Goal: Task Accomplishment & Management: Manage account settings

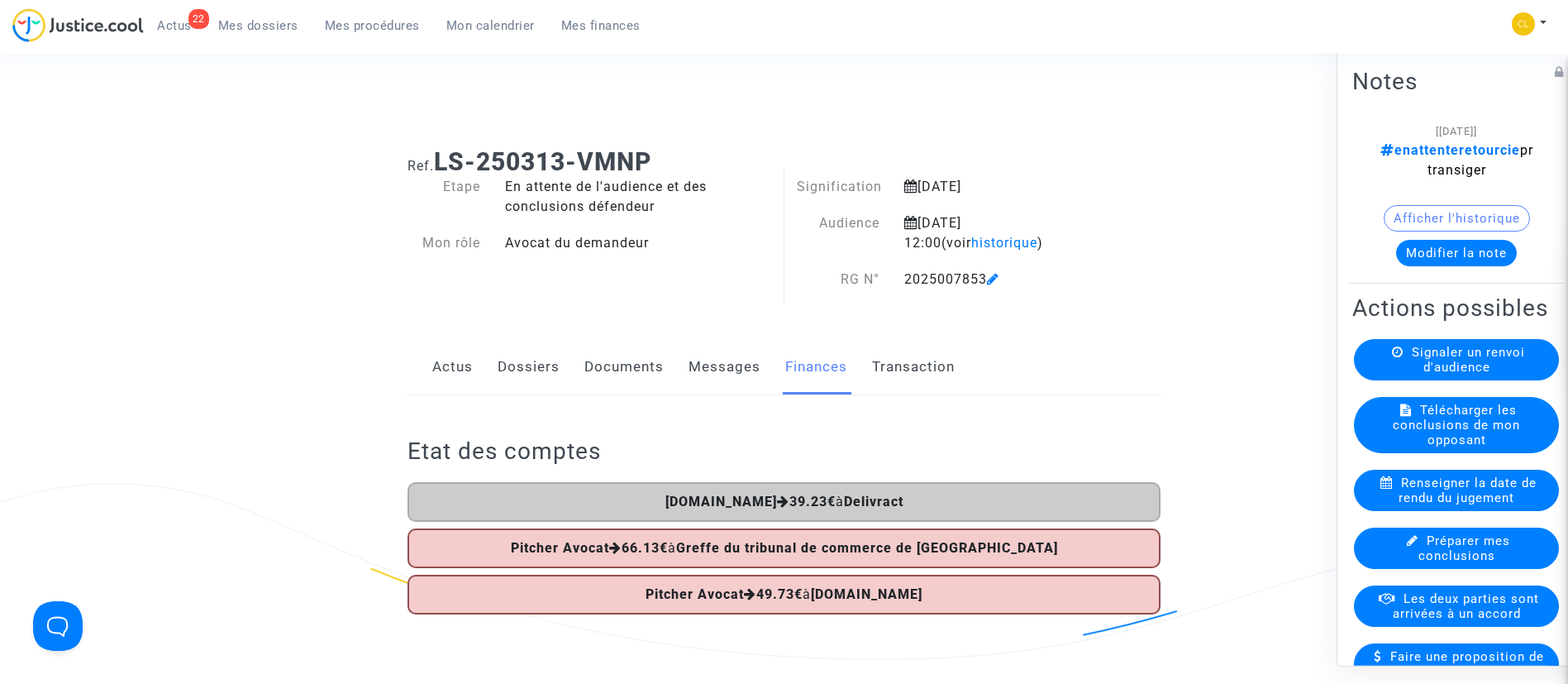
click at [334, 10] on ul "22 Actus Mes dossiers Mes procédures Mon calendrier Mes finances" at bounding box center [398, 24] width 509 height 30
click at [348, 24] on span "Mes procédures" at bounding box center [372, 25] width 95 height 15
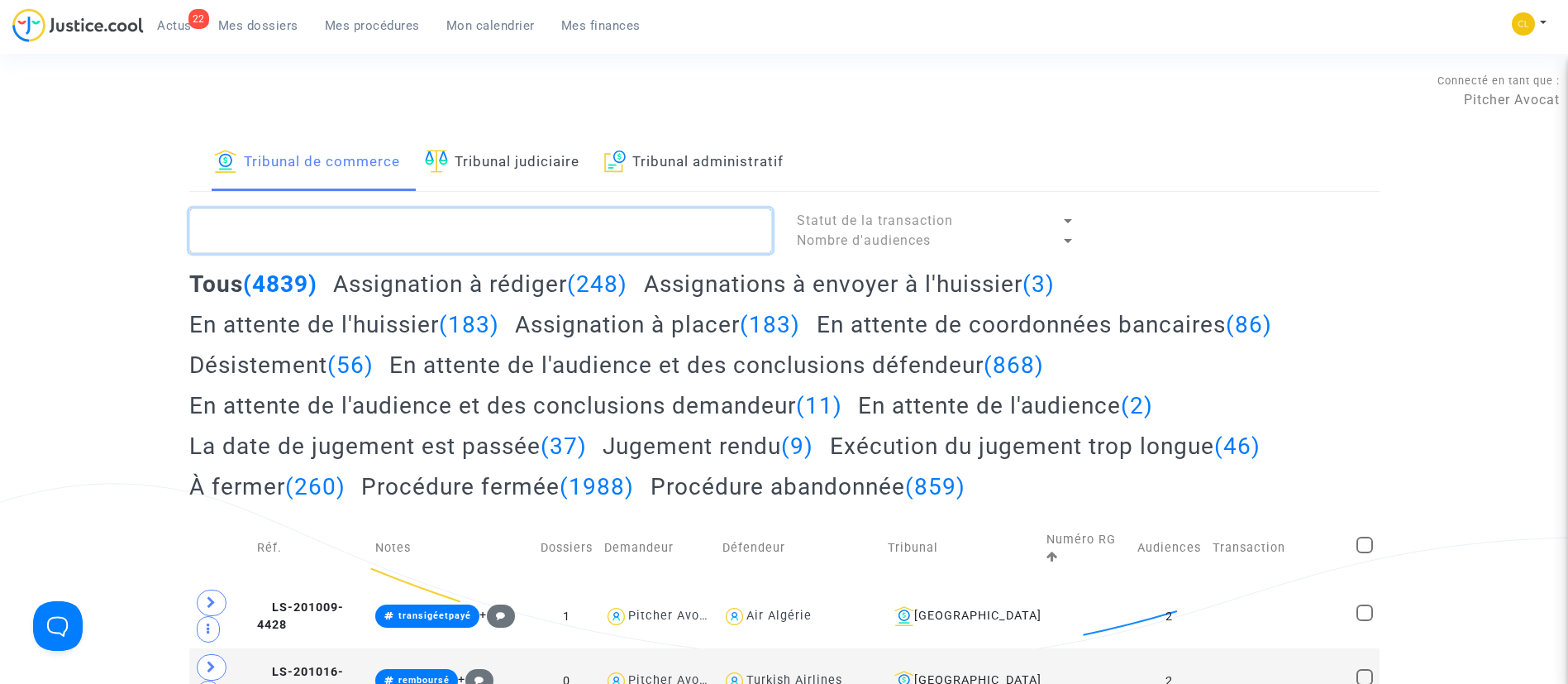
click at [425, 224] on textarea at bounding box center [480, 230] width 583 height 44
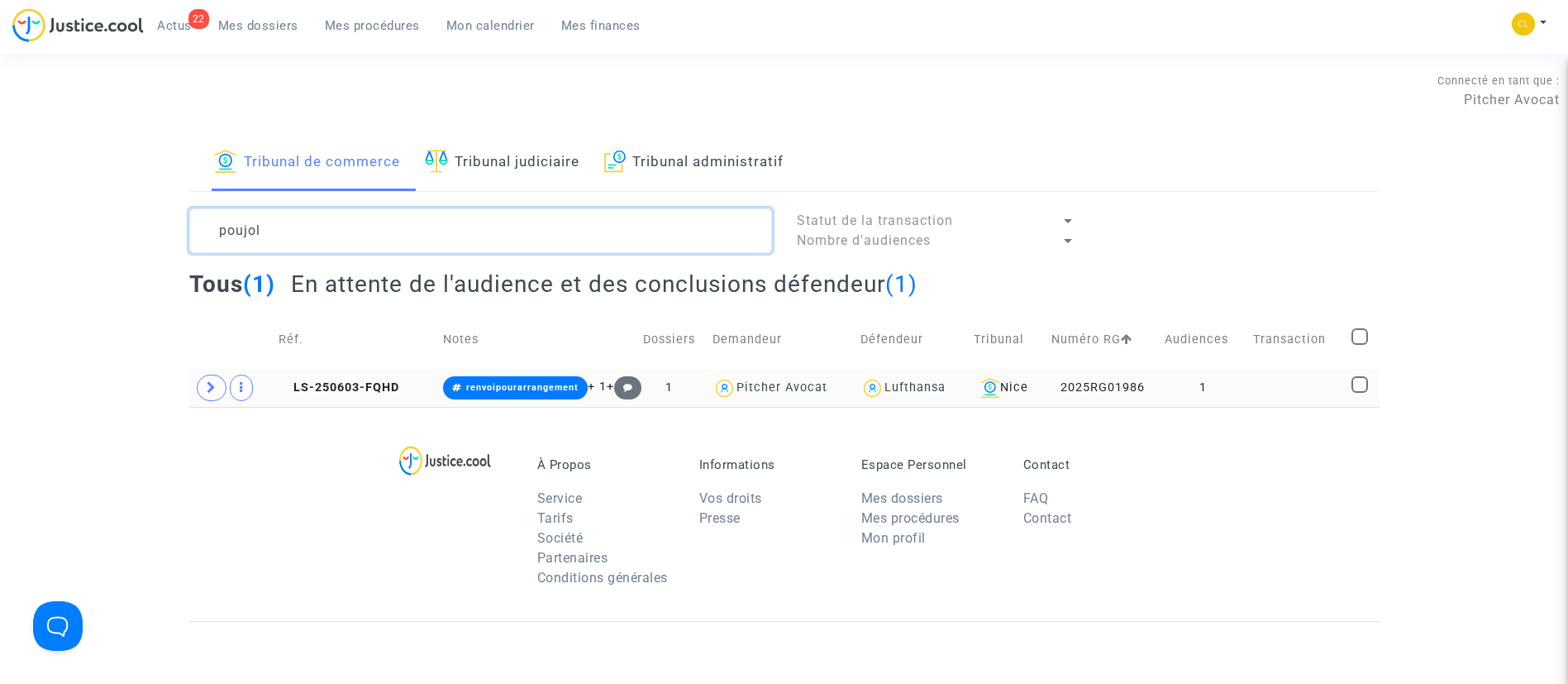
type textarea "poujol"
click at [1282, 387] on td at bounding box center [1296, 387] width 99 height 38
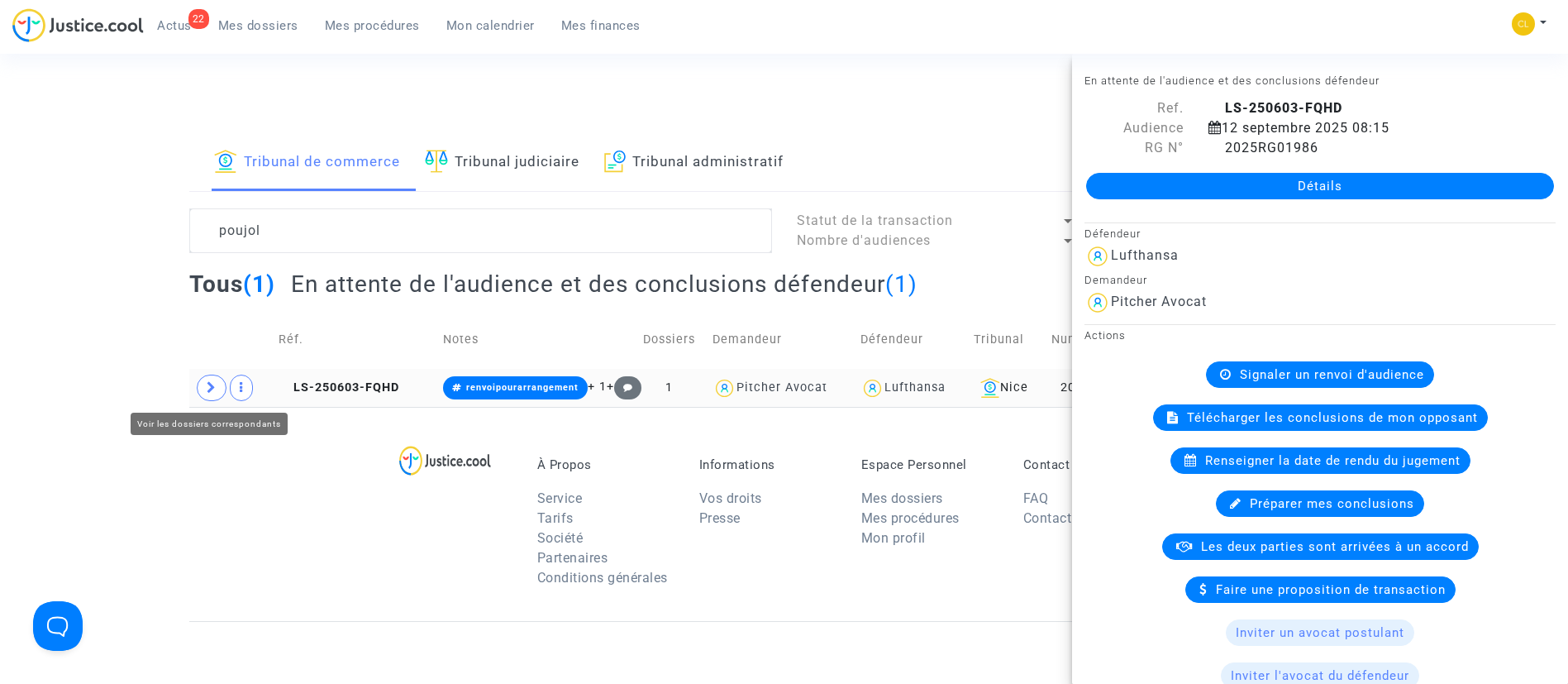
drag, startPoint x: 204, startPoint y: 392, endPoint x: 218, endPoint y: 402, distance: 17.2
click at [204, 394] on span at bounding box center [212, 388] width 30 height 26
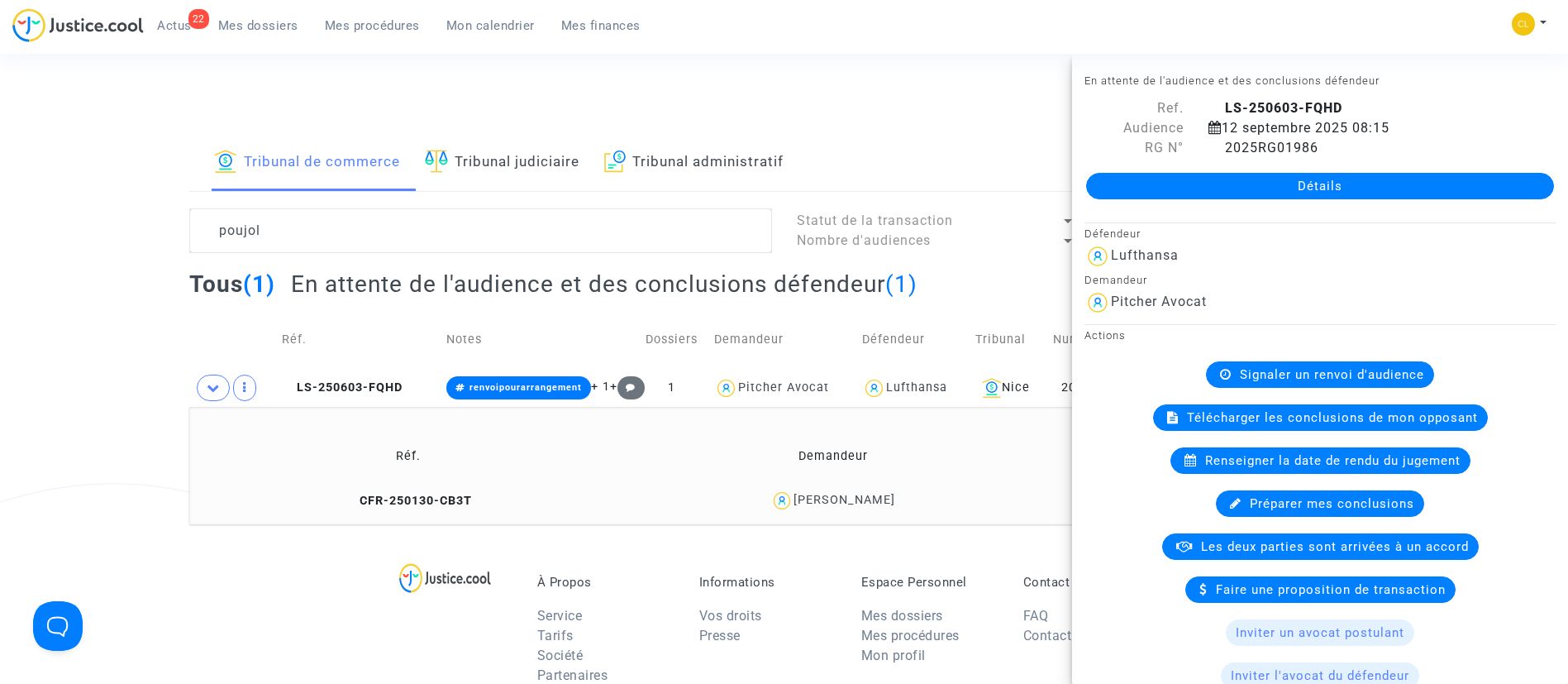
click at [844, 507] on div "[PERSON_NAME]" at bounding box center [832, 500] width 410 height 24
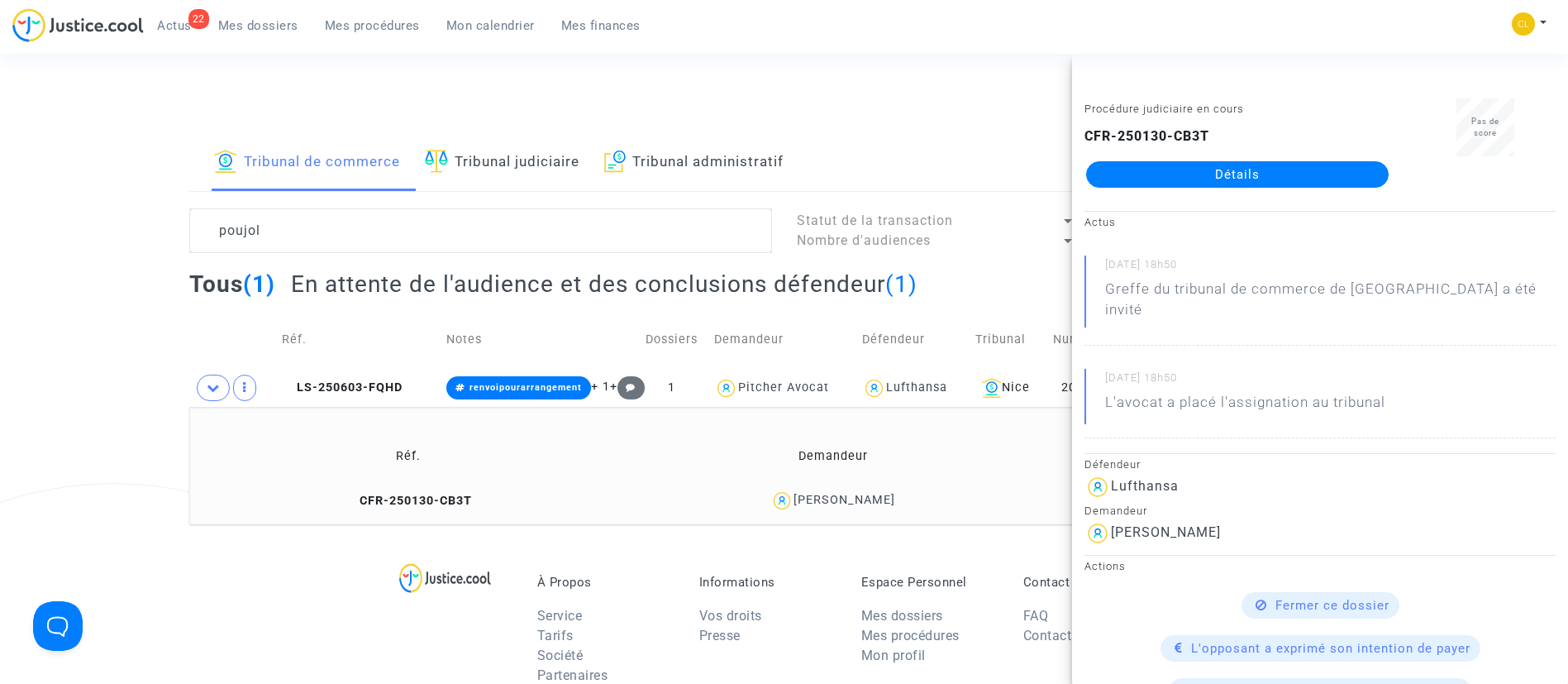
click at [1226, 170] on link "Détails" at bounding box center [1237, 174] width 302 height 26
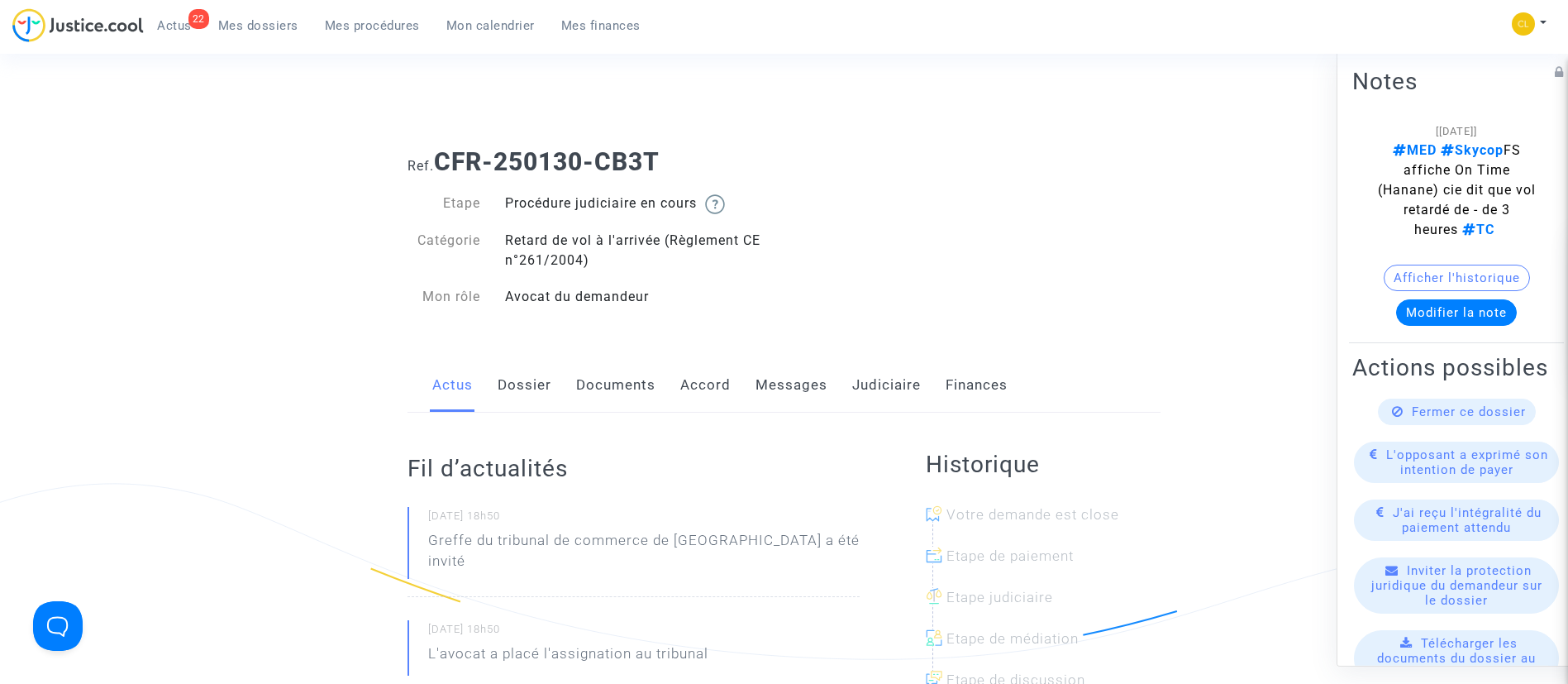
click at [693, 388] on link "Accord" at bounding box center [705, 385] width 51 height 55
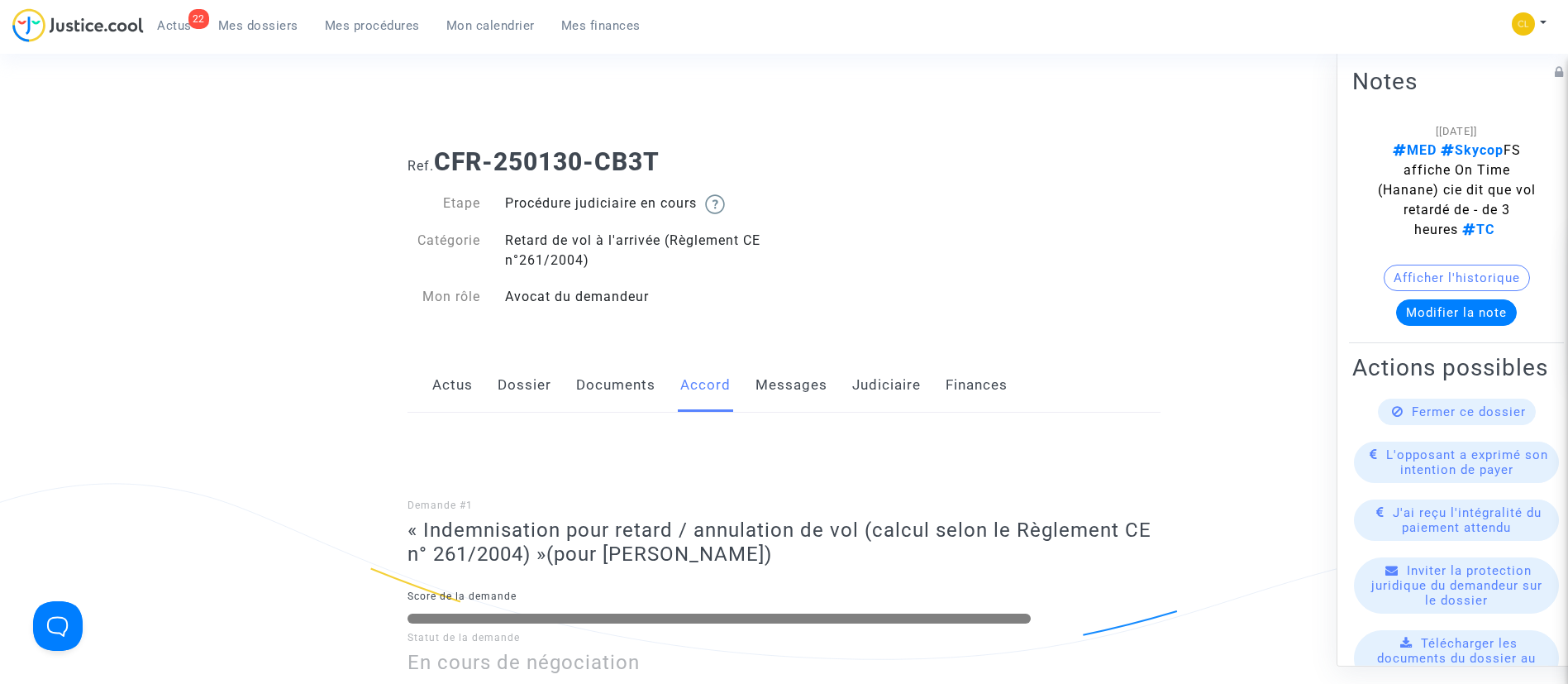
click at [884, 386] on link "Judiciaire" at bounding box center [886, 385] width 69 height 55
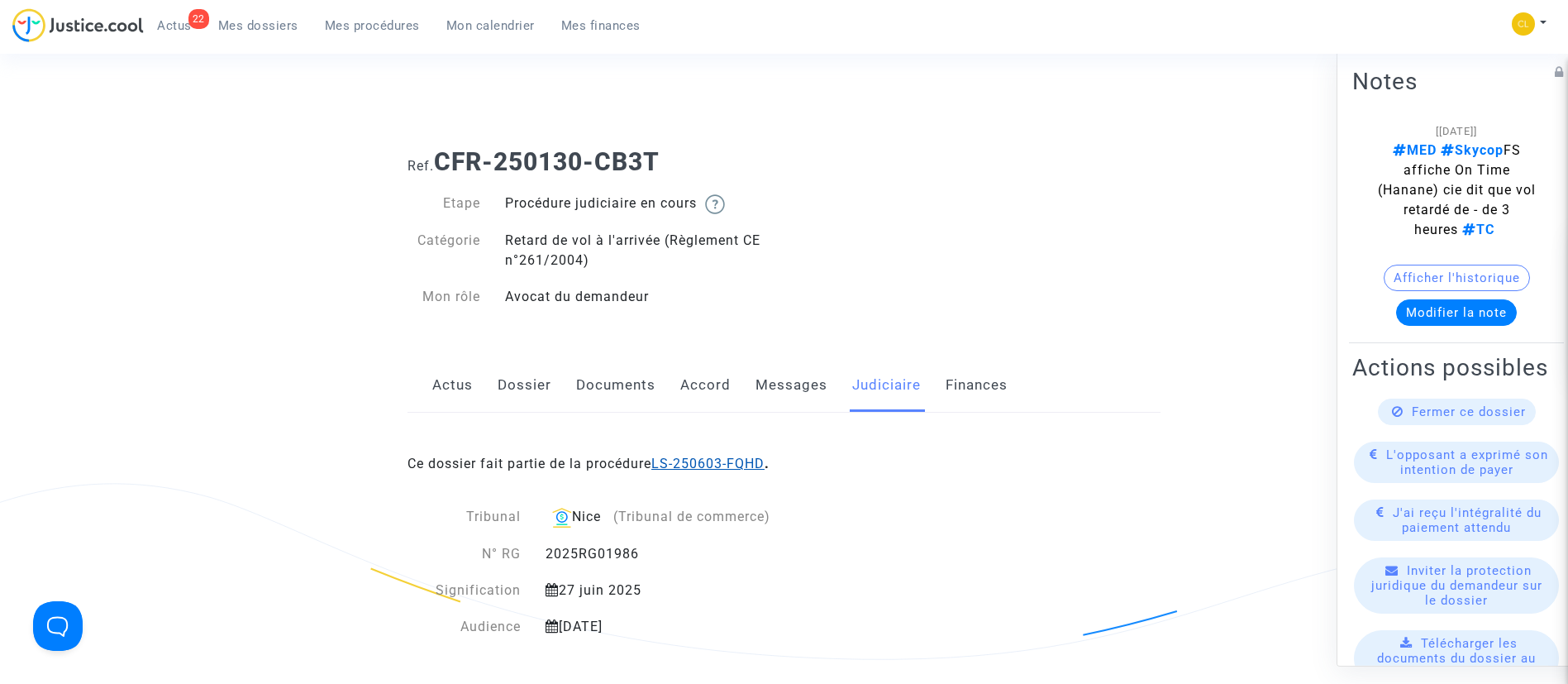
click at [736, 461] on link "LS-250603-FQHD" at bounding box center [708, 464] width 113 height 16
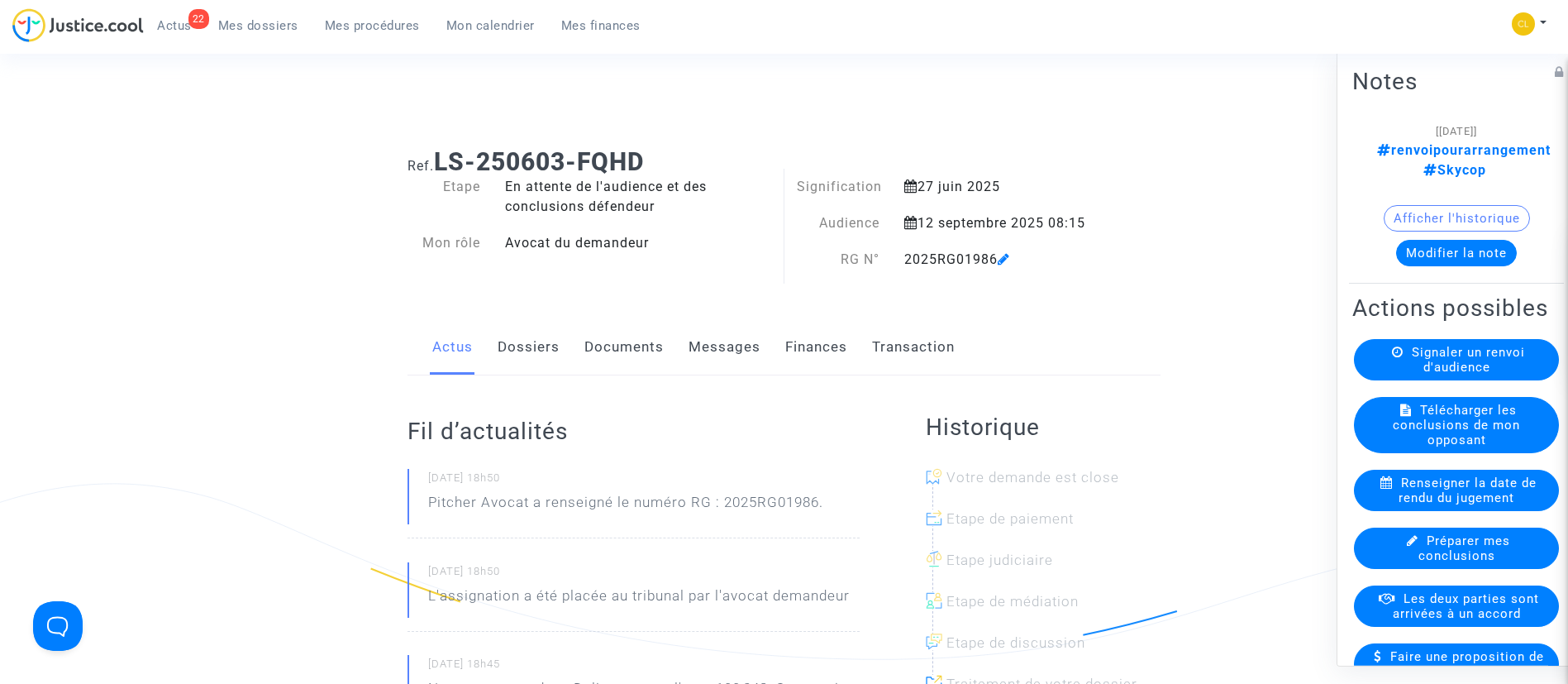
click at [811, 333] on link "Finances" at bounding box center [816, 348] width 62 height 55
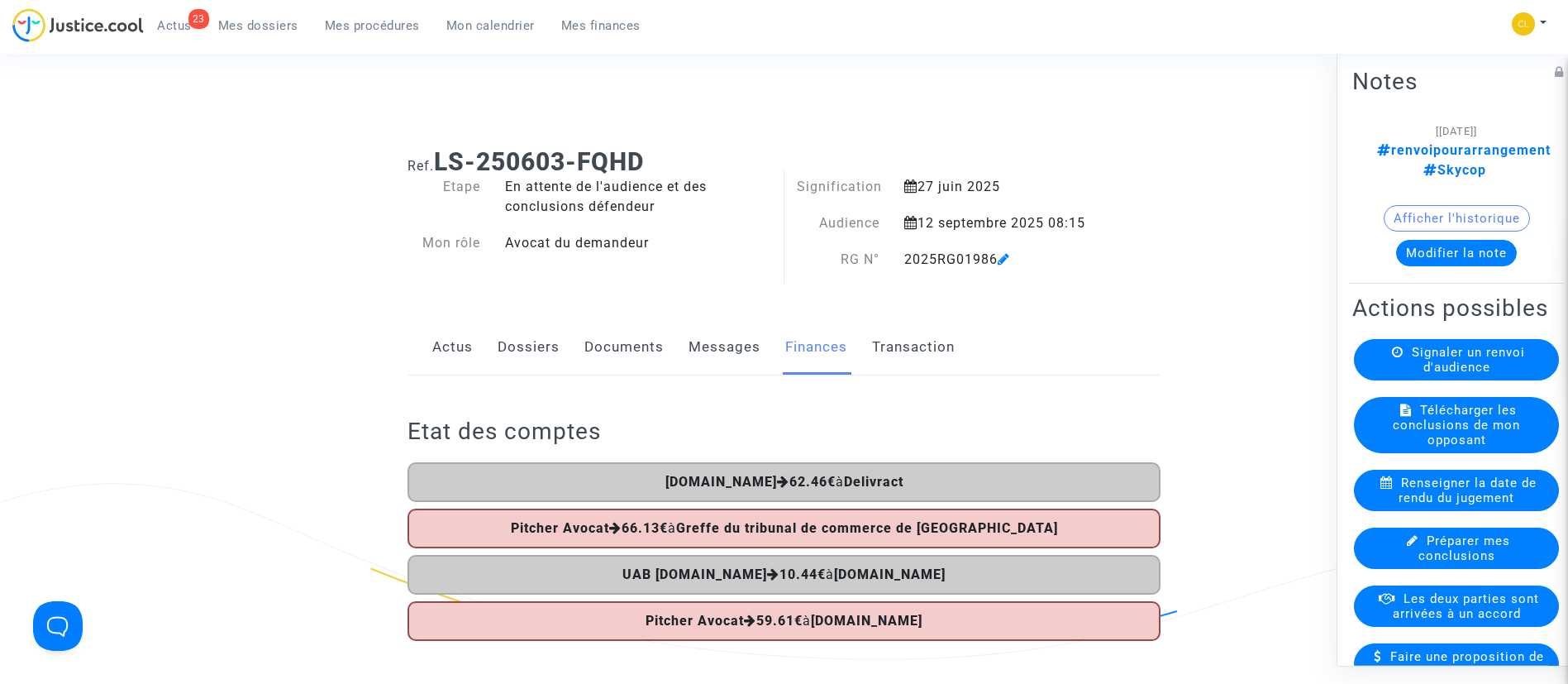
click at [354, 28] on span "Mes procédures" at bounding box center [372, 25] width 95 height 15
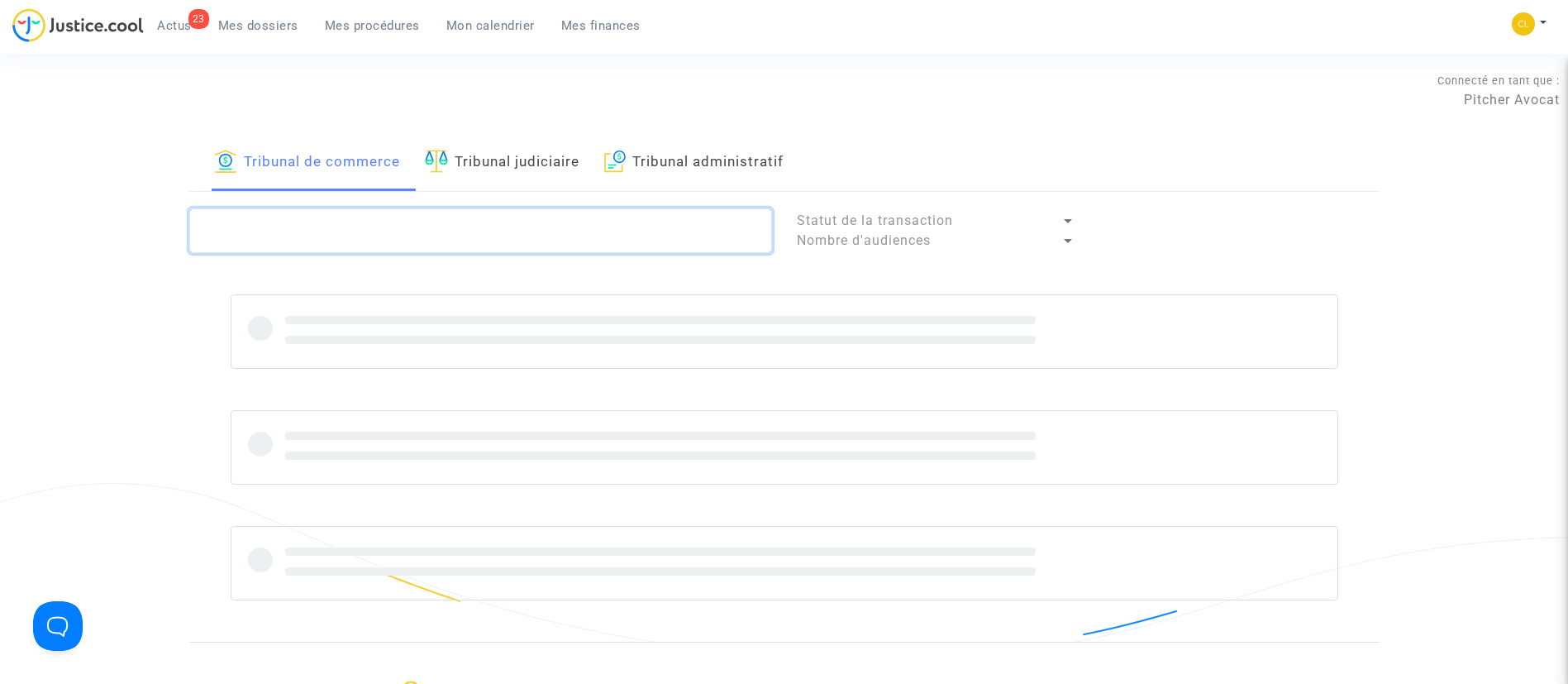
click at [362, 231] on textarea at bounding box center [480, 230] width 583 height 44
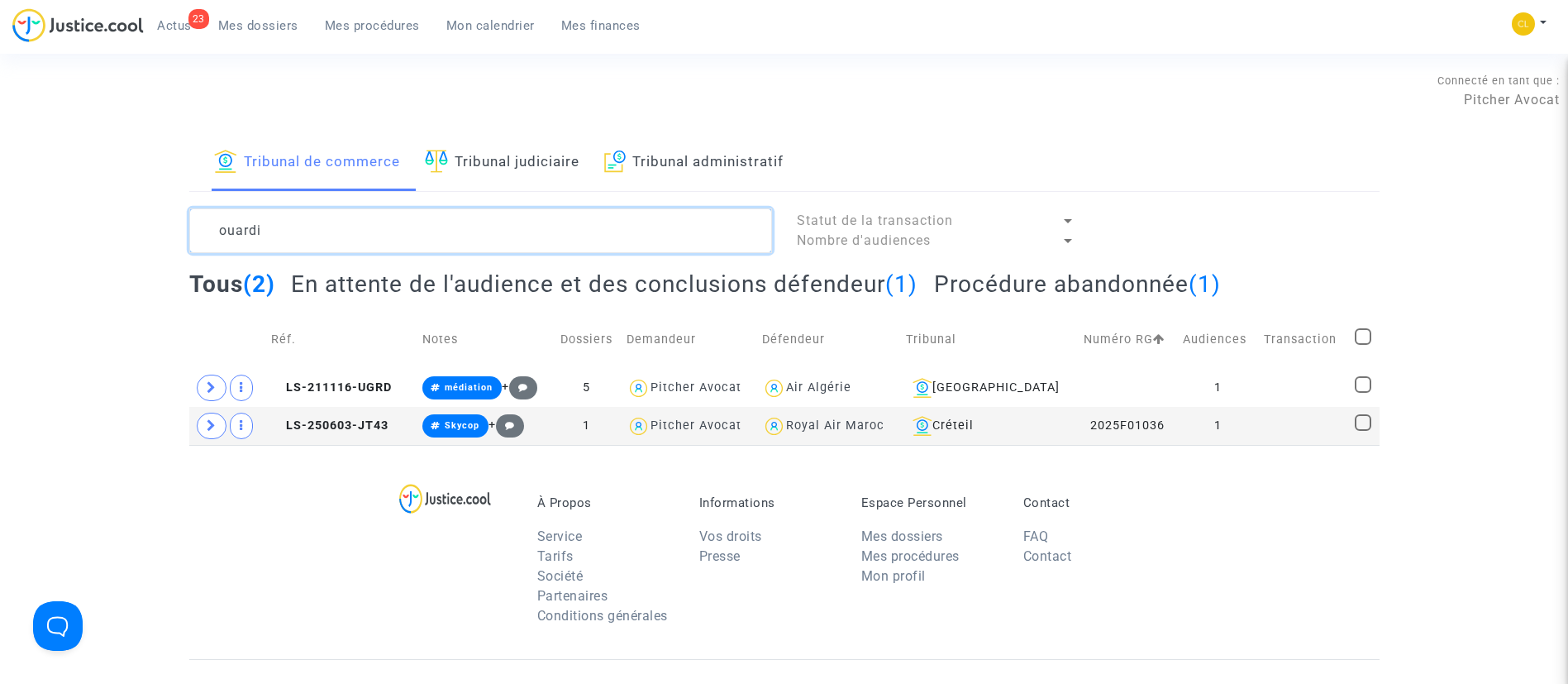
type textarea "ouardi"
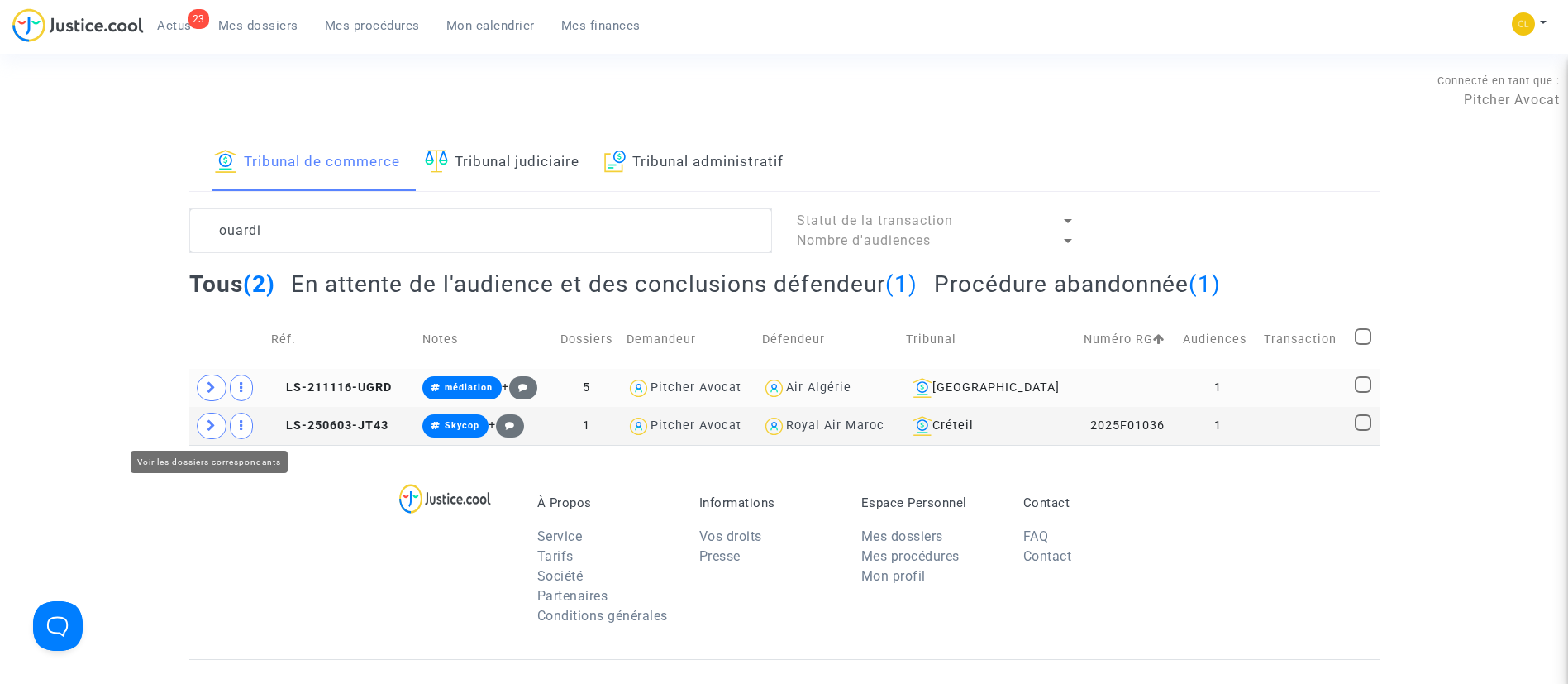
drag, startPoint x: 209, startPoint y: 428, endPoint x: 203, endPoint y: 396, distance: 32.6
click at [208, 428] on icon at bounding box center [211, 425] width 10 height 12
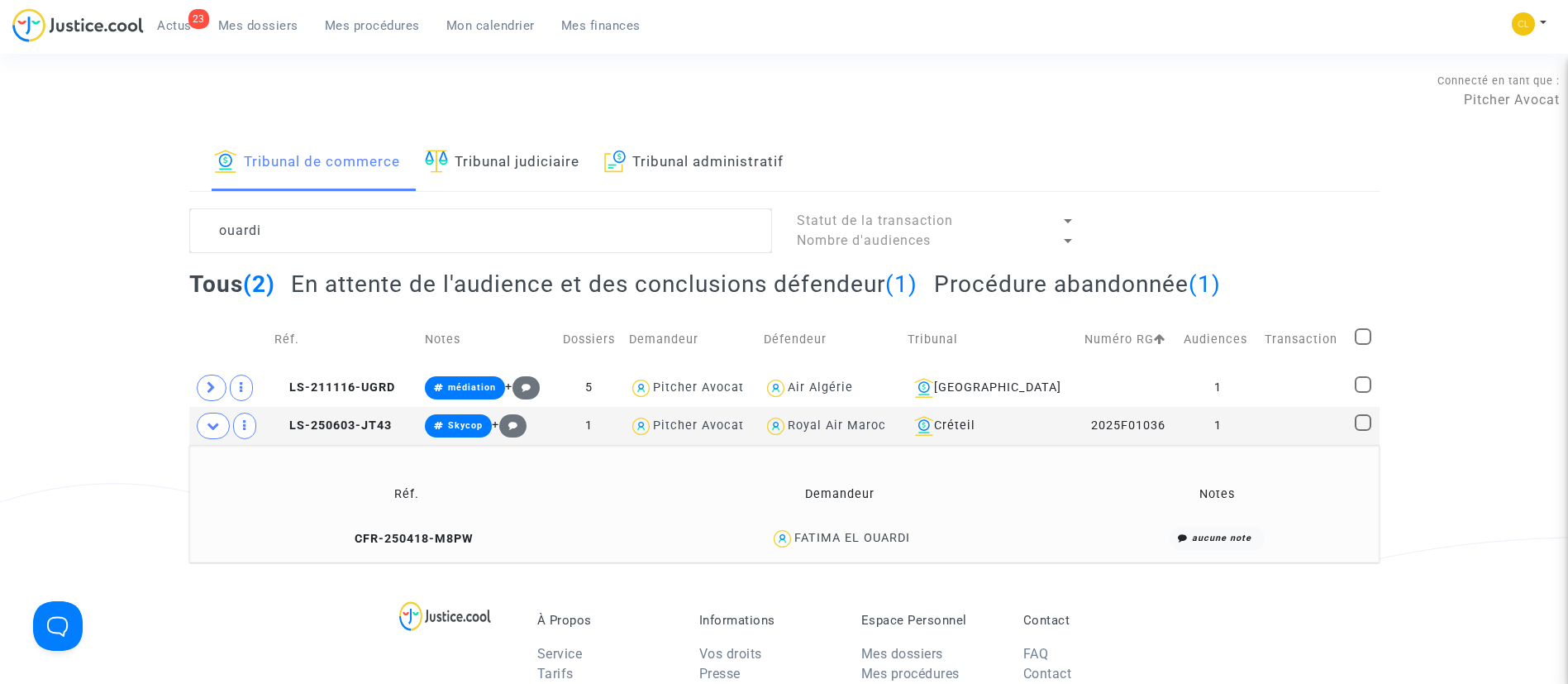
click at [803, 537] on div "FATIMA EL OUARDI" at bounding box center [851, 537] width 116 height 14
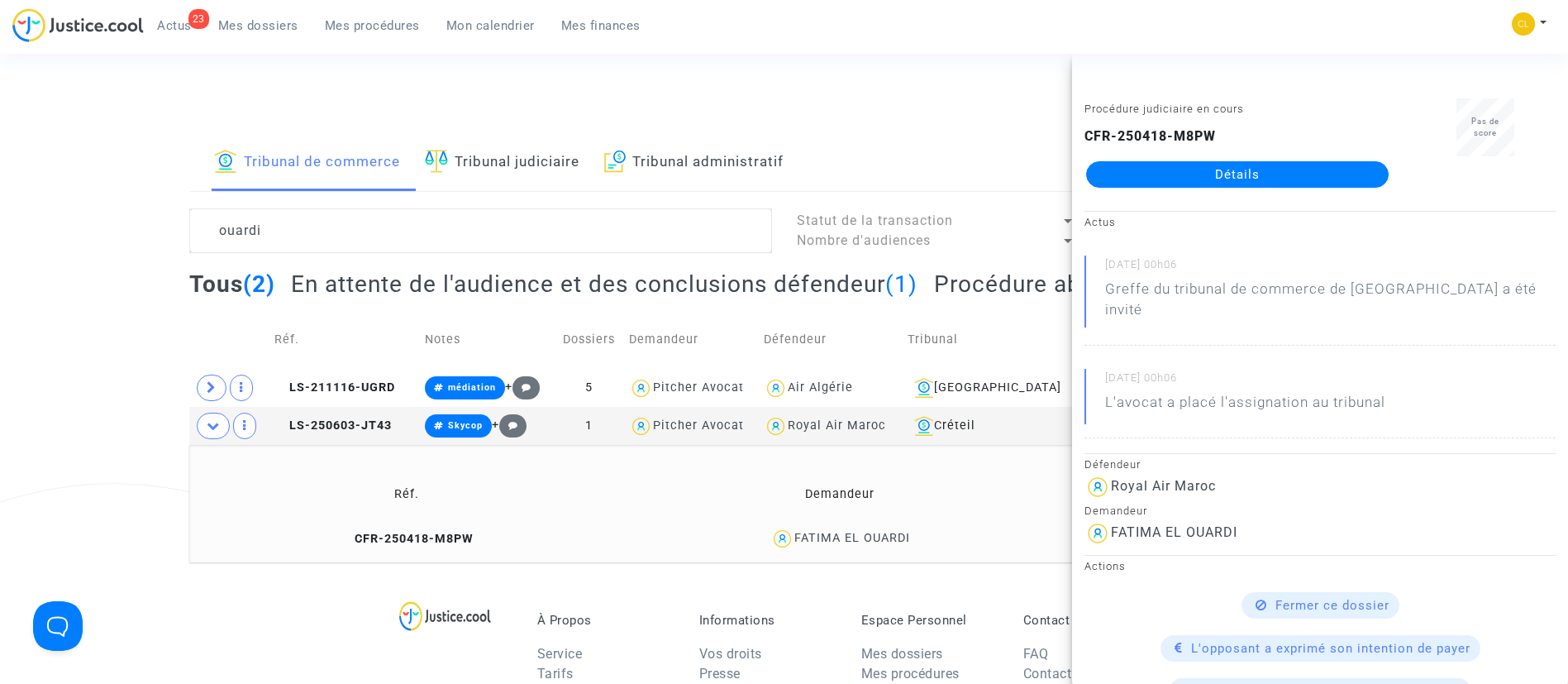
drag, startPoint x: 1246, startPoint y: 175, endPoint x: 1256, endPoint y: 182, distance: 12.2
click at [1244, 178] on link "Détails" at bounding box center [1237, 174] width 302 height 26
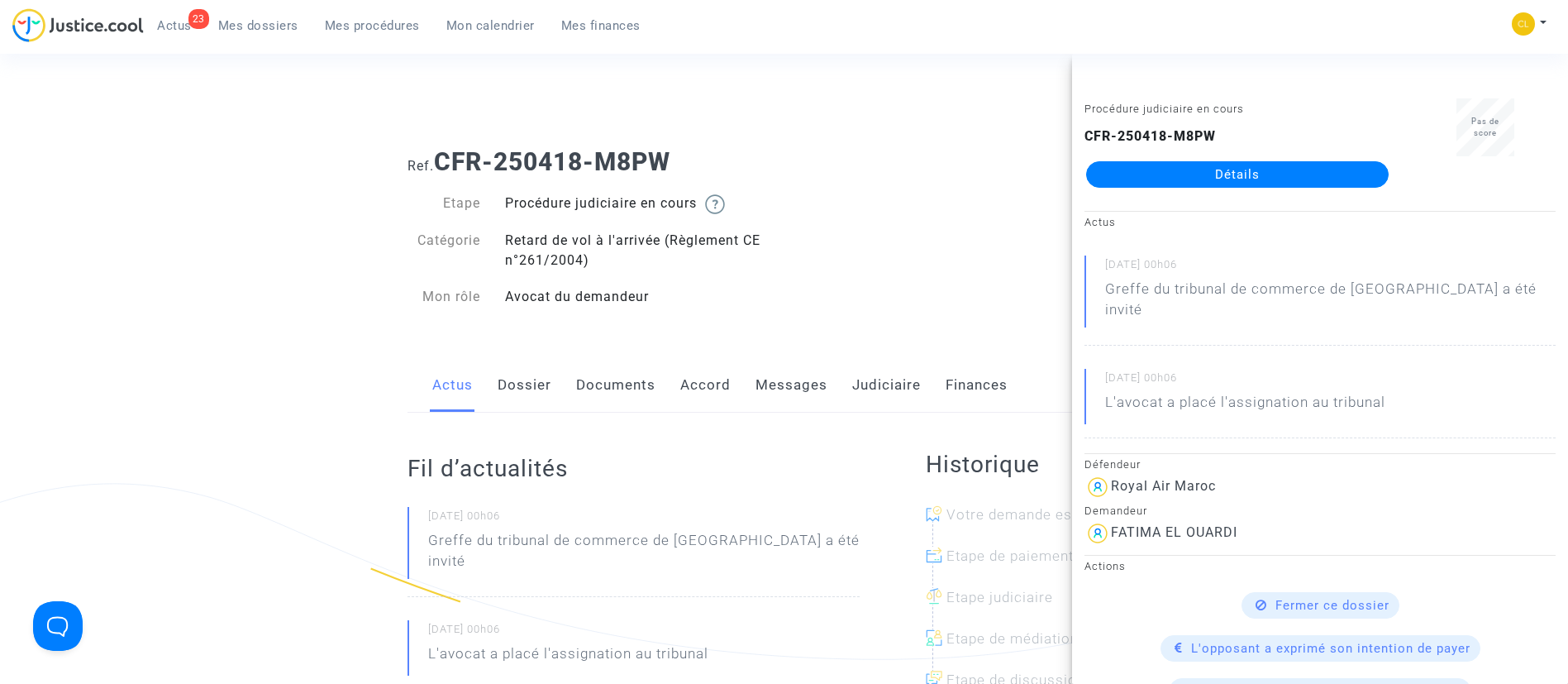
drag, startPoint x: 744, startPoint y: 388, endPoint x: 775, endPoint y: 385, distance: 31.1
click at [746, 385] on div "Actus Dossier Documents Accord Messages Judiciaire Finances" at bounding box center [784, 385] width 753 height 56
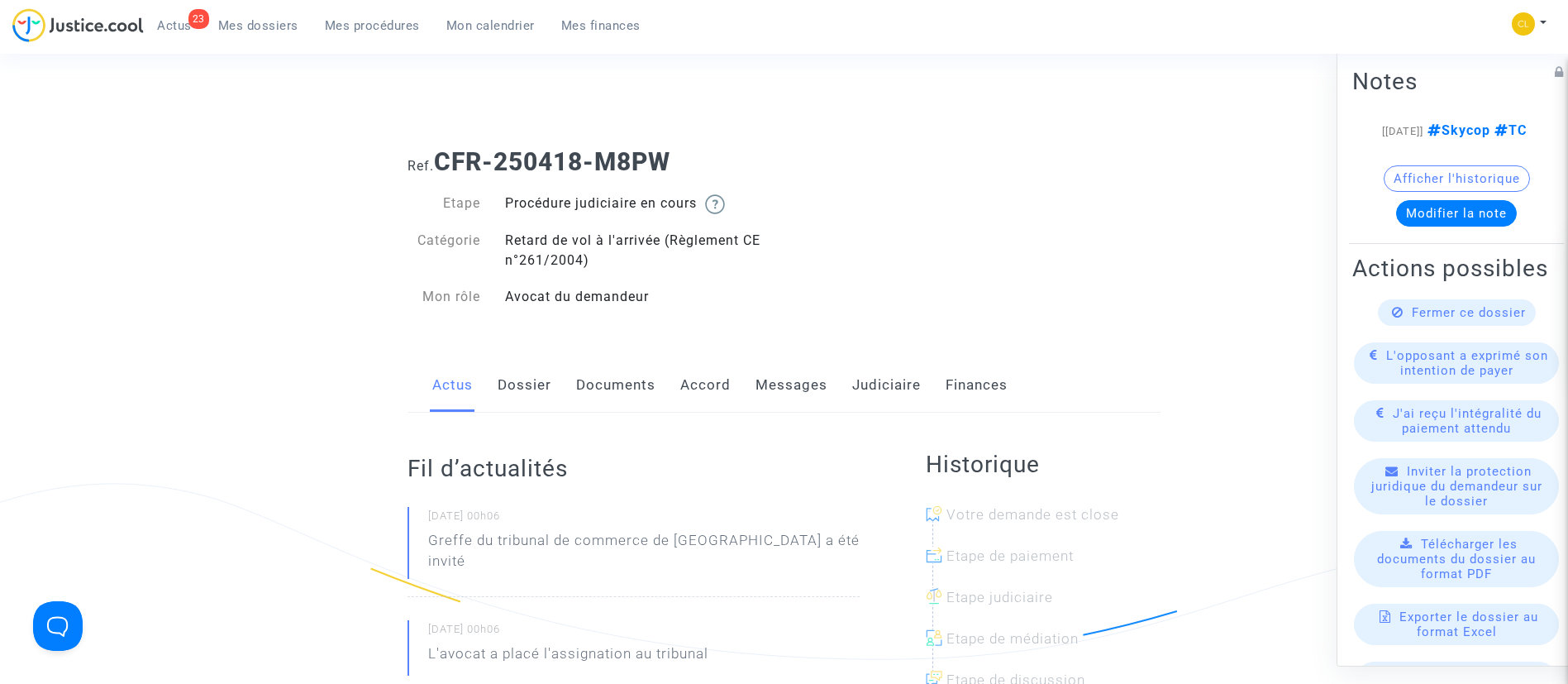
click at [775, 385] on link "Messages" at bounding box center [791, 385] width 72 height 55
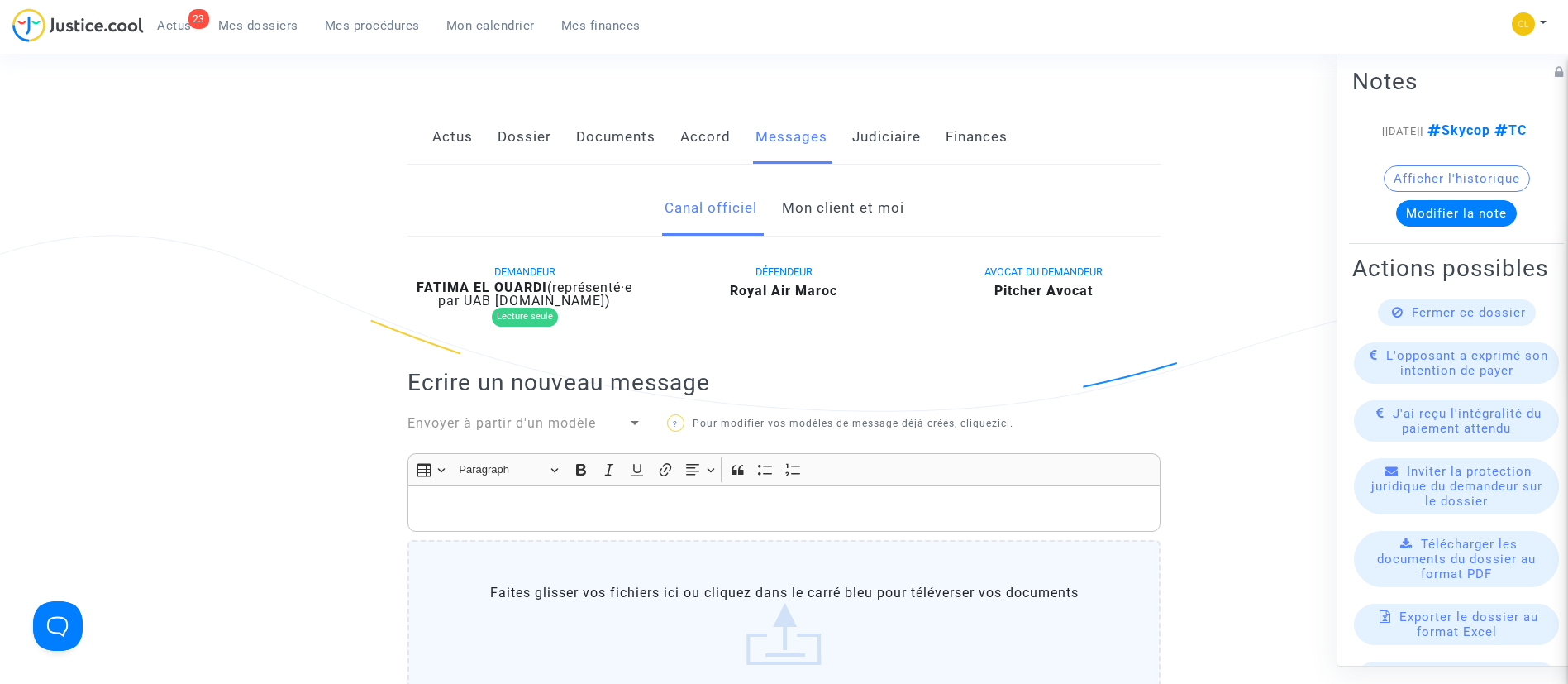
click at [871, 207] on link "Mon client et moi" at bounding box center [843, 208] width 122 height 55
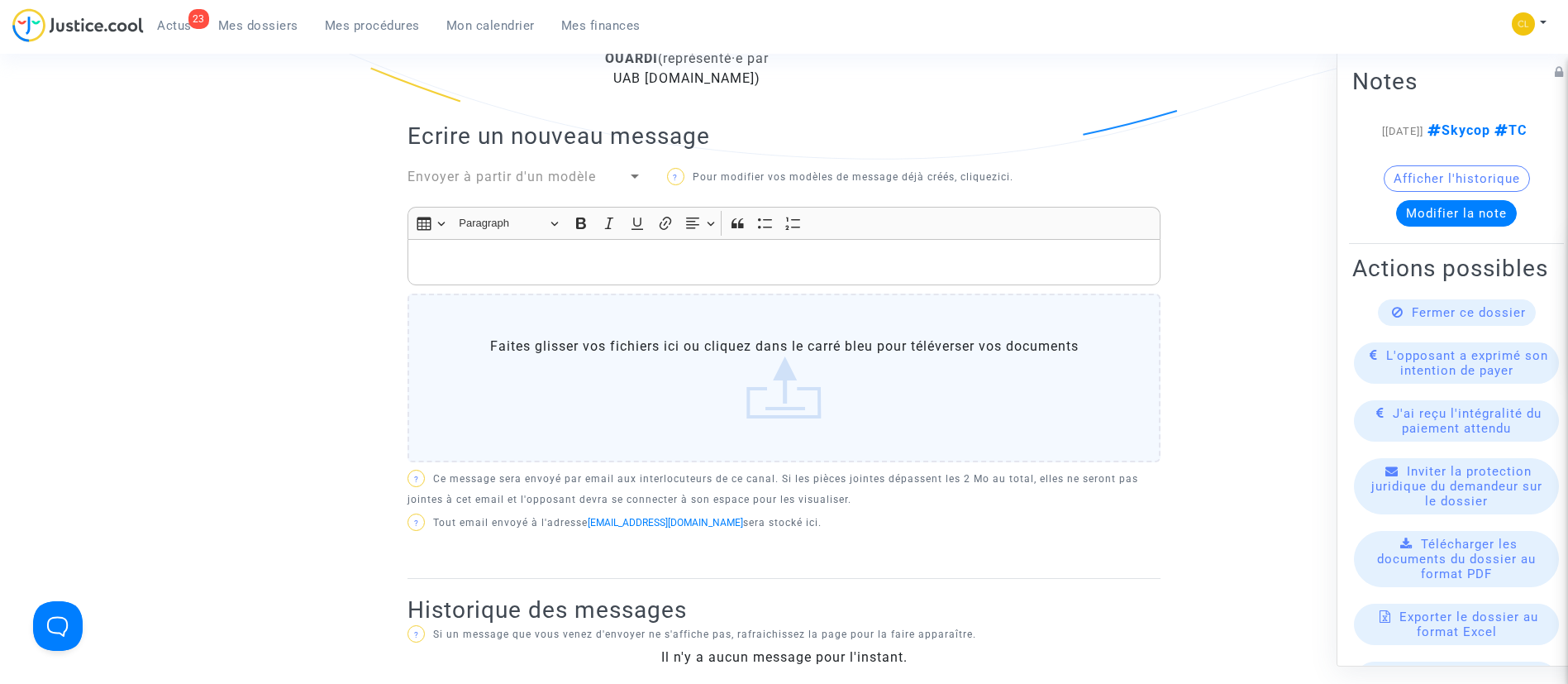
scroll to position [497, 0]
click at [653, 261] on p "Rich Text Editor, main" at bounding box center [784, 267] width 736 height 21
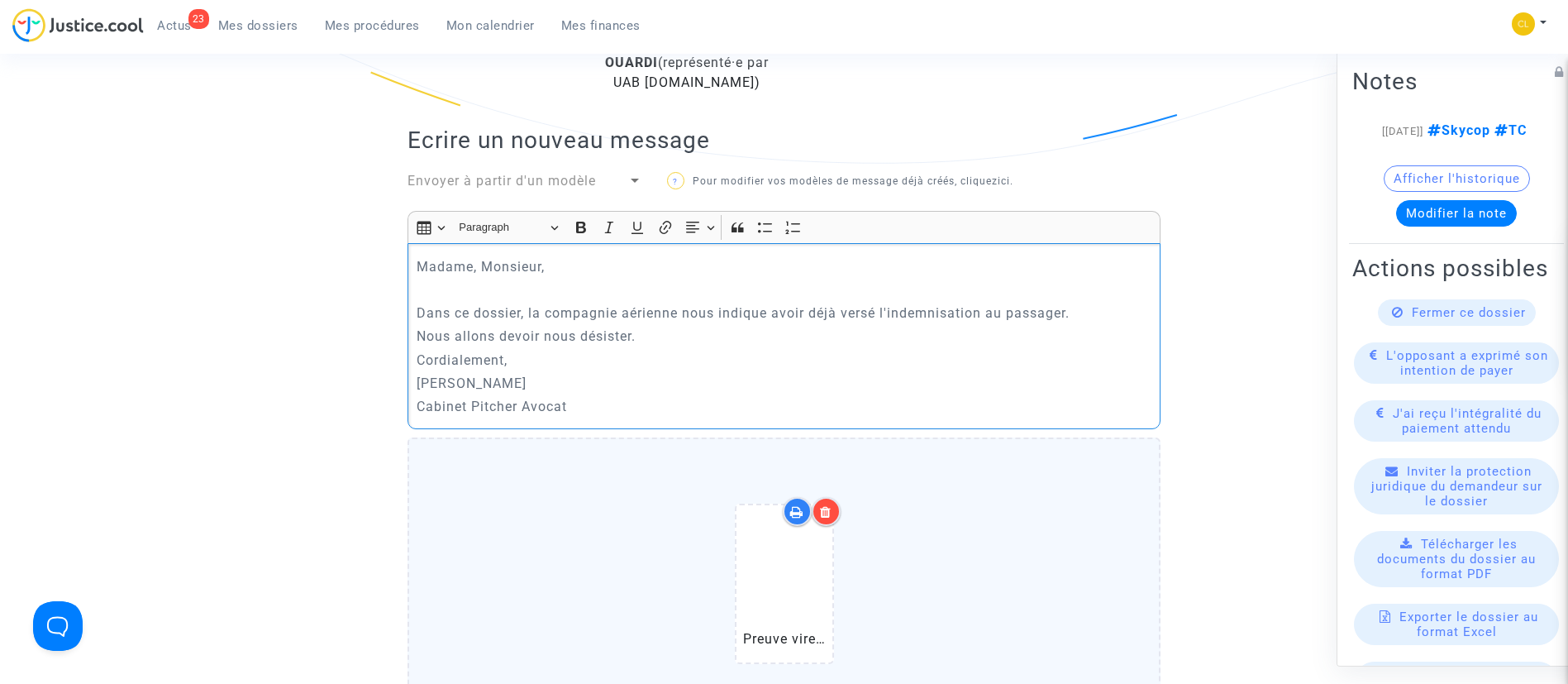
scroll to position [992, 0]
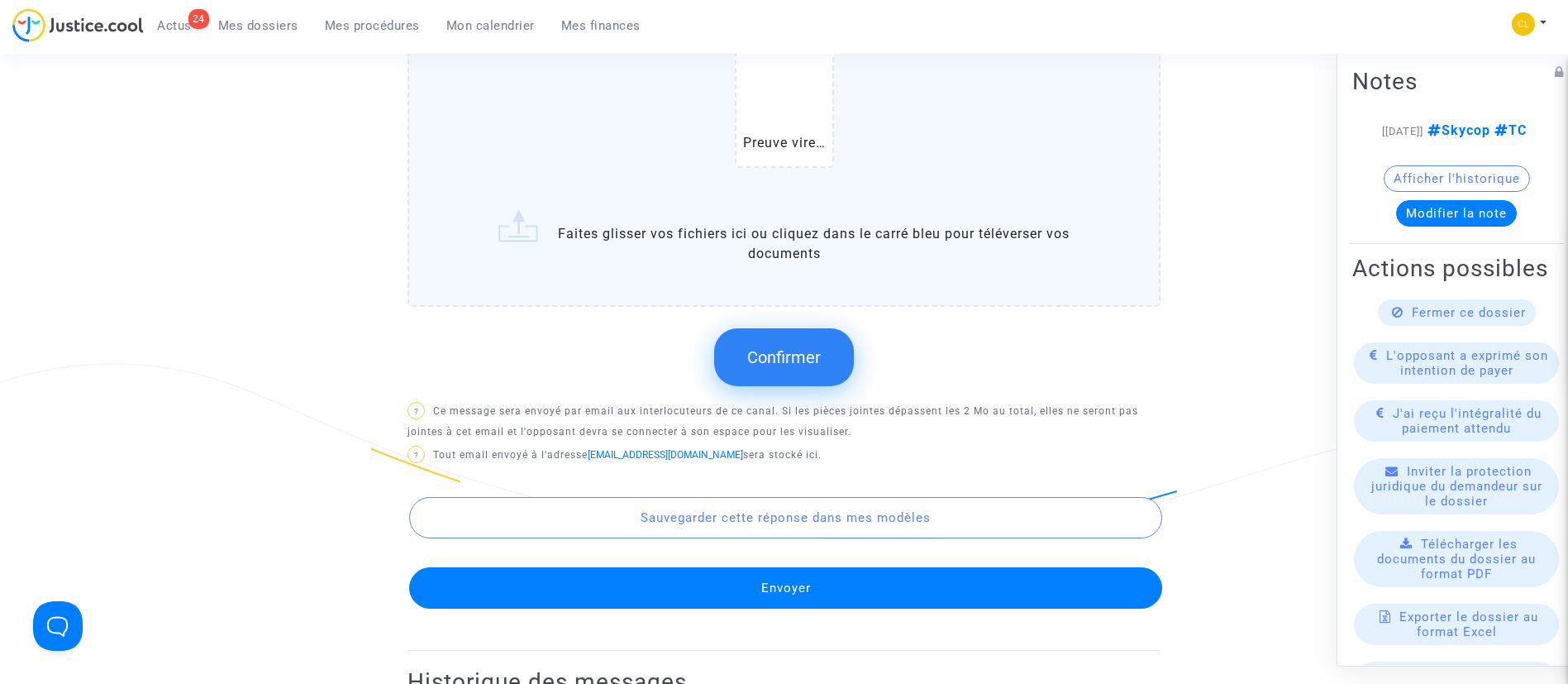
click at [819, 365] on span "Confirmer" at bounding box center [784, 357] width 73 height 20
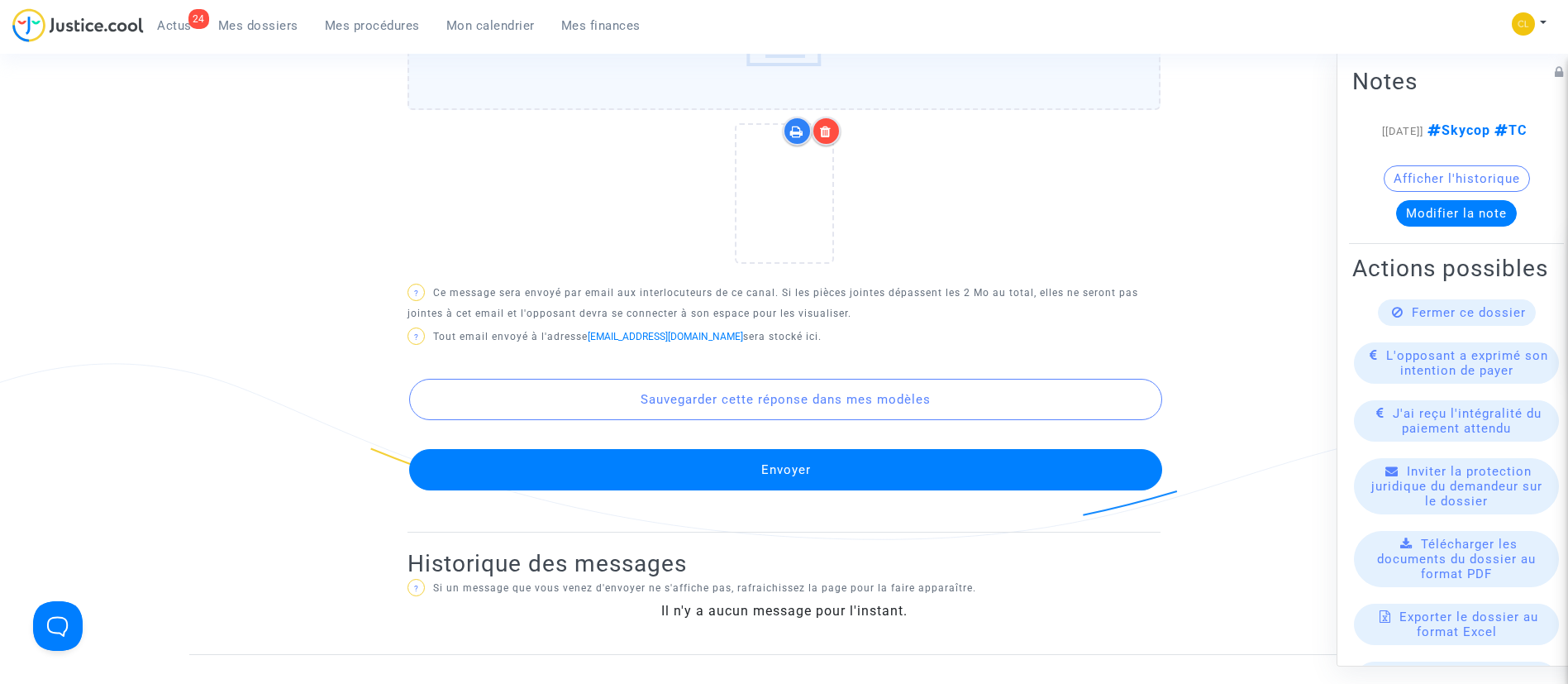
click at [780, 476] on button "Envoyer" at bounding box center [785, 470] width 753 height 41
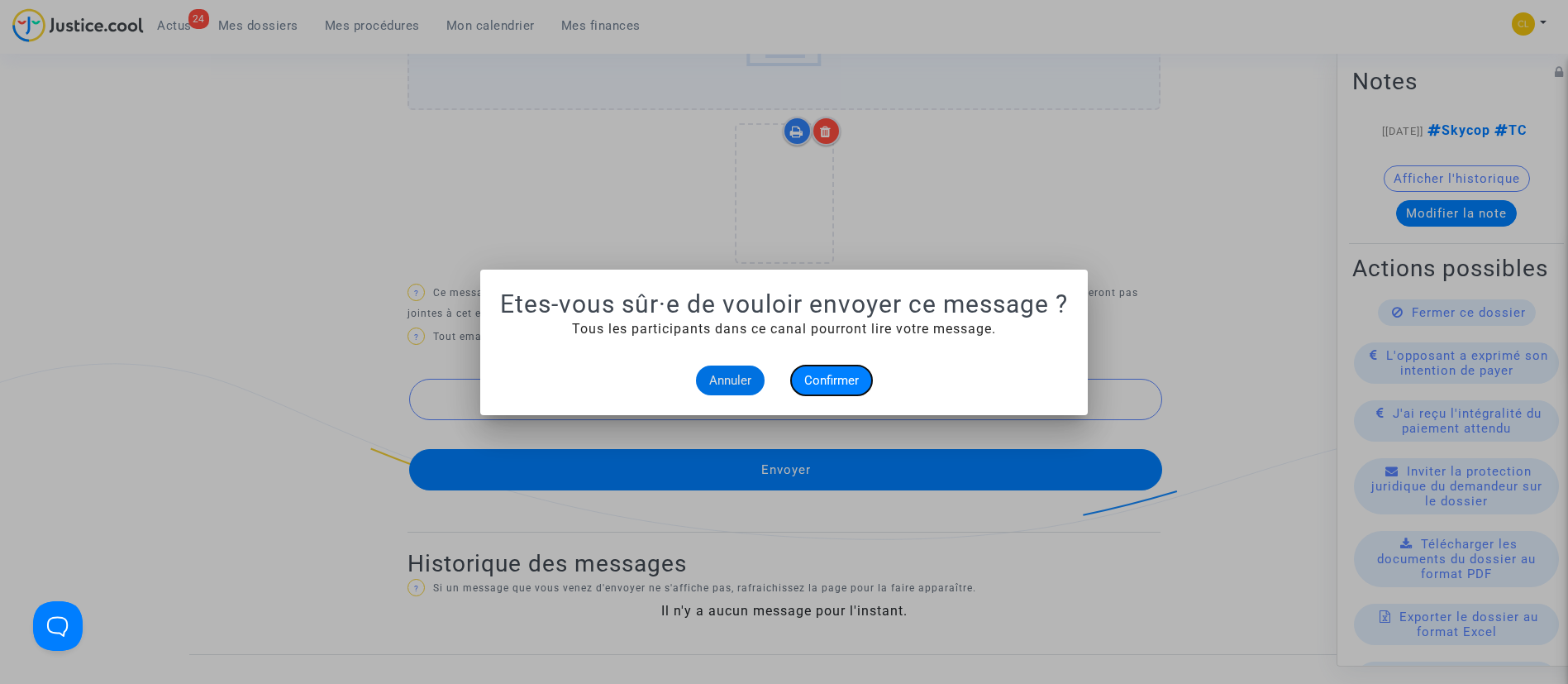
click at [832, 378] on span "Confirmer" at bounding box center [832, 381] width 55 height 15
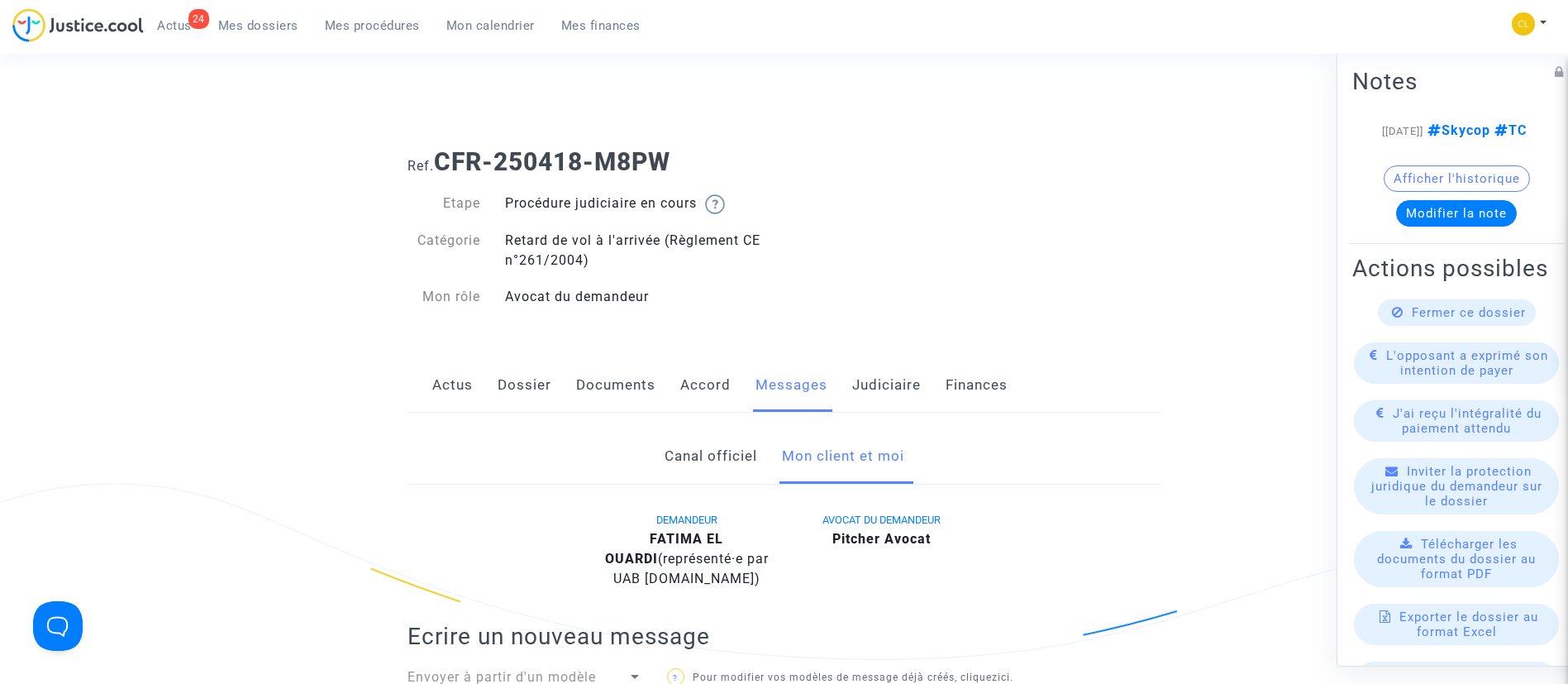
drag, startPoint x: 274, startPoint y: 24, endPoint x: 633, endPoint y: 260, distance: 429.6
click at [274, 24] on span "Mes dossiers" at bounding box center [258, 25] width 80 height 15
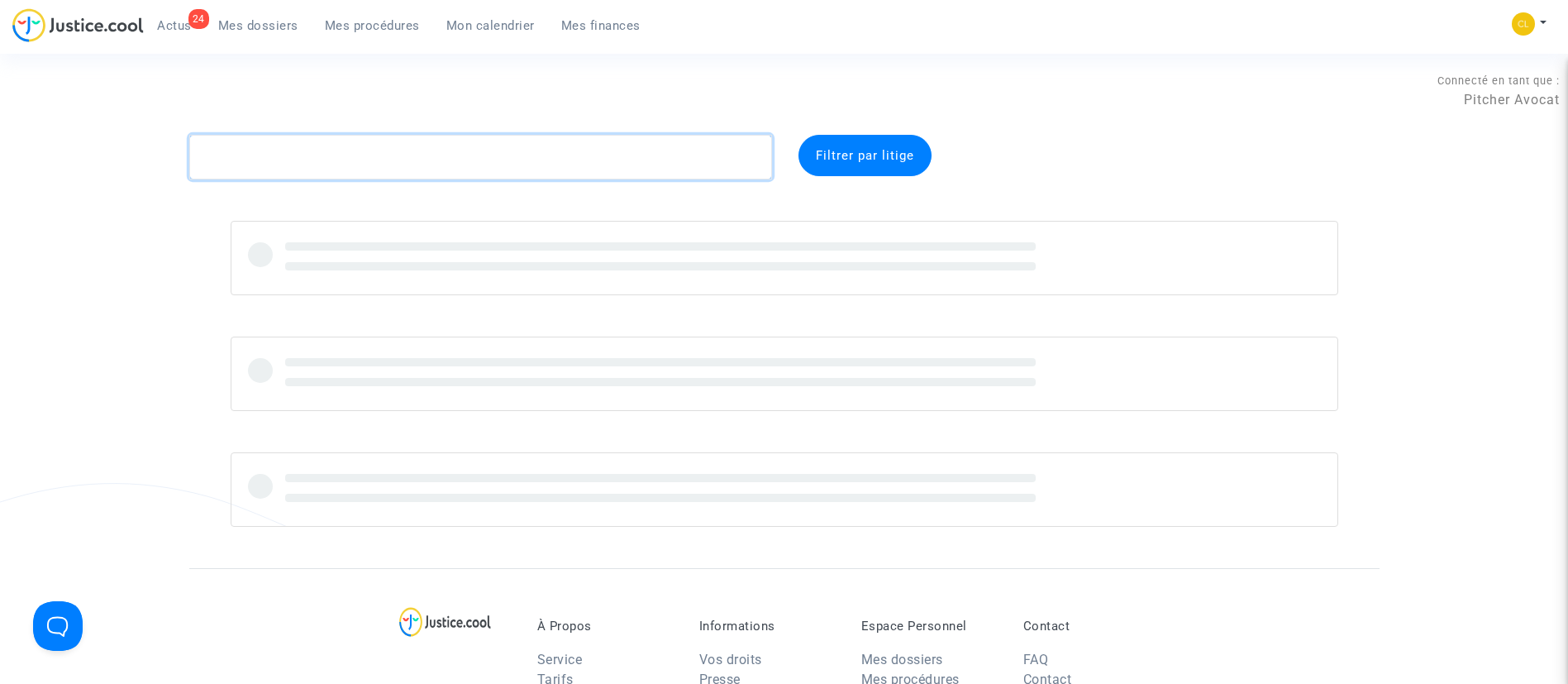
click at [537, 155] on textarea at bounding box center [480, 156] width 583 height 44
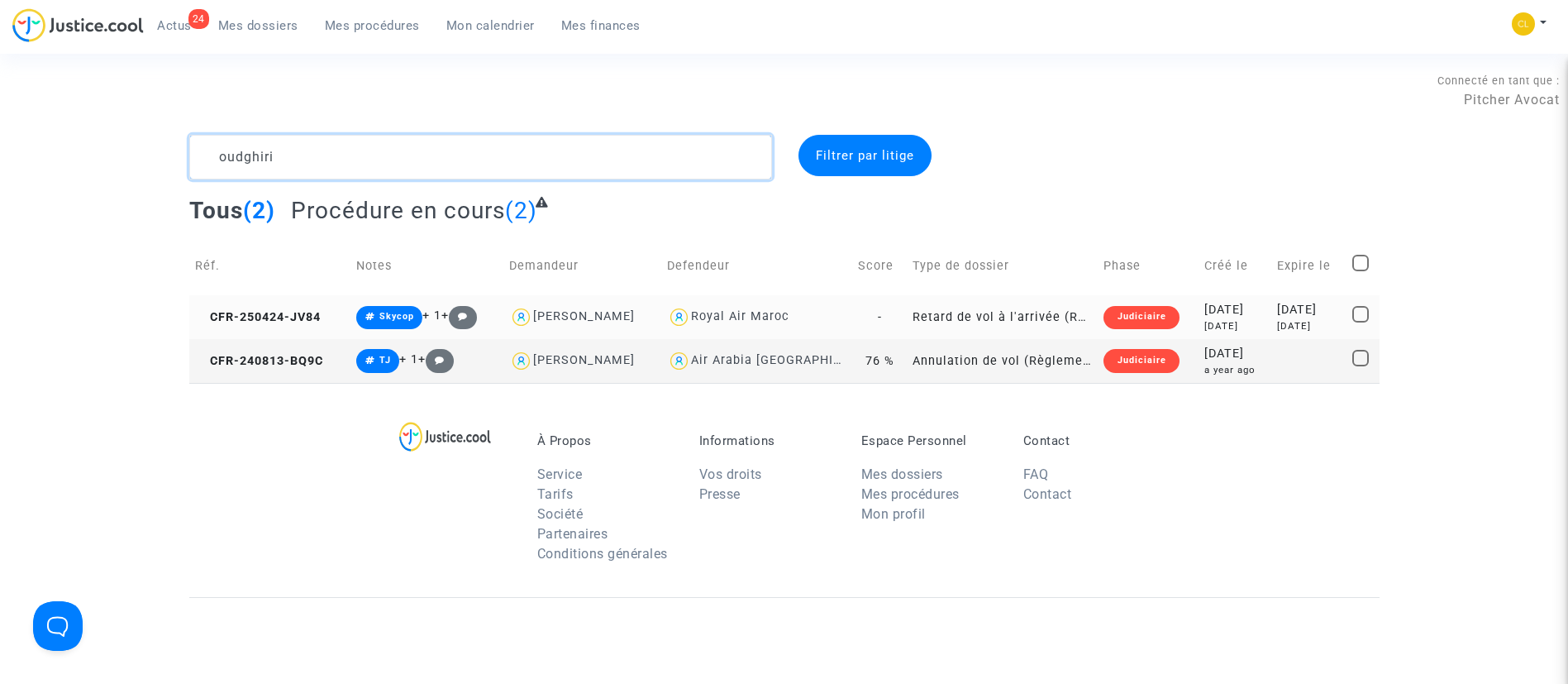
type textarea "oudghiri"
click at [1228, 321] on div "[DATE]" at bounding box center [1235, 326] width 61 height 14
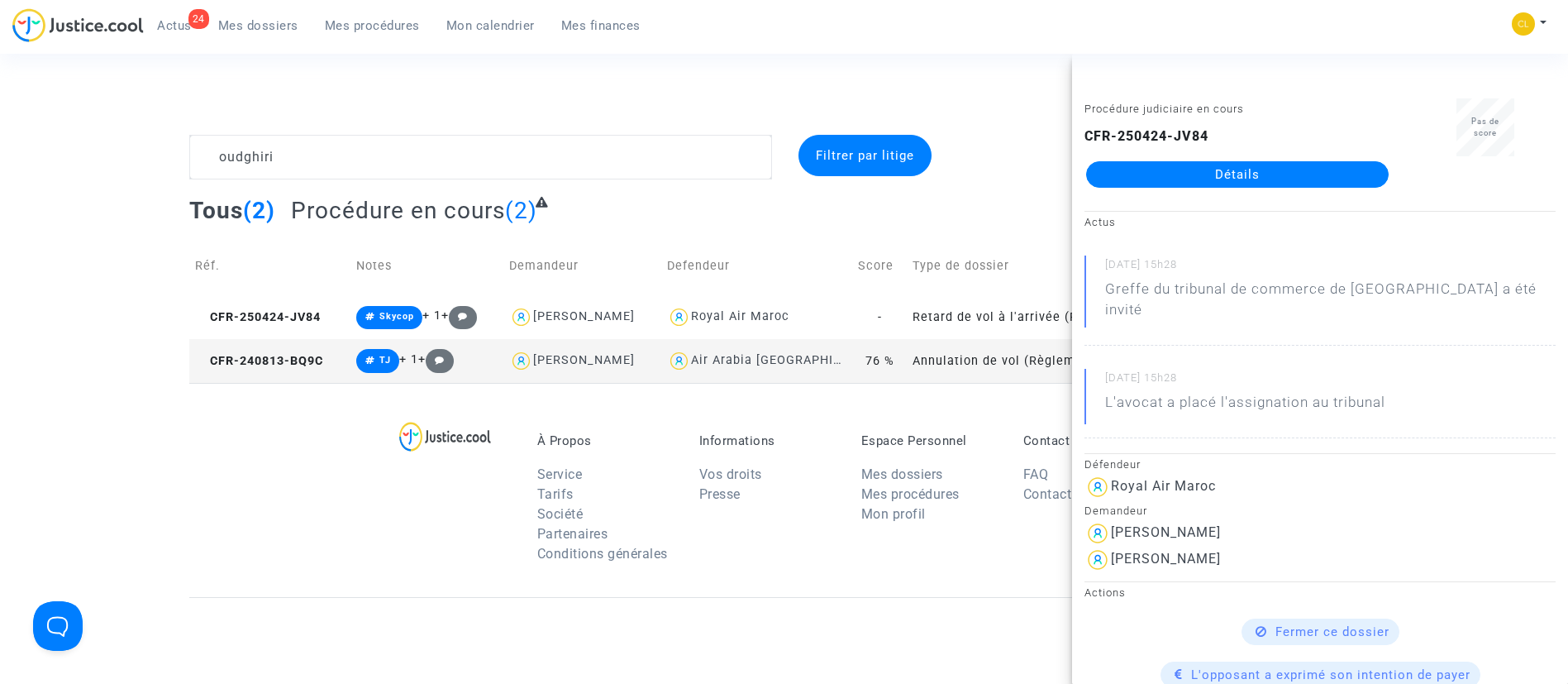
drag, startPoint x: 1256, startPoint y: 170, endPoint x: 1267, endPoint y: 171, distance: 11.0
click at [1256, 170] on link "Détails" at bounding box center [1237, 174] width 302 height 26
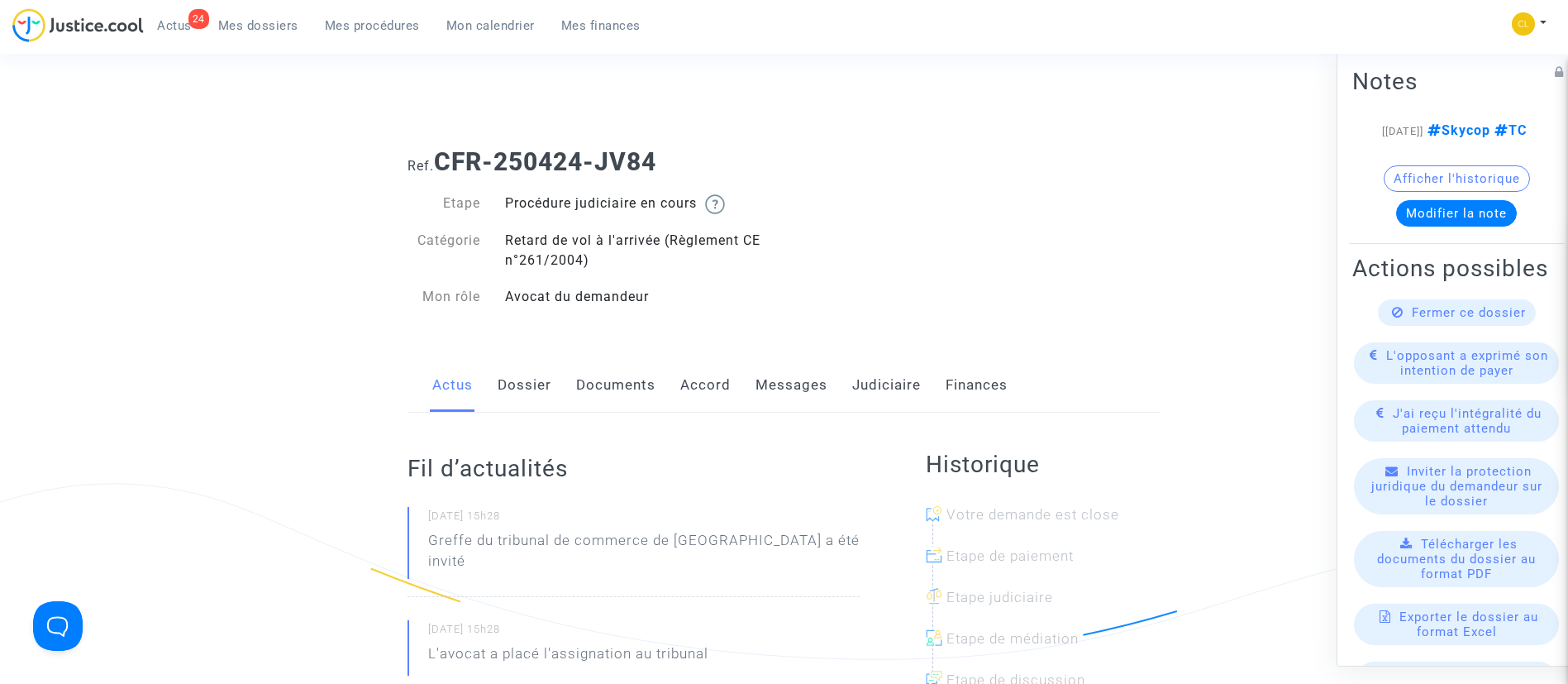
click at [534, 383] on link "Dossier" at bounding box center [524, 385] width 54 height 55
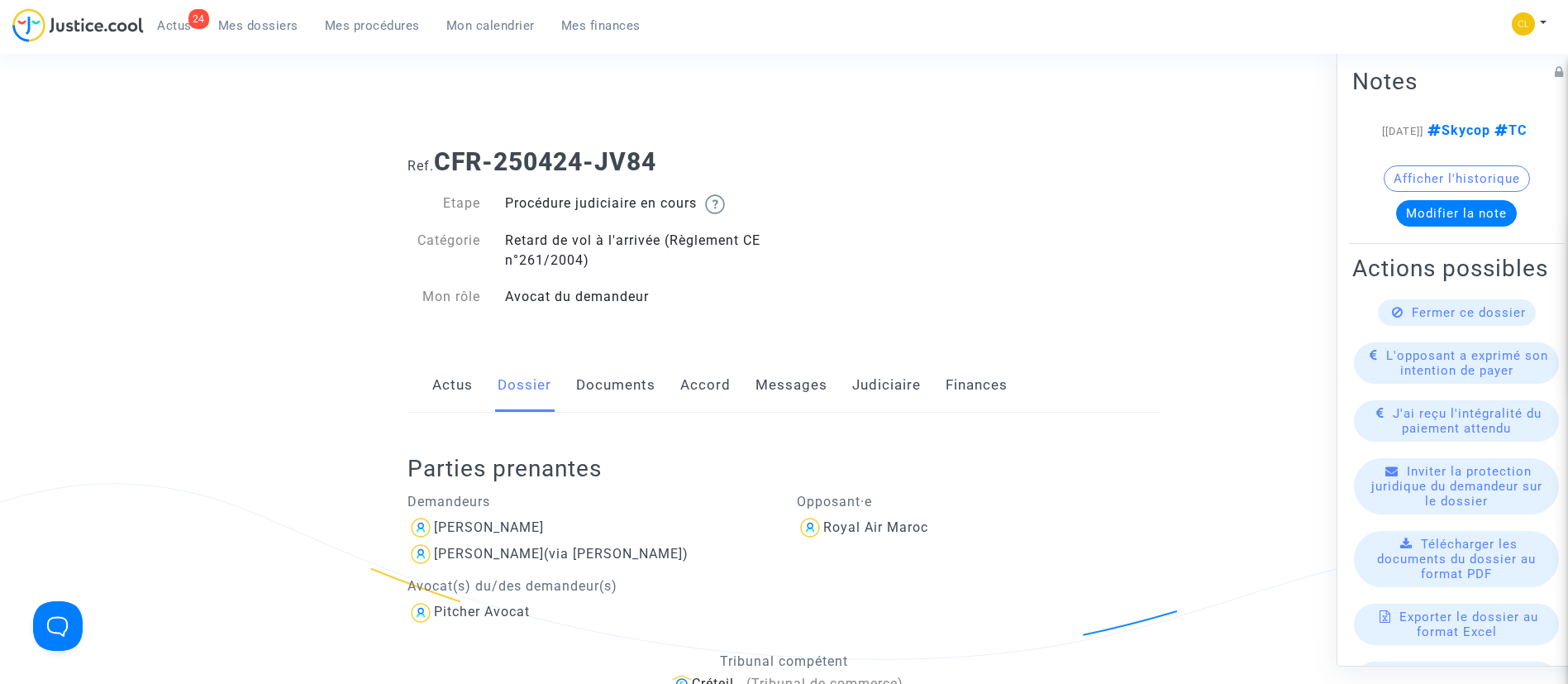
click at [597, 383] on link "Documents" at bounding box center [616, 385] width 79 height 55
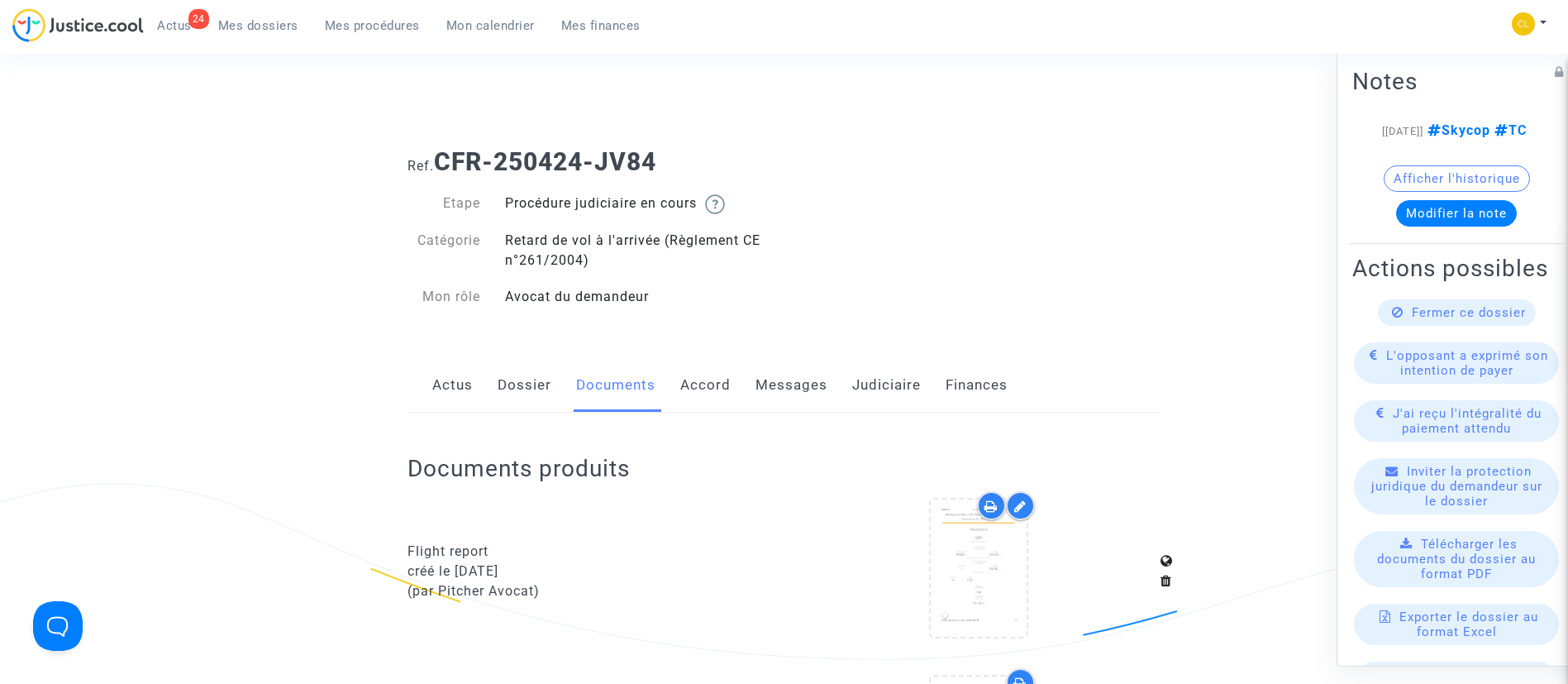
click at [808, 401] on link "Messages" at bounding box center [791, 385] width 72 height 55
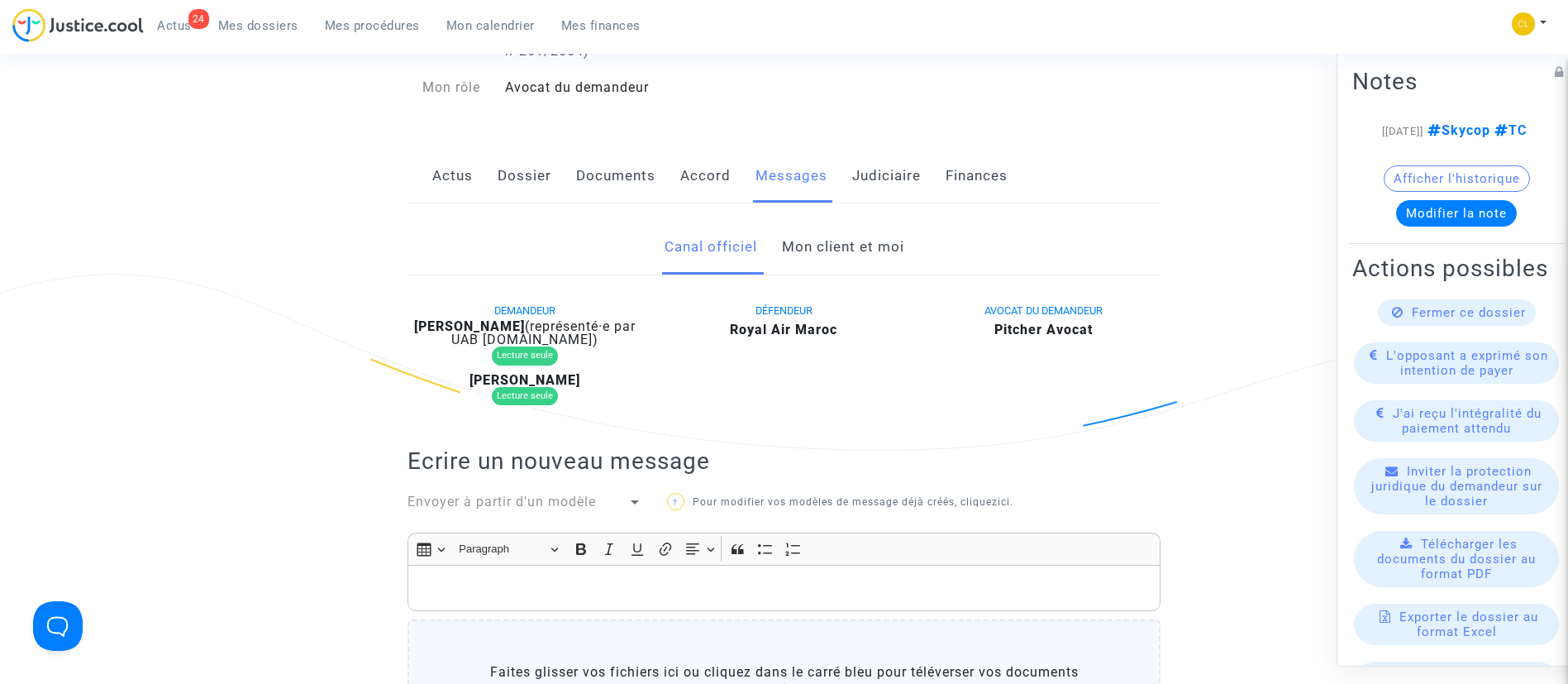
scroll to position [248, 0]
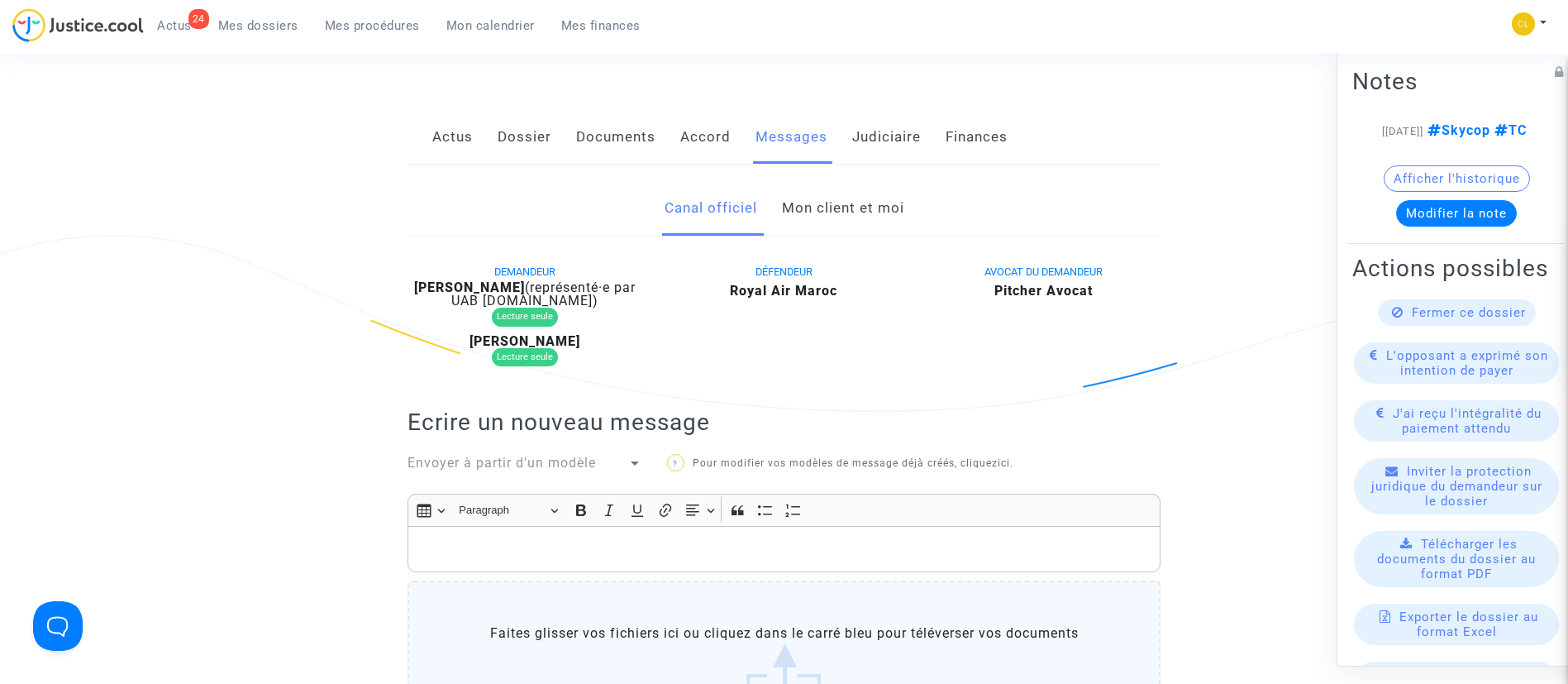
click at [873, 203] on link "Mon client et moi" at bounding box center [843, 208] width 122 height 55
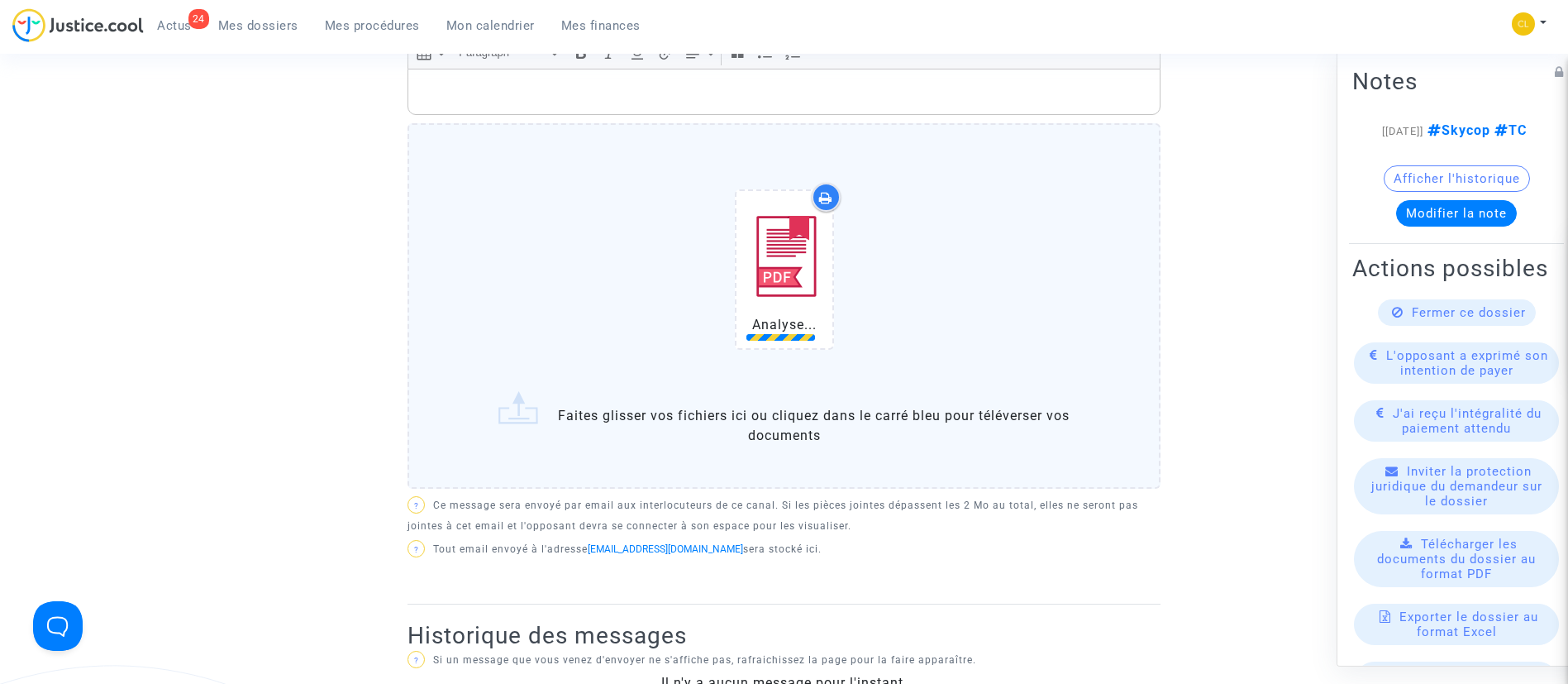
scroll to position [497, 0]
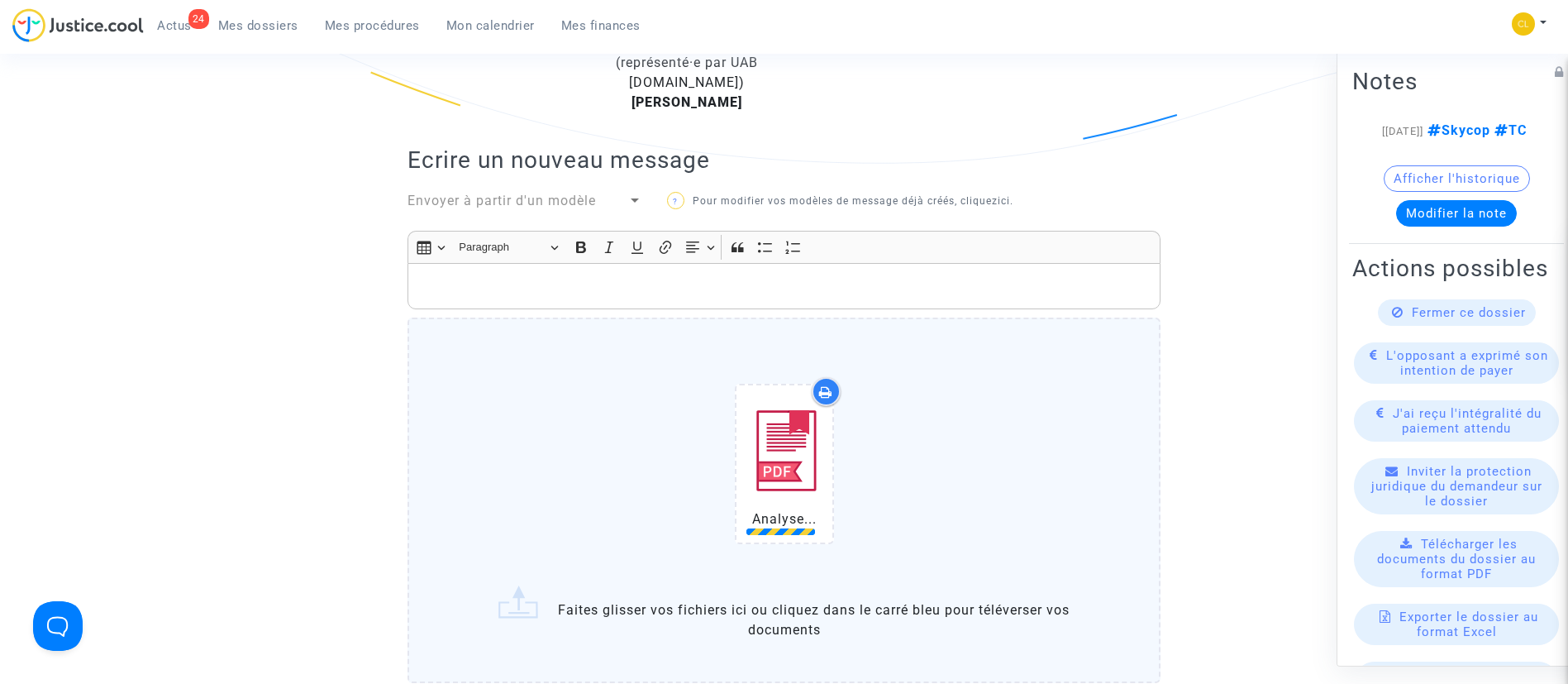
click at [639, 297] on p "Rich Text Editor, main" at bounding box center [784, 286] width 736 height 21
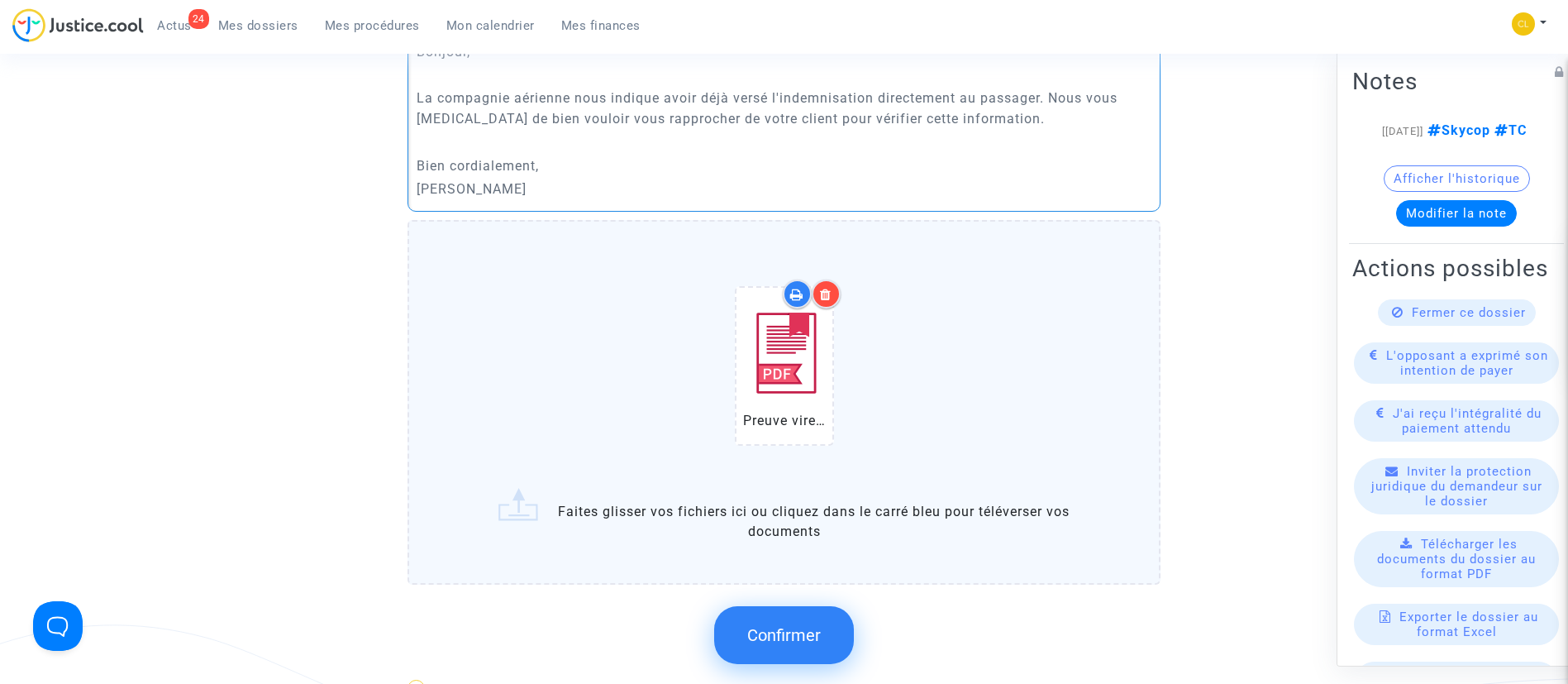
scroll to position [744, 0]
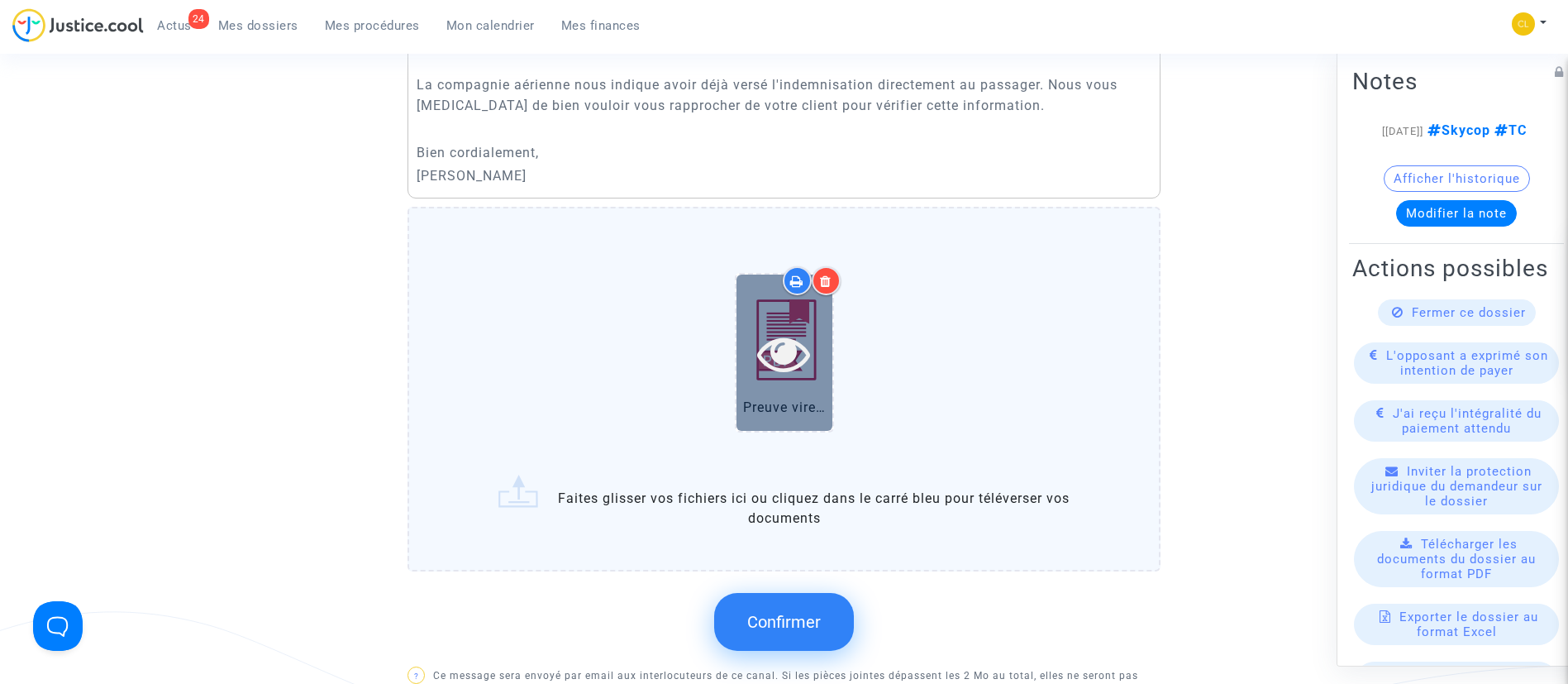
click at [746, 368] on div at bounding box center [784, 353] width 96 height 53
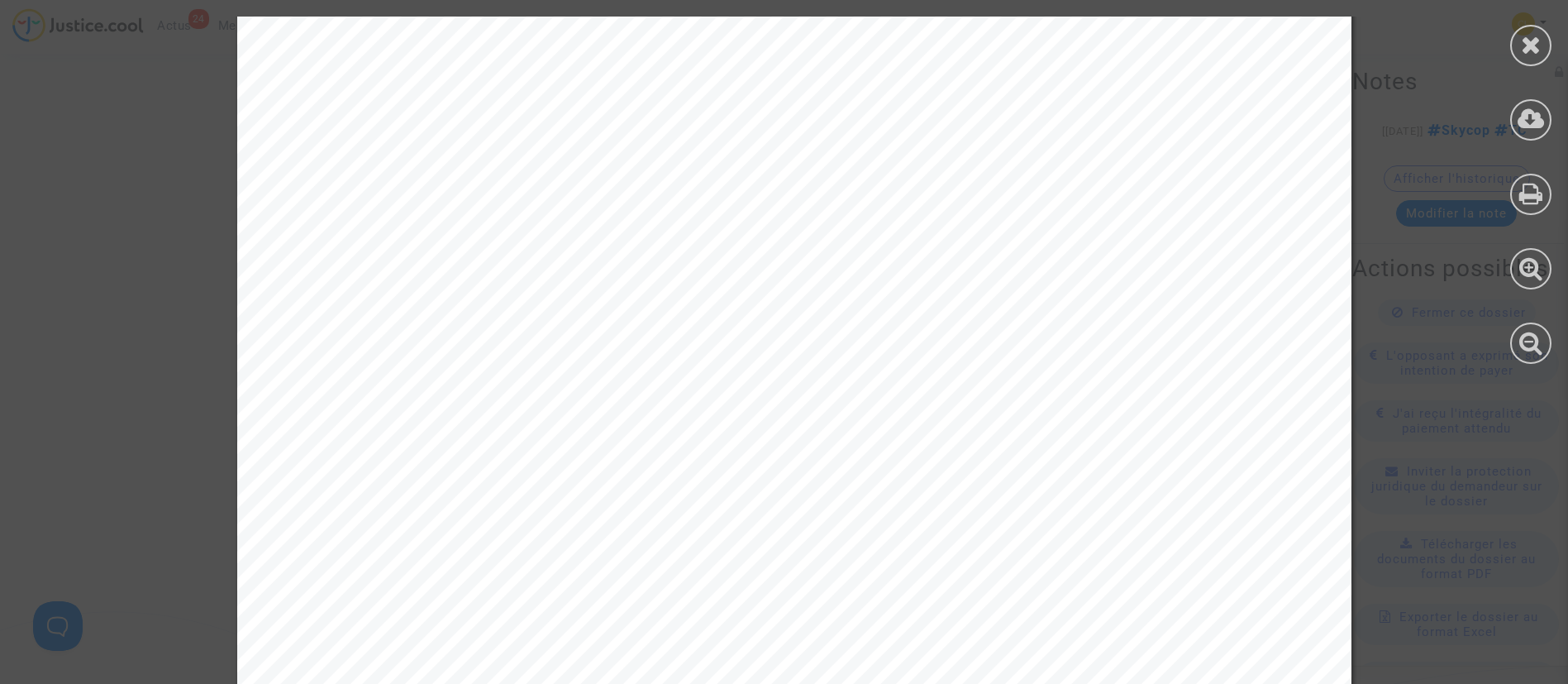
scroll to position [2523, 0]
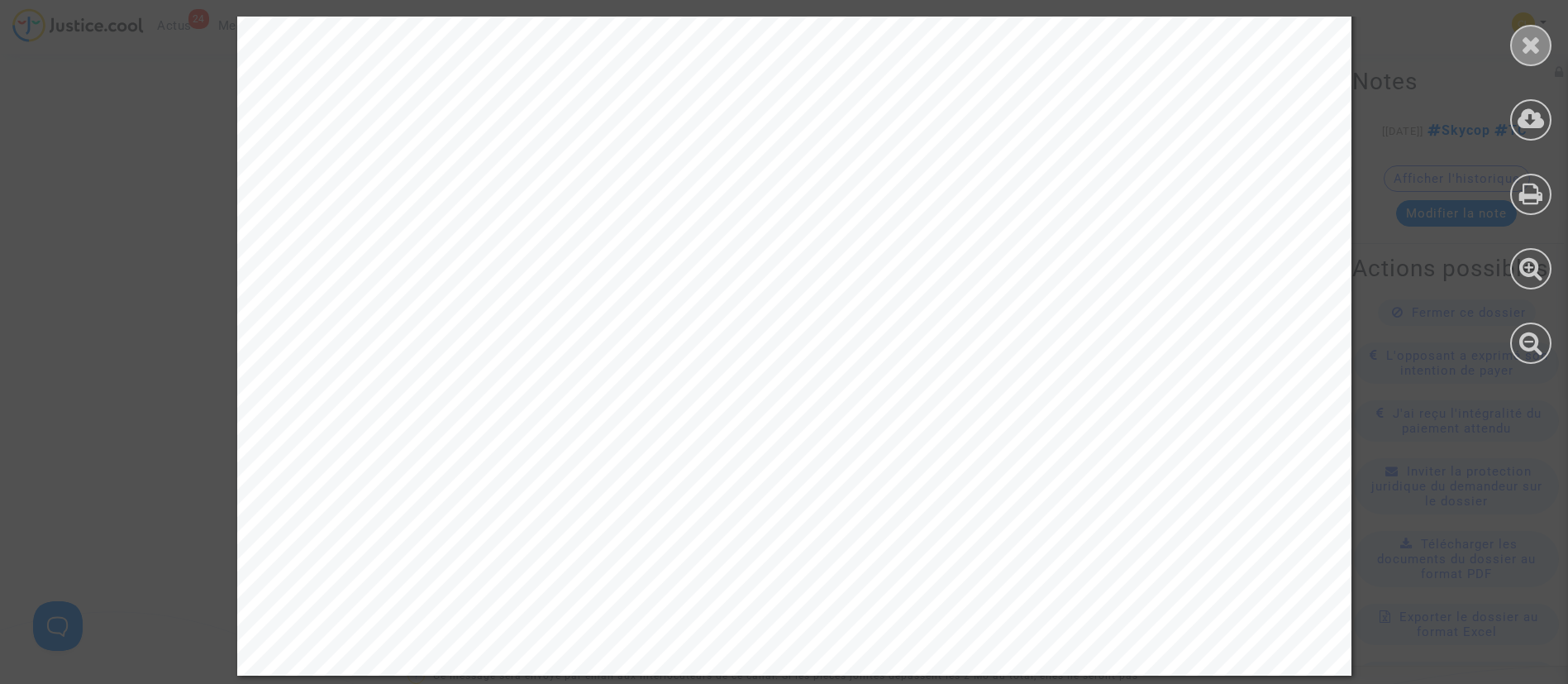
click at [1529, 47] on icon at bounding box center [1531, 44] width 21 height 24
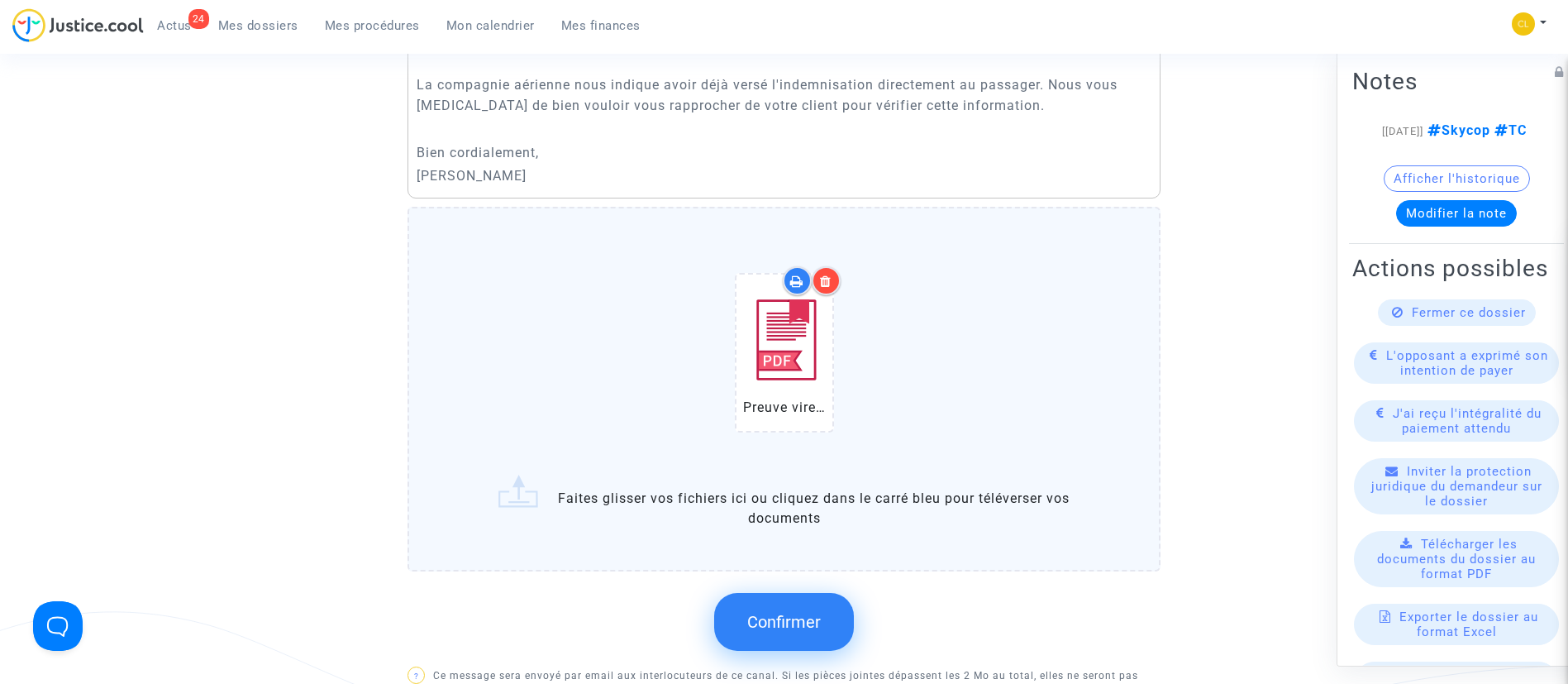
click at [796, 632] on span "Confirmer" at bounding box center [784, 621] width 73 height 20
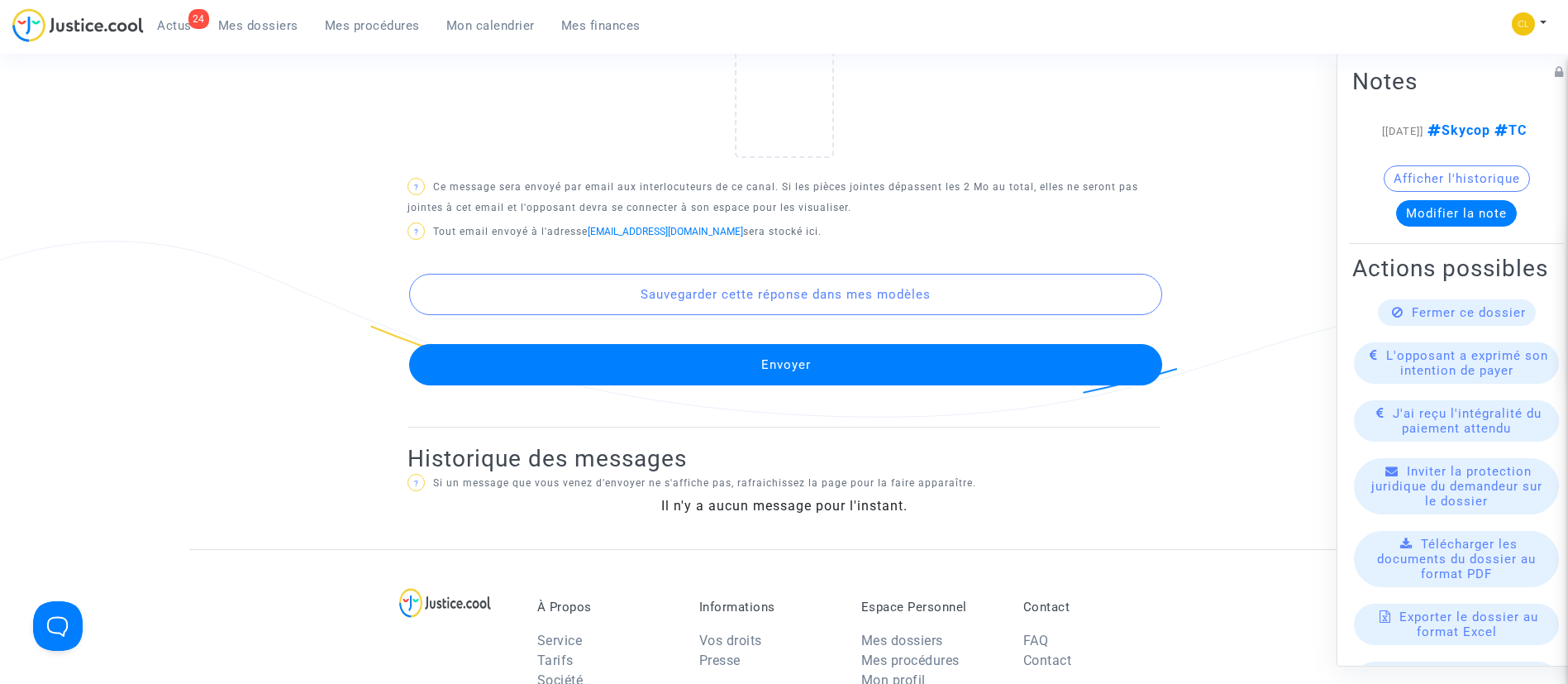
scroll to position [1116, 0]
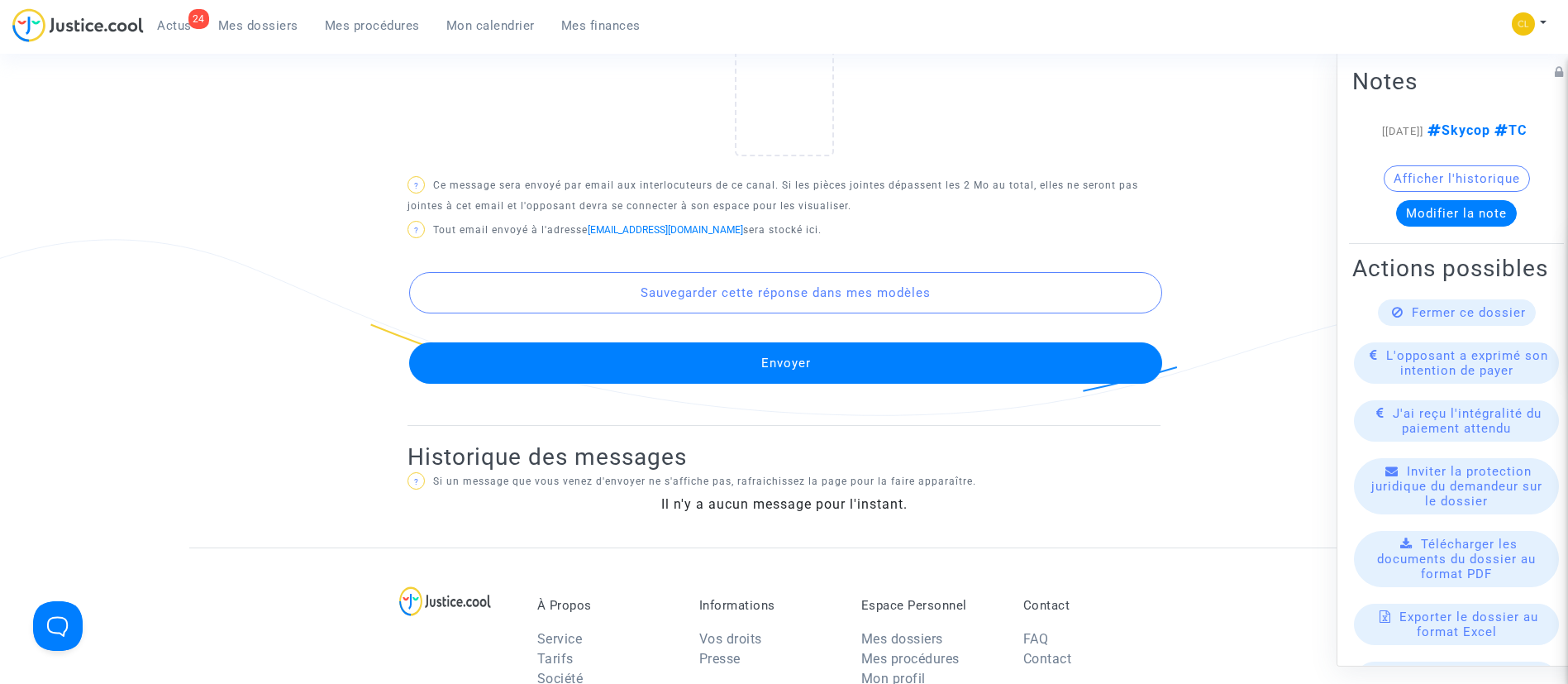
click at [868, 368] on button "Envoyer" at bounding box center [785, 363] width 753 height 41
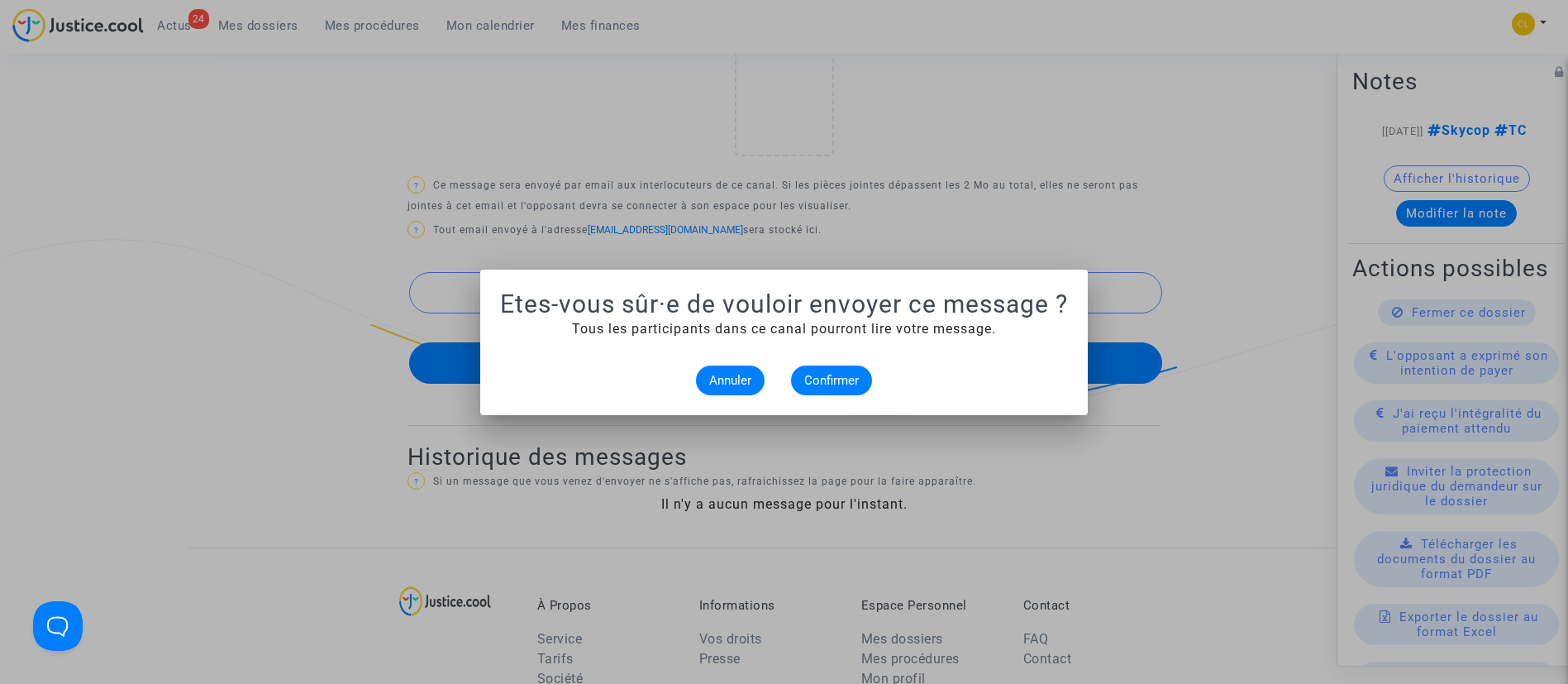
scroll to position [0, 0]
click at [825, 385] on span "Confirmer" at bounding box center [832, 381] width 55 height 15
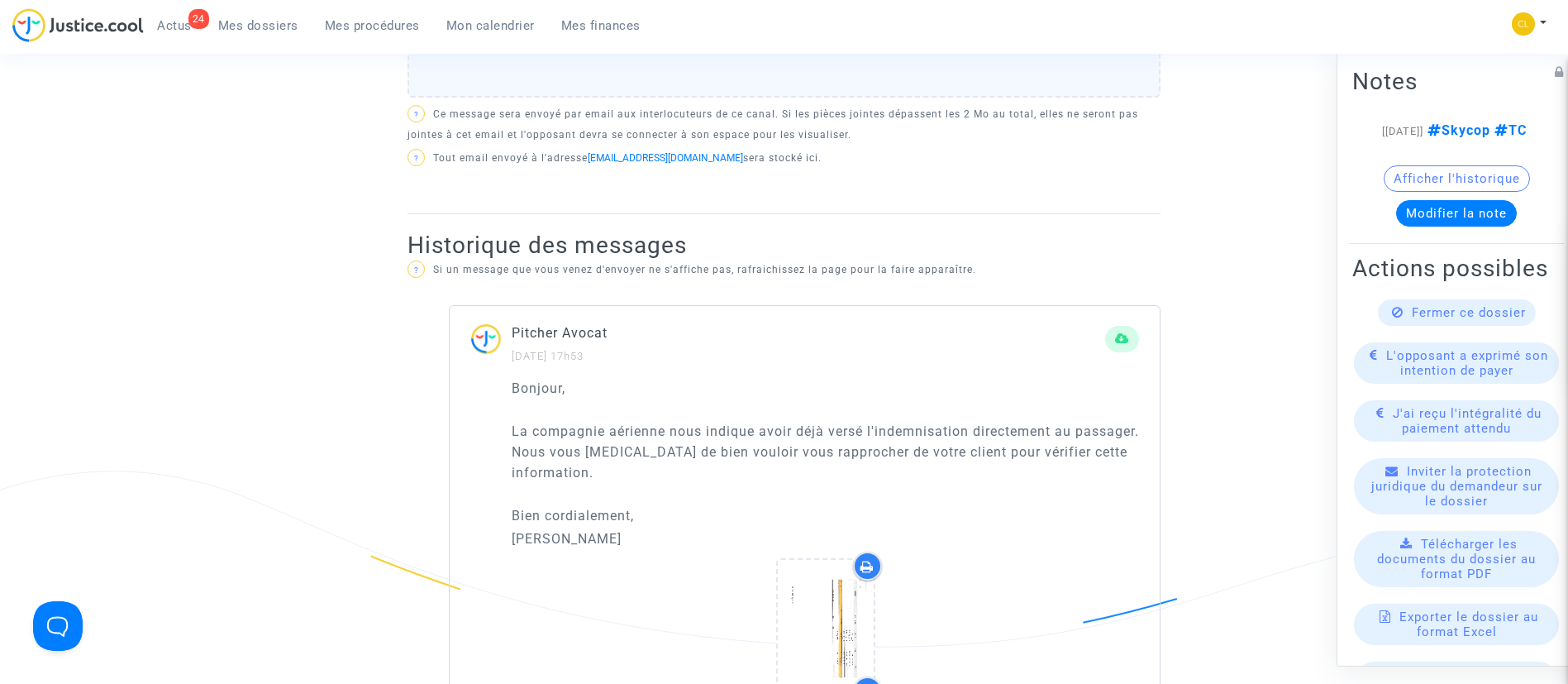
scroll to position [1116, 0]
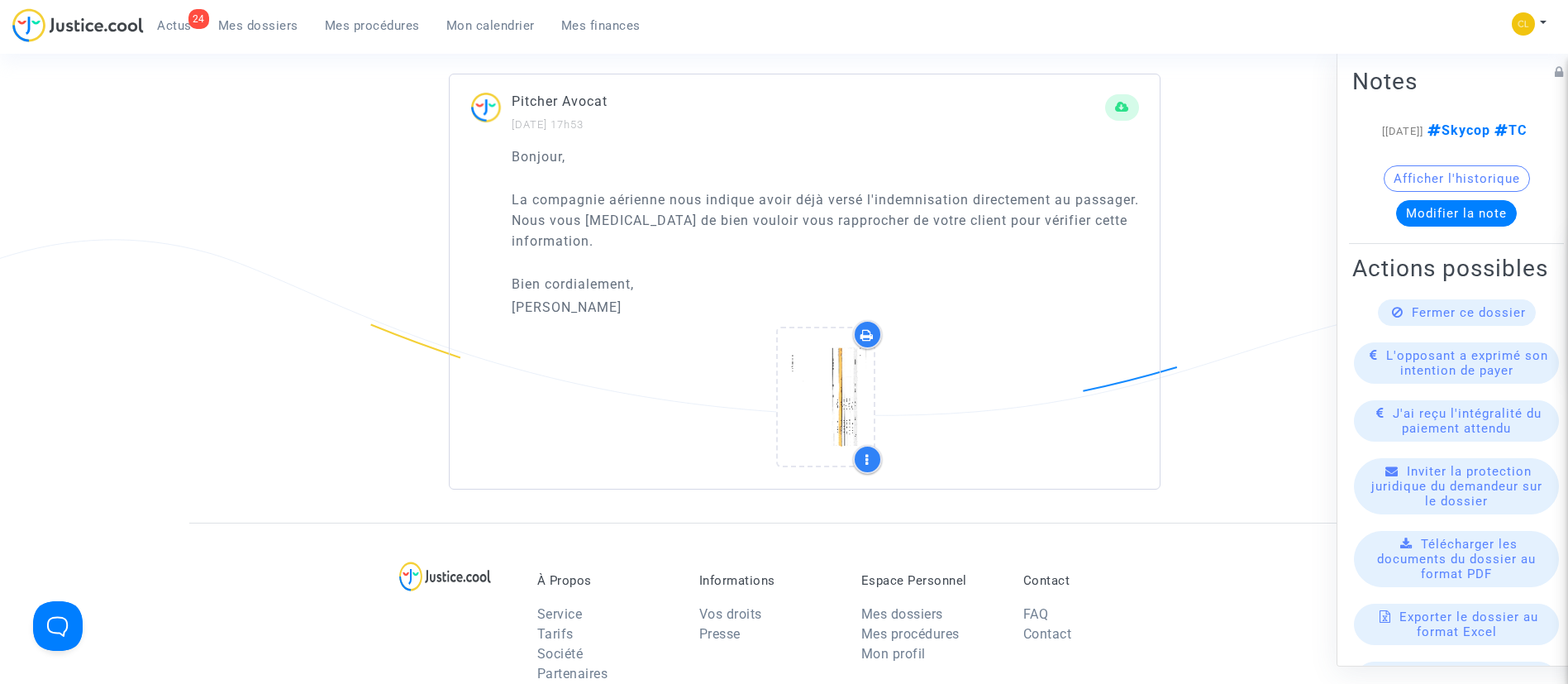
drag, startPoint x: 605, startPoint y: 330, endPoint x: 479, endPoint y: 186, distance: 191.3
click at [479, 186] on div "Bonjour, La compagnie aérienne nous indique avoir déjà versé l'indemnisation di…" at bounding box center [804, 317] width 710 height 342
copy div "Bonjour, La compagnie aérienne nous indique avoir déjà versé l'indemnisation di…"
click at [267, 33] on link "Mes dossiers" at bounding box center [258, 25] width 106 height 24
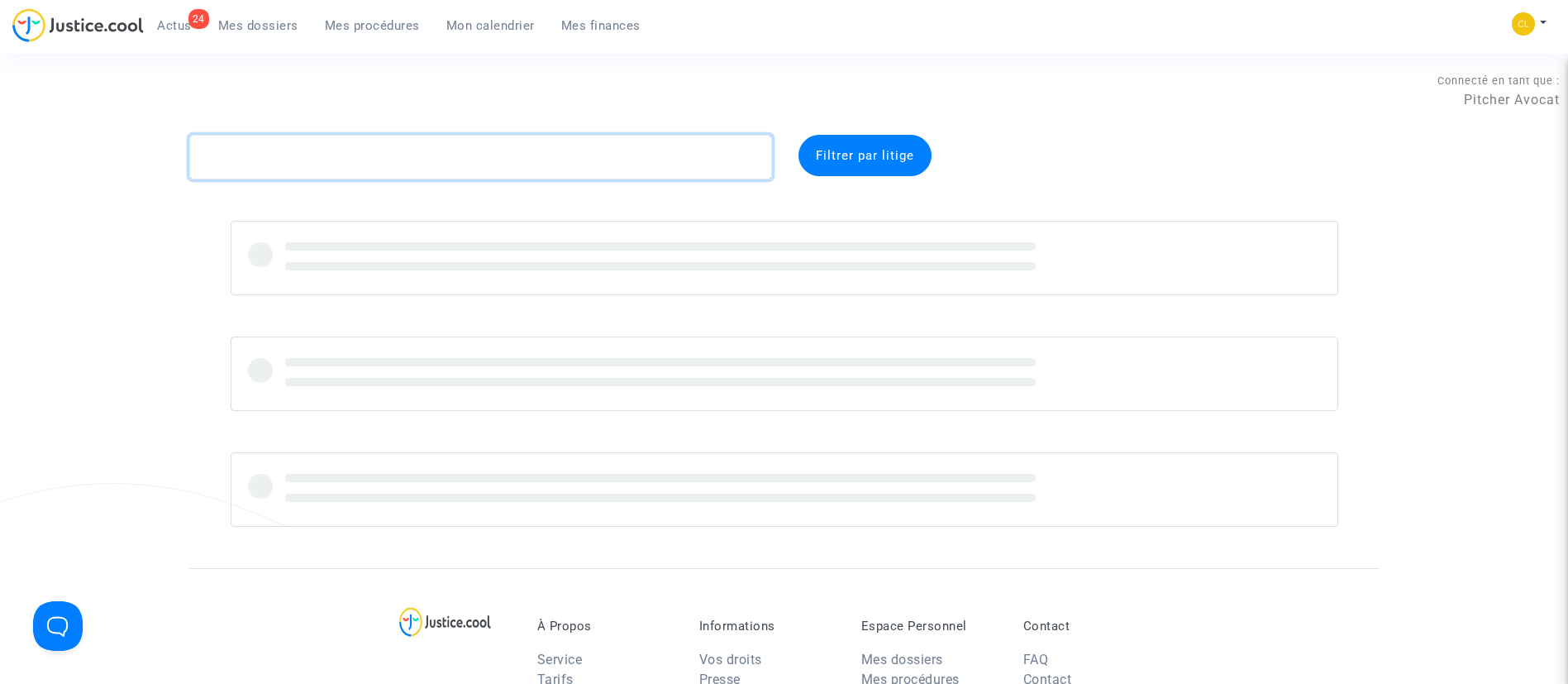
click at [657, 172] on textarea at bounding box center [480, 156] width 583 height 44
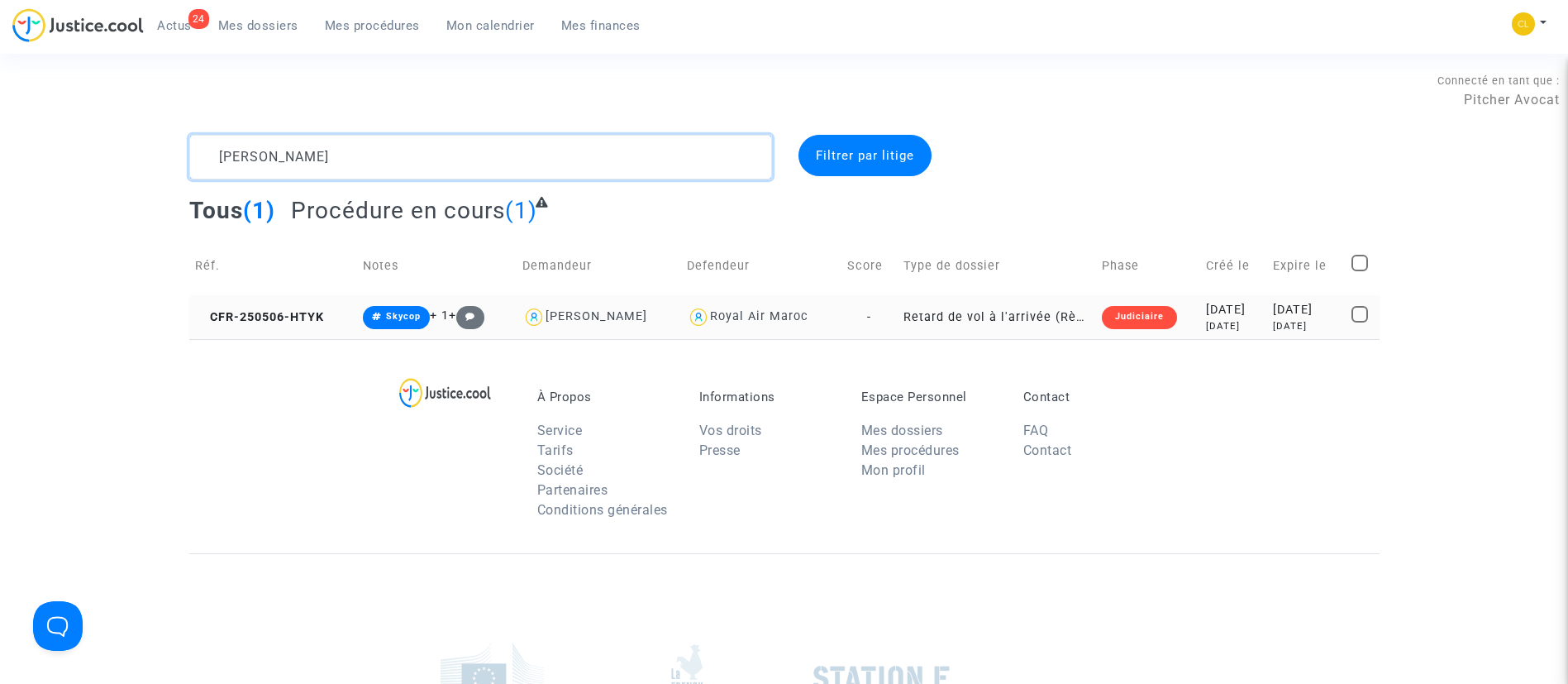
type textarea "[PERSON_NAME]"
click at [1205, 304] on div "[DATE]" at bounding box center [1233, 309] width 55 height 18
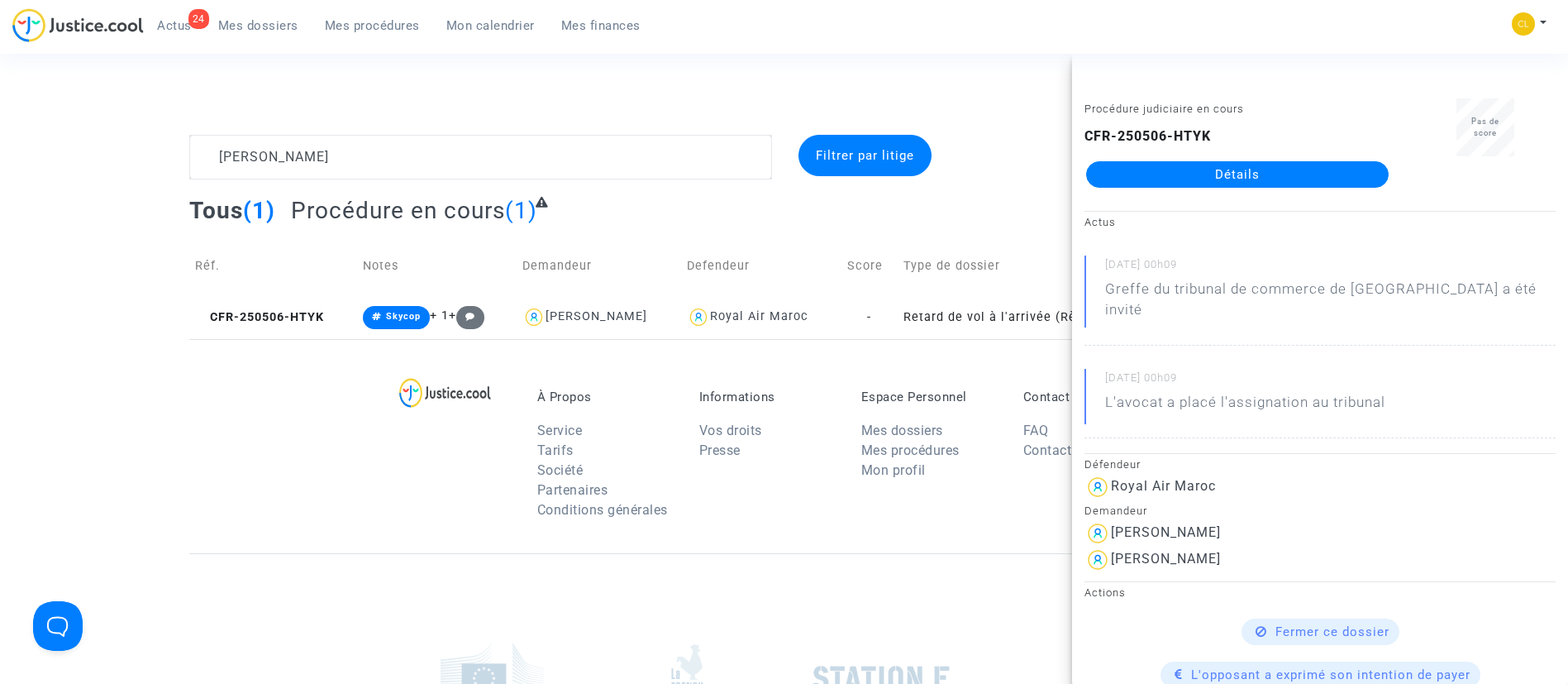
click at [1180, 174] on link "Détails" at bounding box center [1237, 174] width 302 height 26
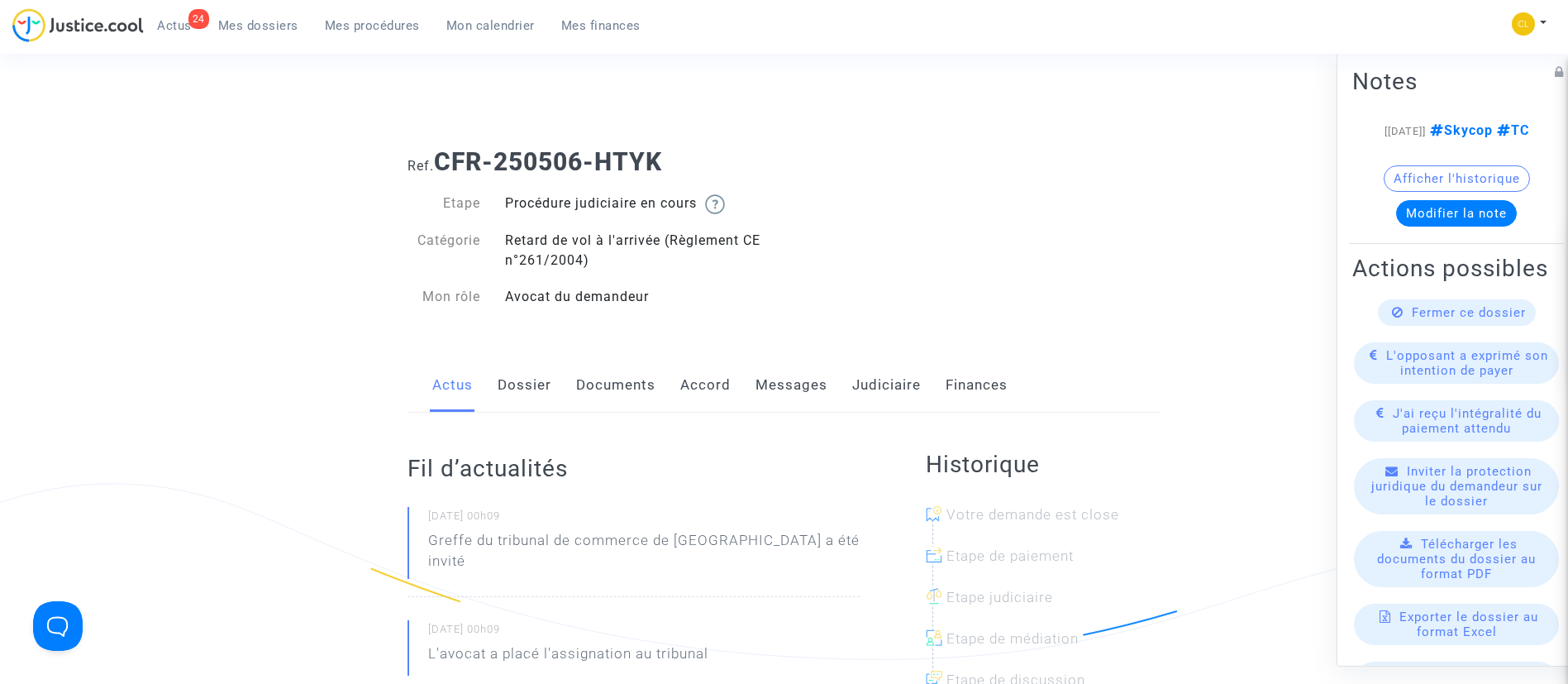
click at [888, 382] on link "Judiciaire" at bounding box center [886, 385] width 69 height 55
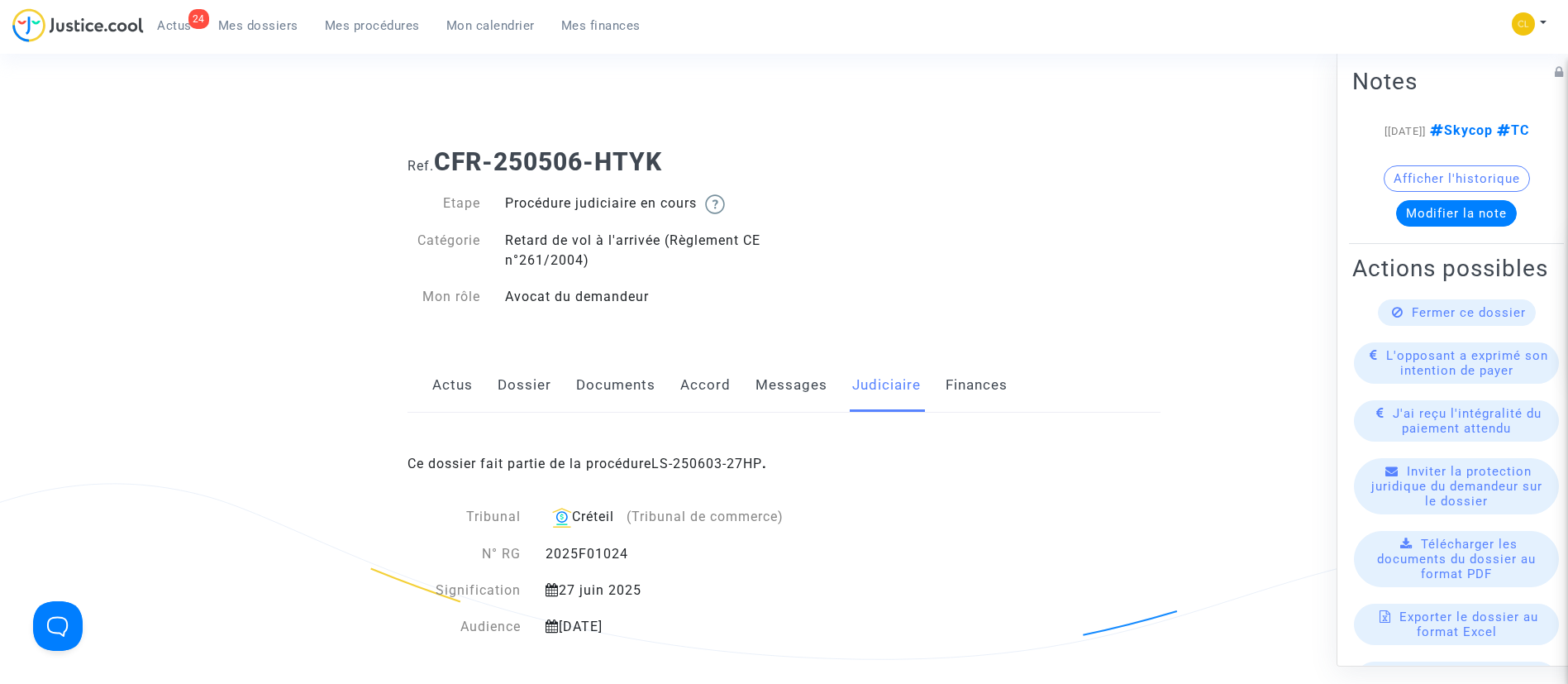
click at [763, 383] on link "Messages" at bounding box center [791, 385] width 72 height 55
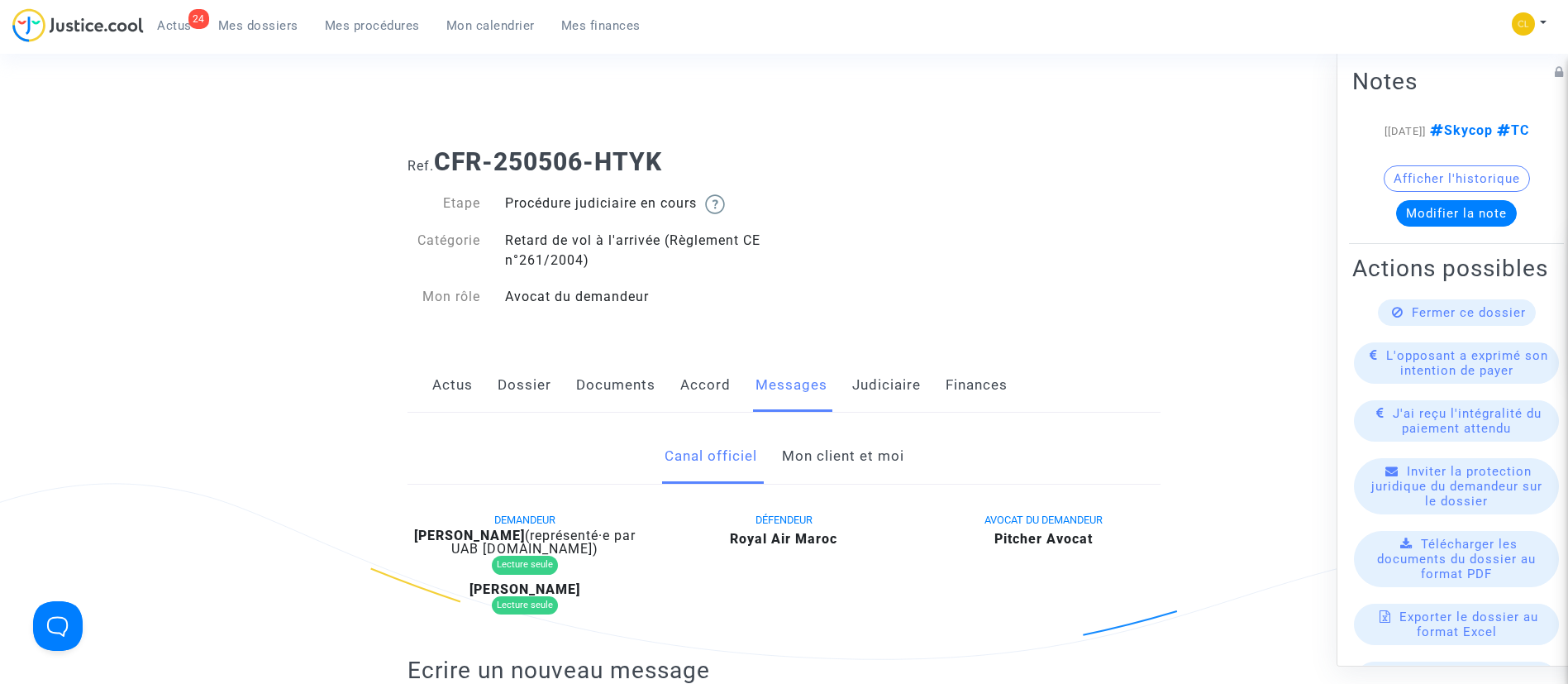
click at [838, 455] on link "Mon client et moi" at bounding box center [843, 456] width 122 height 55
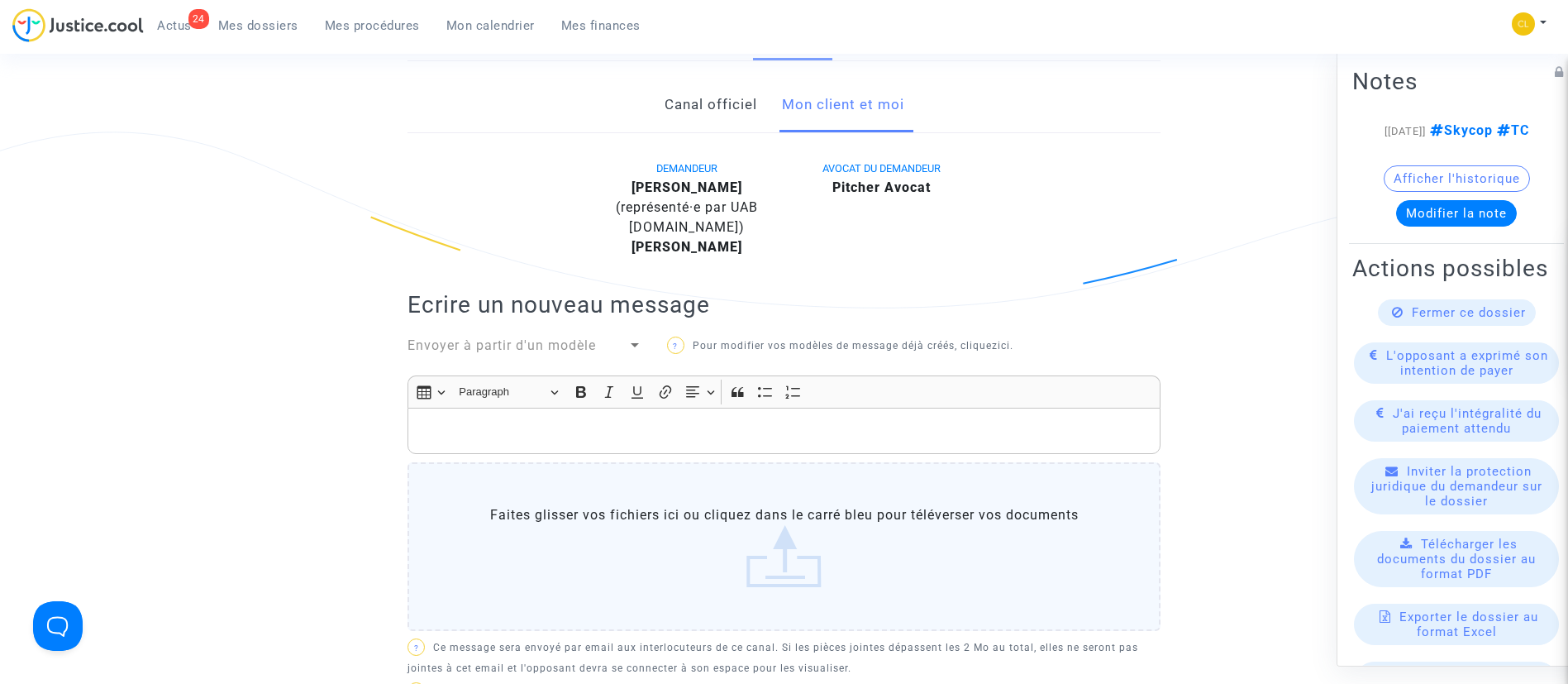
scroll to position [372, 0]
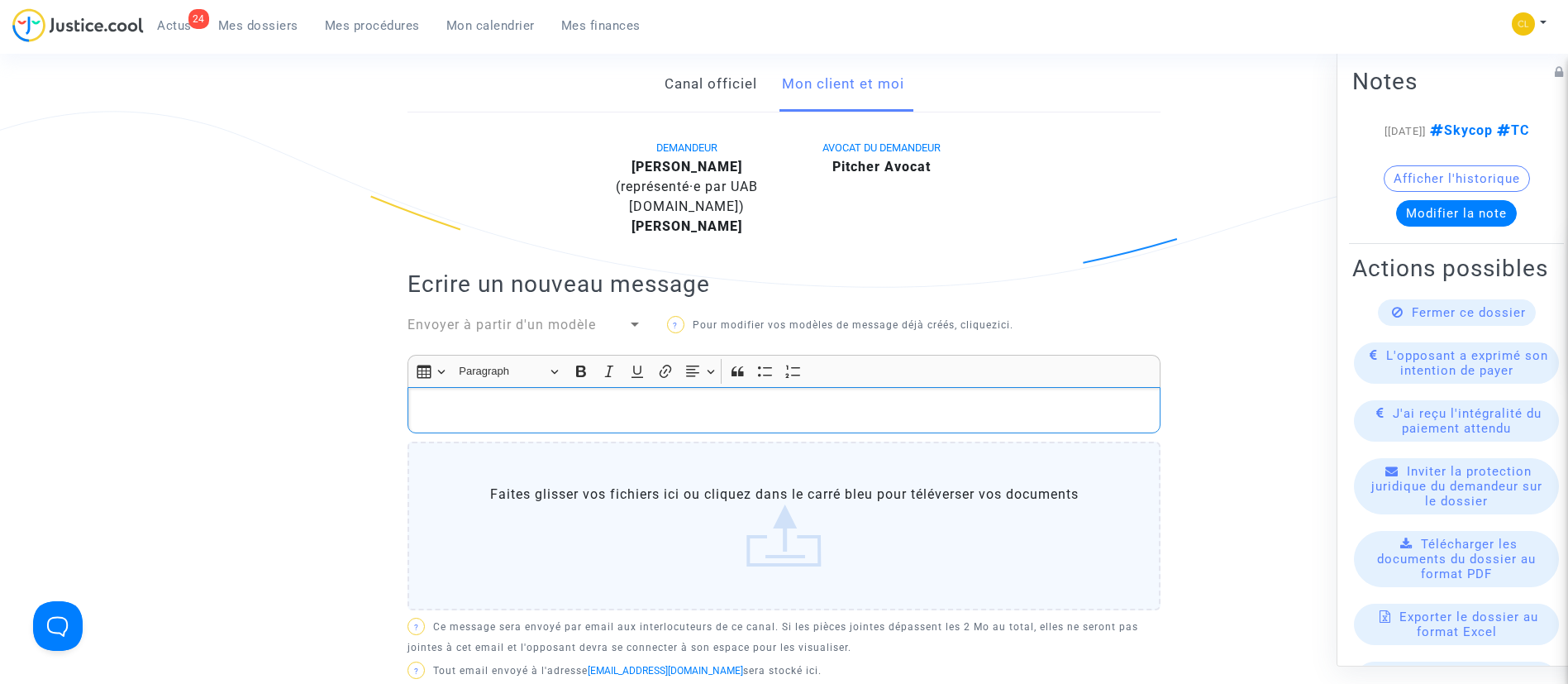
click at [658, 418] on p "Rich Text Editor, main" at bounding box center [784, 411] width 736 height 21
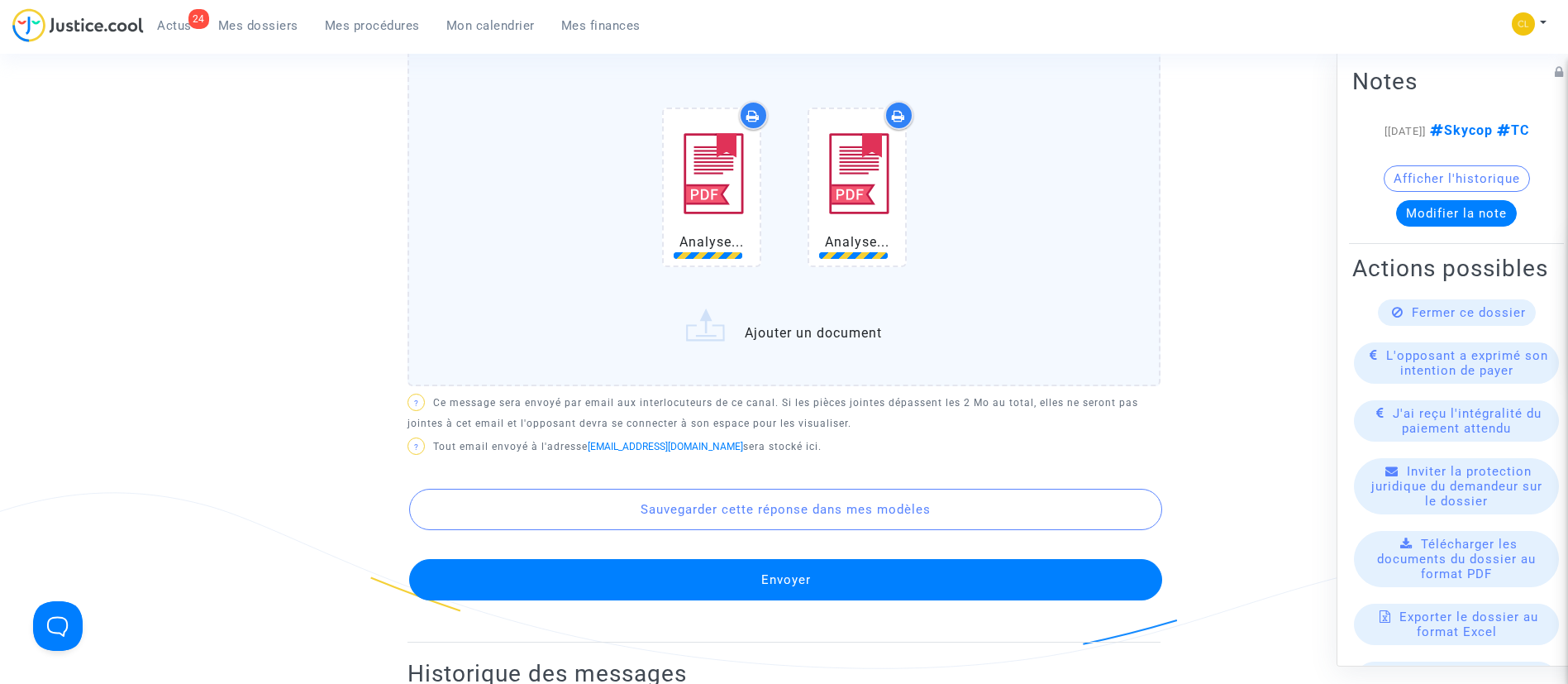
scroll to position [869, 0]
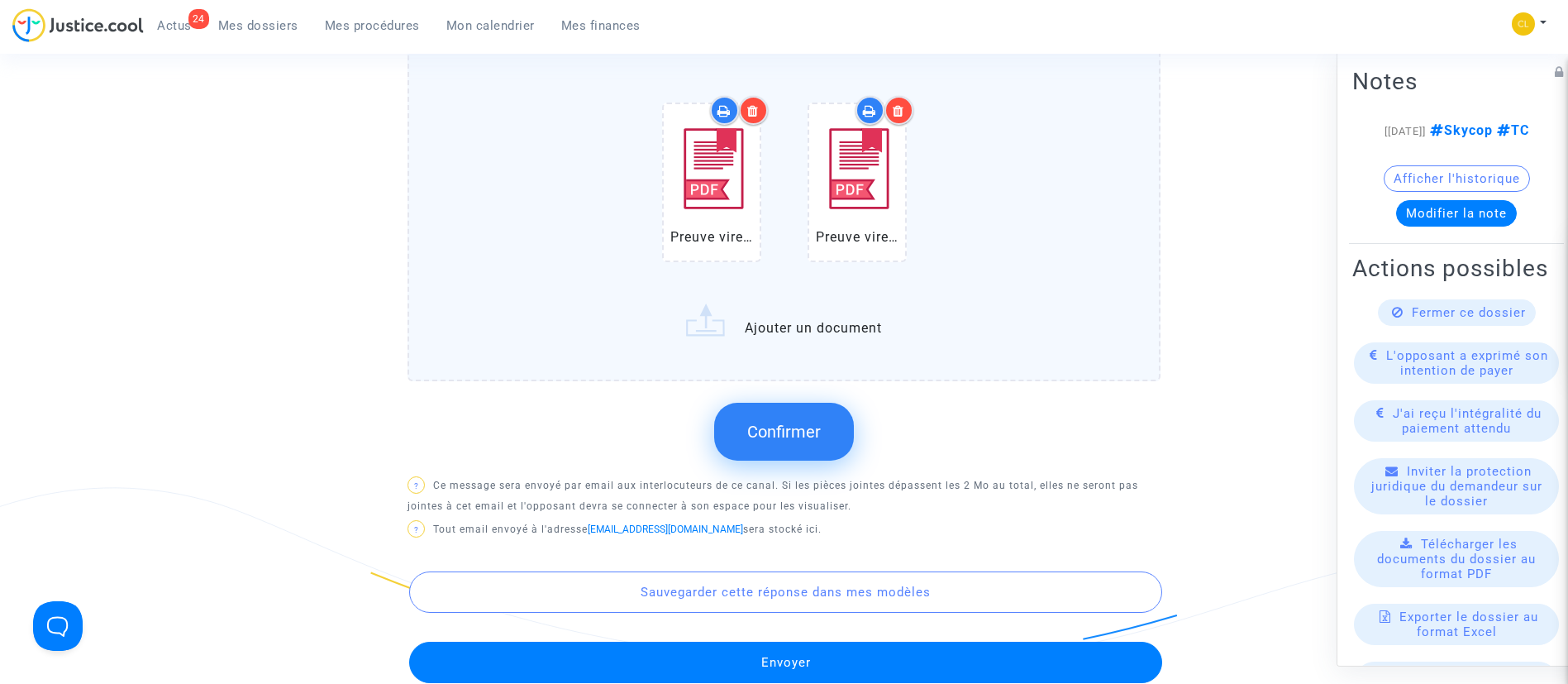
drag, startPoint x: 733, startPoint y: 419, endPoint x: 730, endPoint y: 408, distance: 11.4
click at [733, 419] on button "Confirmer" at bounding box center [784, 431] width 139 height 57
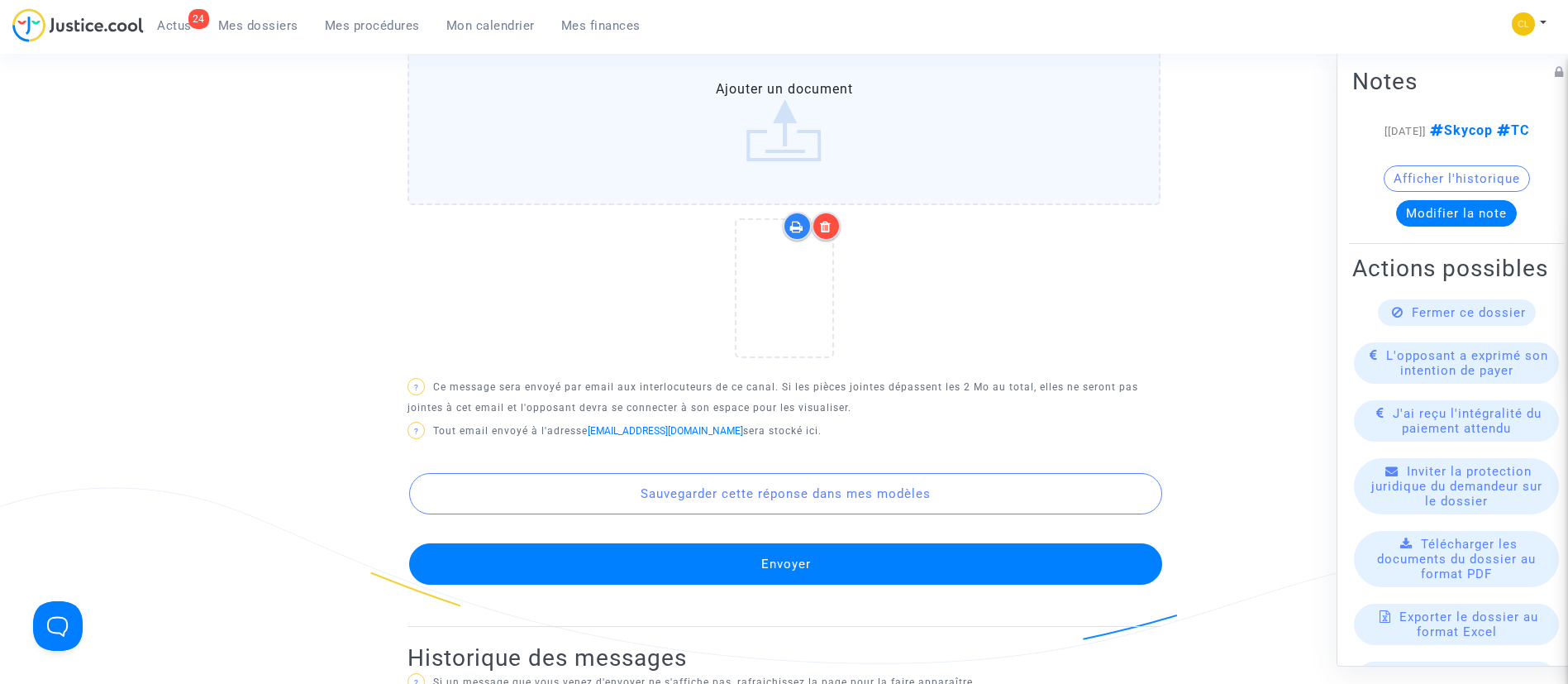
click at [457, 576] on button "Envoyer" at bounding box center [785, 564] width 753 height 41
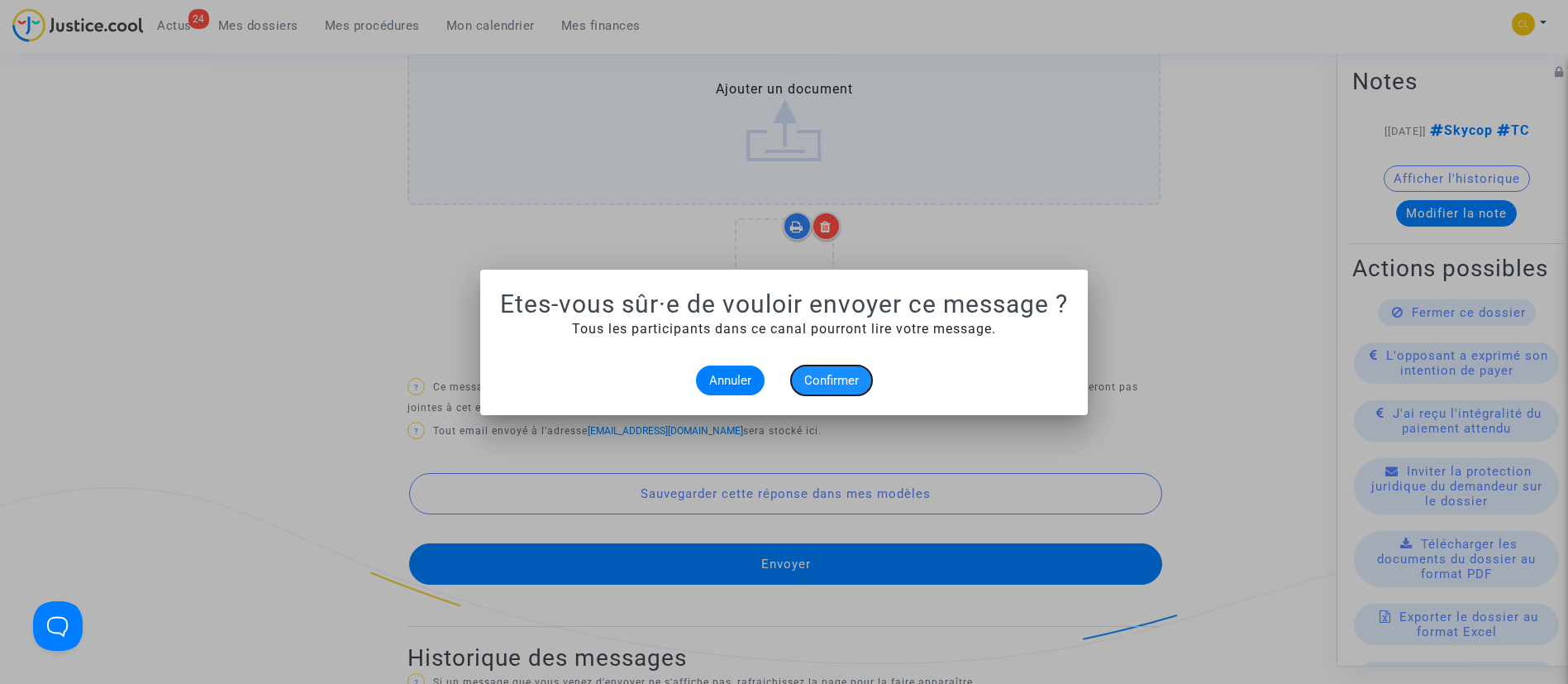
drag, startPoint x: 800, startPoint y: 375, endPoint x: 811, endPoint y: 368, distance: 13.0
click at [801, 373] on button "Confirmer" at bounding box center [832, 381] width 81 height 30
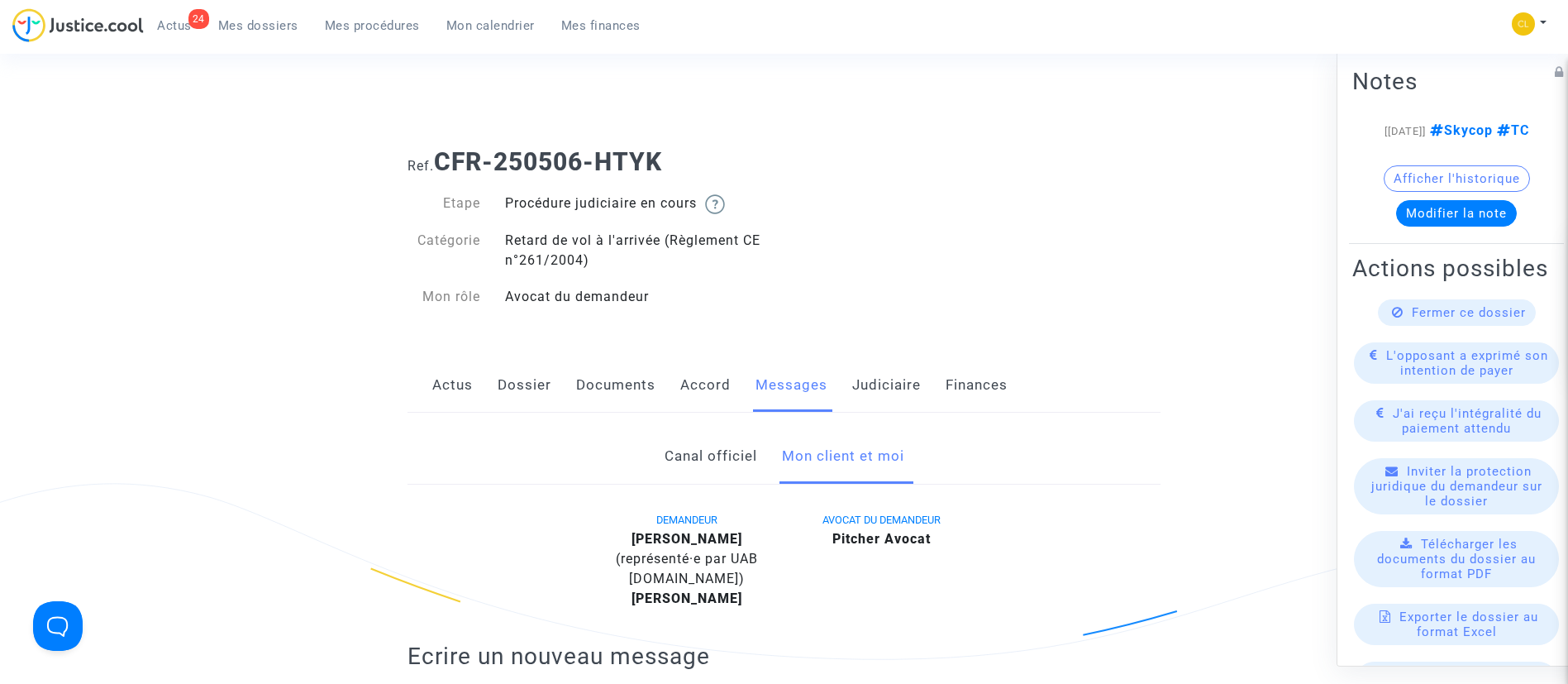
drag, startPoint x: 405, startPoint y: 25, endPoint x: 439, endPoint y: 130, distance: 110.4
click at [405, 25] on span "Mes procédures" at bounding box center [372, 25] width 95 height 15
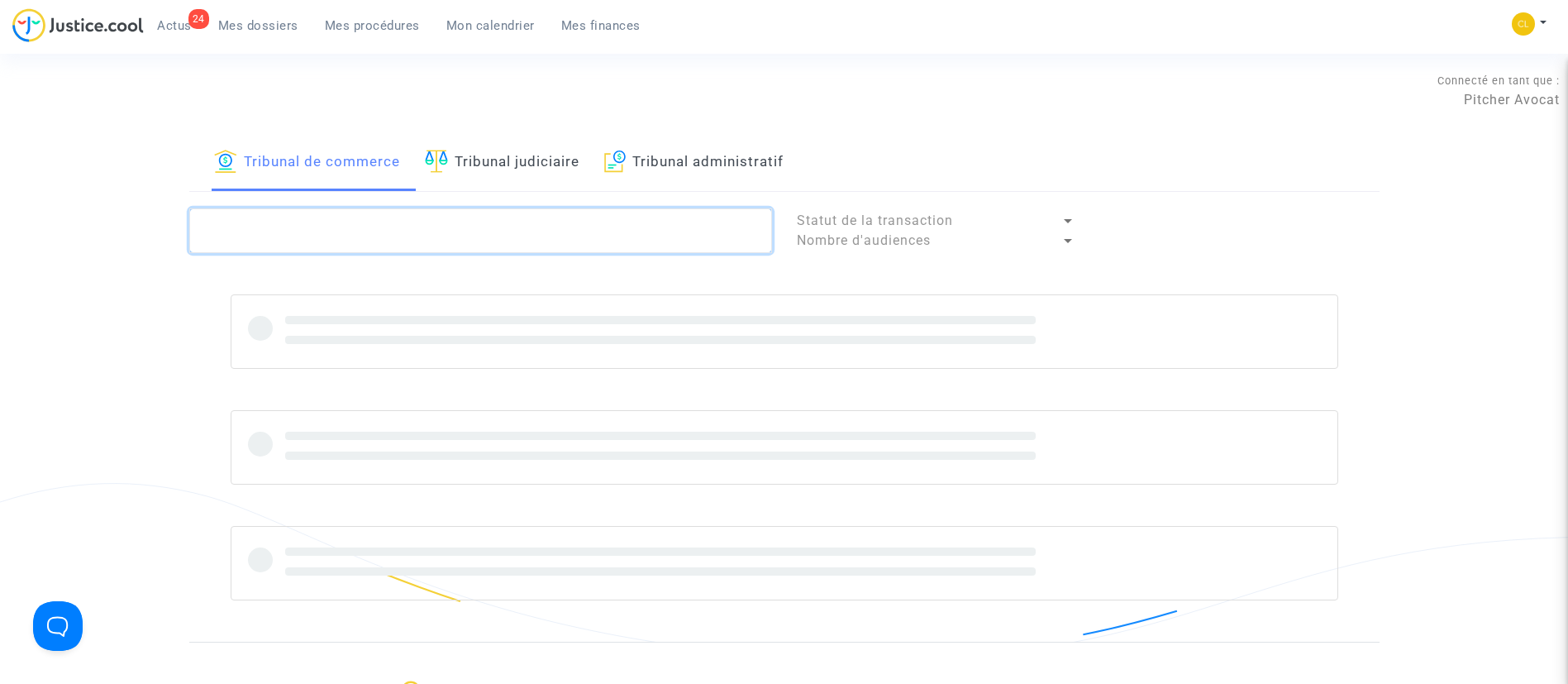
click at [327, 247] on textarea at bounding box center [480, 230] width 583 height 44
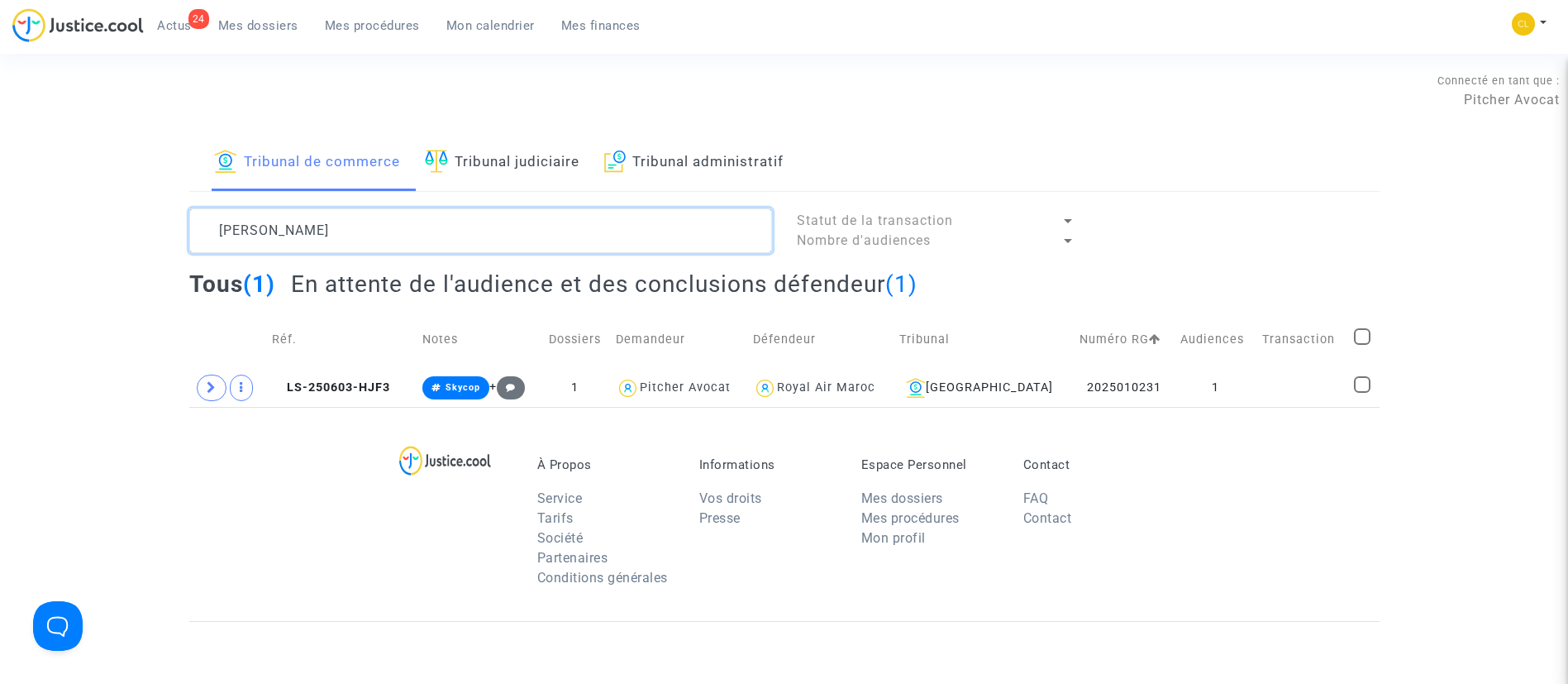
click at [559, 225] on textarea at bounding box center [480, 230] width 583 height 44
type textarea "quesson"
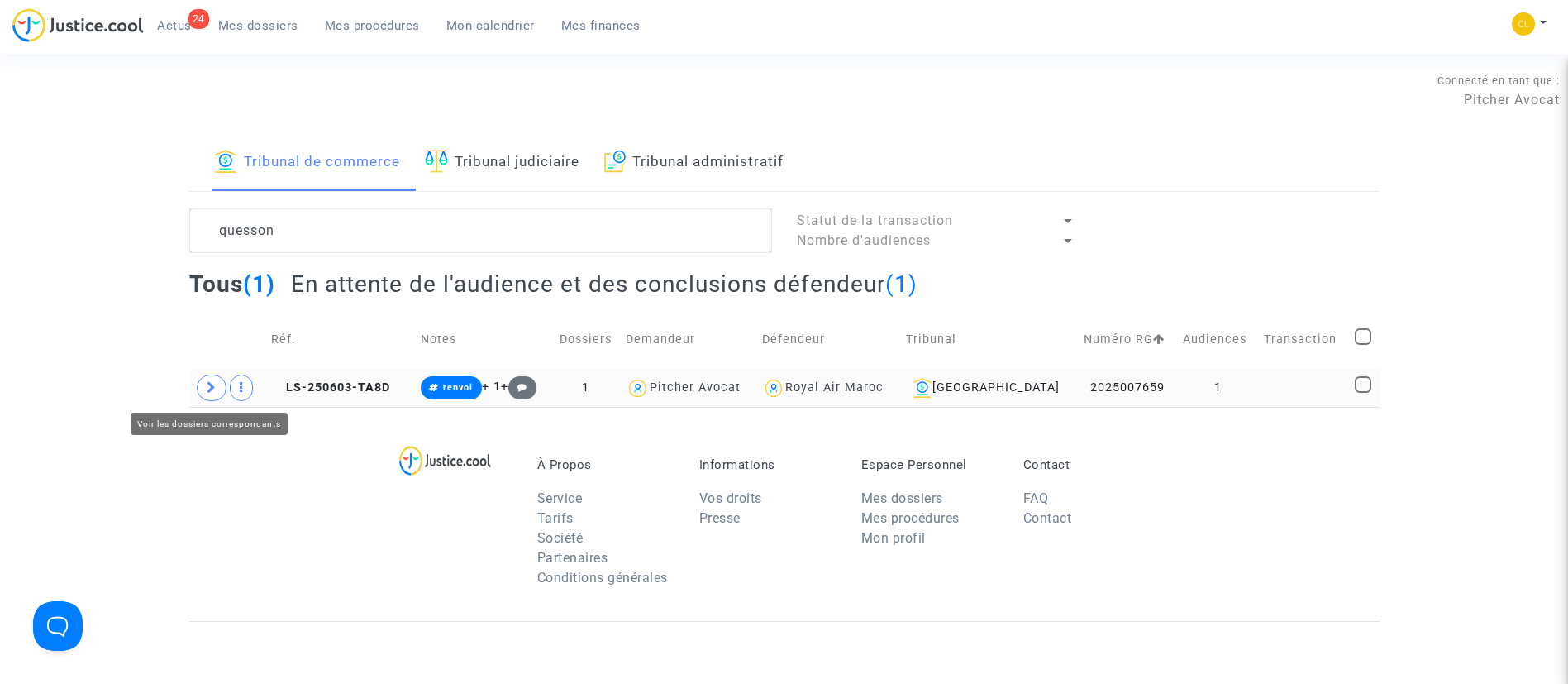
click at [208, 398] on span at bounding box center [212, 388] width 30 height 26
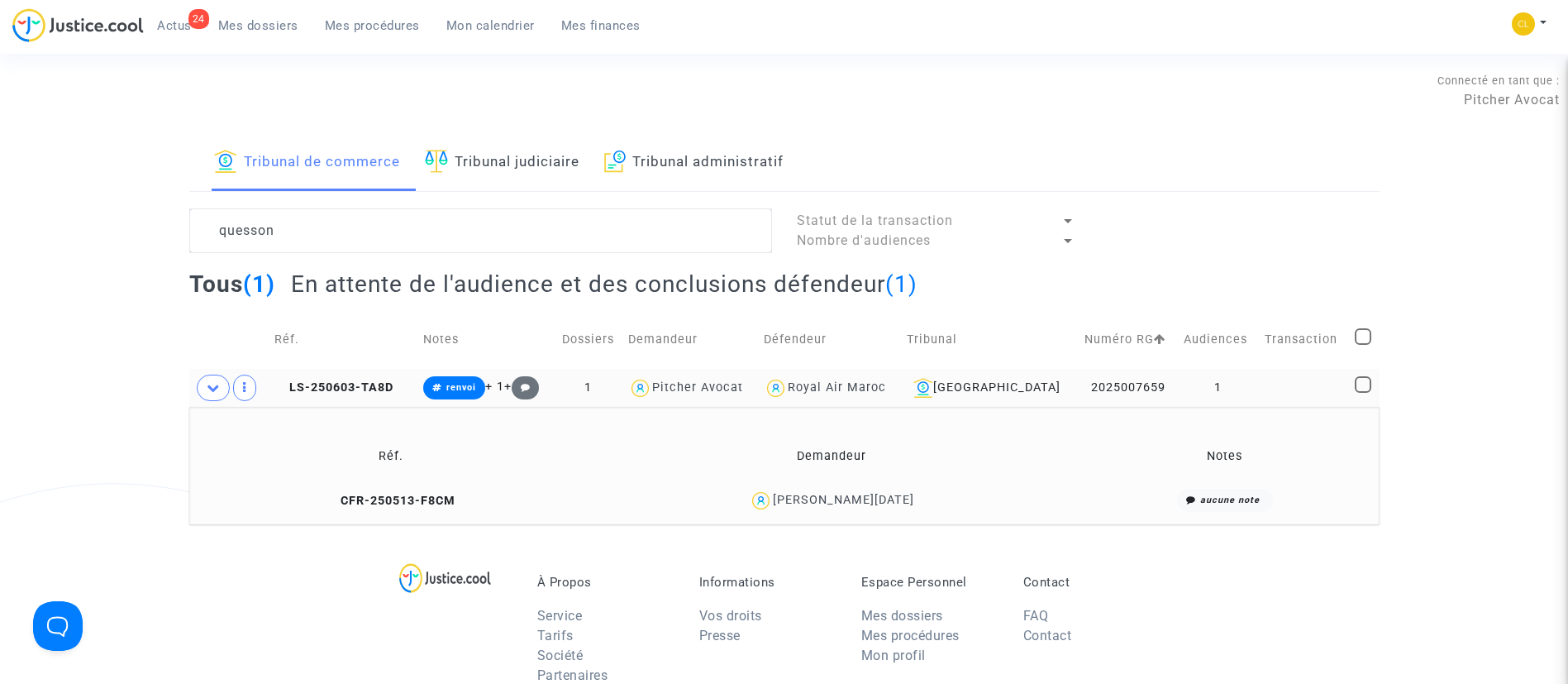
drag, startPoint x: 1260, startPoint y: 392, endPoint x: 1310, endPoint y: 336, distance: 75.1
click at [1279, 368] on td at bounding box center [1304, 387] width 90 height 38
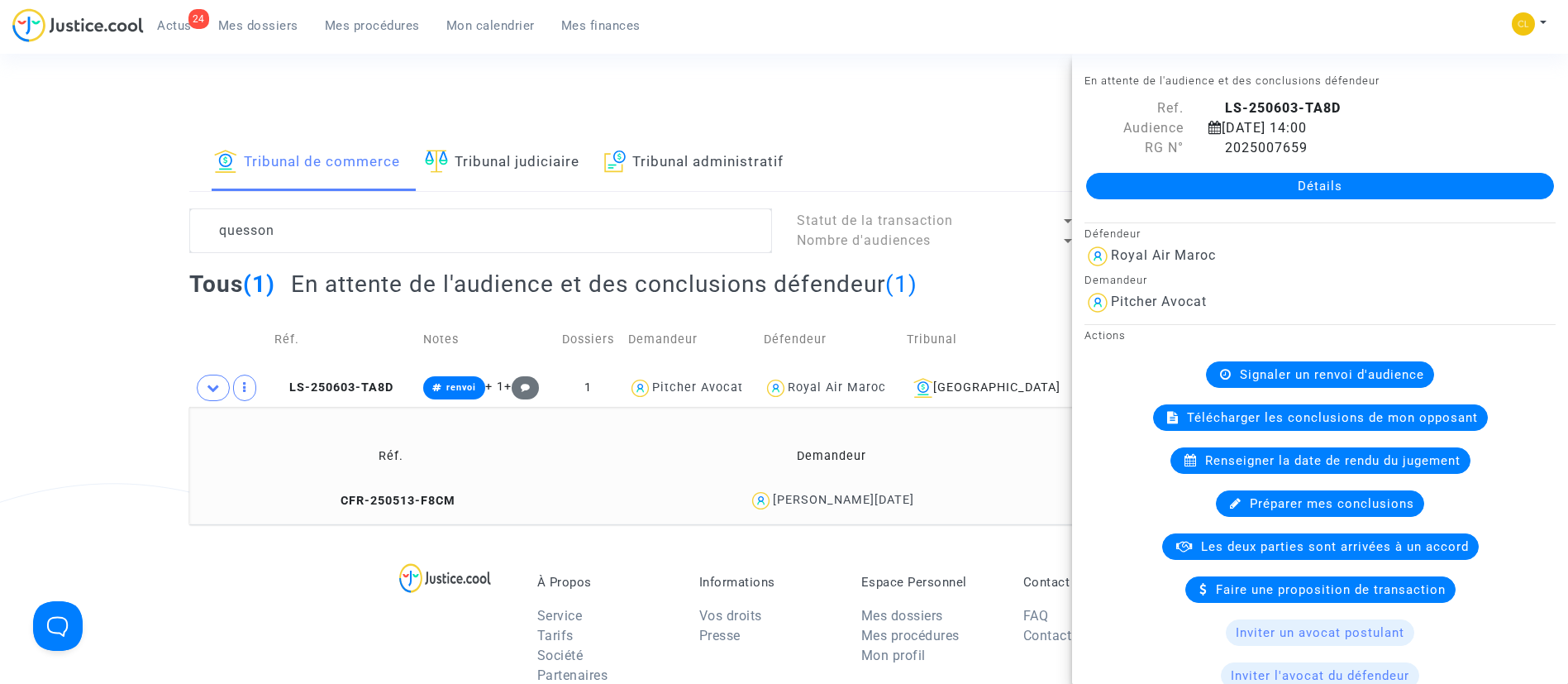
click at [1285, 191] on link "Détails" at bounding box center [1319, 186] width 468 height 26
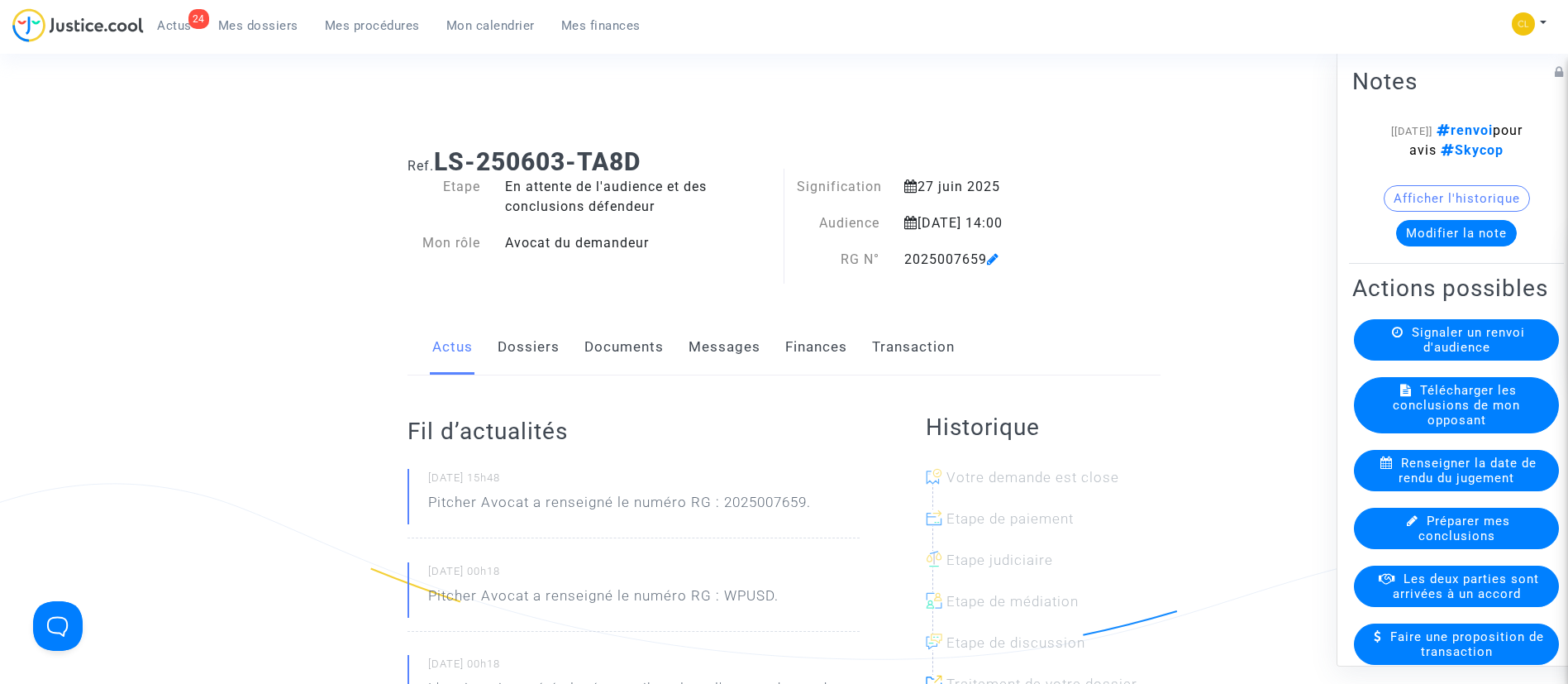
click at [544, 346] on link "Dossiers" at bounding box center [528, 348] width 62 height 55
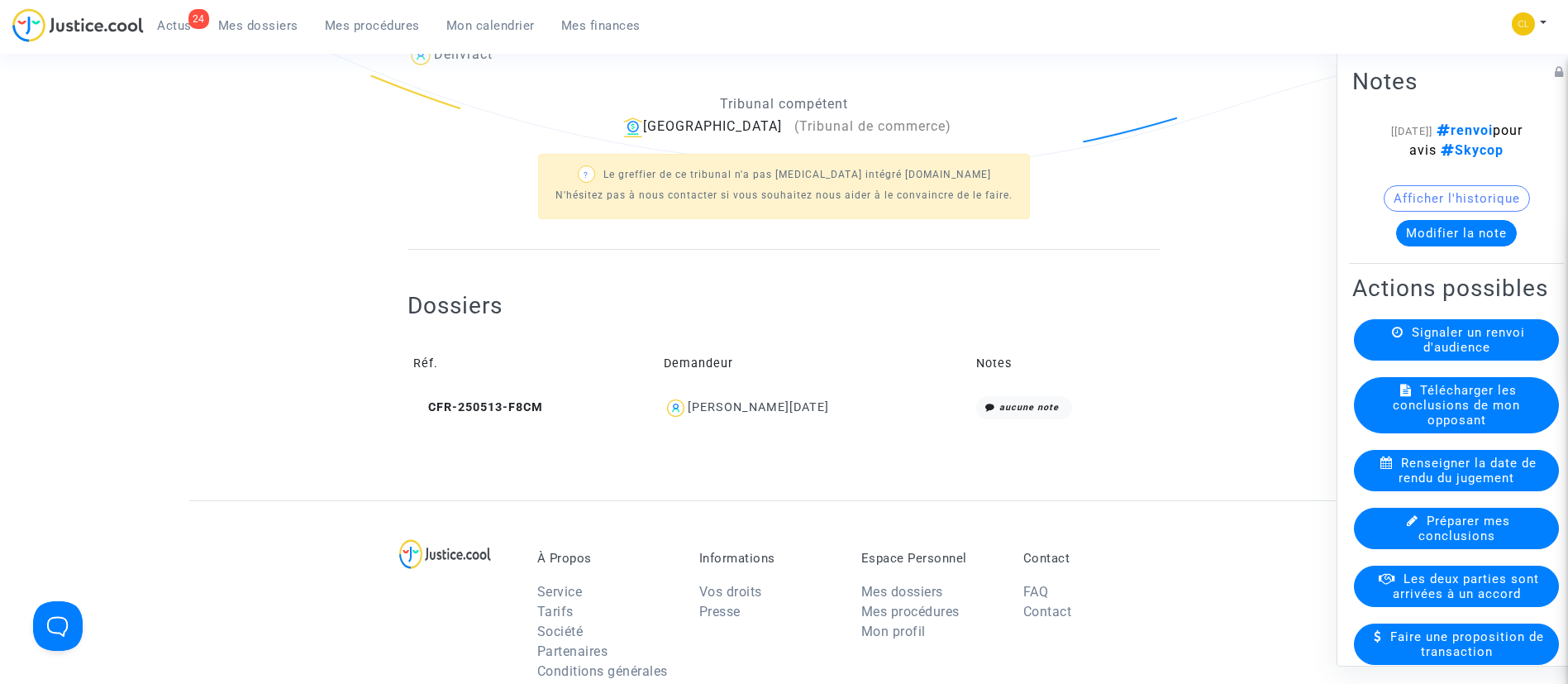
scroll to position [497, 0]
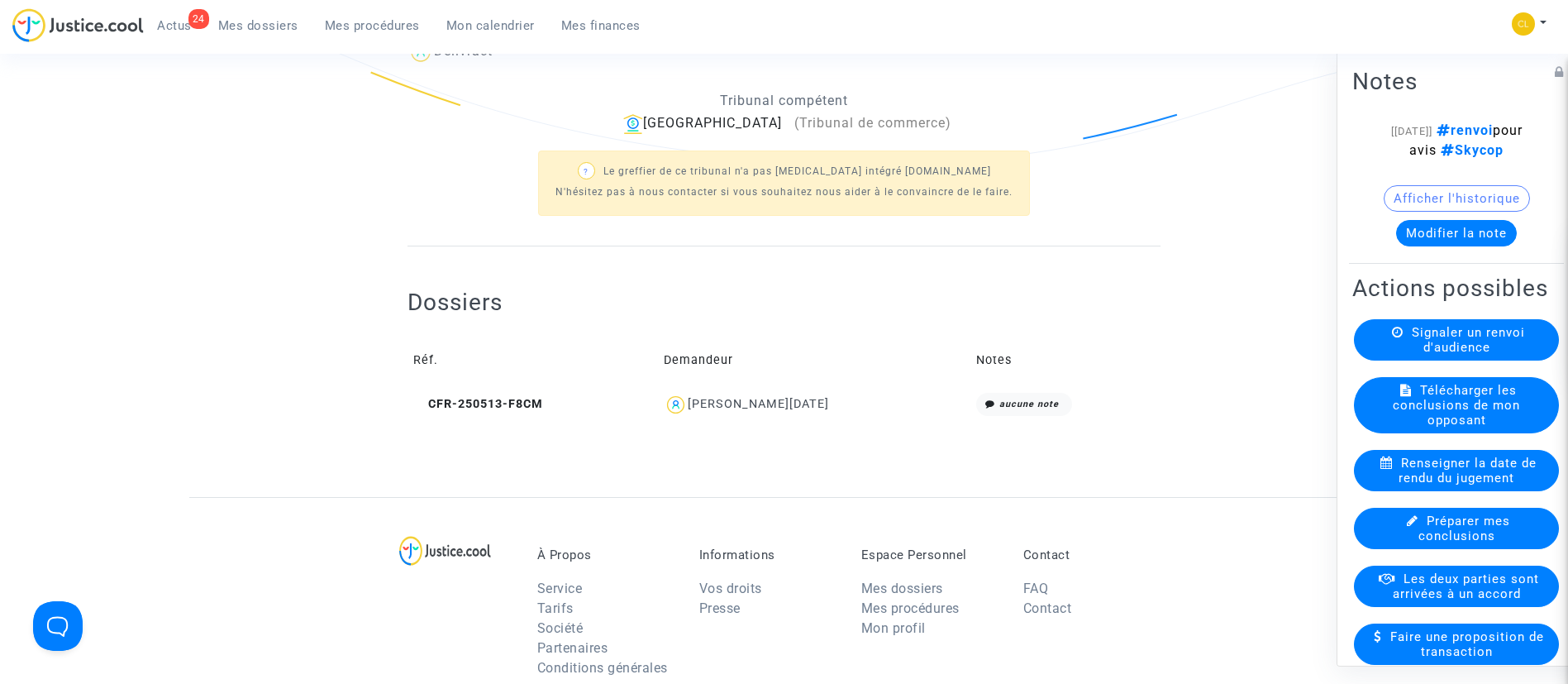
drag, startPoint x: 415, startPoint y: 404, endPoint x: 426, endPoint y: 389, distance: 18.6
click at [415, 404] on icon at bounding box center [419, 403] width 12 height 11
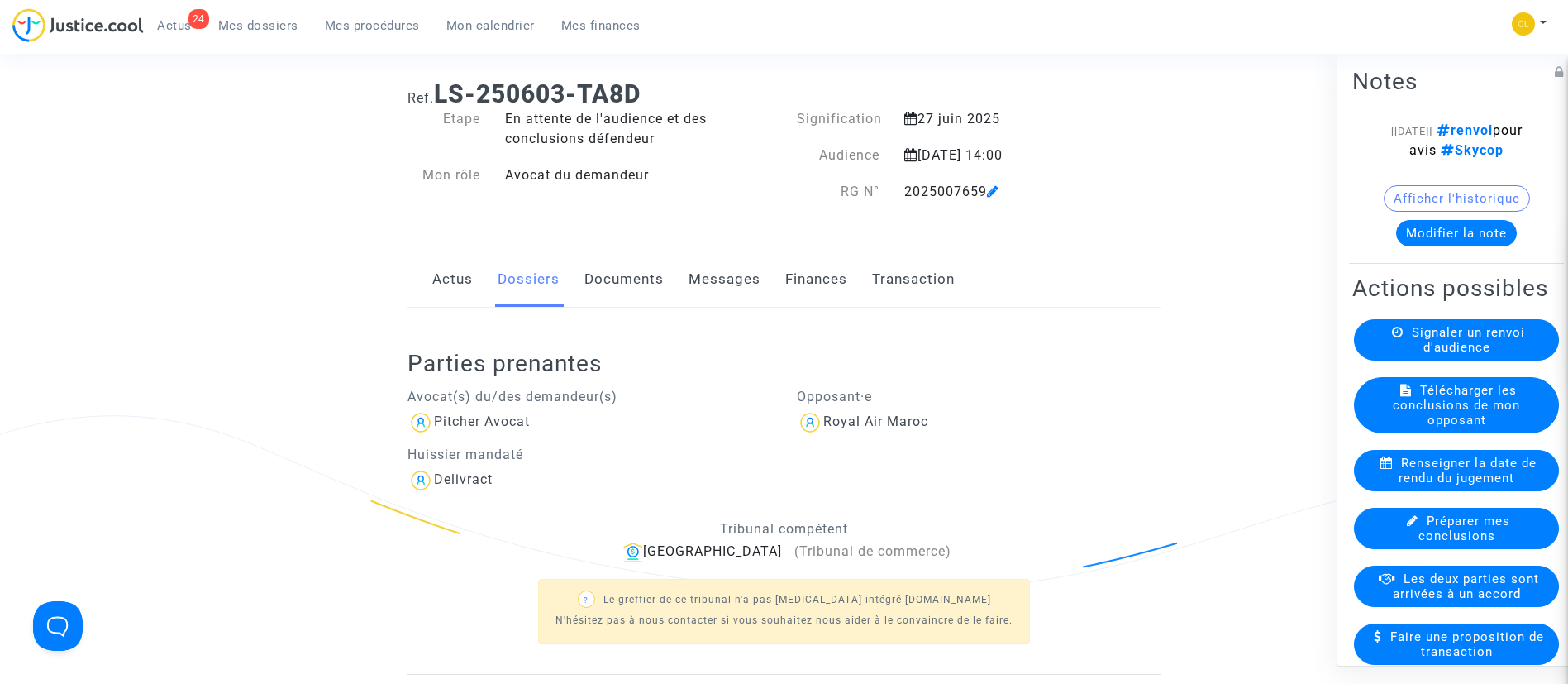
scroll to position [124, 0]
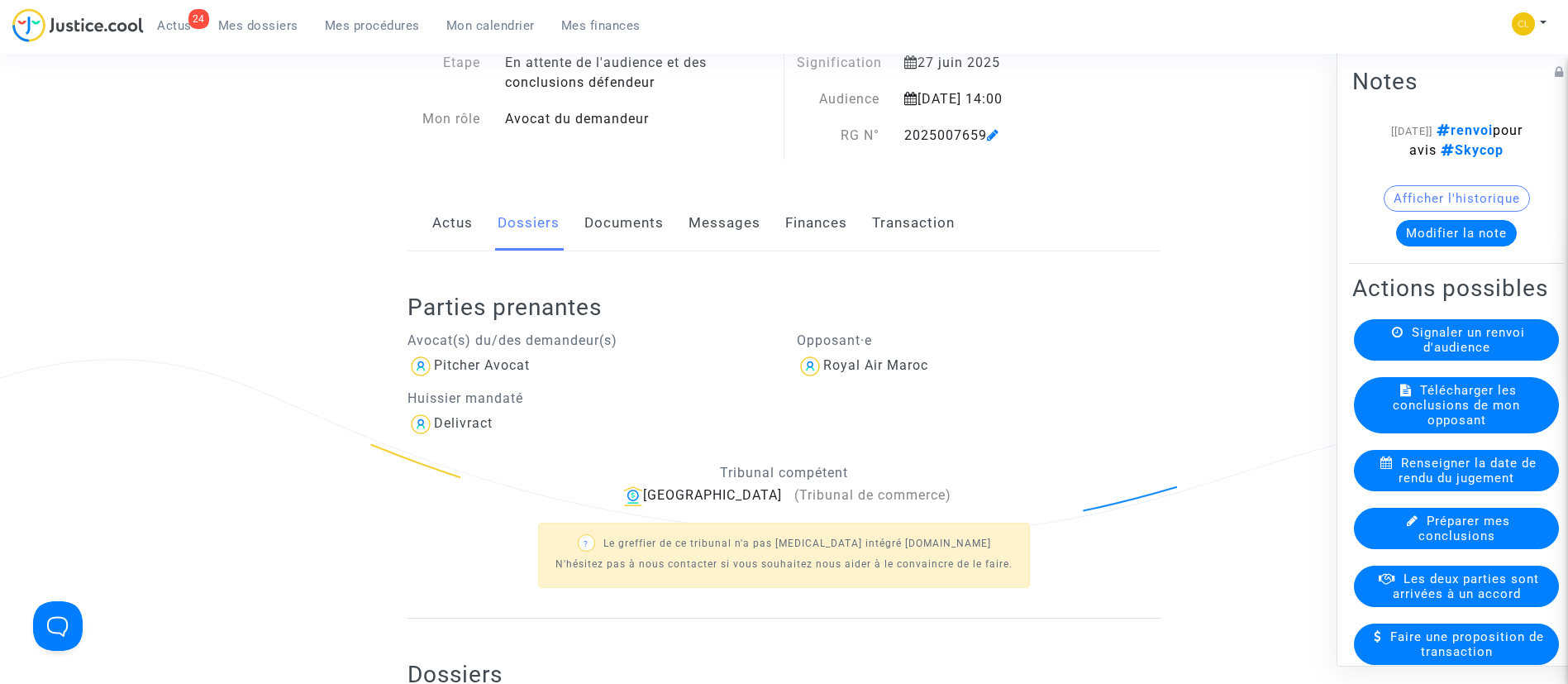
click at [806, 220] on link "Finances" at bounding box center [816, 223] width 62 height 55
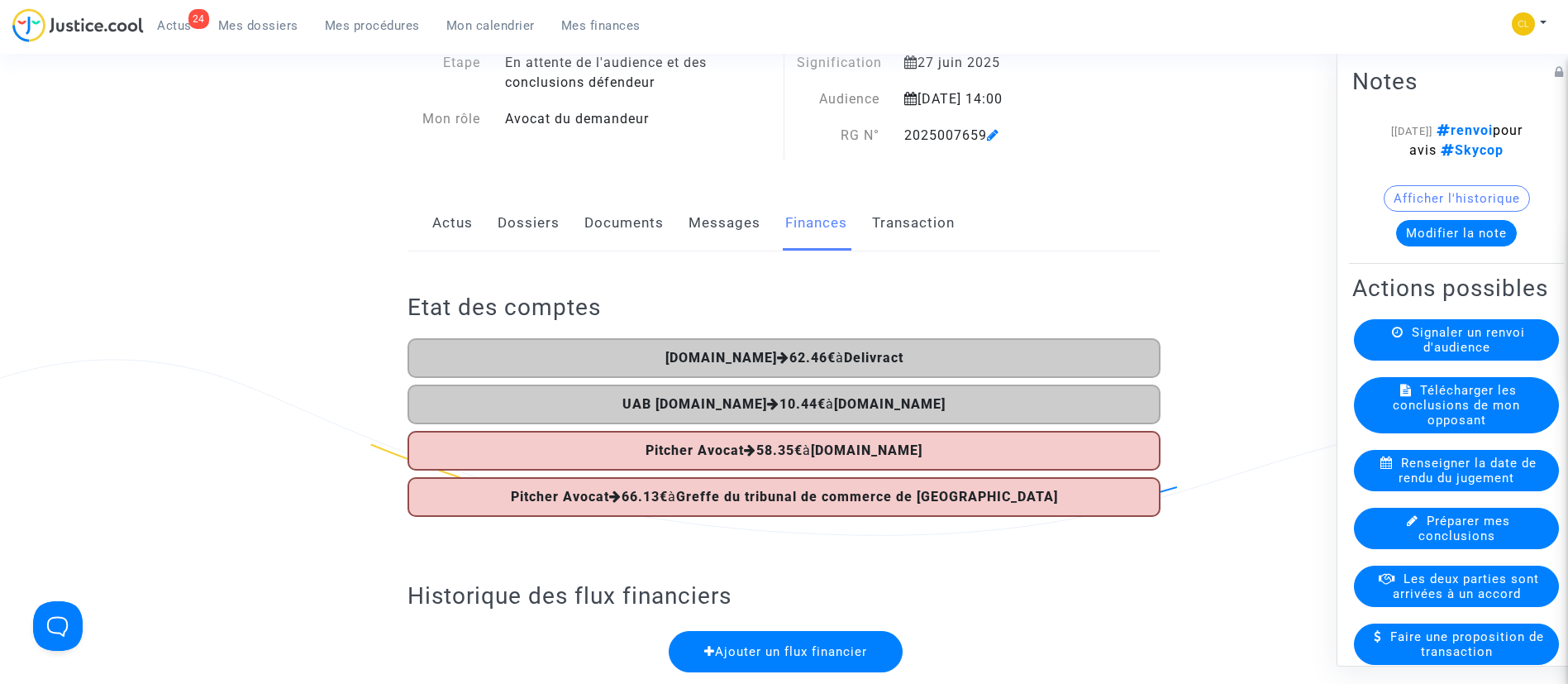
drag, startPoint x: 522, startPoint y: 248, endPoint x: 520, endPoint y: 236, distance: 12.2
click at [522, 248] on link "Dossiers" at bounding box center [528, 223] width 62 height 55
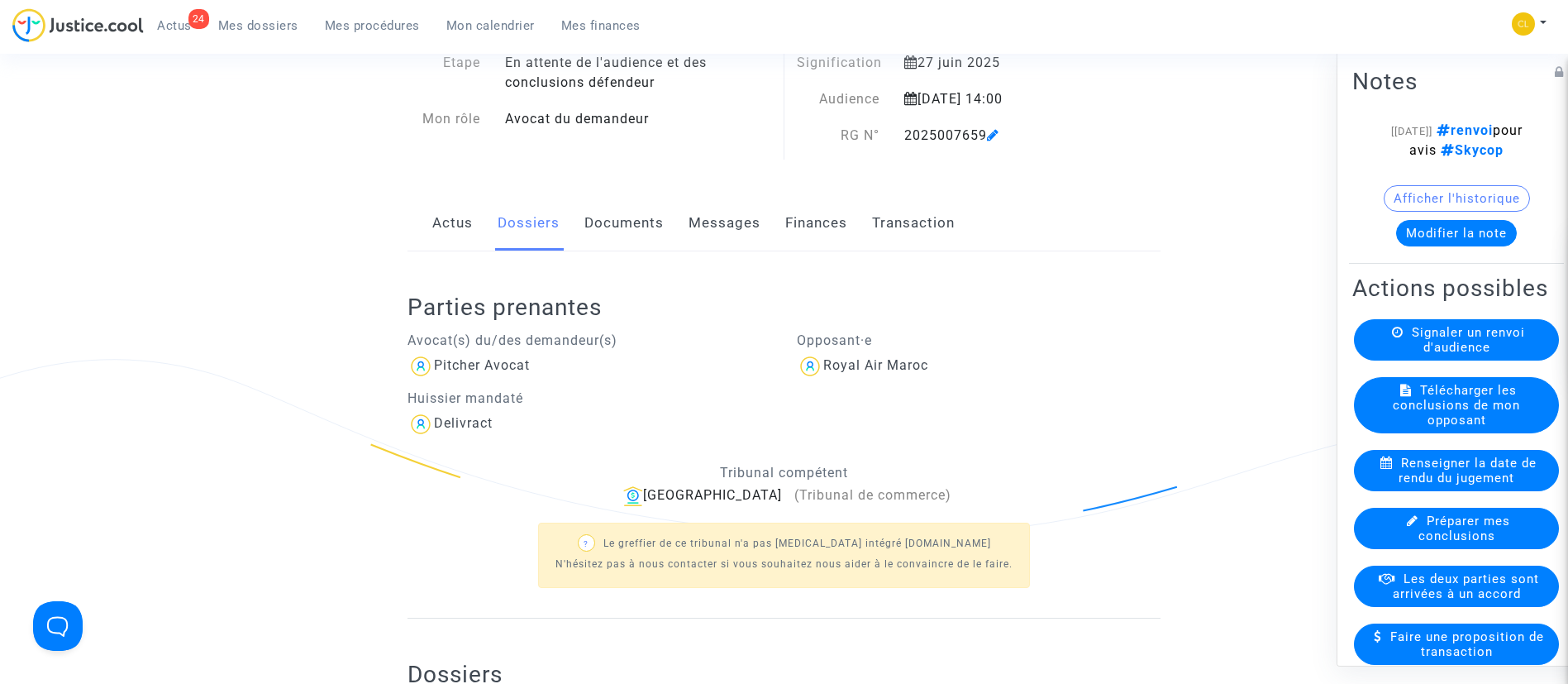
scroll to position [744, 0]
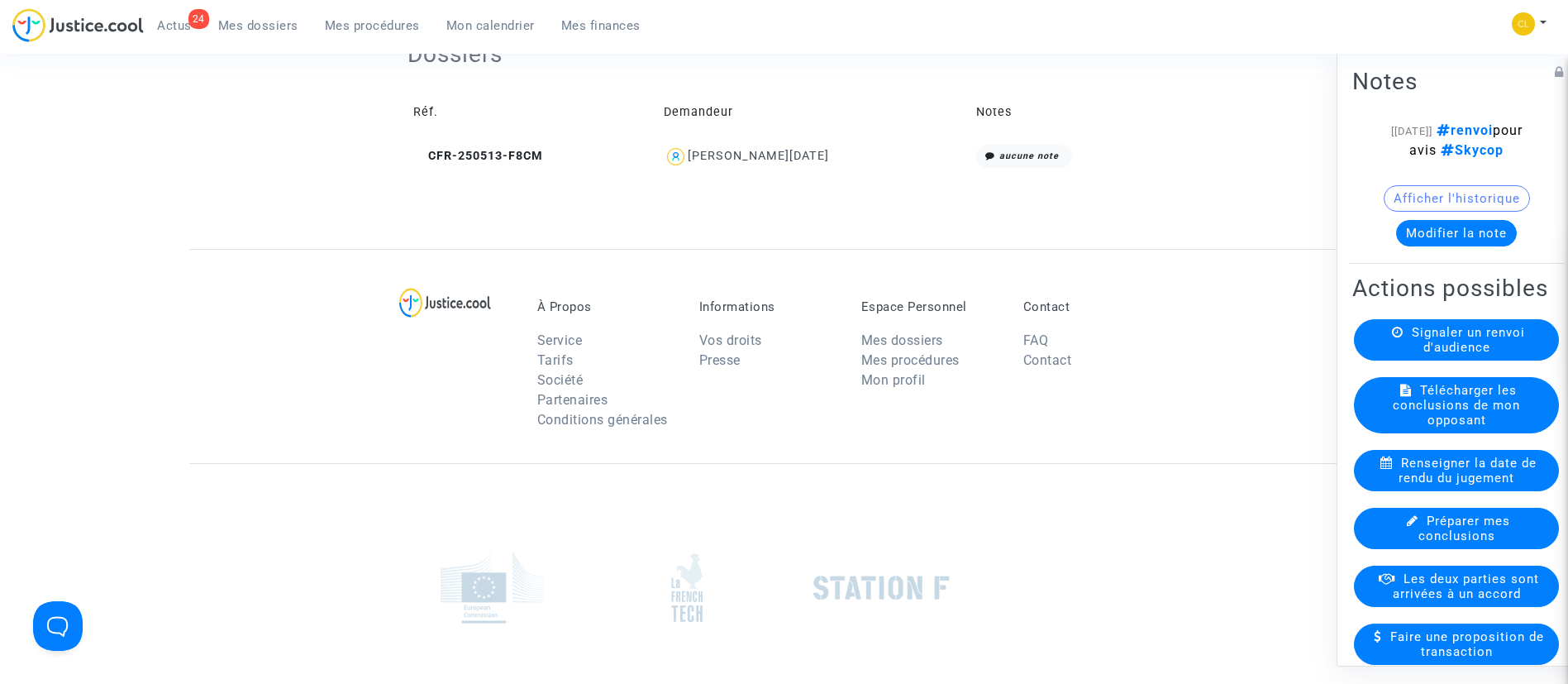
click at [756, 137] on td "Demandeur" at bounding box center [815, 111] width 314 height 54
click at [766, 155] on div "[PERSON_NAME][DATE]" at bounding box center [758, 155] width 141 height 14
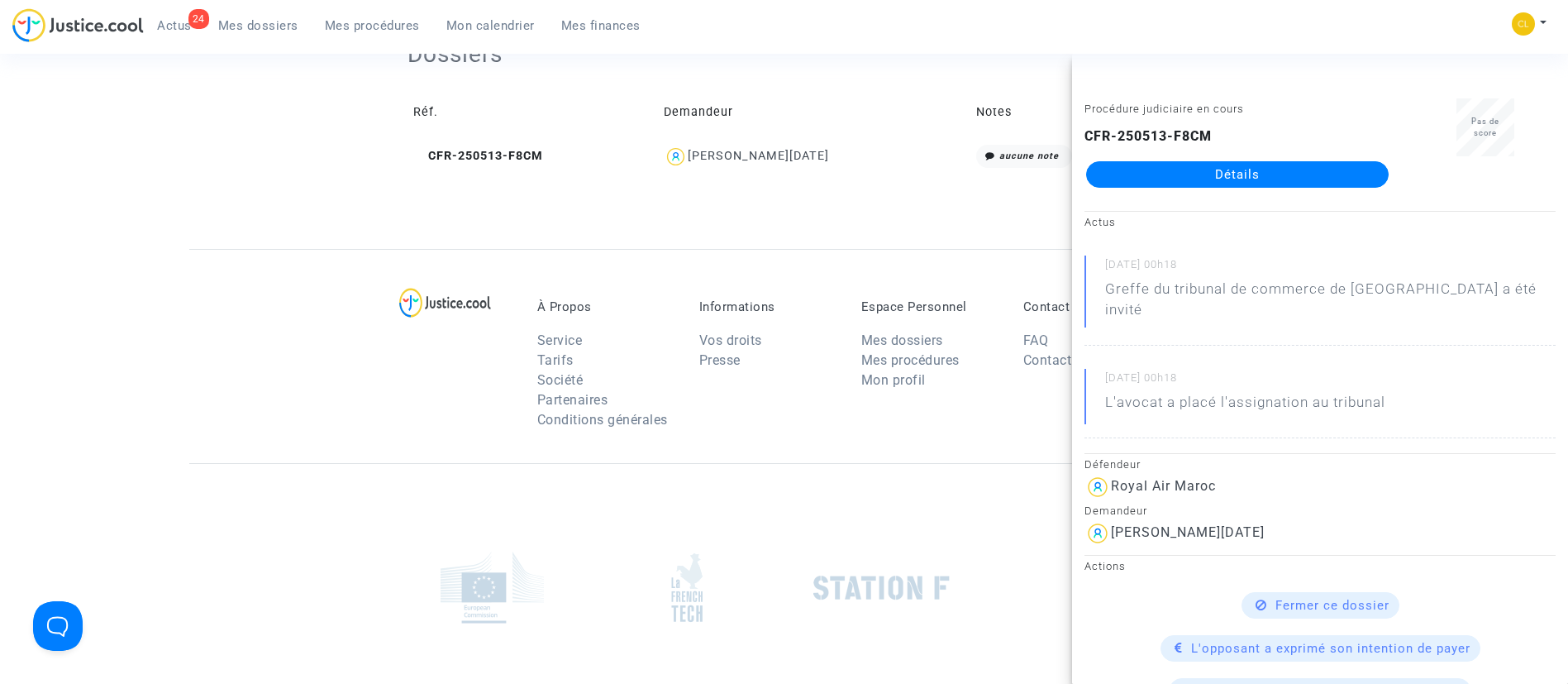
click at [1170, 171] on link "Détails" at bounding box center [1237, 174] width 302 height 26
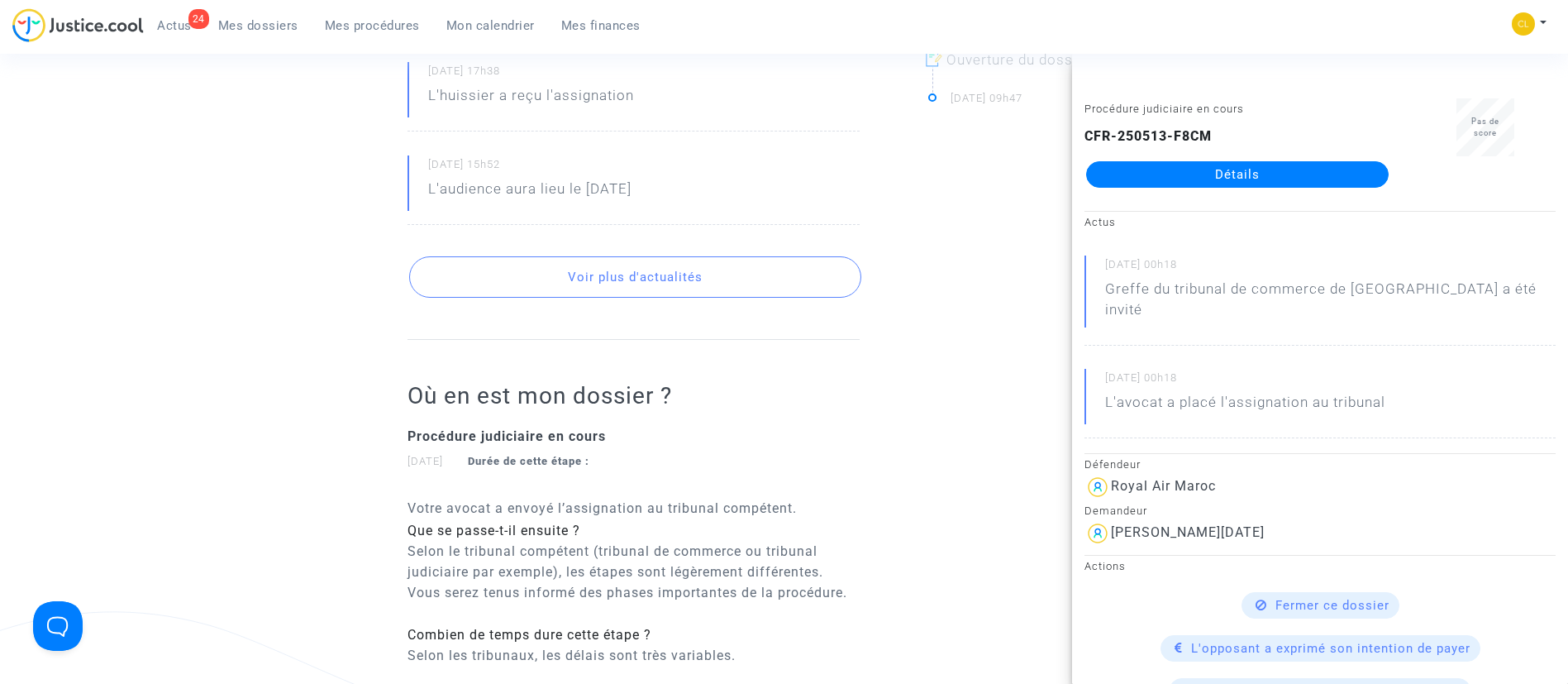
click at [711, 256] on button "Voir plus d'actualités" at bounding box center [635, 277] width 452 height 41
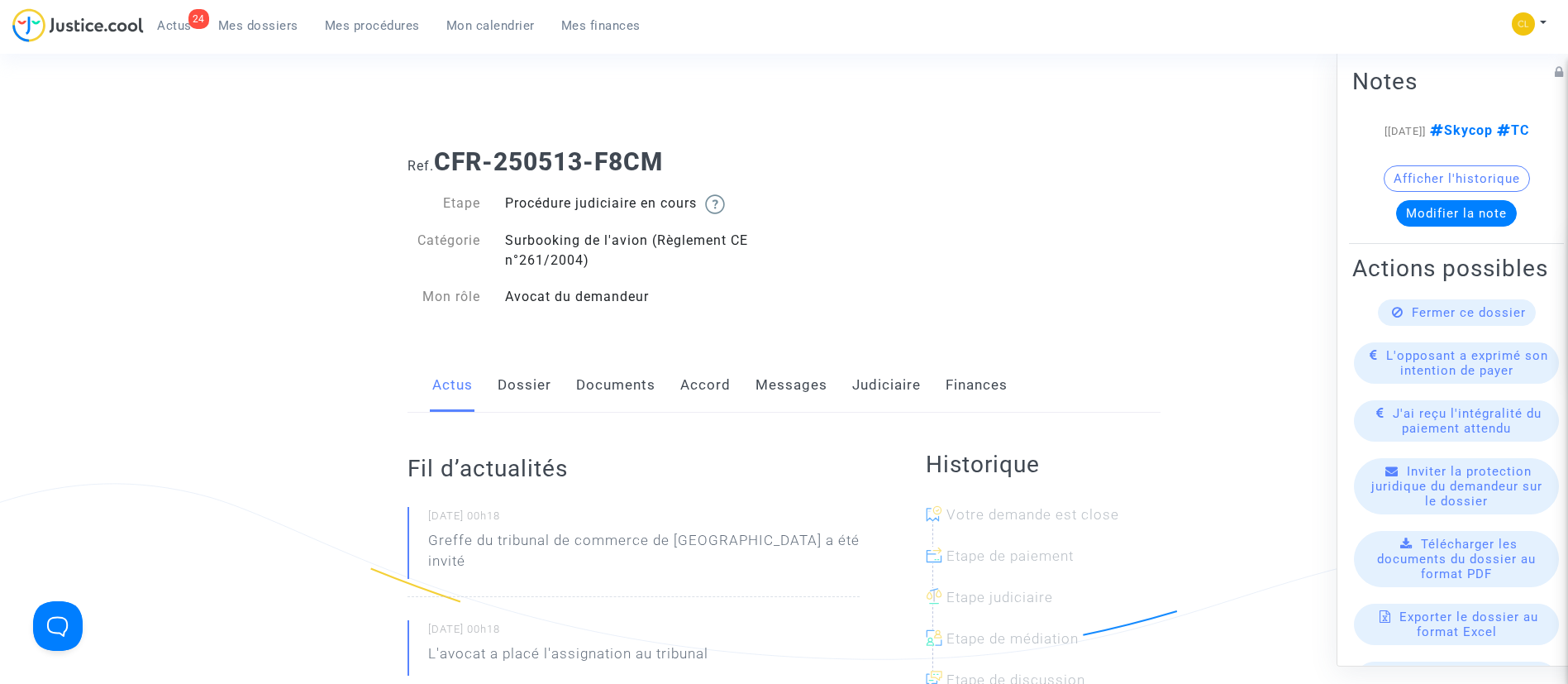
click at [515, 390] on link "Dossier" at bounding box center [524, 385] width 54 height 55
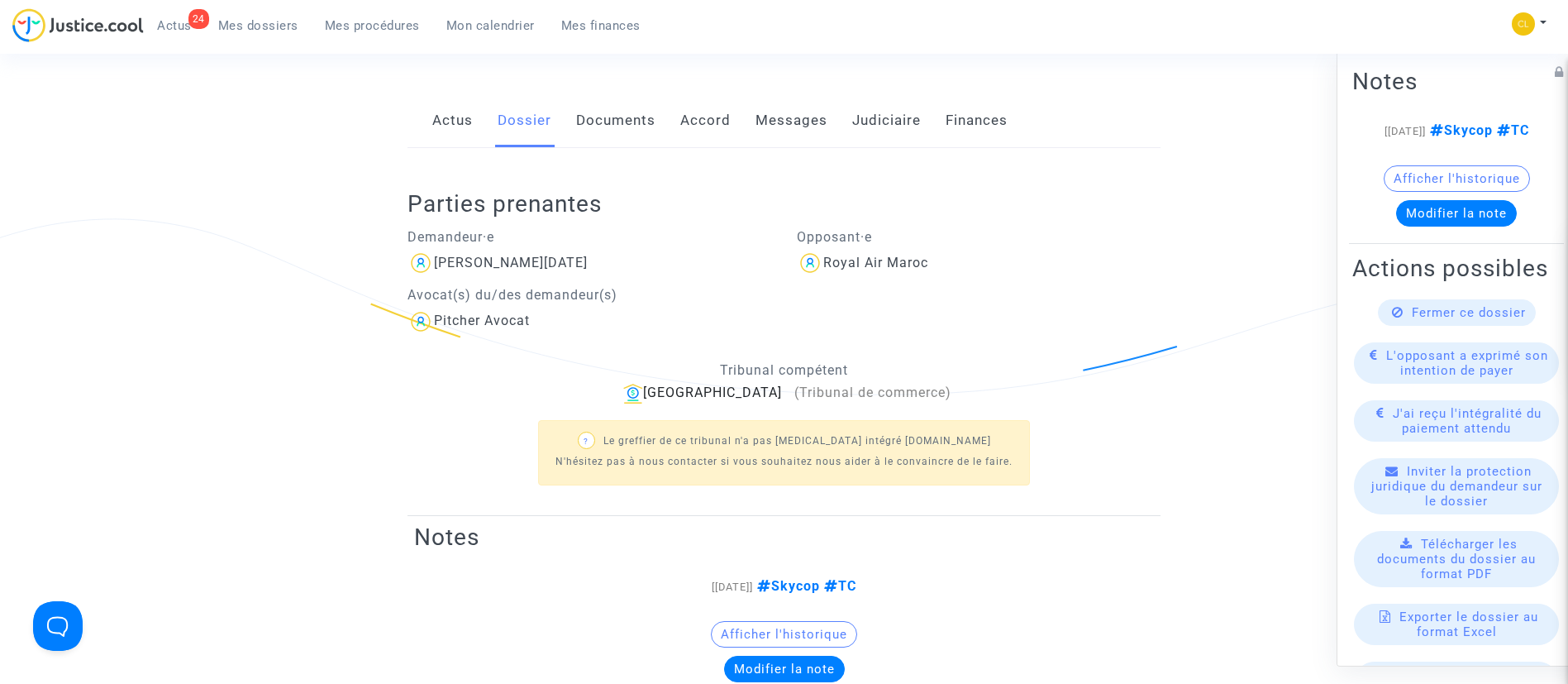
scroll to position [248, 0]
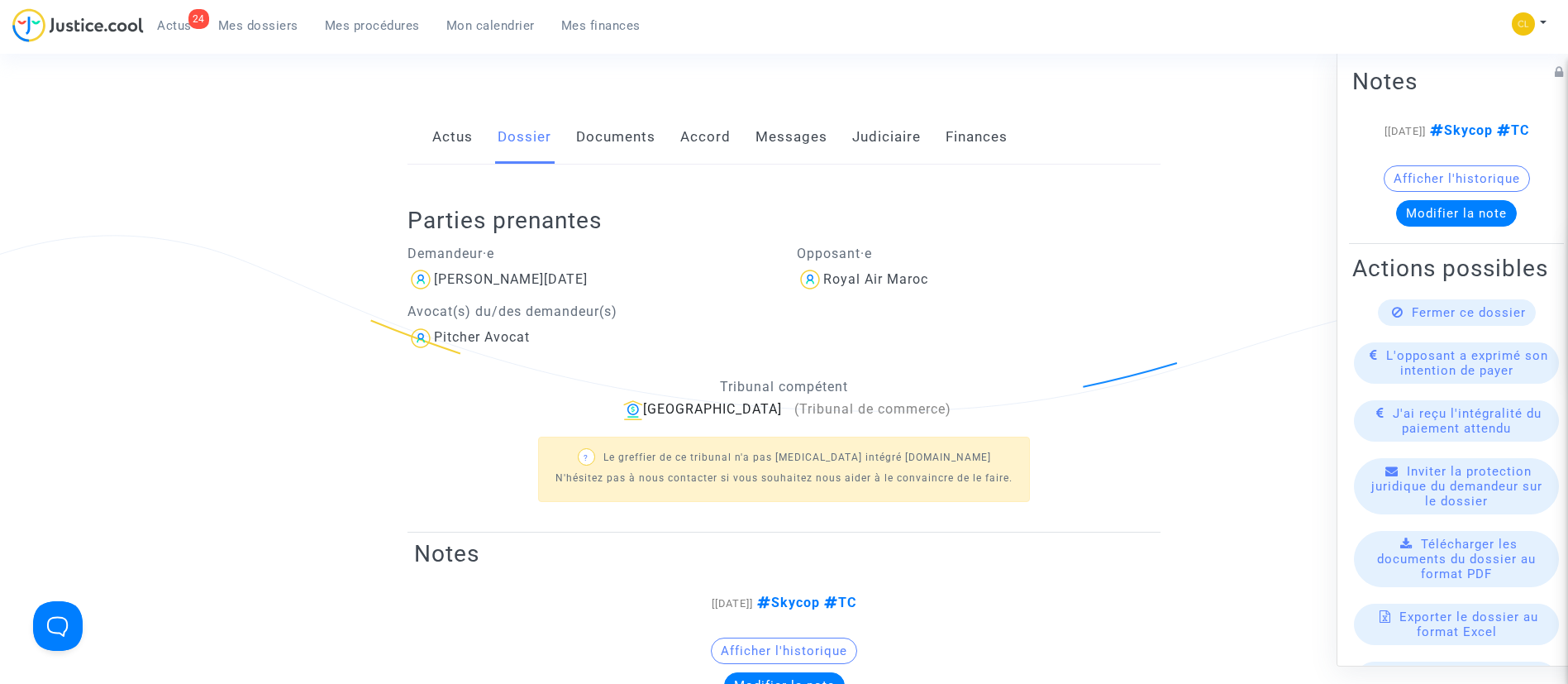
click at [697, 145] on link "Accord" at bounding box center [705, 138] width 51 height 55
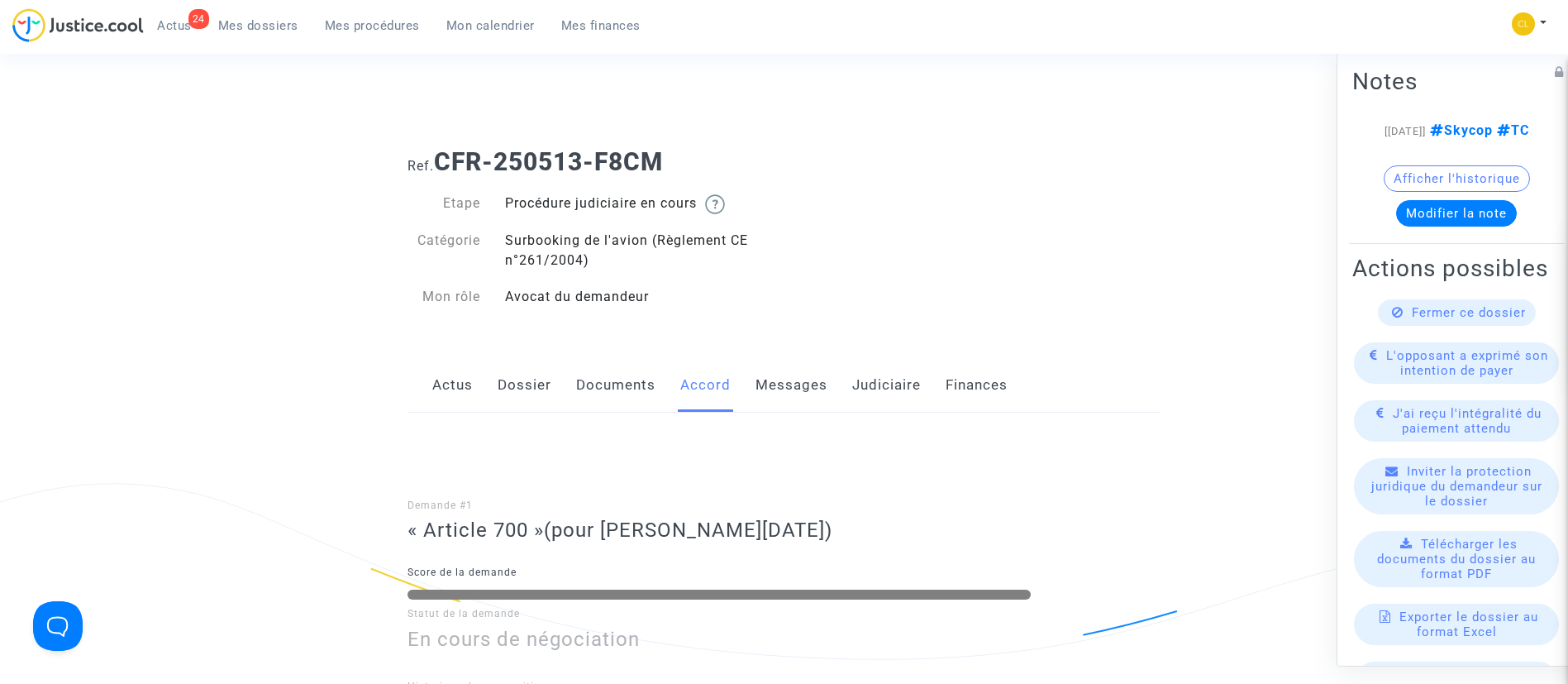
click at [894, 396] on link "Judiciaire" at bounding box center [886, 385] width 69 height 55
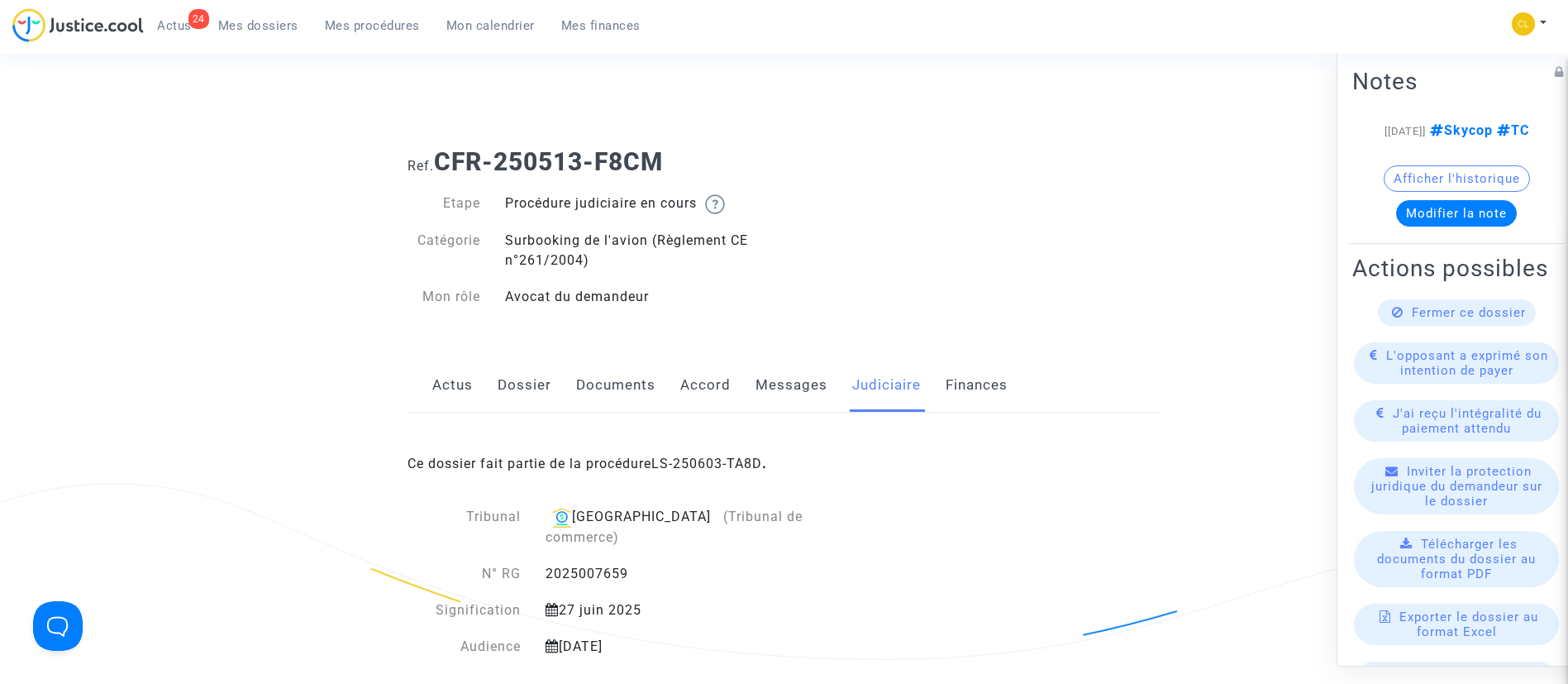
click at [704, 454] on div "Ce dossier fait partie de la procédure LS-250603-TA8D ." at bounding box center [784, 451] width 753 height 77
click at [707, 463] on link "LS-250603-TA8D" at bounding box center [707, 464] width 111 height 16
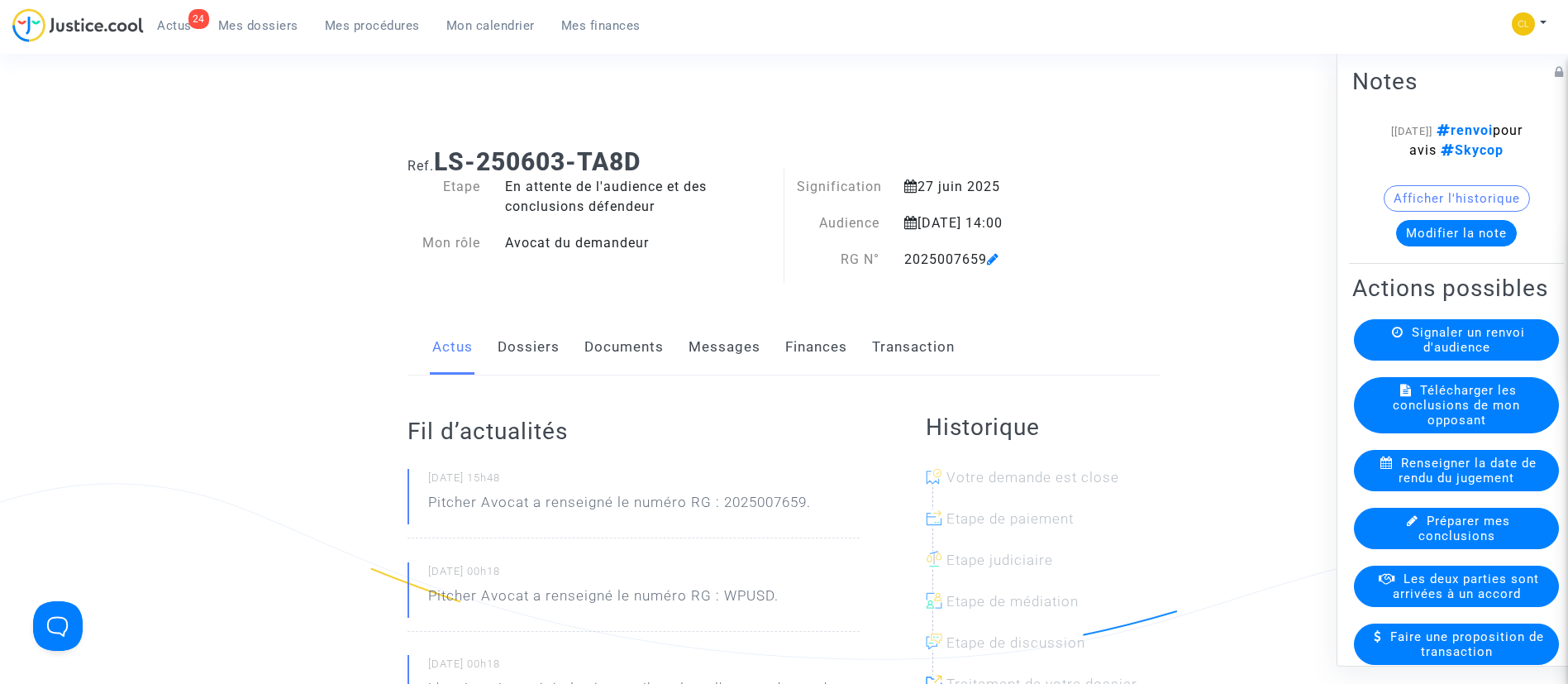
click at [1414, 240] on button "Modifier la note" at bounding box center [1456, 233] width 121 height 26
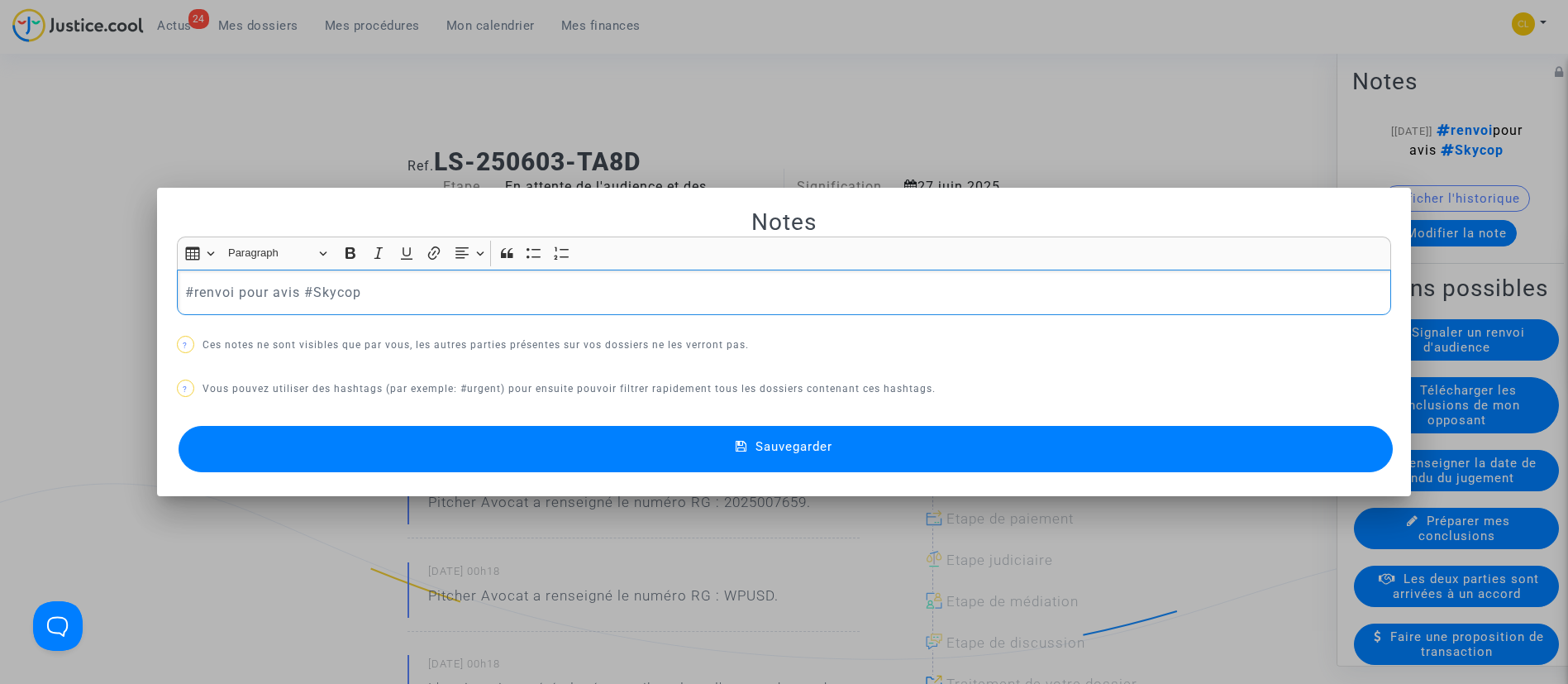
drag, startPoint x: 289, startPoint y: 293, endPoint x: 186, endPoint y: 300, distance: 103.2
click at [186, 300] on p "#renvoi pour avis #Skycop" at bounding box center [784, 292] width 1197 height 21
click at [1111, 453] on button "Sauvegarder" at bounding box center [786, 448] width 1215 height 46
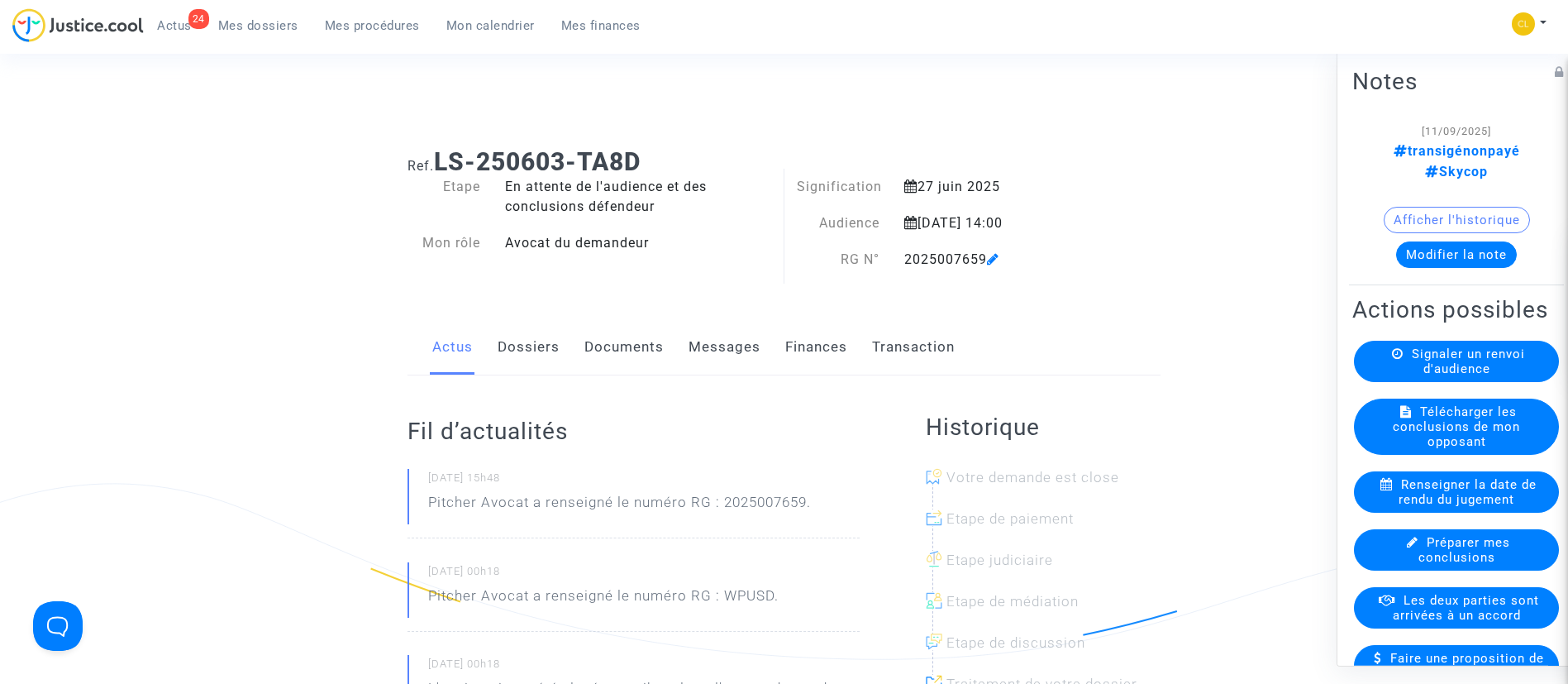
click at [1413, 240] on button "Modifier la note" at bounding box center [1456, 253] width 121 height 26
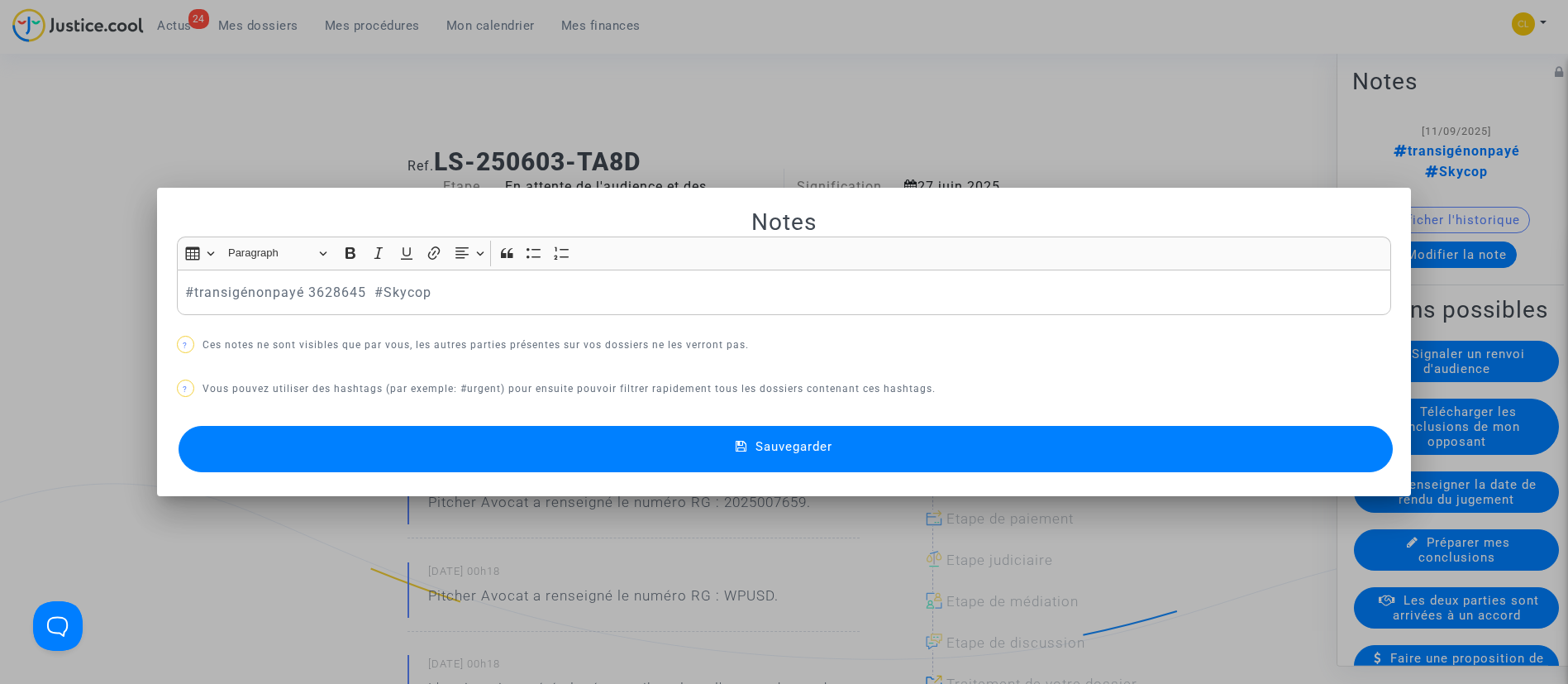
drag, startPoint x: 768, startPoint y: 120, endPoint x: 1119, endPoint y: 354, distance: 421.8
click at [768, 119] on div at bounding box center [784, 342] width 1568 height 684
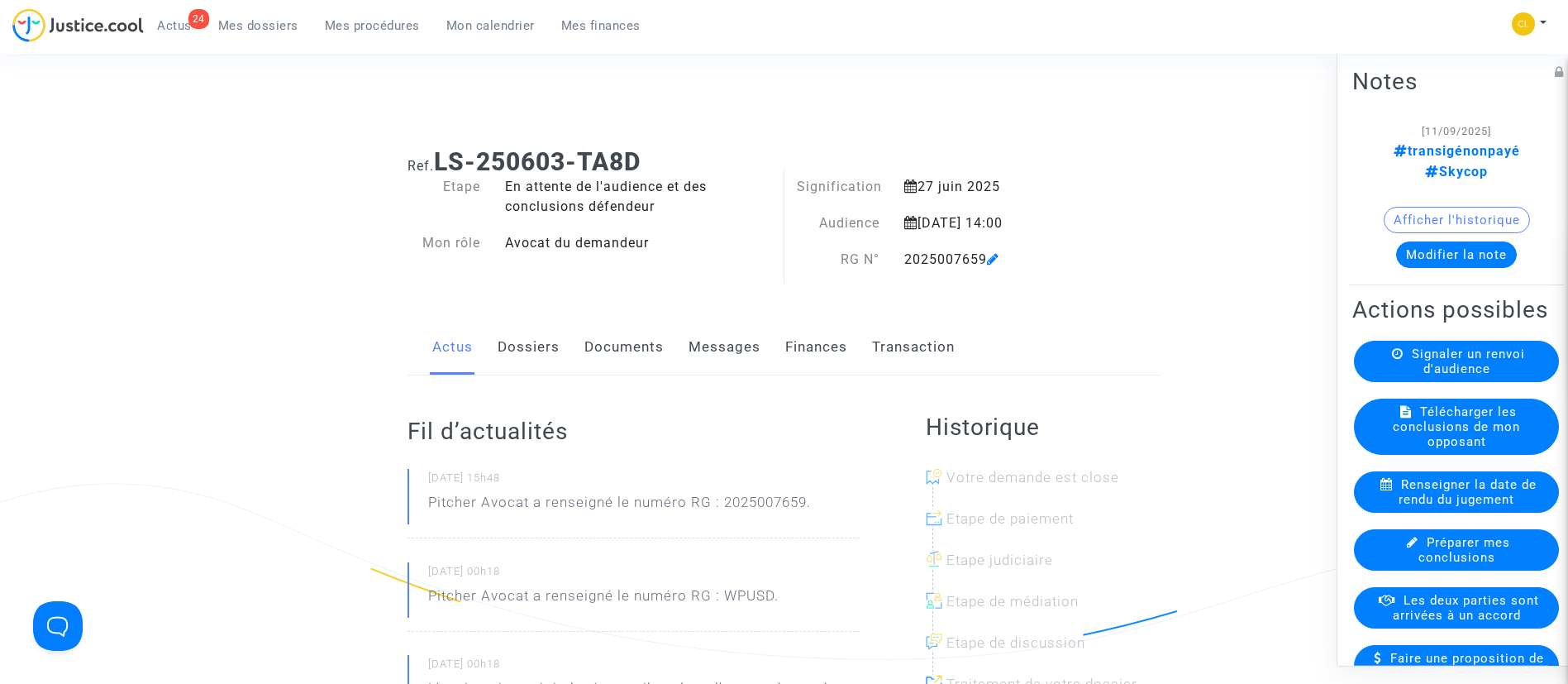
click at [1435, 612] on span "Les deux parties sont arrivées à un accord" at bounding box center [1465, 607] width 146 height 30
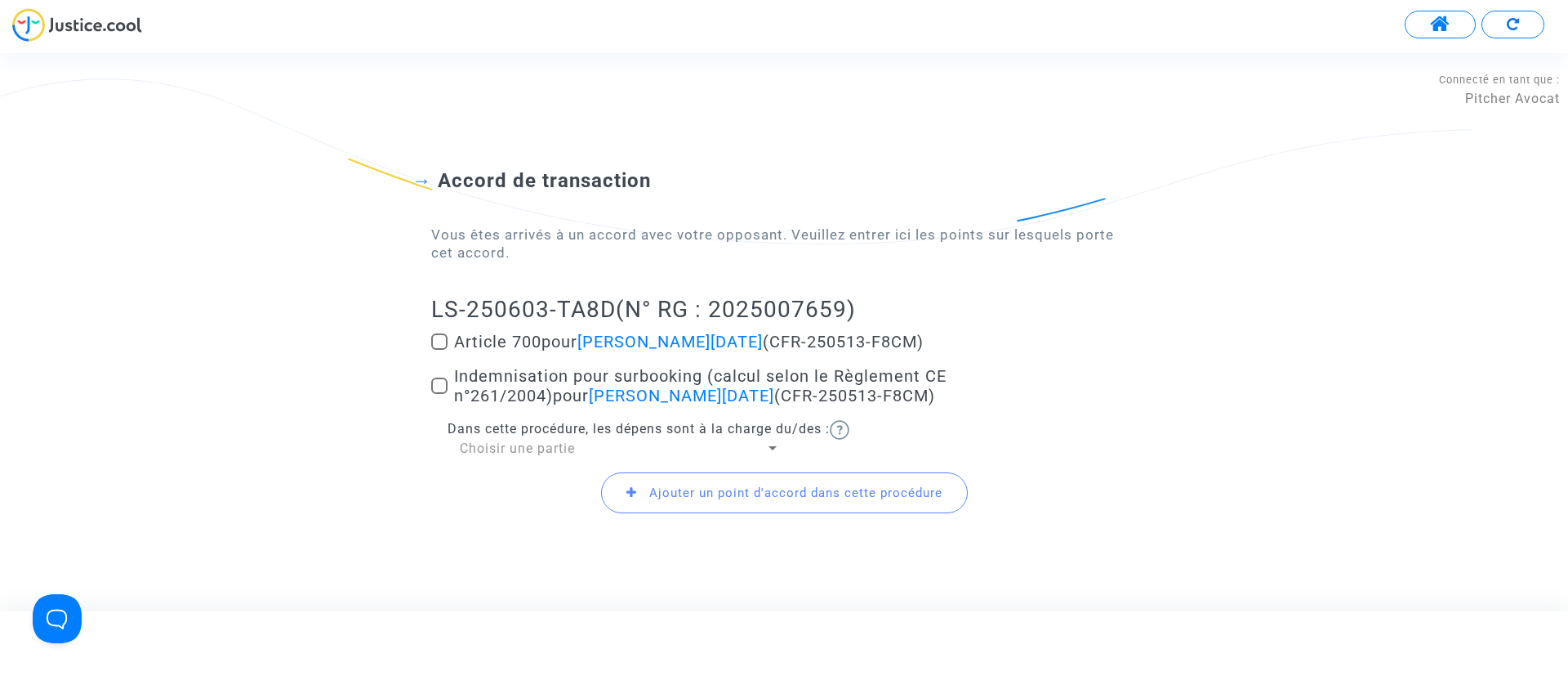
click at [471, 368] on span "Indemnisation pour surbooking (calcul selon le Règlement CE n°261/2004) pour [P…" at bounding box center [700, 385] width 492 height 39
click at [439, 394] on input "Indemnisation pour surbooking (calcul selon le Règlement CE n°261/2004) pour [P…" at bounding box center [438, 394] width 1 height 1
checkbox input "true"
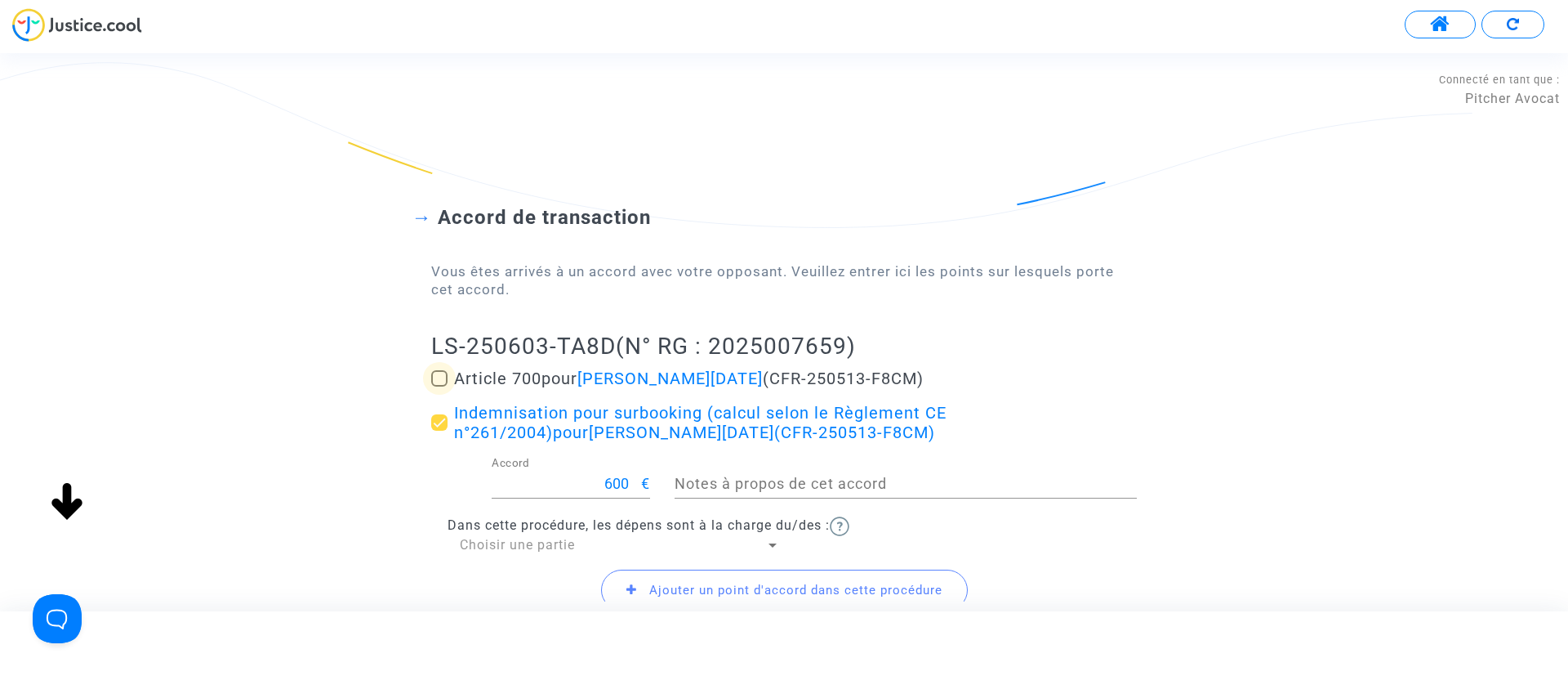
click at [499, 384] on span "Article 700 pour [PERSON_NAME][DATE] (CFR-250513-F8CM)" at bounding box center [689, 378] width 470 height 20
click at [439, 386] on input "Article 700 pour [PERSON_NAME][DATE] (CFR-250513-F8CM)" at bounding box center [438, 386] width 1 height 1
checkbox input "true"
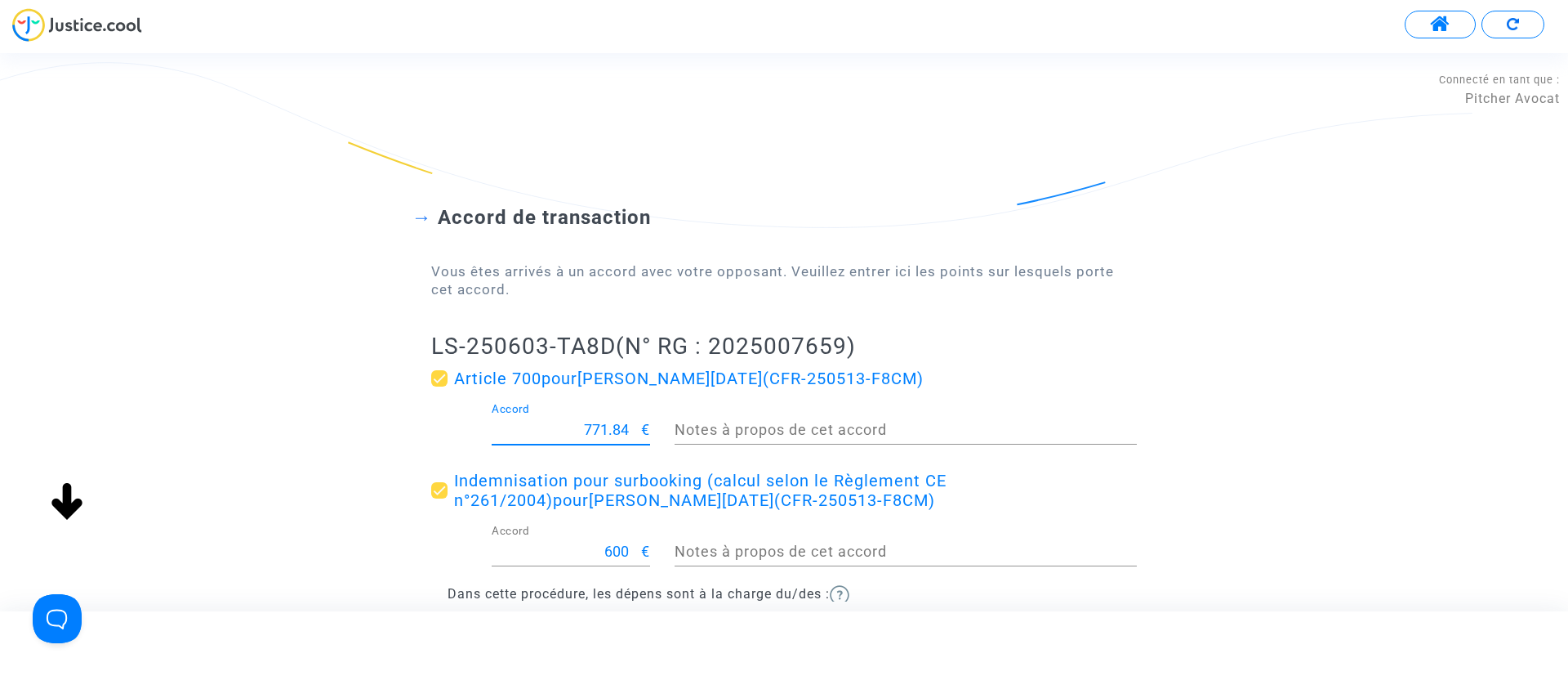
drag, startPoint x: 561, startPoint y: 423, endPoint x: 644, endPoint y: 427, distance: 83.1
click at [644, 427] on div "771.84 Accord €" at bounding box center [570, 424] width 158 height 42
type input "300"
click at [1251, 419] on div "Accord de transaction Vous êtes arrivés à un accord avec votre opposant. Veuill…" at bounding box center [784, 432] width 1568 height 586
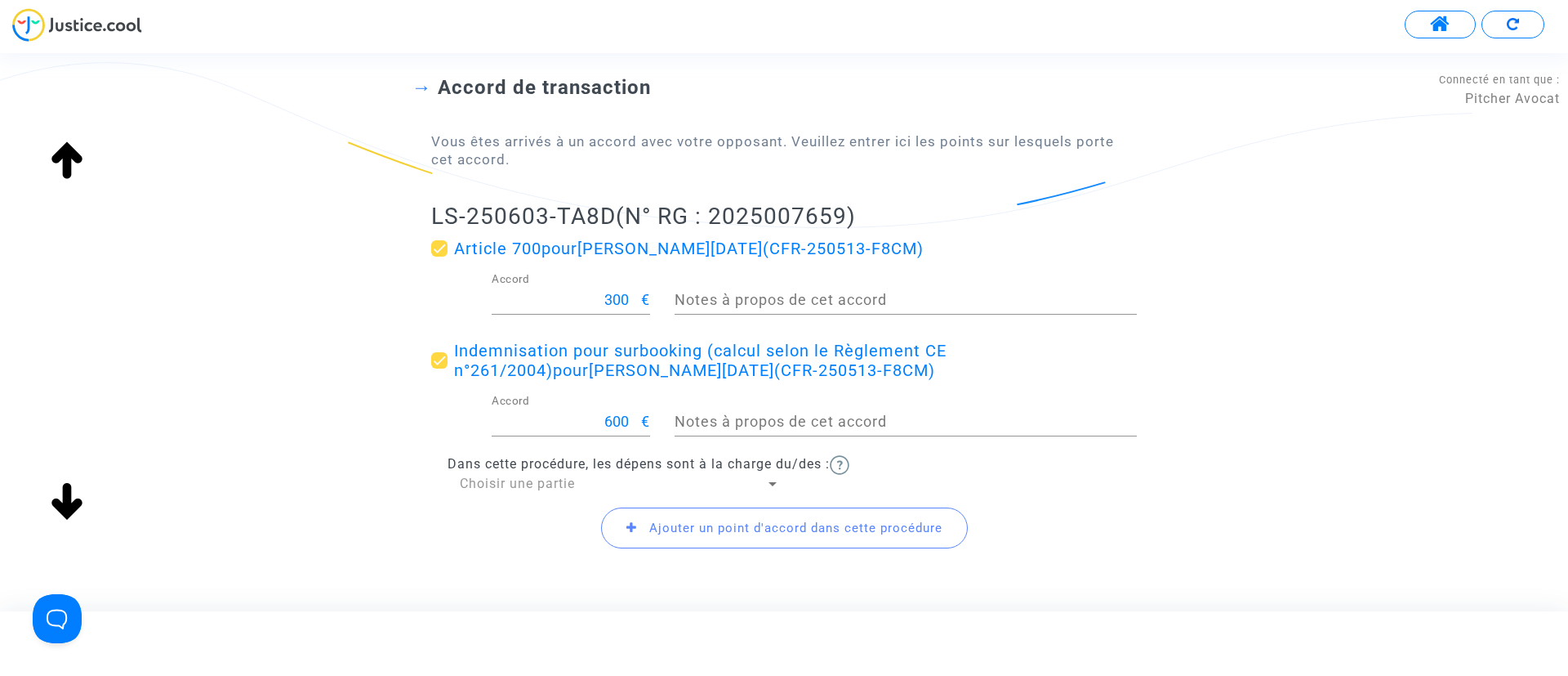
scroll to position [162, 0]
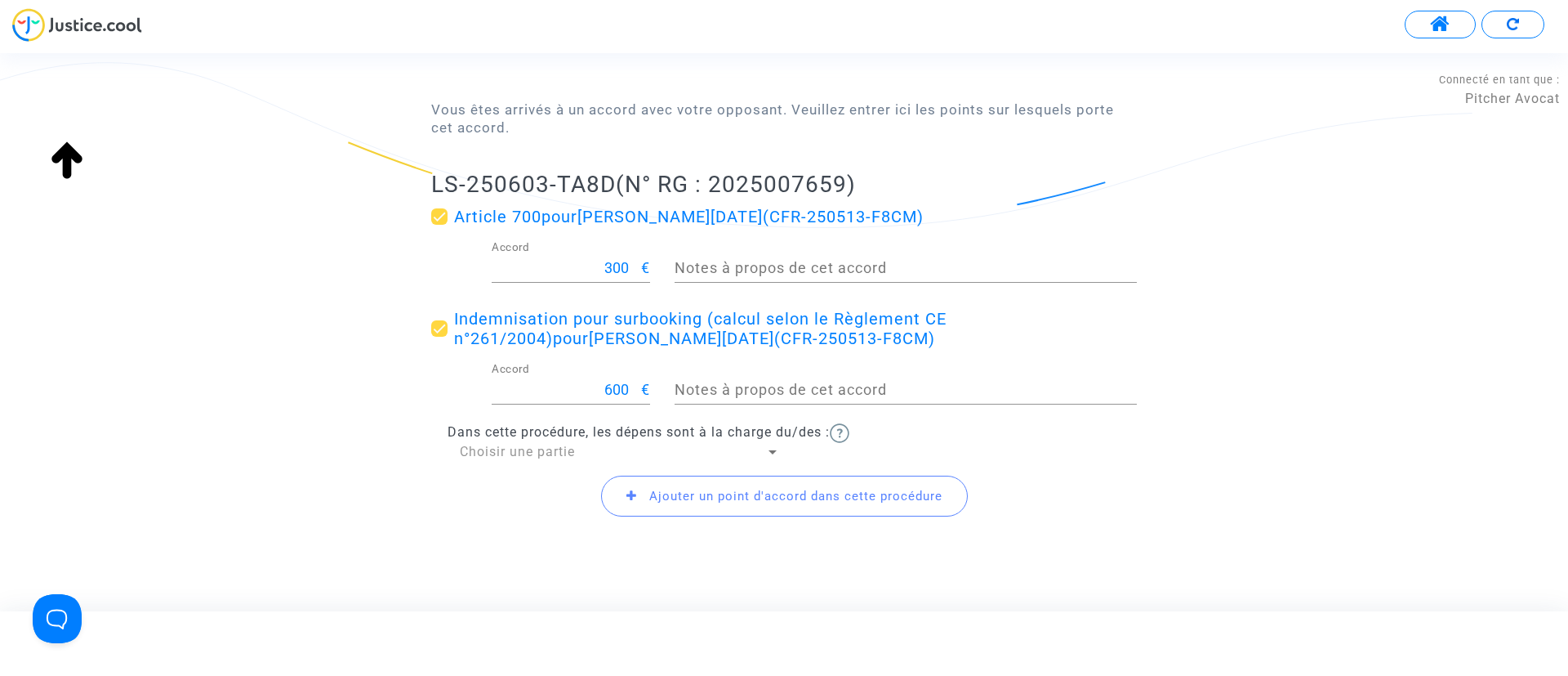
click at [516, 455] on span "Choisir une partie" at bounding box center [517, 452] width 115 height 16
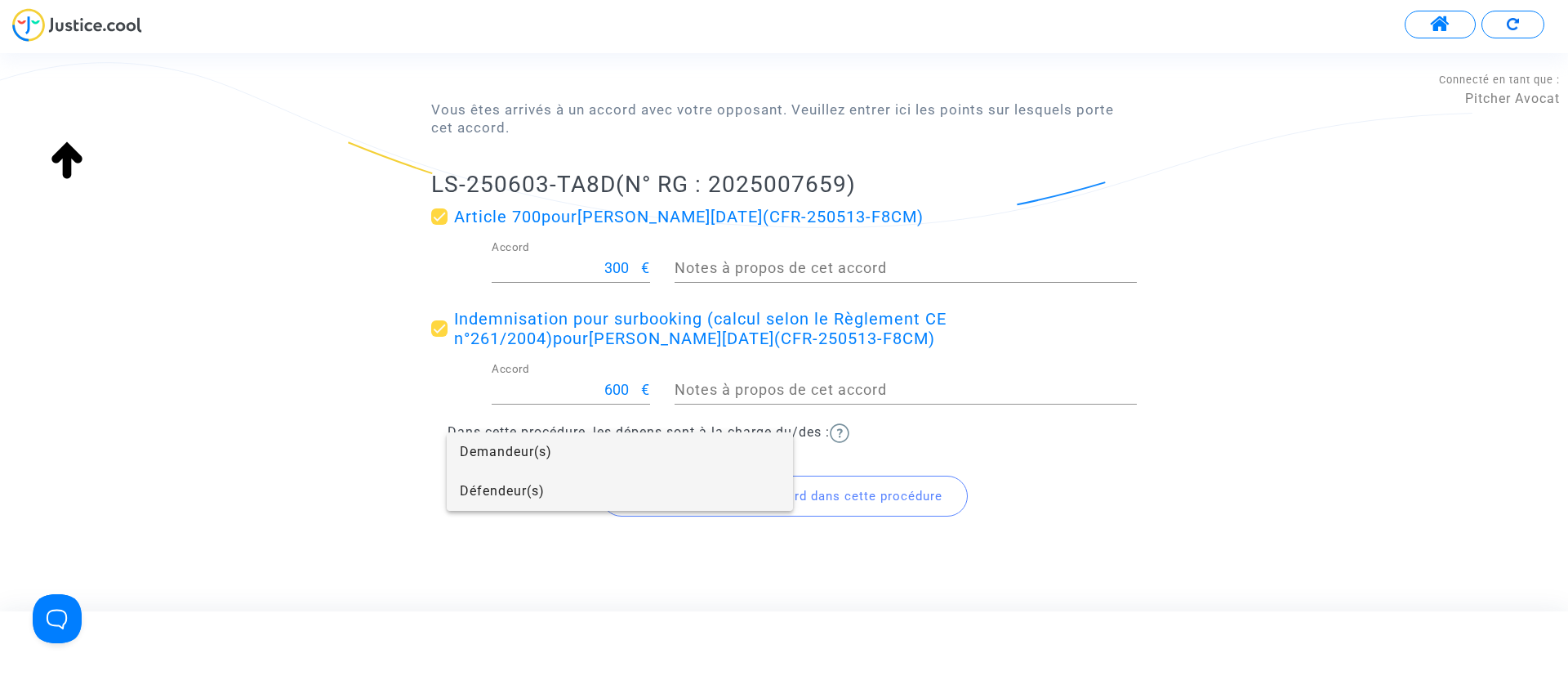
click at [511, 481] on span "Défendeur(s)" at bounding box center [620, 491] width 320 height 39
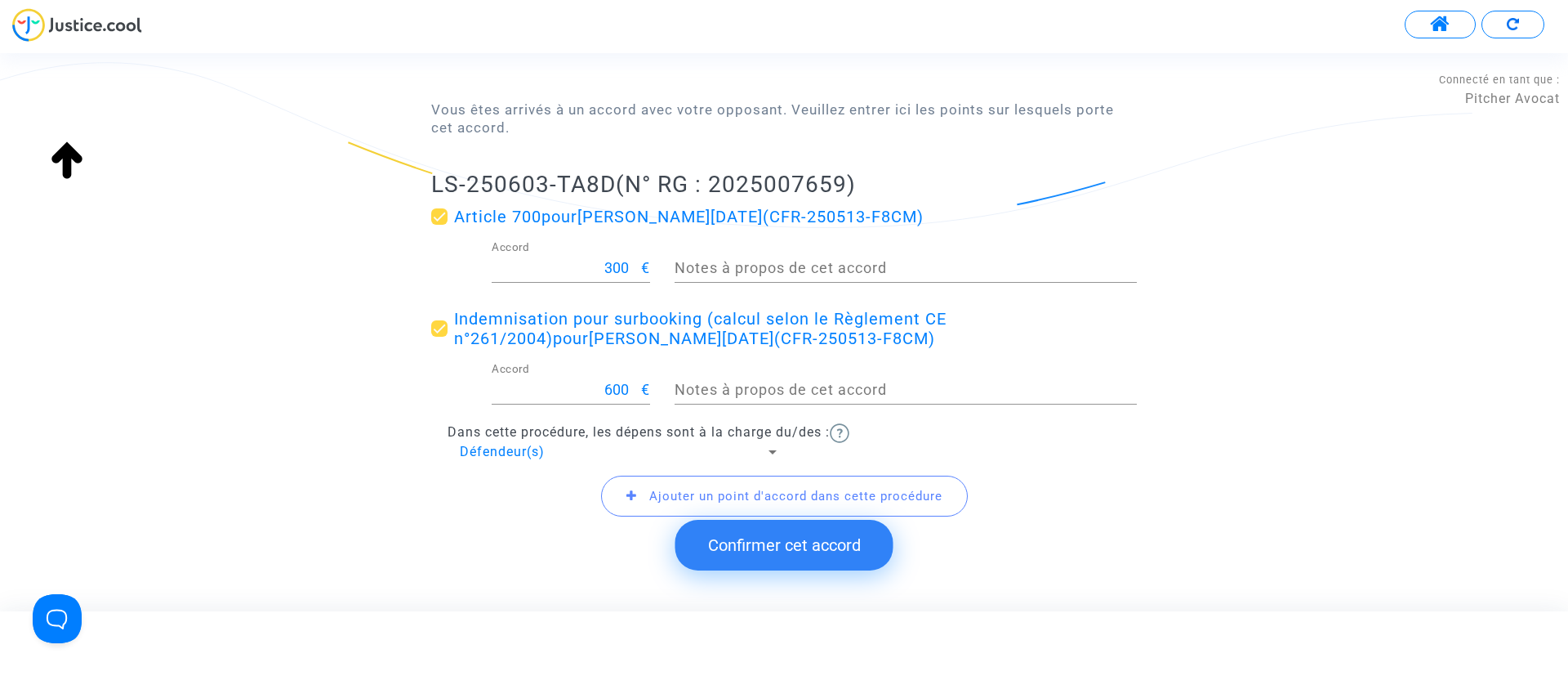
click at [776, 550] on button "Confirmer cet accord" at bounding box center [784, 545] width 218 height 50
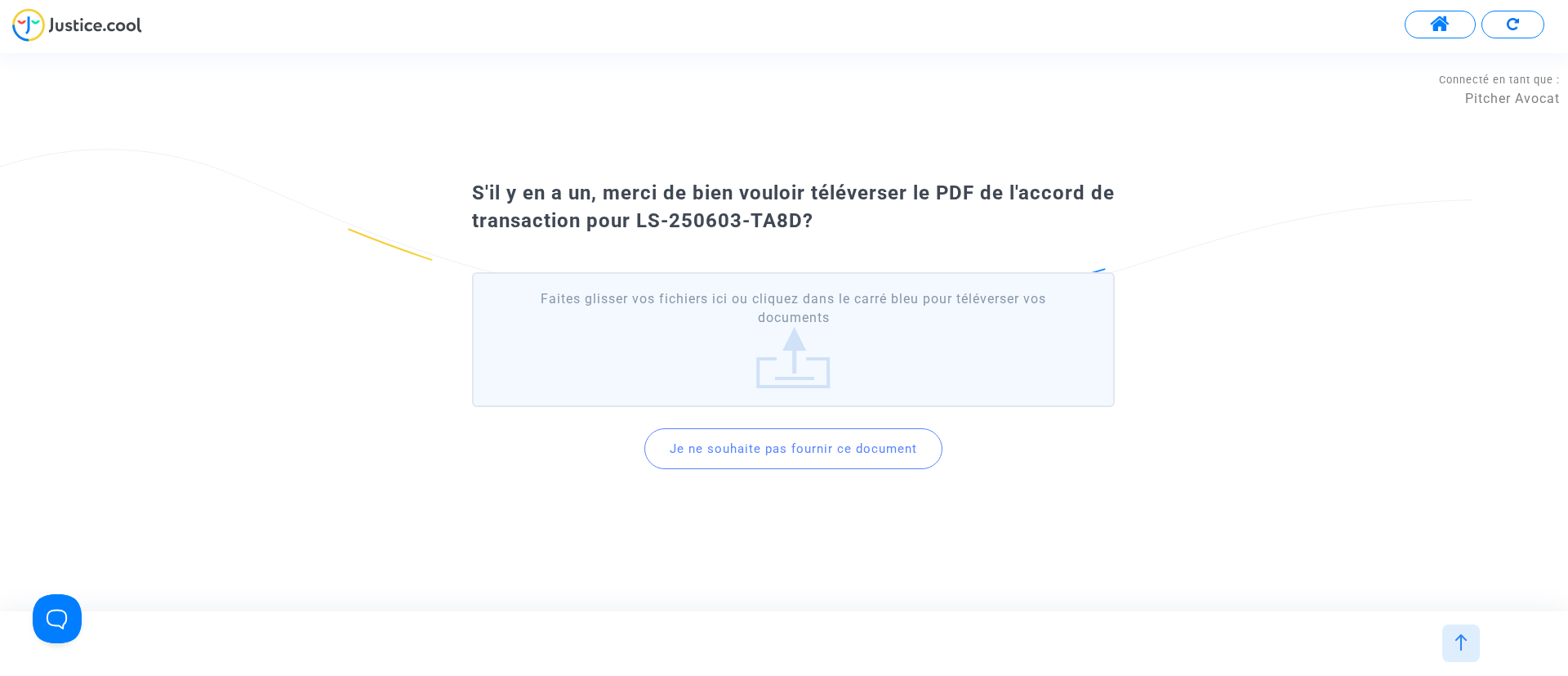
click at [732, 454] on button "Je ne souhaite pas fournir ce document" at bounding box center [793, 449] width 298 height 41
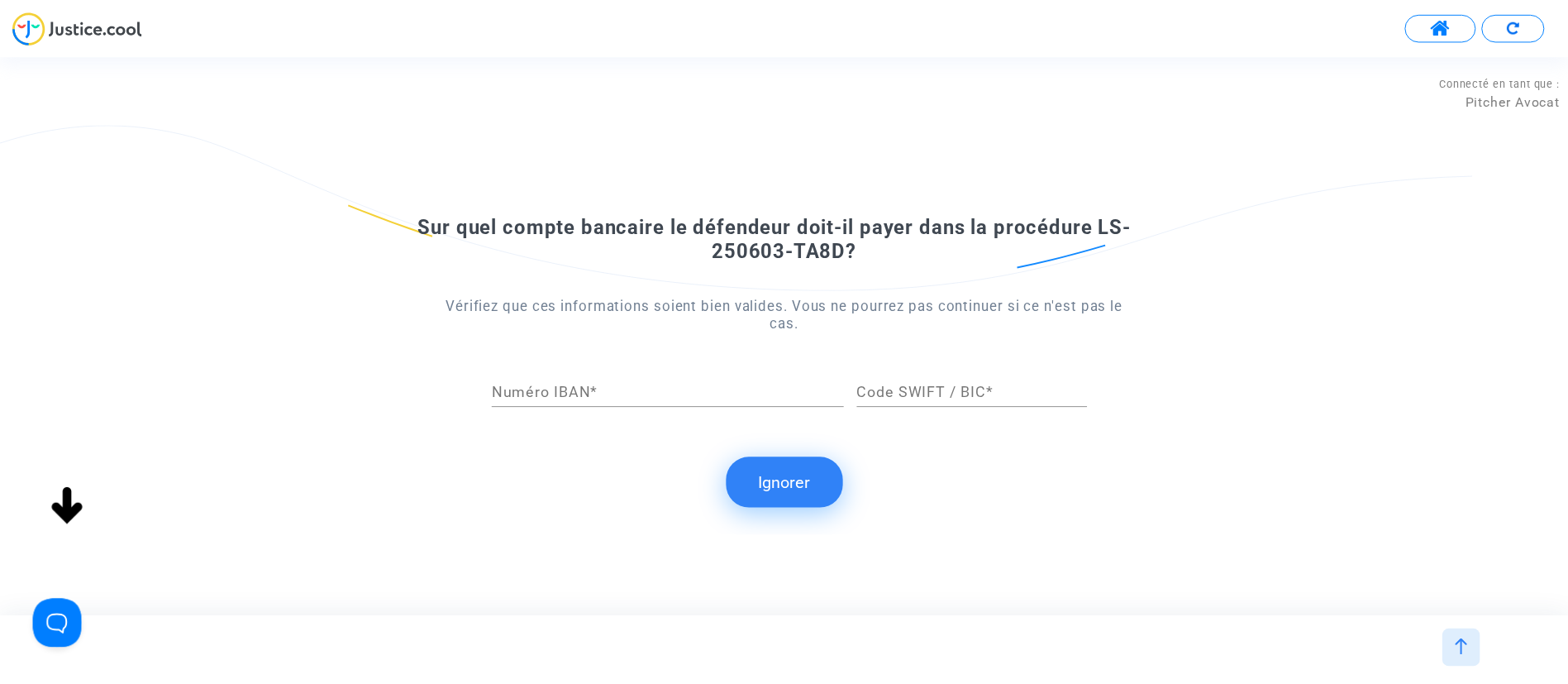
scroll to position [0, 0]
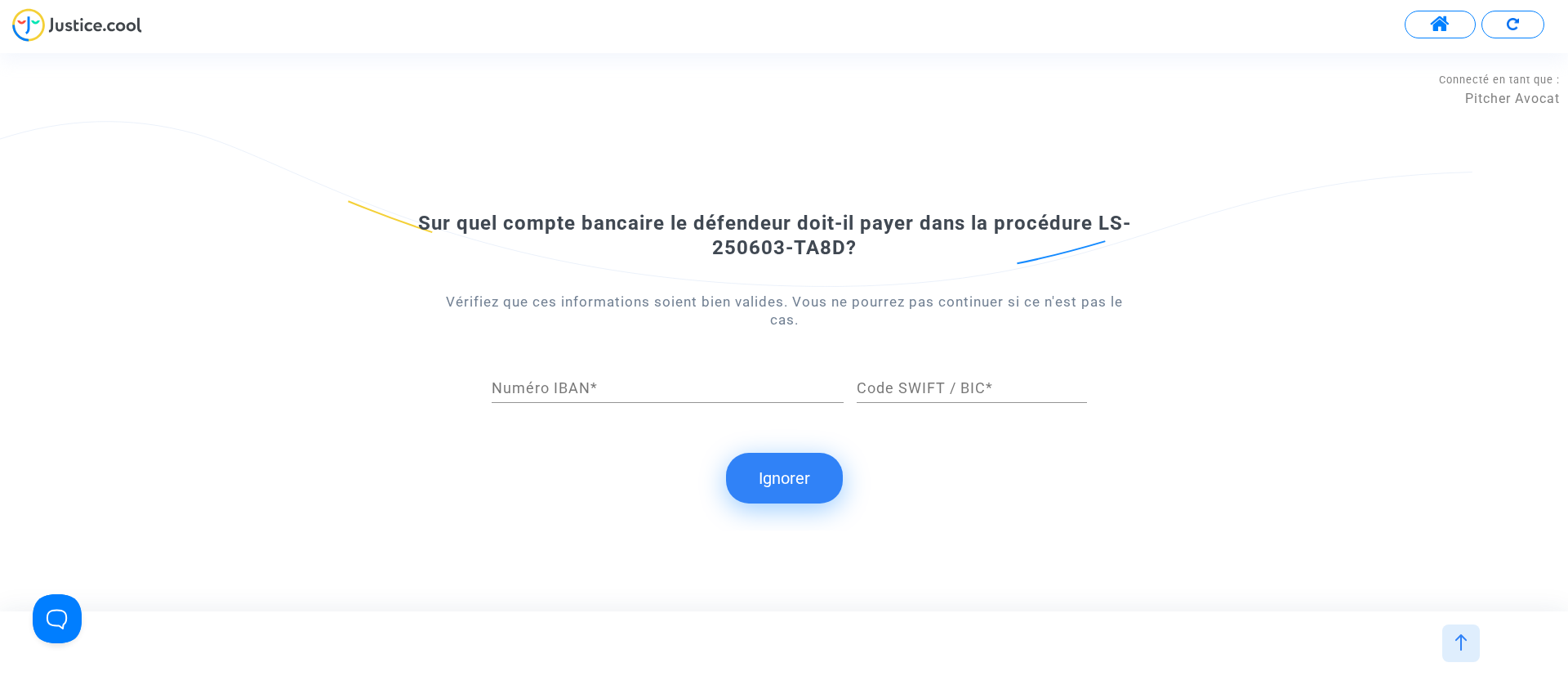
click at [798, 465] on button "Ignorer" at bounding box center [784, 478] width 116 height 50
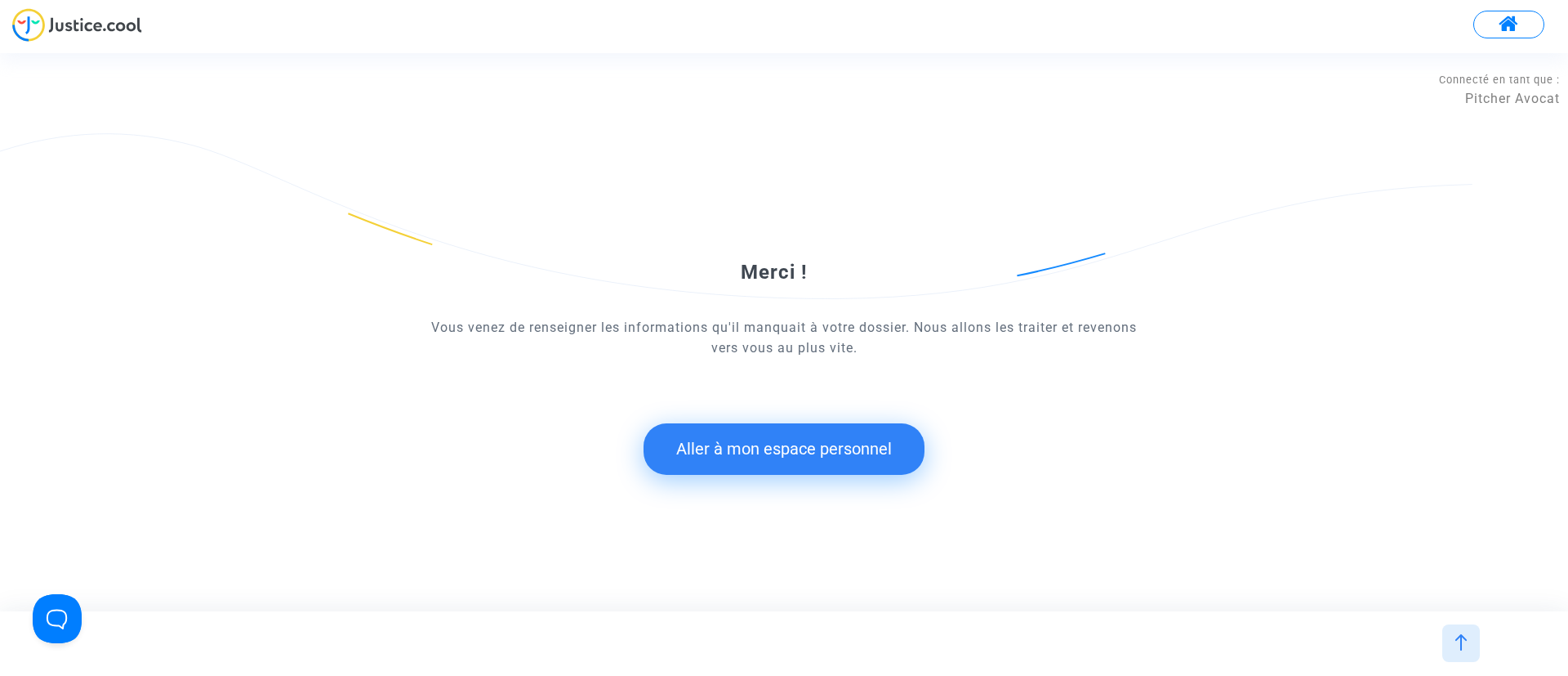
click at [779, 445] on button "Aller à mon espace personnel" at bounding box center [784, 449] width 281 height 50
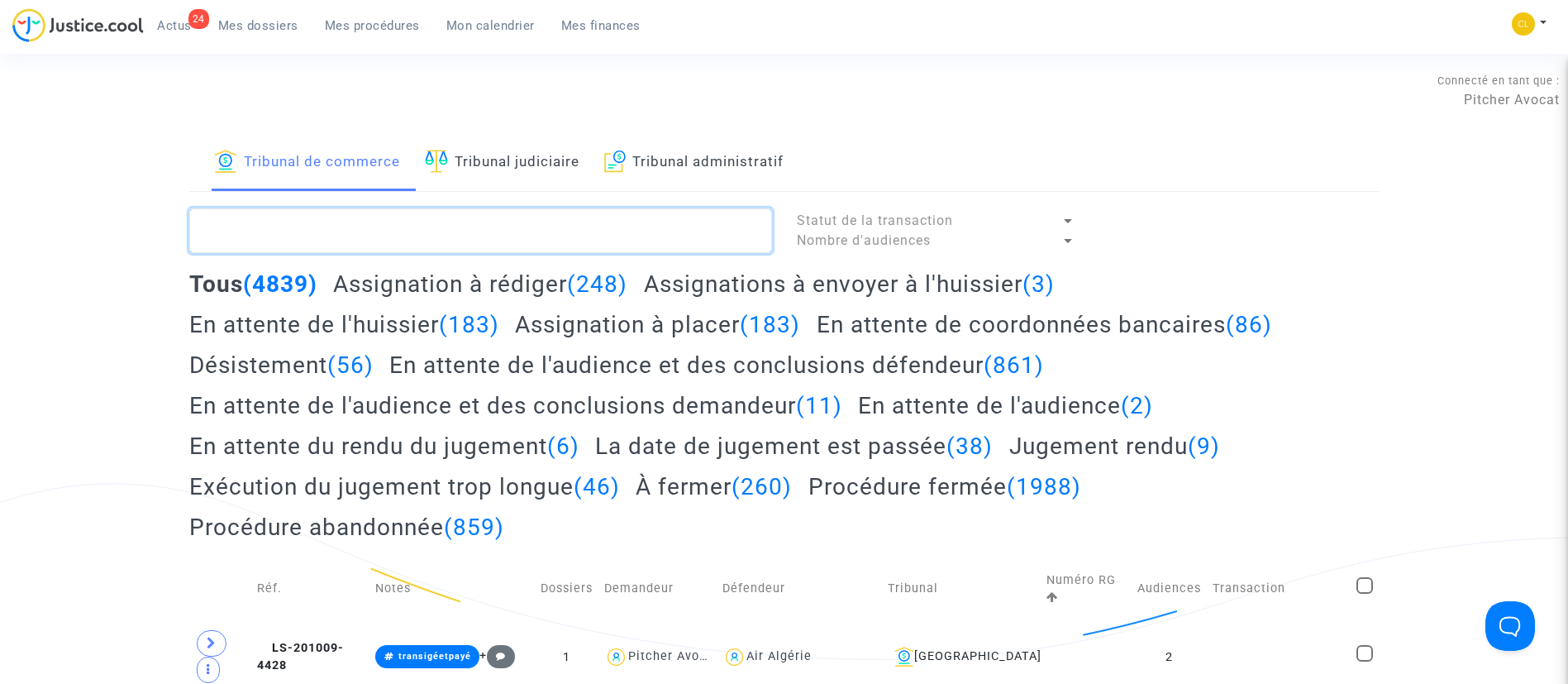
click at [645, 235] on textarea at bounding box center [480, 230] width 583 height 44
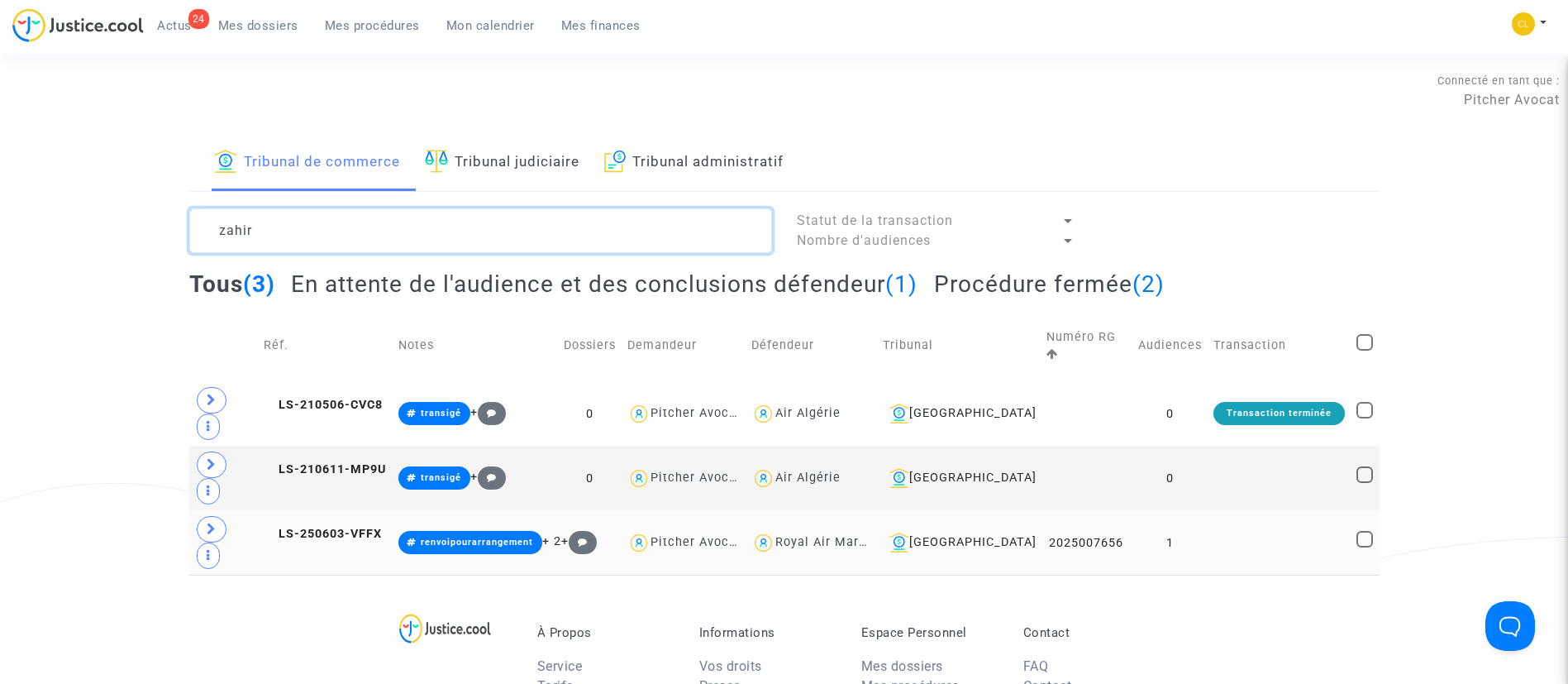
type textarea "zahir"
drag, startPoint x: 1254, startPoint y: 480, endPoint x: 1253, endPoint y: 470, distance: 10.0
click at [1255, 510] on td at bounding box center [1279, 542] width 143 height 64
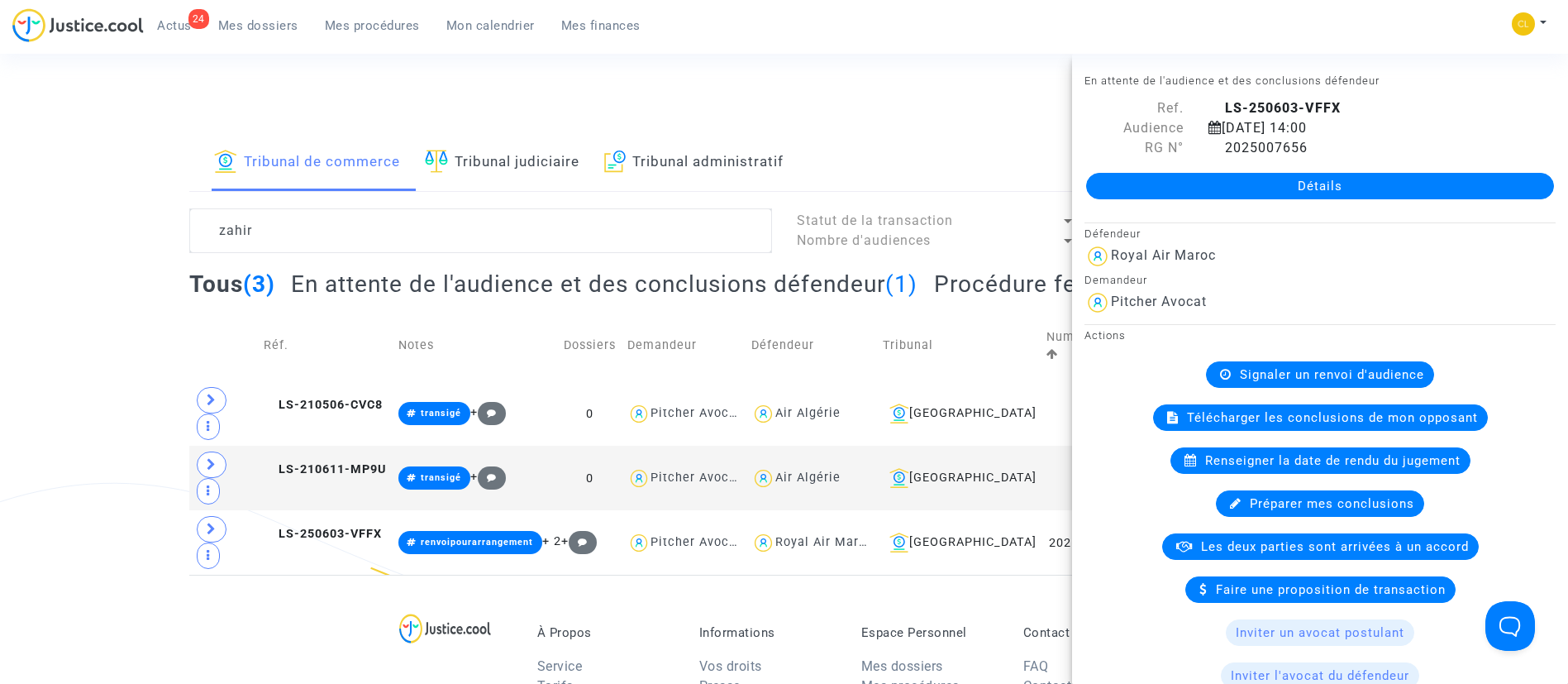
click at [1242, 174] on link "Détails" at bounding box center [1319, 186] width 468 height 26
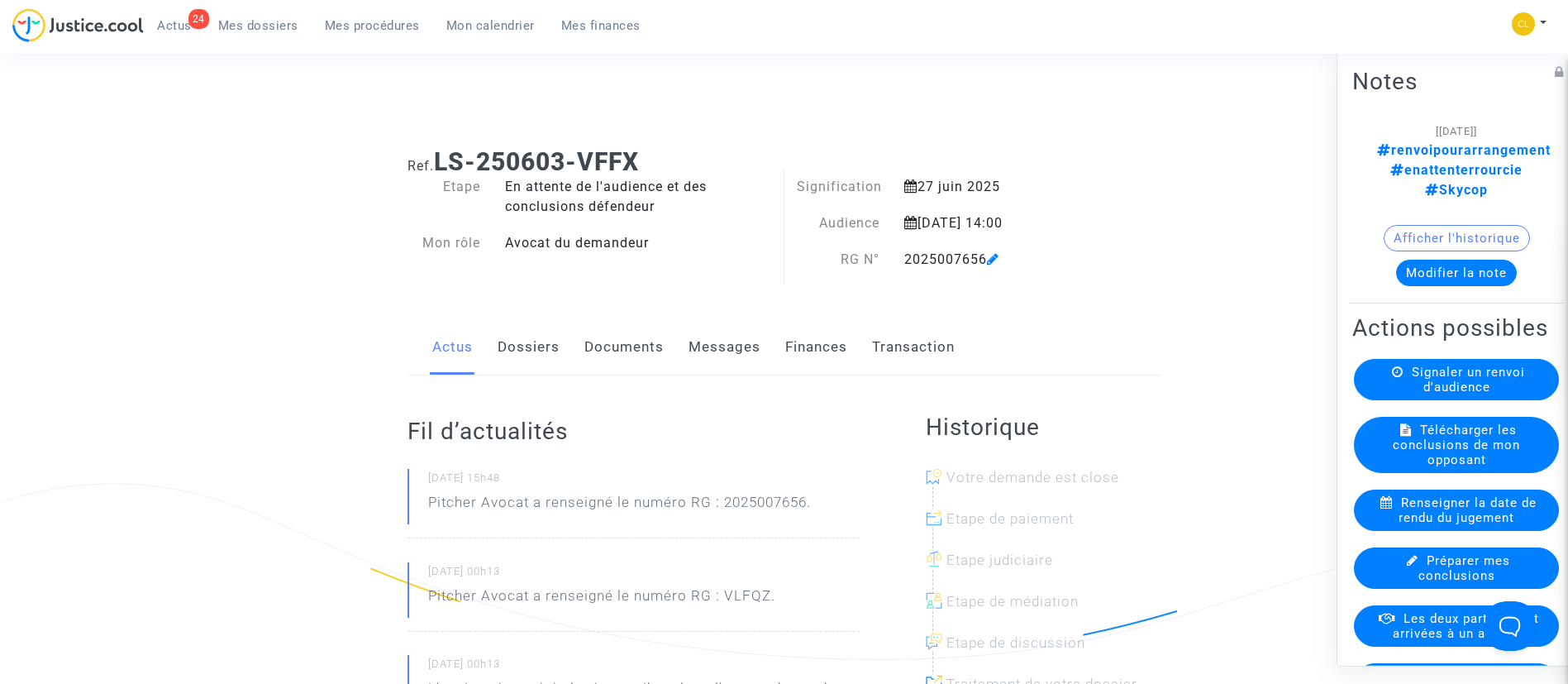
click at [894, 352] on link "Transaction" at bounding box center [913, 348] width 83 height 55
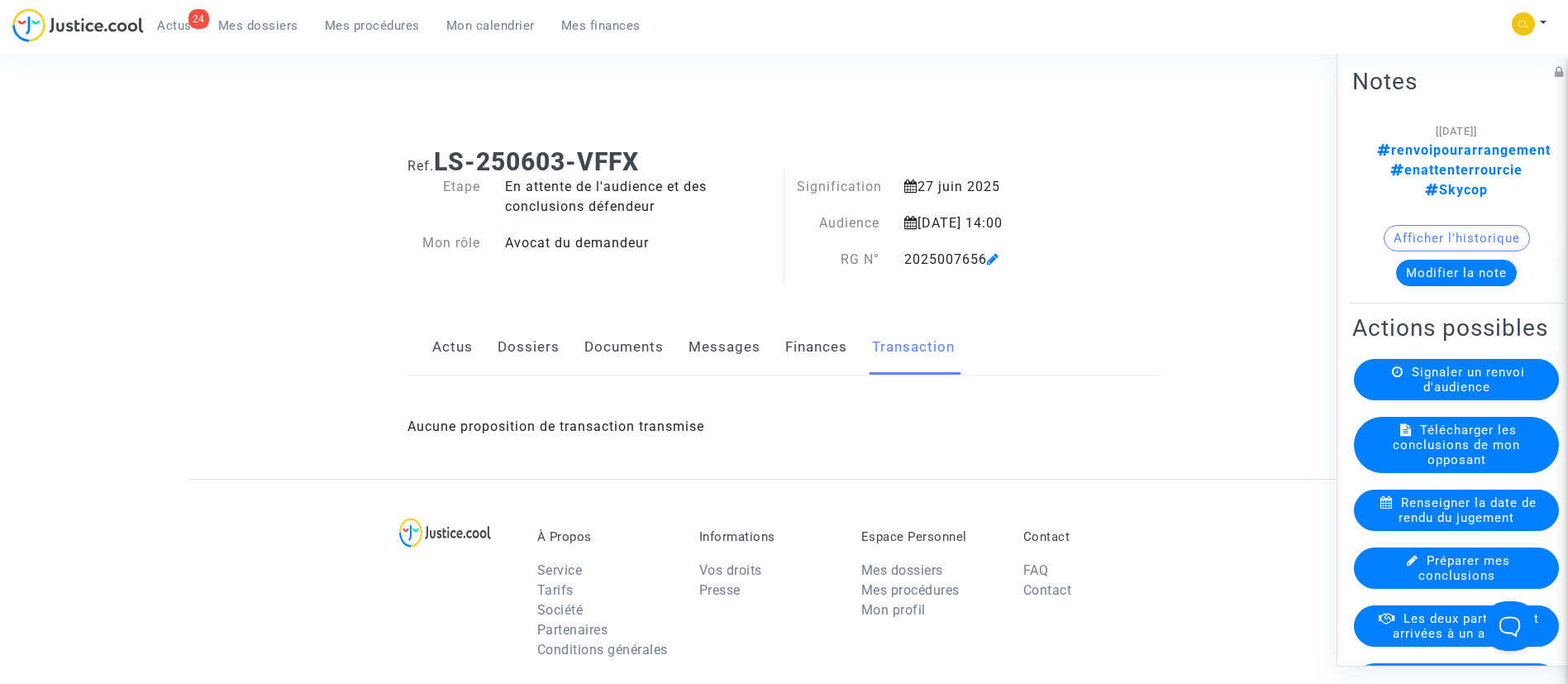
click at [641, 348] on link "Documents" at bounding box center [623, 348] width 79 height 55
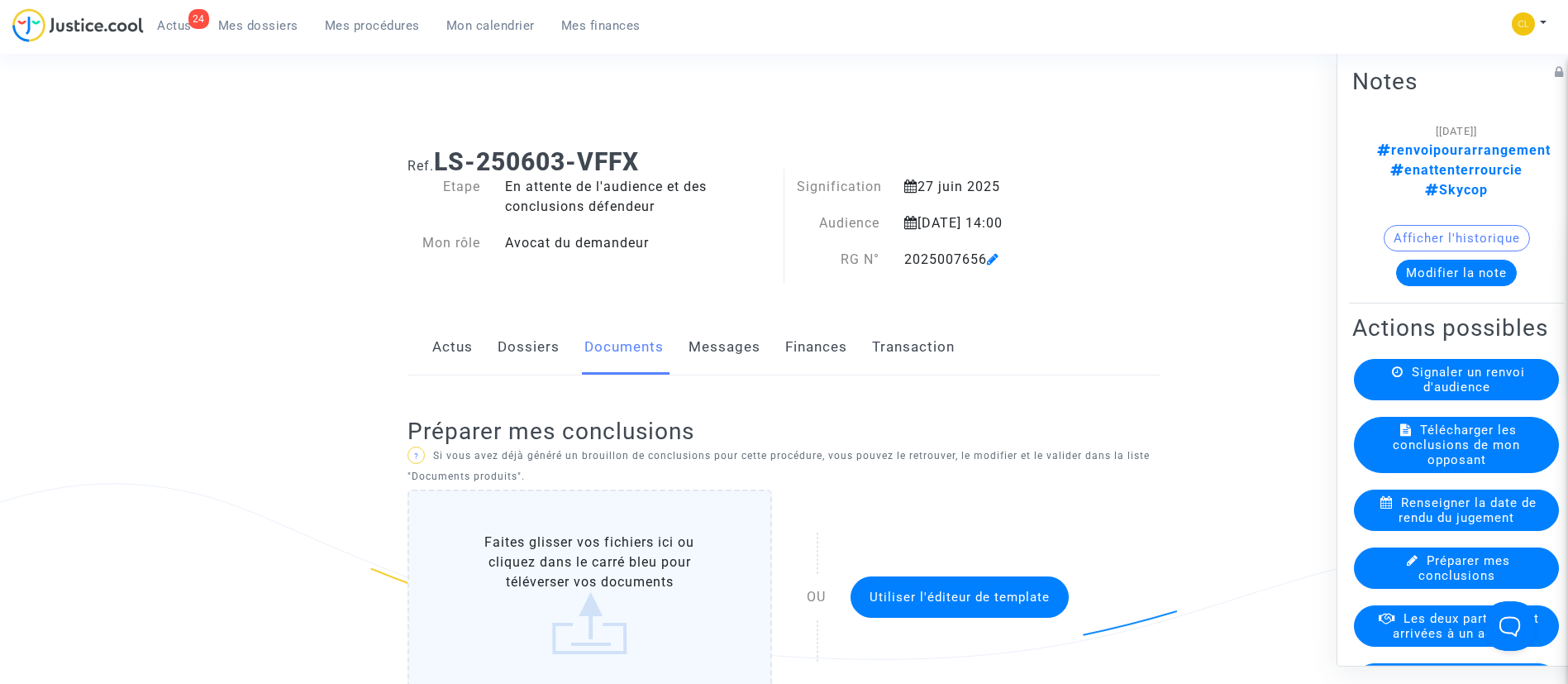
click at [829, 346] on link "Finances" at bounding box center [816, 348] width 62 height 55
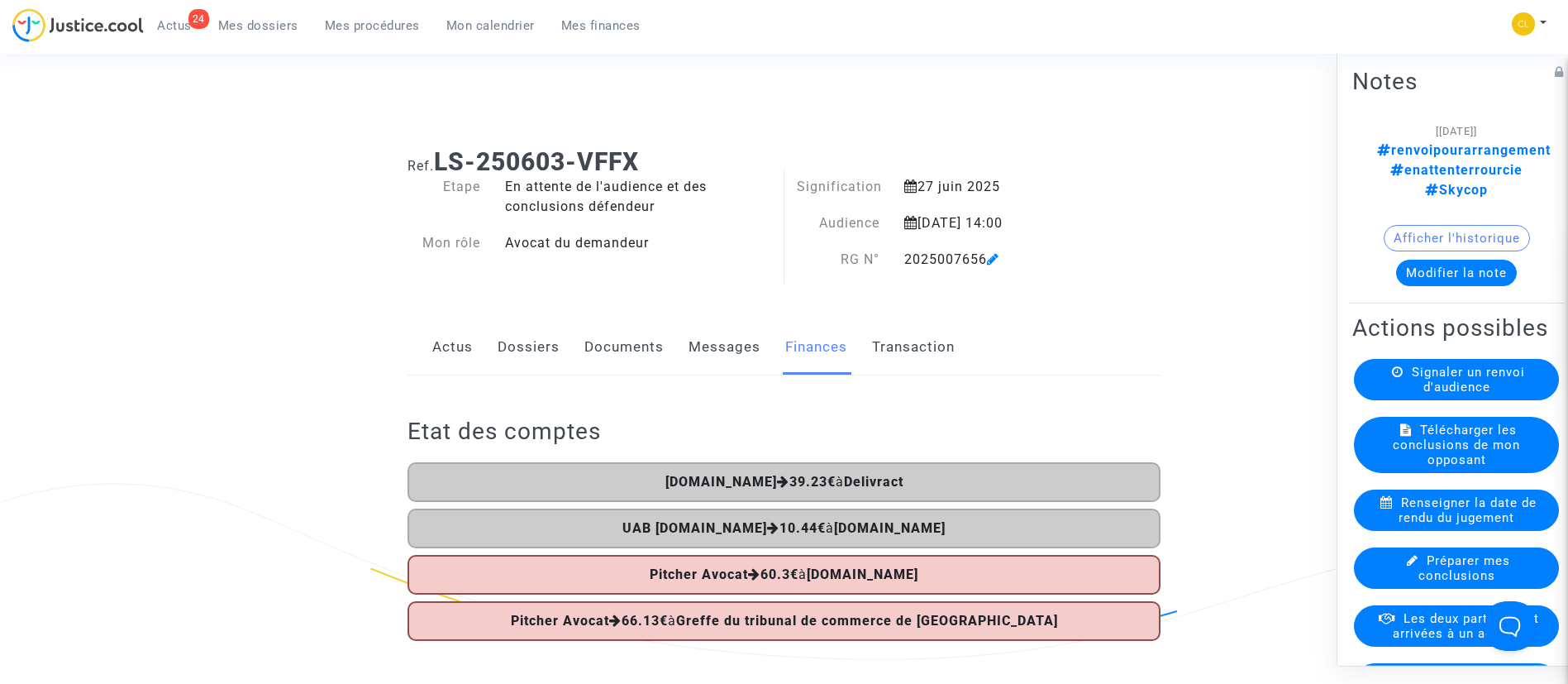
drag, startPoint x: 539, startPoint y: 341, endPoint x: 509, endPoint y: 298, distance: 52.4
click at [539, 341] on link "Dossiers" at bounding box center [528, 348] width 62 height 55
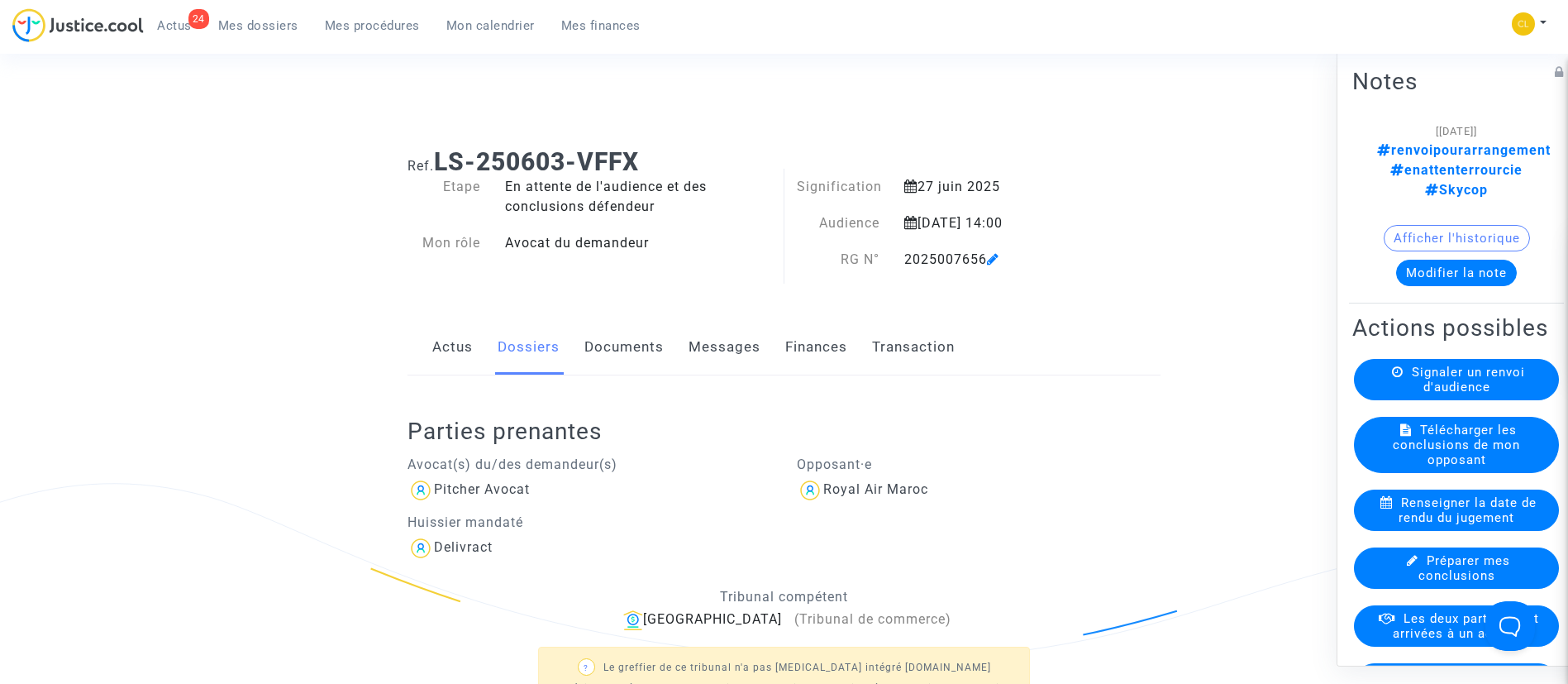
scroll to position [372, 0]
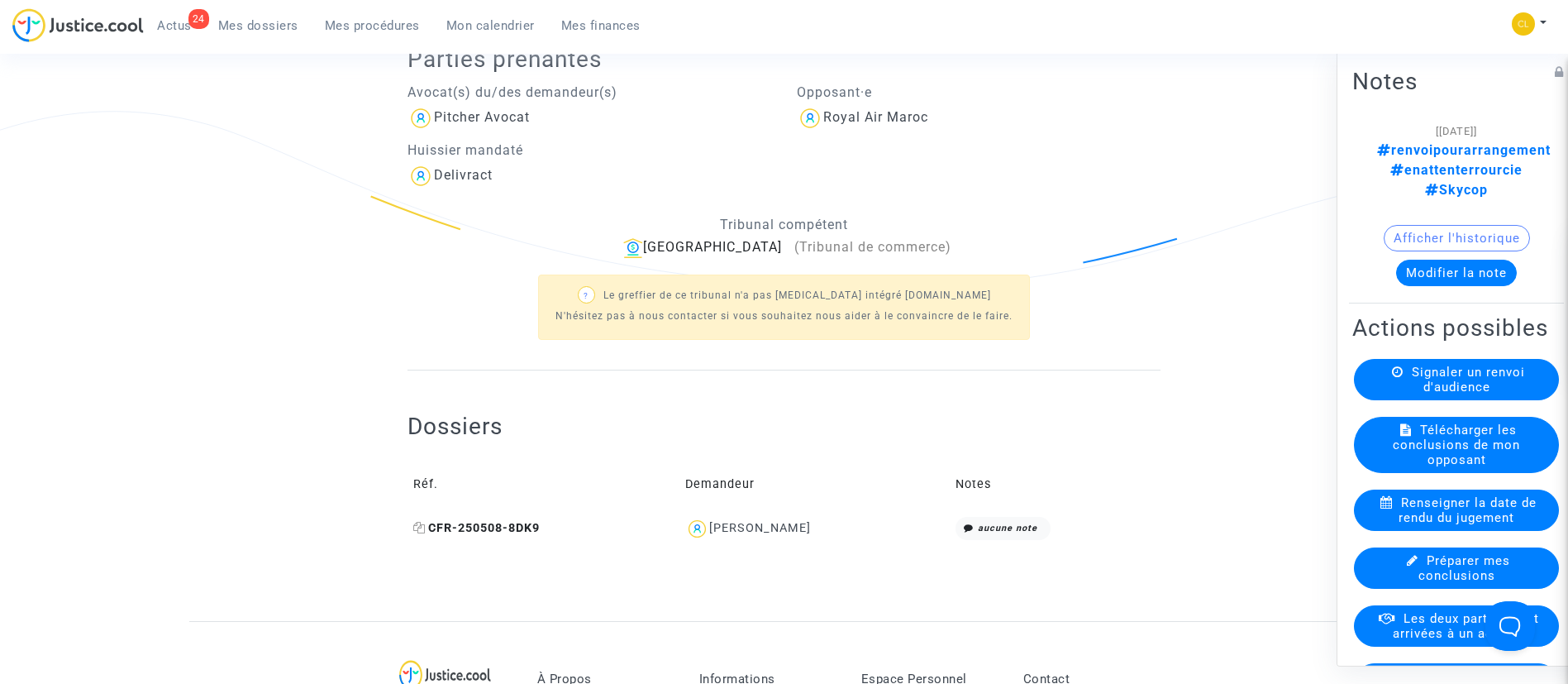
click at [421, 529] on icon at bounding box center [419, 528] width 12 height 11
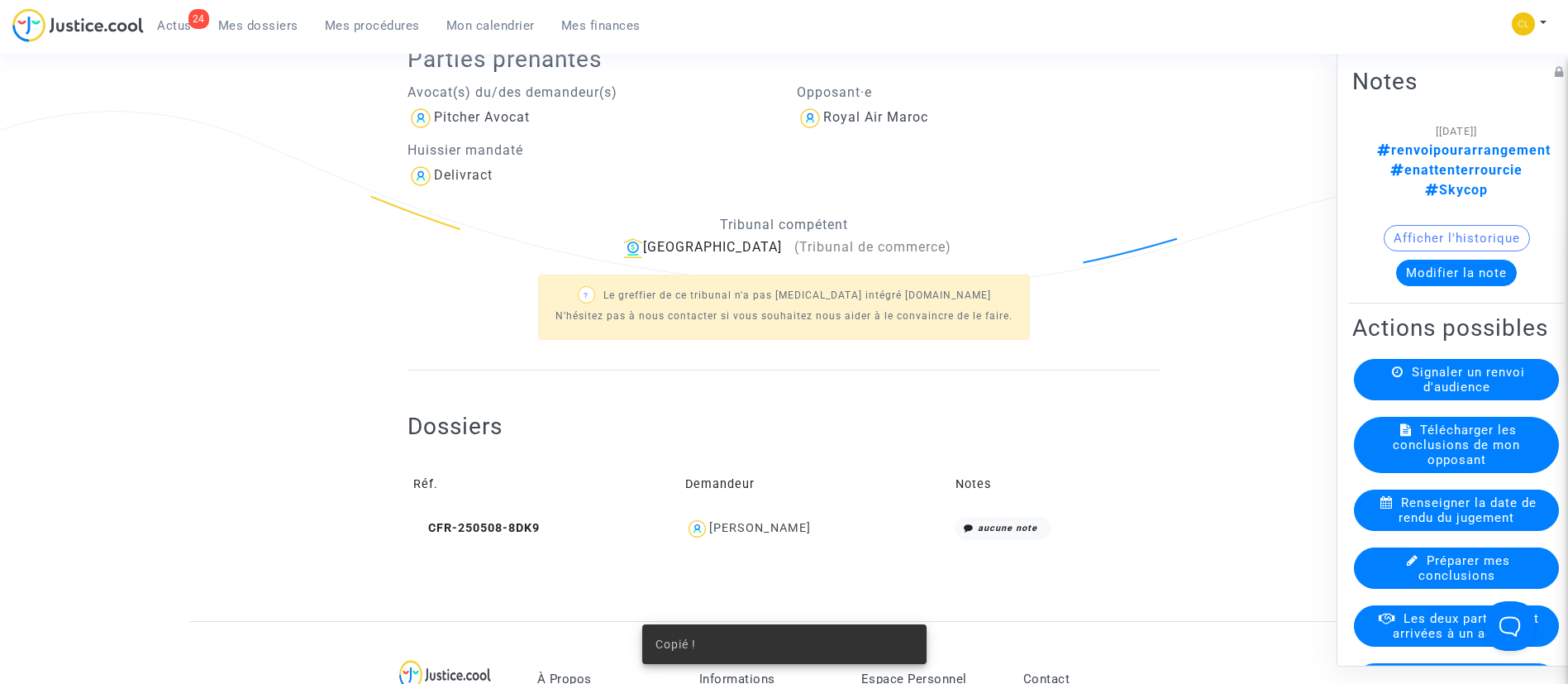
click at [786, 522] on div "[PERSON_NAME]" at bounding box center [760, 528] width 102 height 14
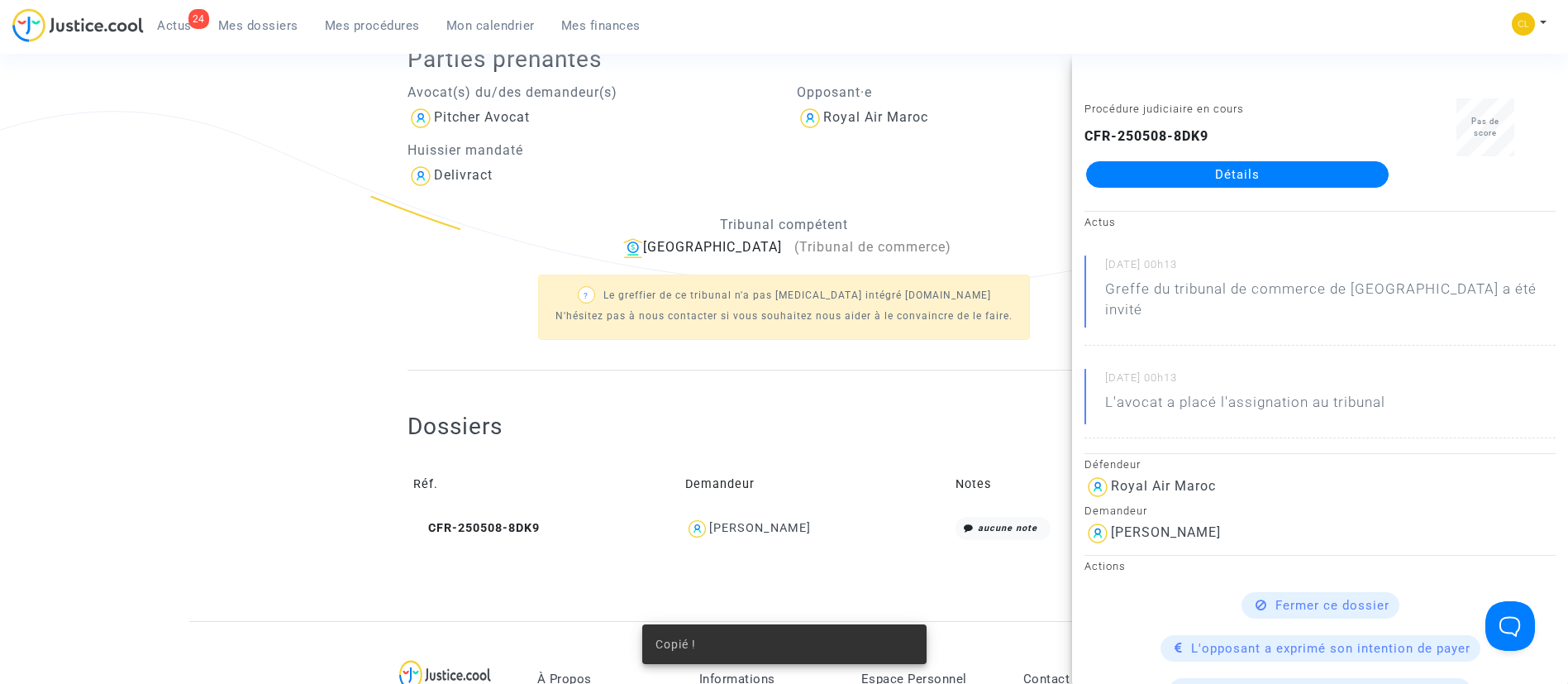
click at [1220, 170] on link "Détails" at bounding box center [1237, 174] width 302 height 26
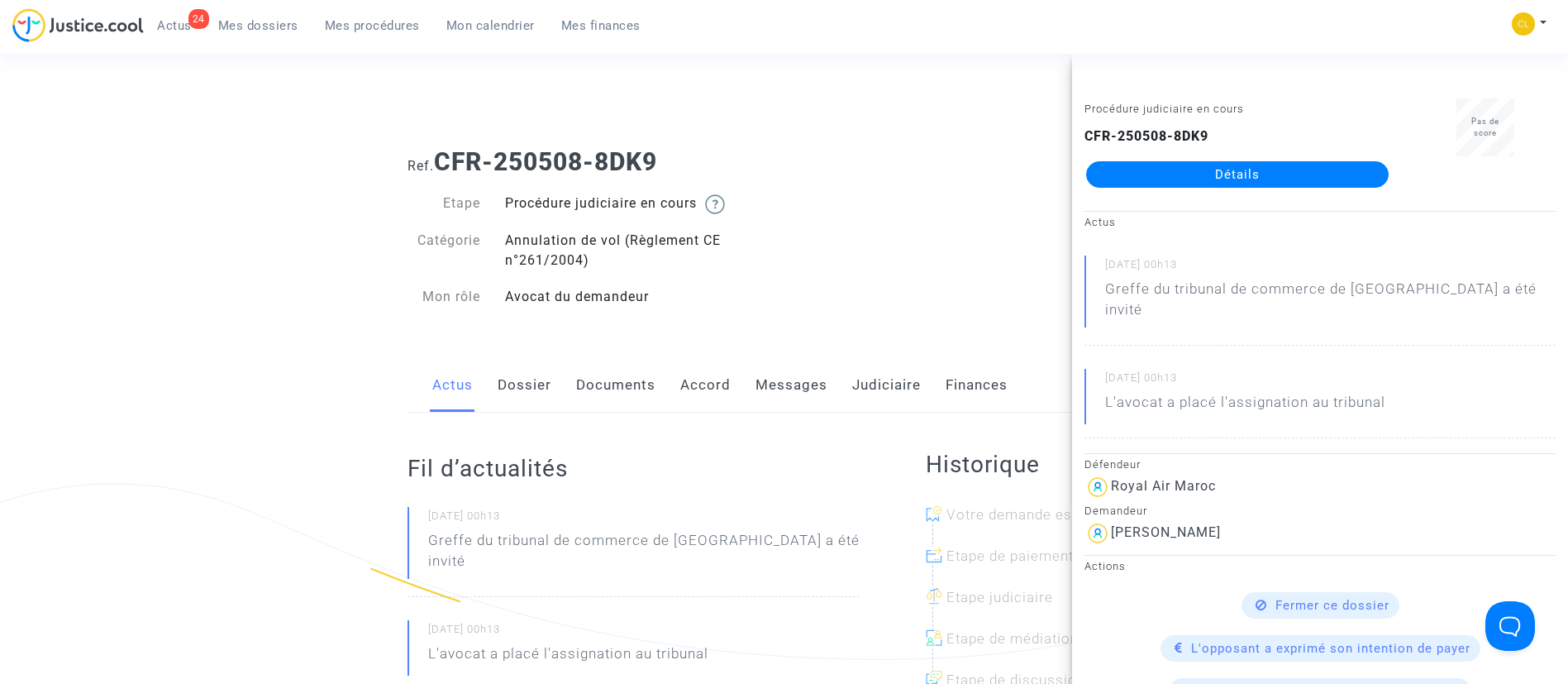
drag, startPoint x: 713, startPoint y: 382, endPoint x: 719, endPoint y: 375, distance: 9.2
click at [713, 383] on link "Accord" at bounding box center [705, 385] width 51 height 55
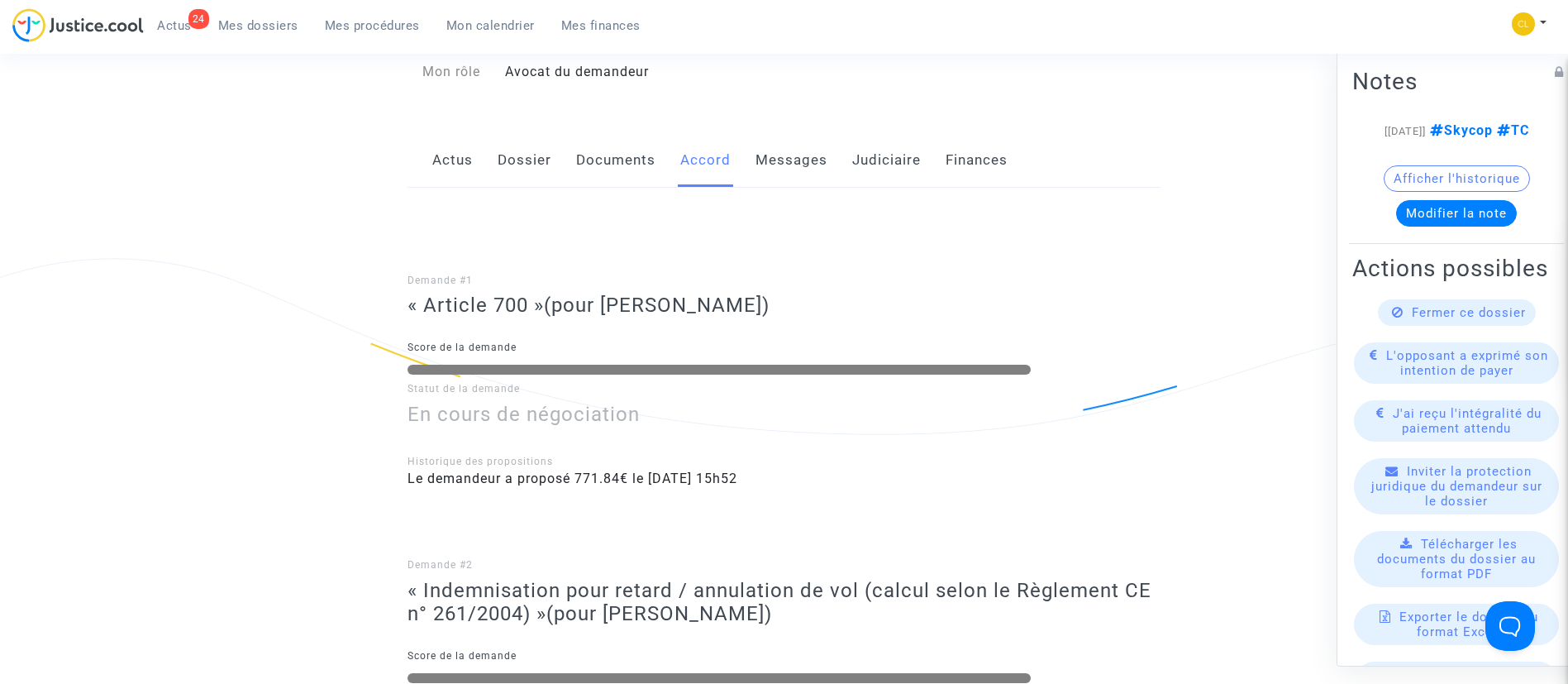
scroll to position [124, 0]
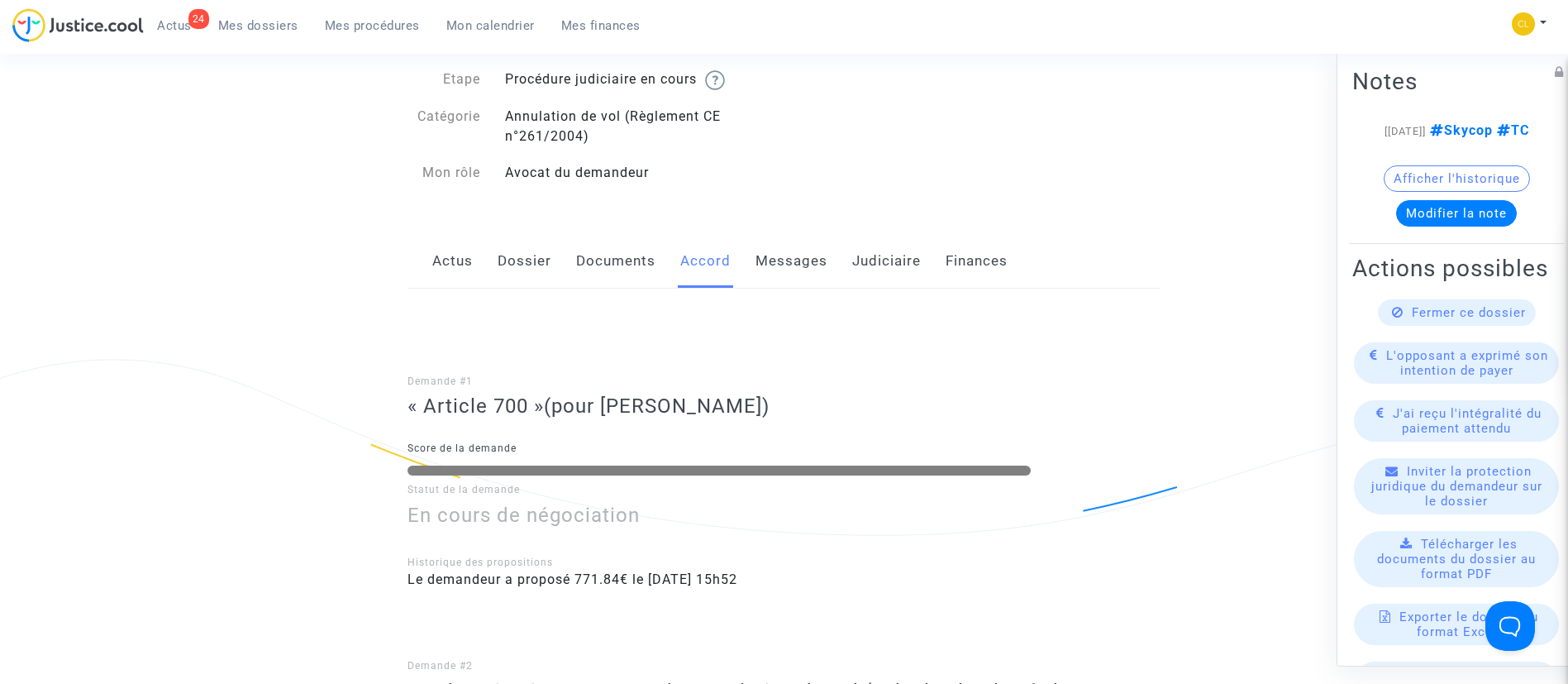
click at [878, 269] on link "Judiciaire" at bounding box center [886, 261] width 69 height 55
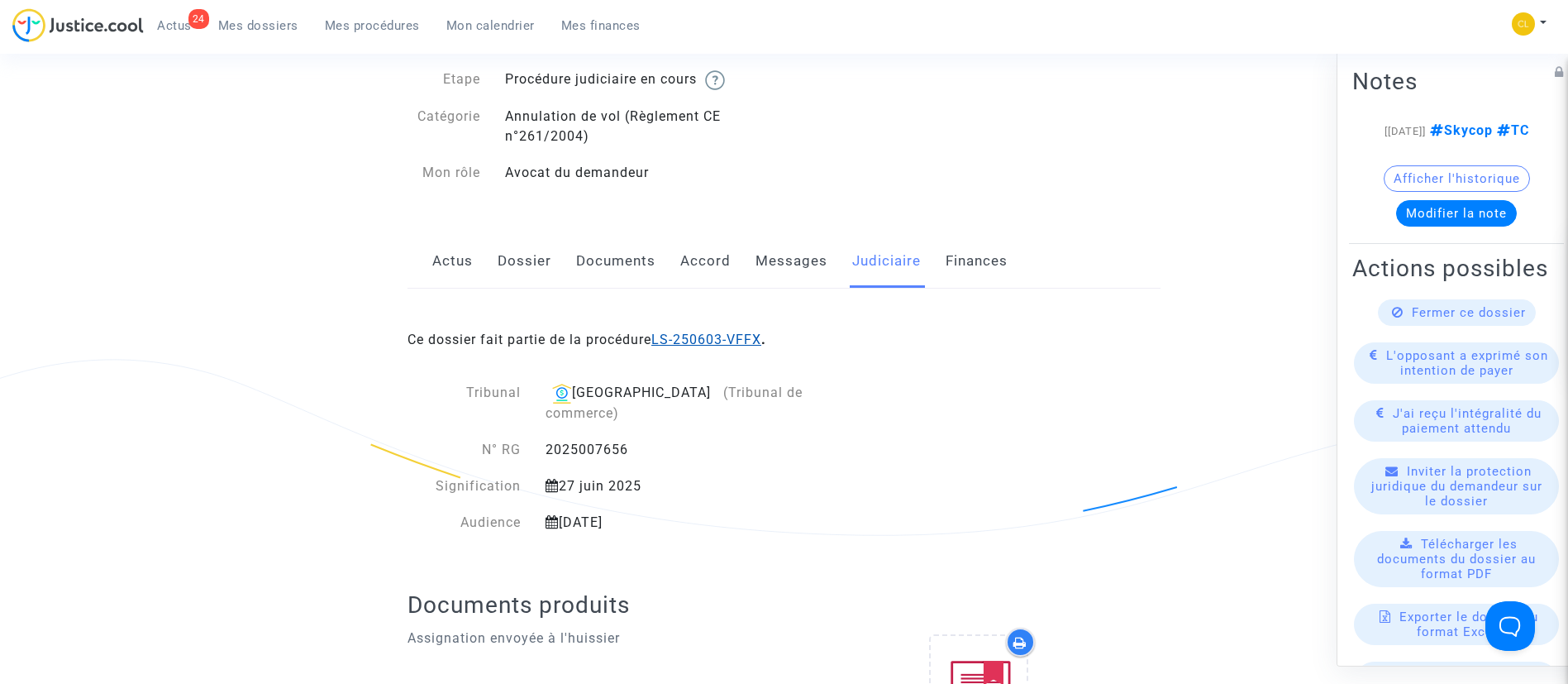
click at [712, 337] on link "LS-250603-VFFX" at bounding box center [706, 339] width 110 height 16
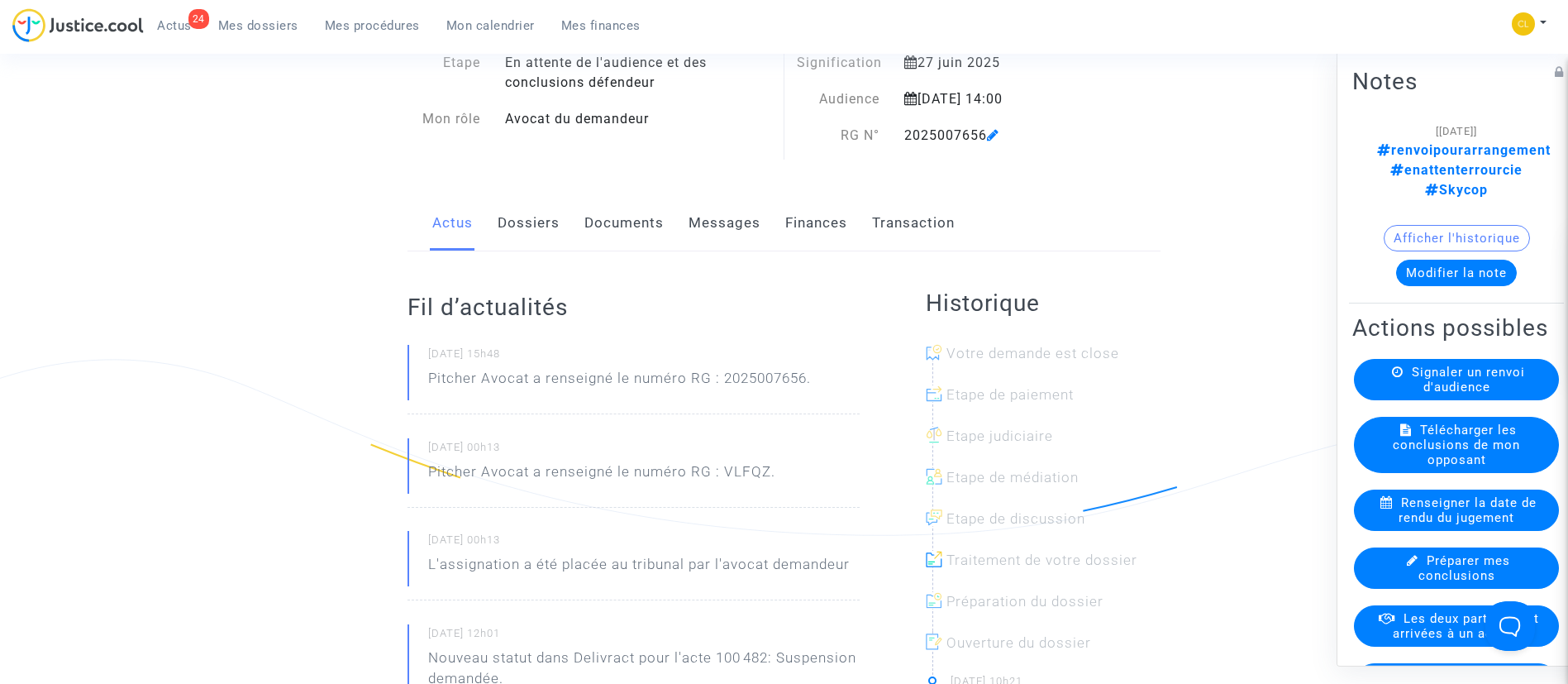
click at [810, 220] on link "Finances" at bounding box center [816, 223] width 62 height 55
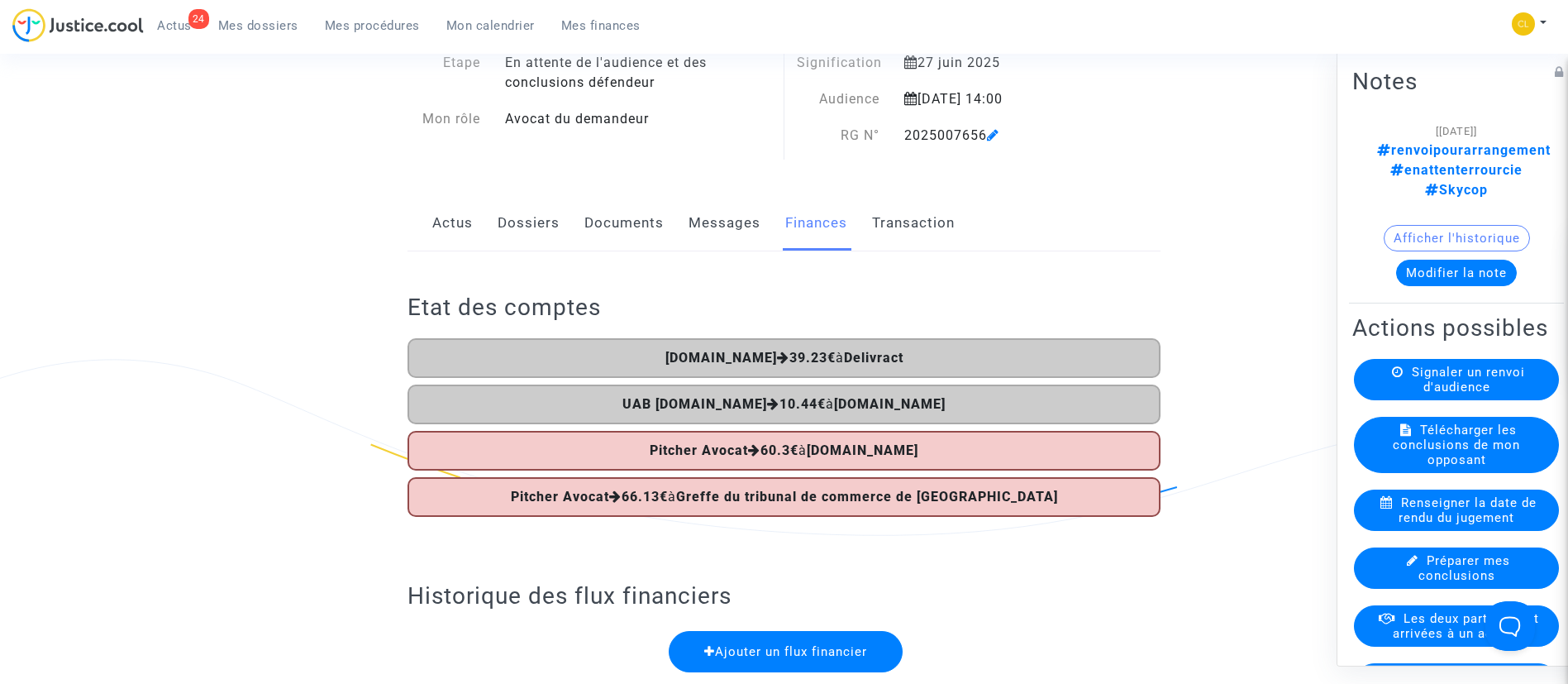
click at [533, 211] on link "Dossiers" at bounding box center [528, 223] width 62 height 55
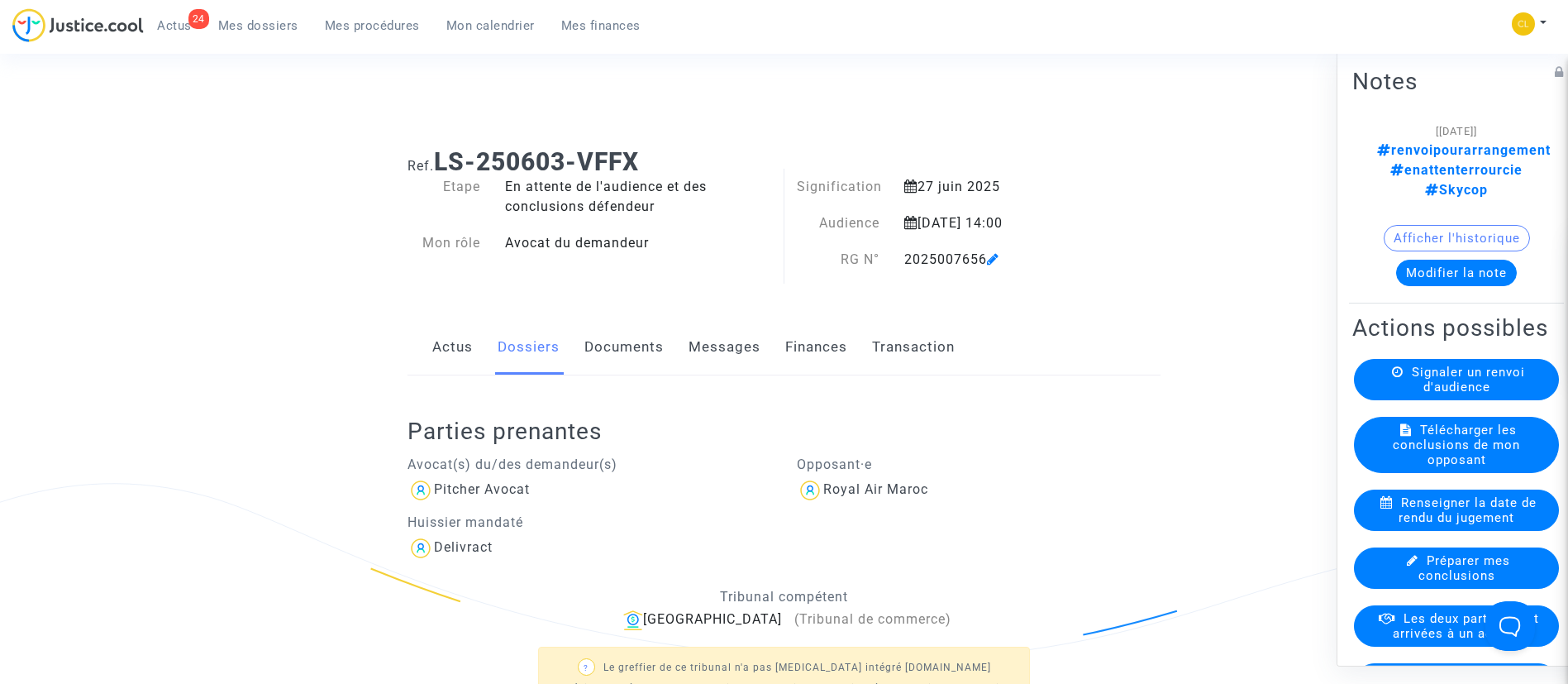
click at [828, 341] on link "Finances" at bounding box center [816, 348] width 62 height 55
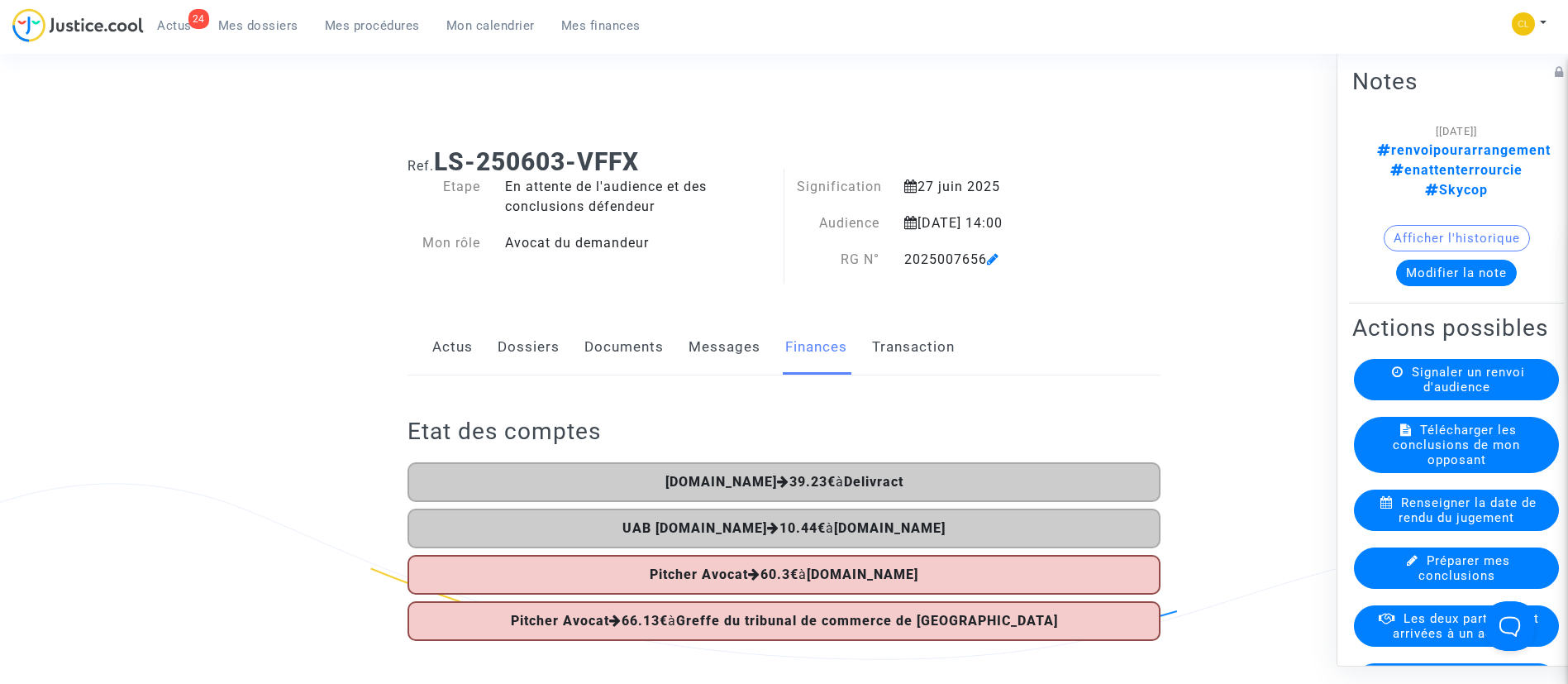
click at [542, 342] on link "Dossiers" at bounding box center [528, 348] width 62 height 55
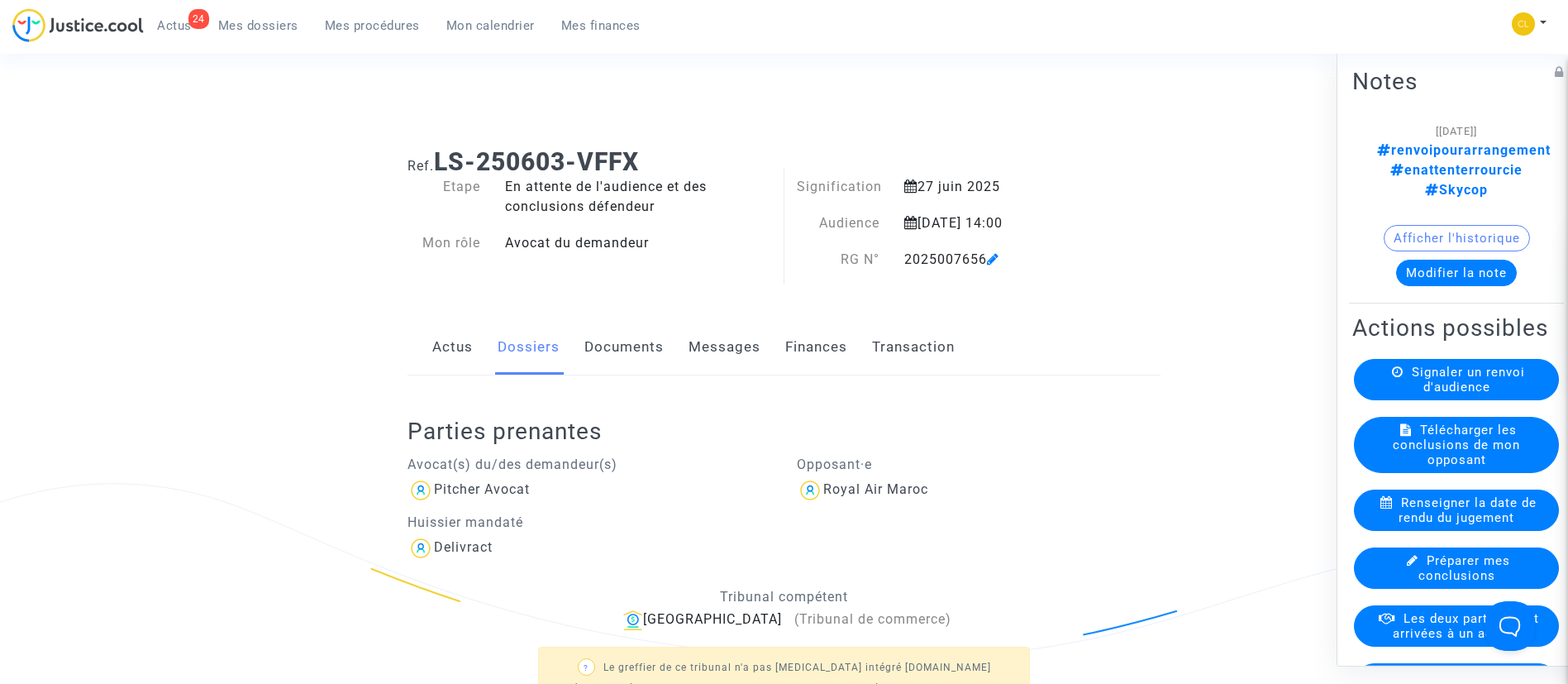
click at [252, 27] on span "Mes dossiers" at bounding box center [258, 25] width 80 height 15
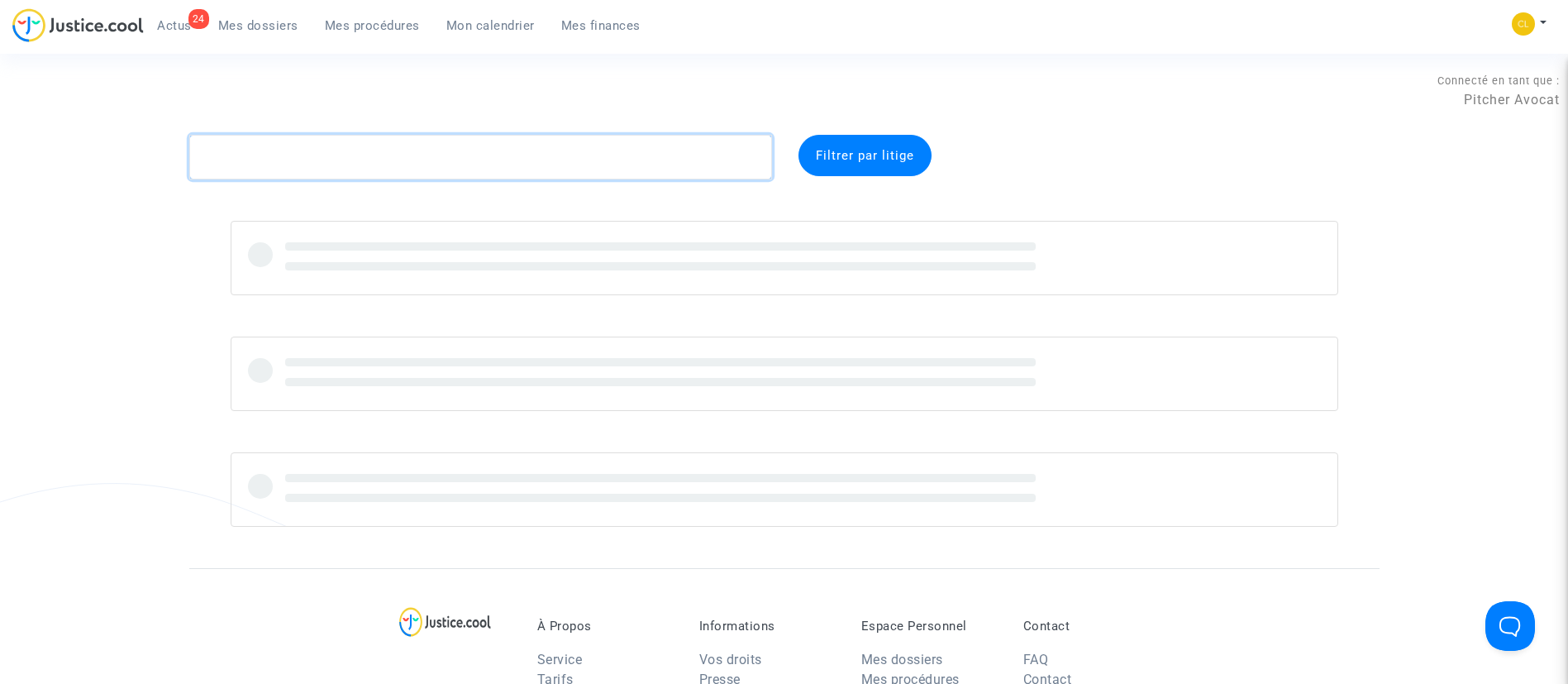
click at [382, 169] on textarea at bounding box center [480, 156] width 583 height 44
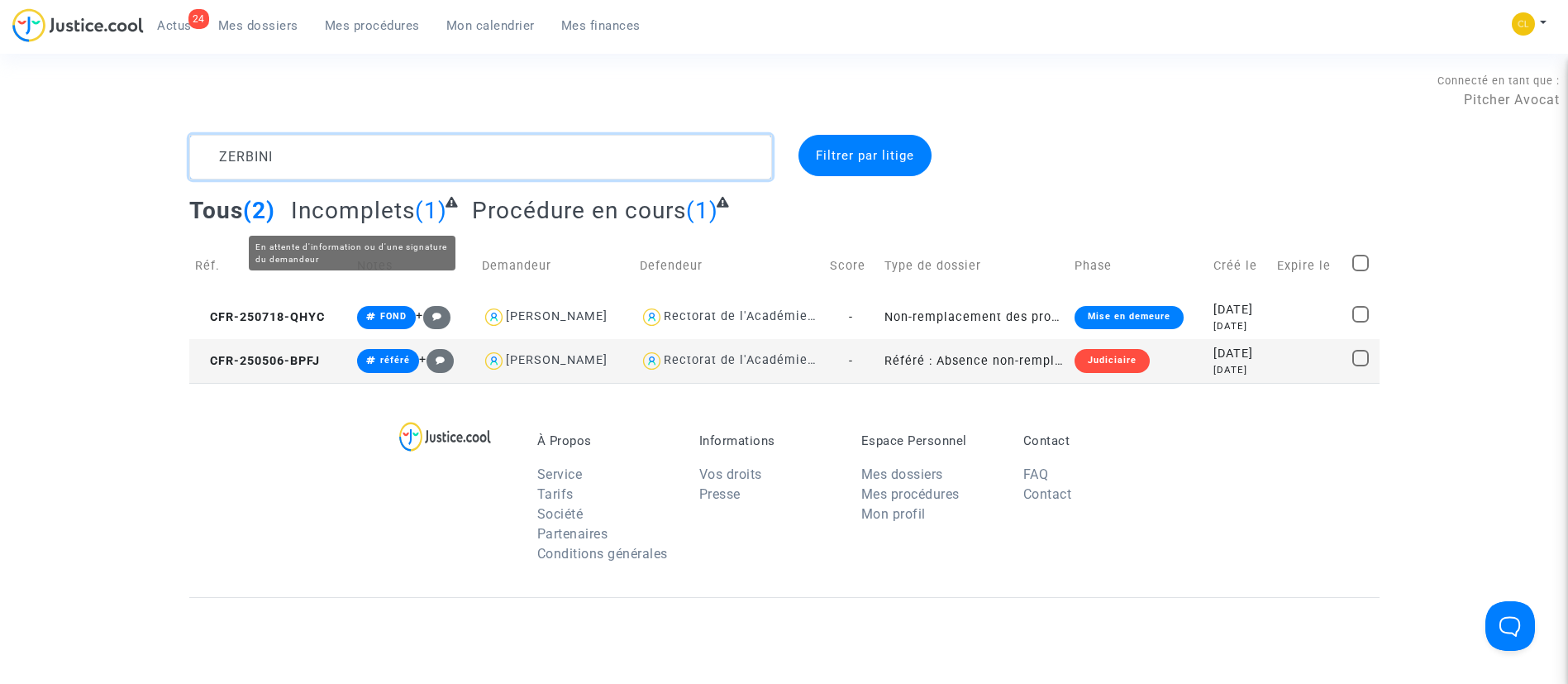
type textarea "ZERBINI"
click at [381, 223] on span "Incomplets" at bounding box center [353, 210] width 124 height 27
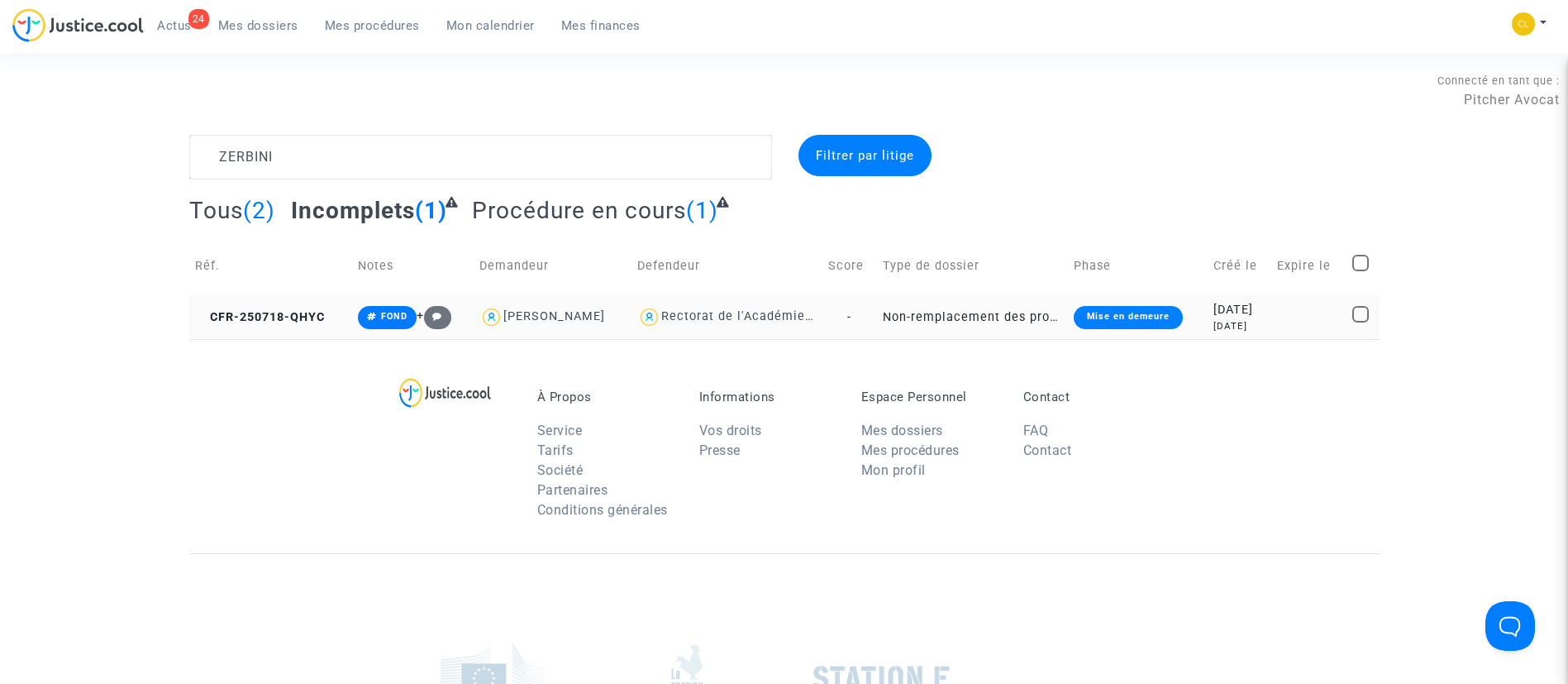
click at [1244, 314] on div "[DATE]" at bounding box center [1238, 309] width 52 height 18
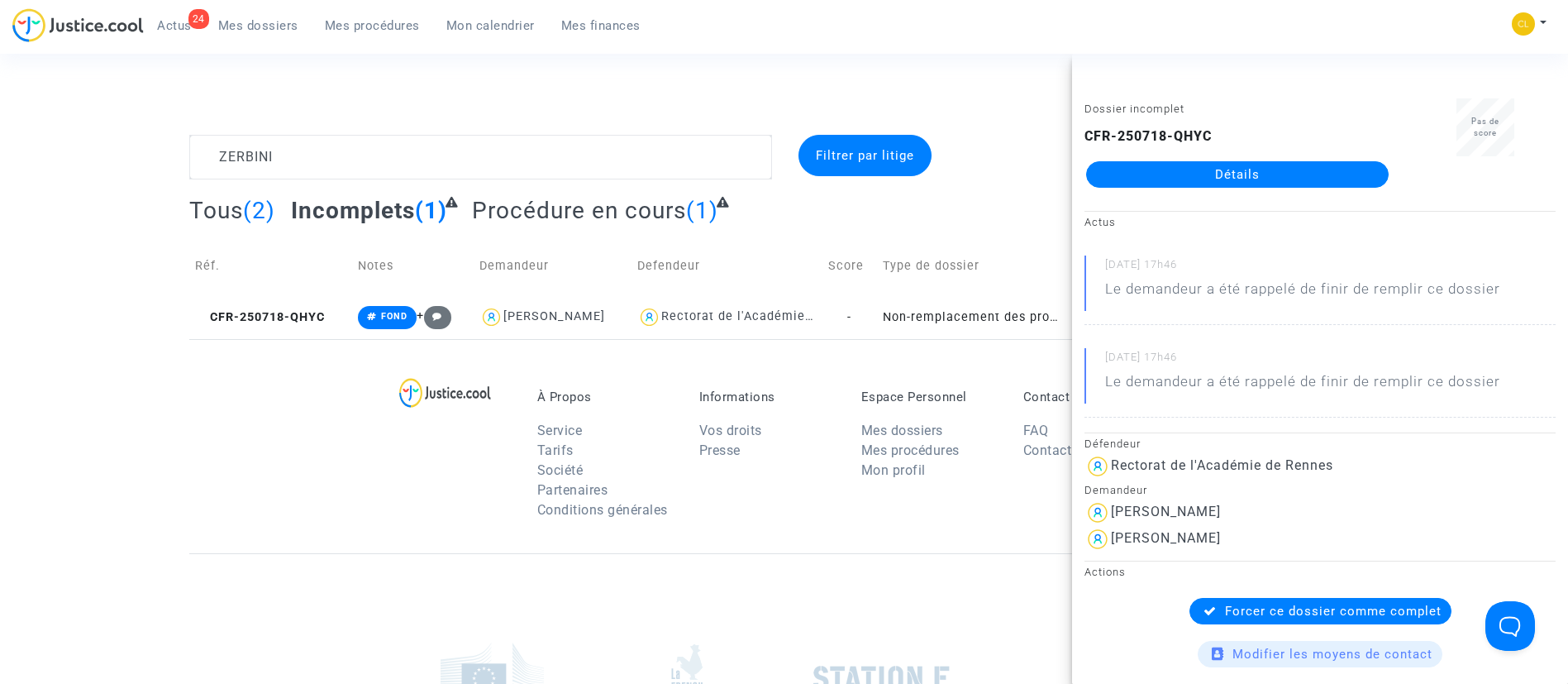
click at [1287, 179] on link "Détails" at bounding box center [1237, 174] width 302 height 26
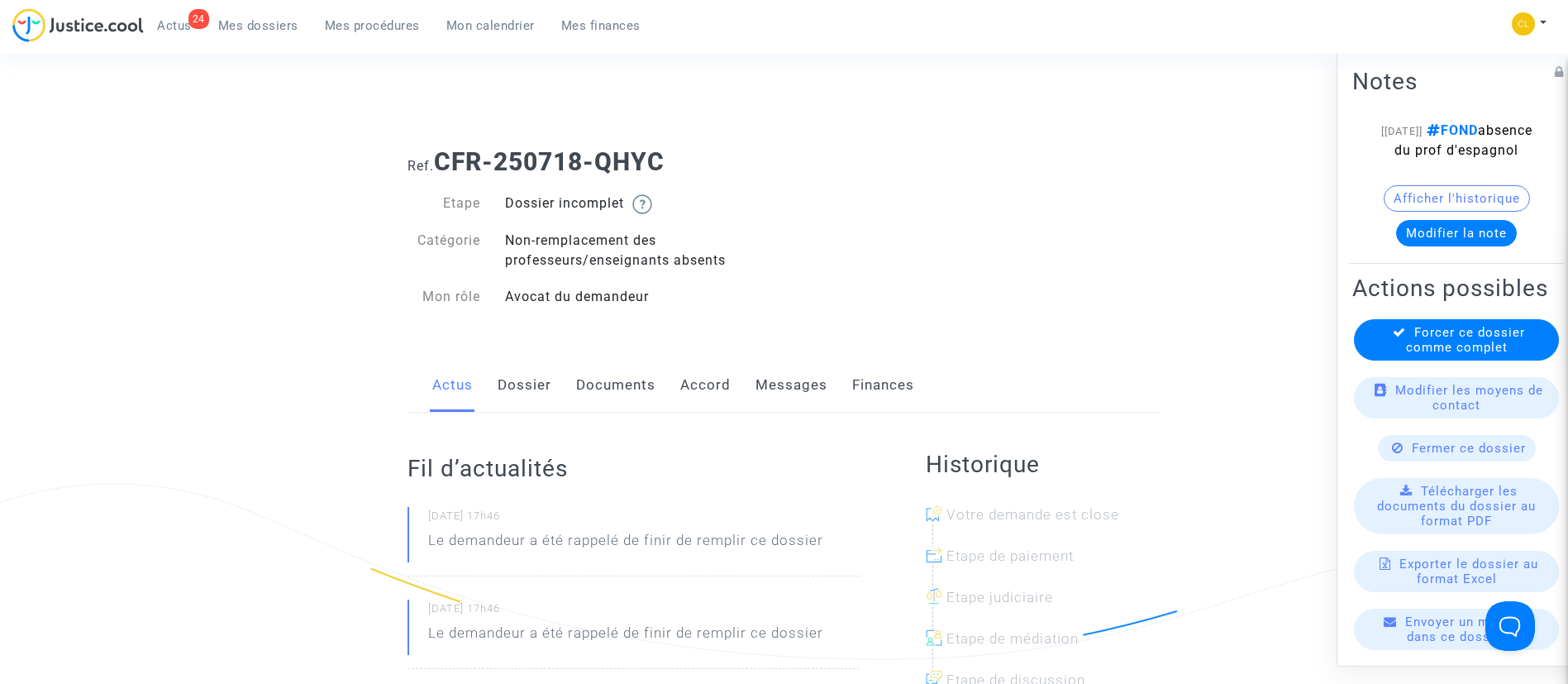
click at [507, 396] on link "Dossier" at bounding box center [524, 385] width 54 height 55
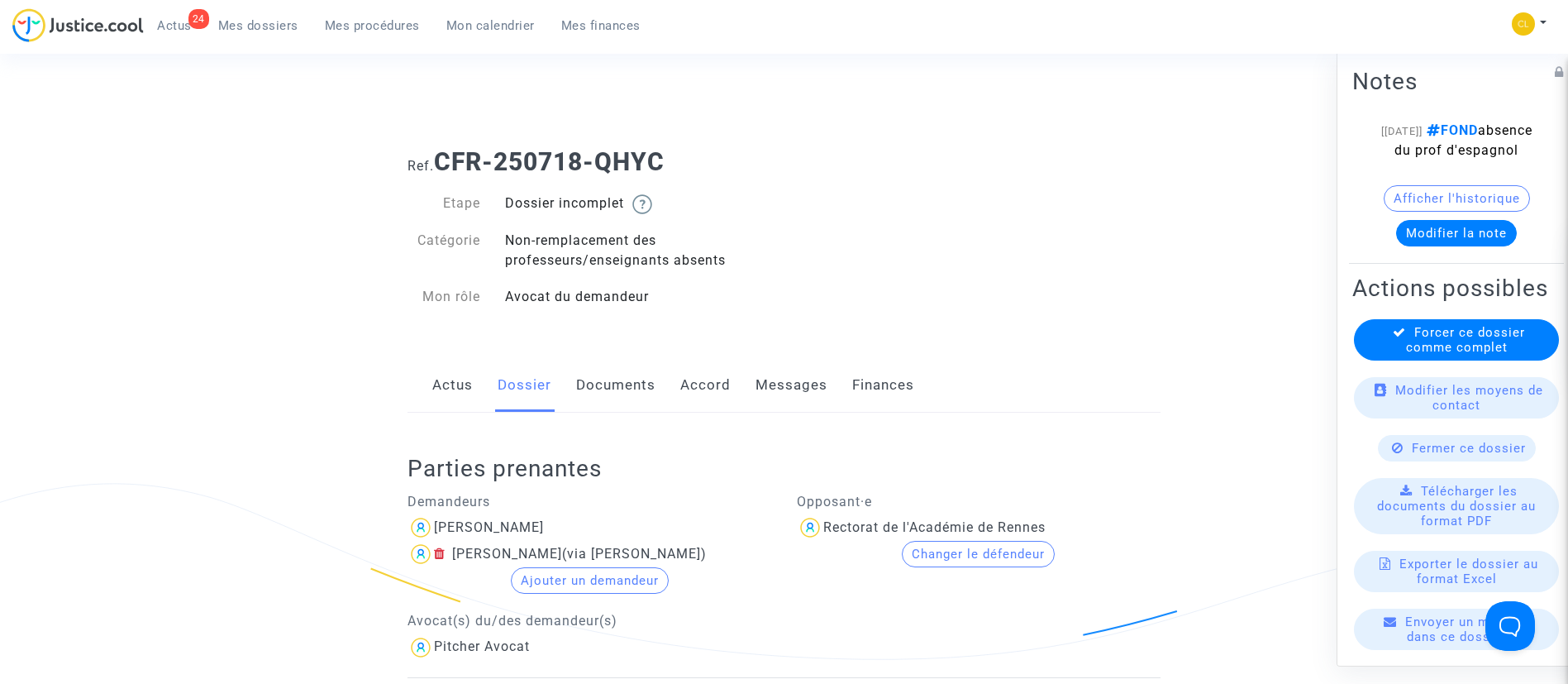
click at [790, 399] on link "Messages" at bounding box center [791, 385] width 72 height 55
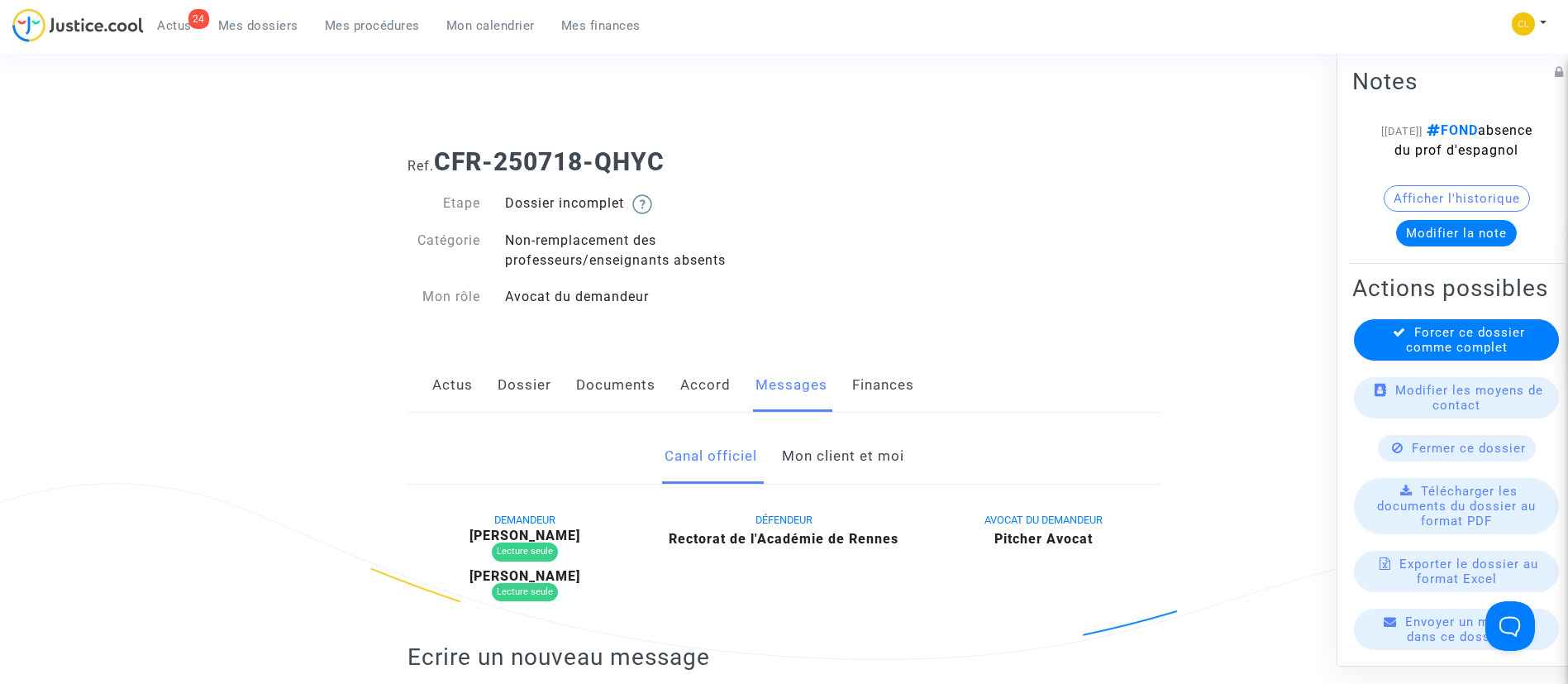
click at [620, 381] on link "Documents" at bounding box center [616, 385] width 79 height 55
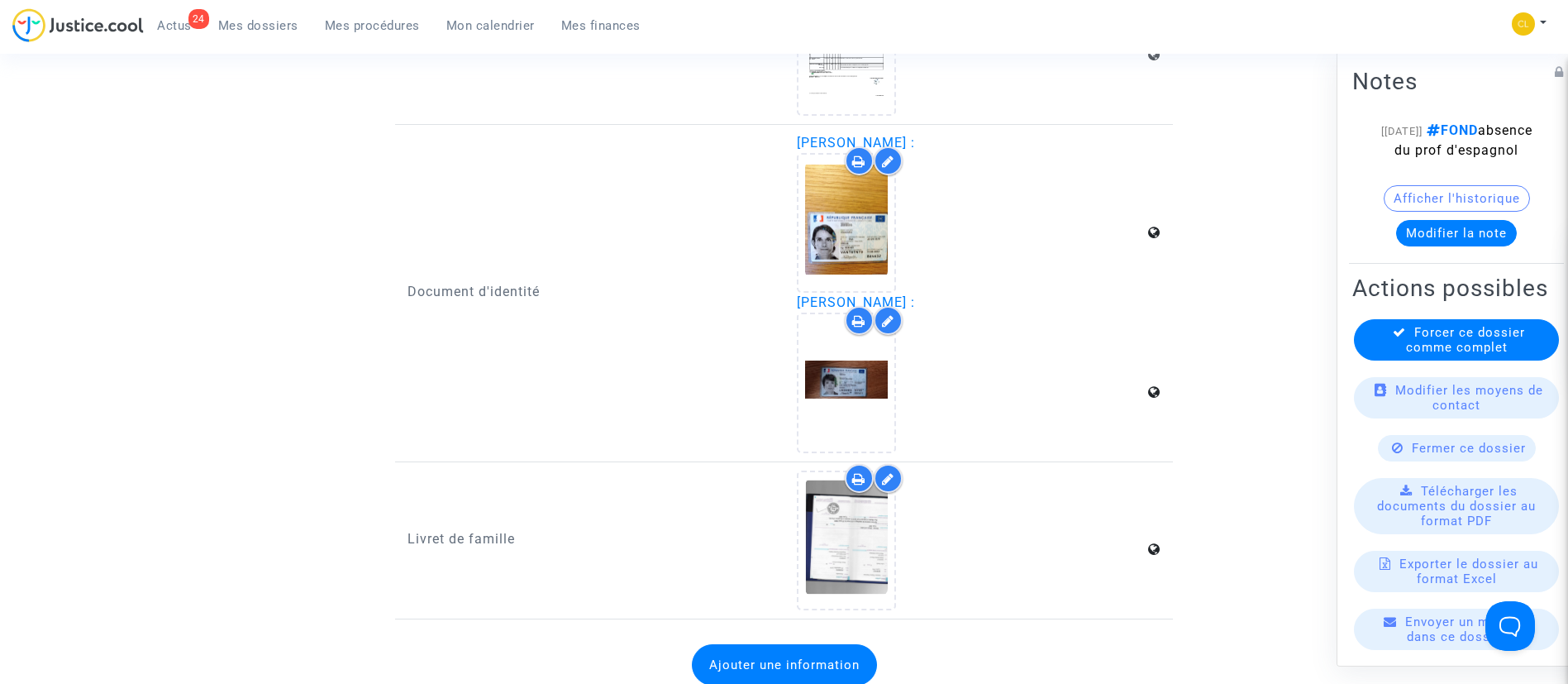
scroll to position [1116, 0]
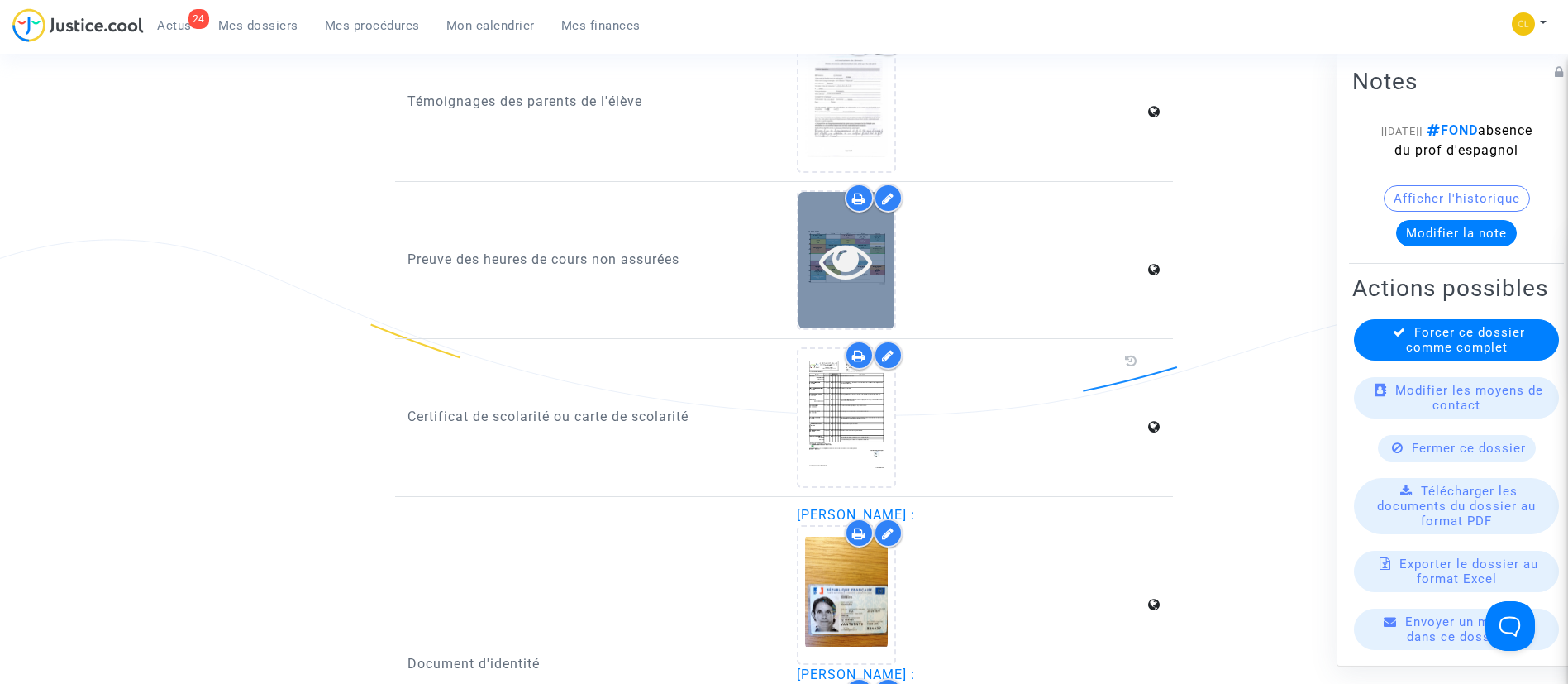
click at [868, 274] on icon at bounding box center [846, 260] width 54 height 53
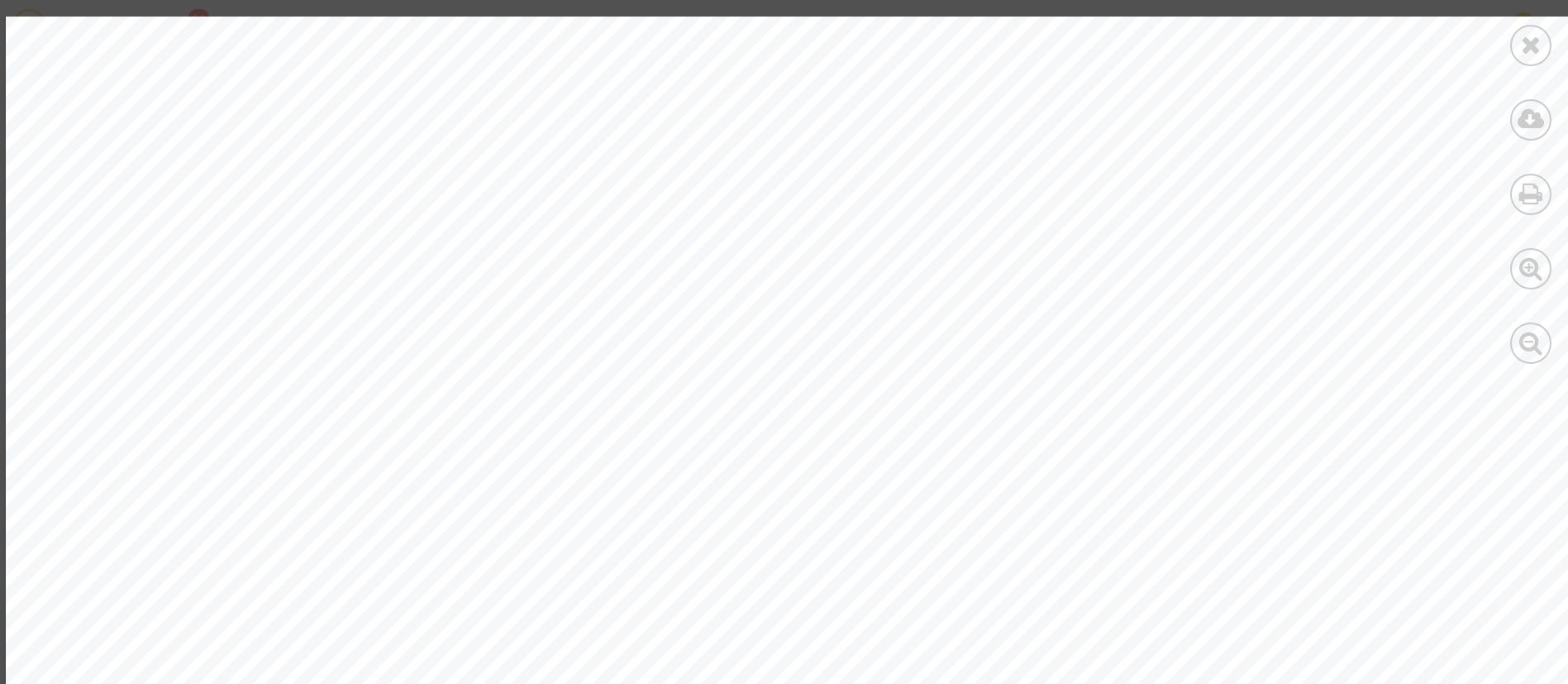
scroll to position [3426, 0]
click at [1536, 47] on icon at bounding box center [1531, 44] width 21 height 24
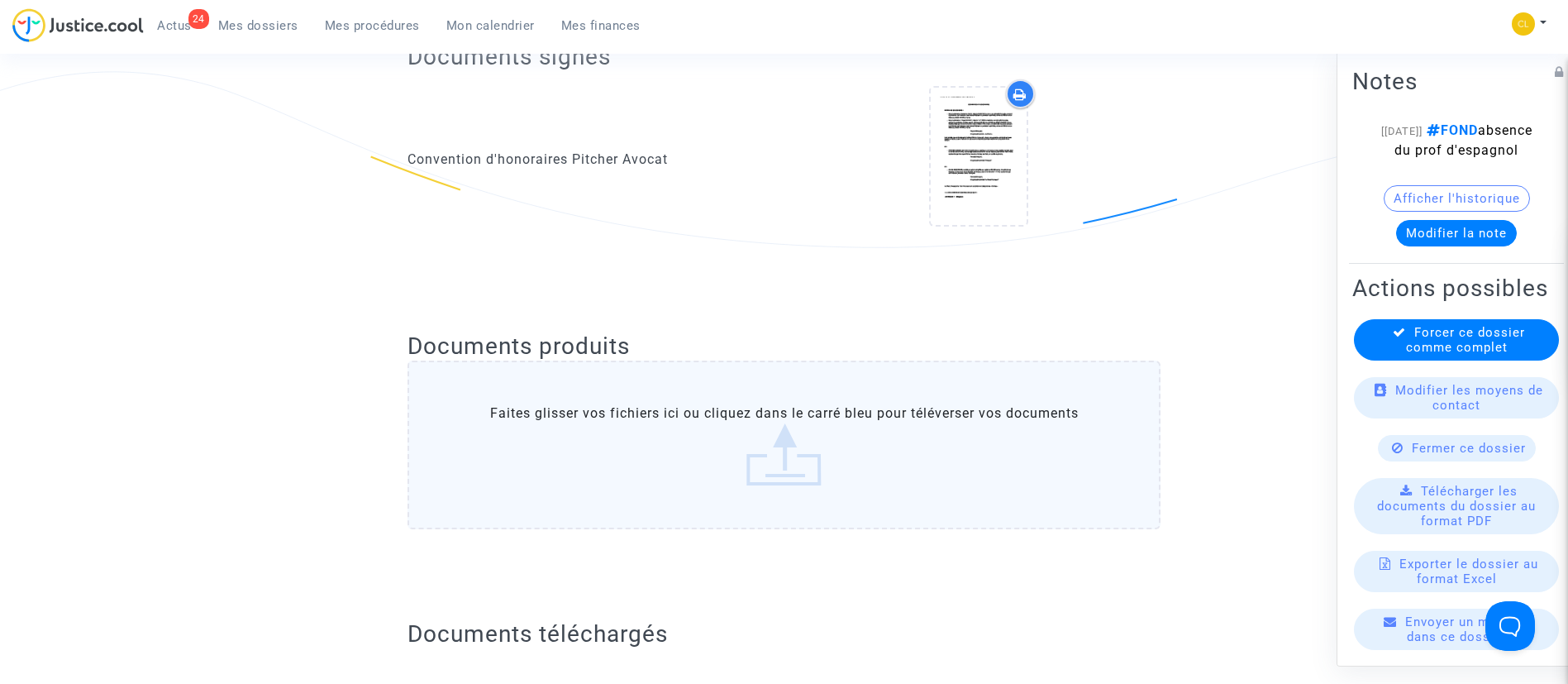
scroll to position [0, 0]
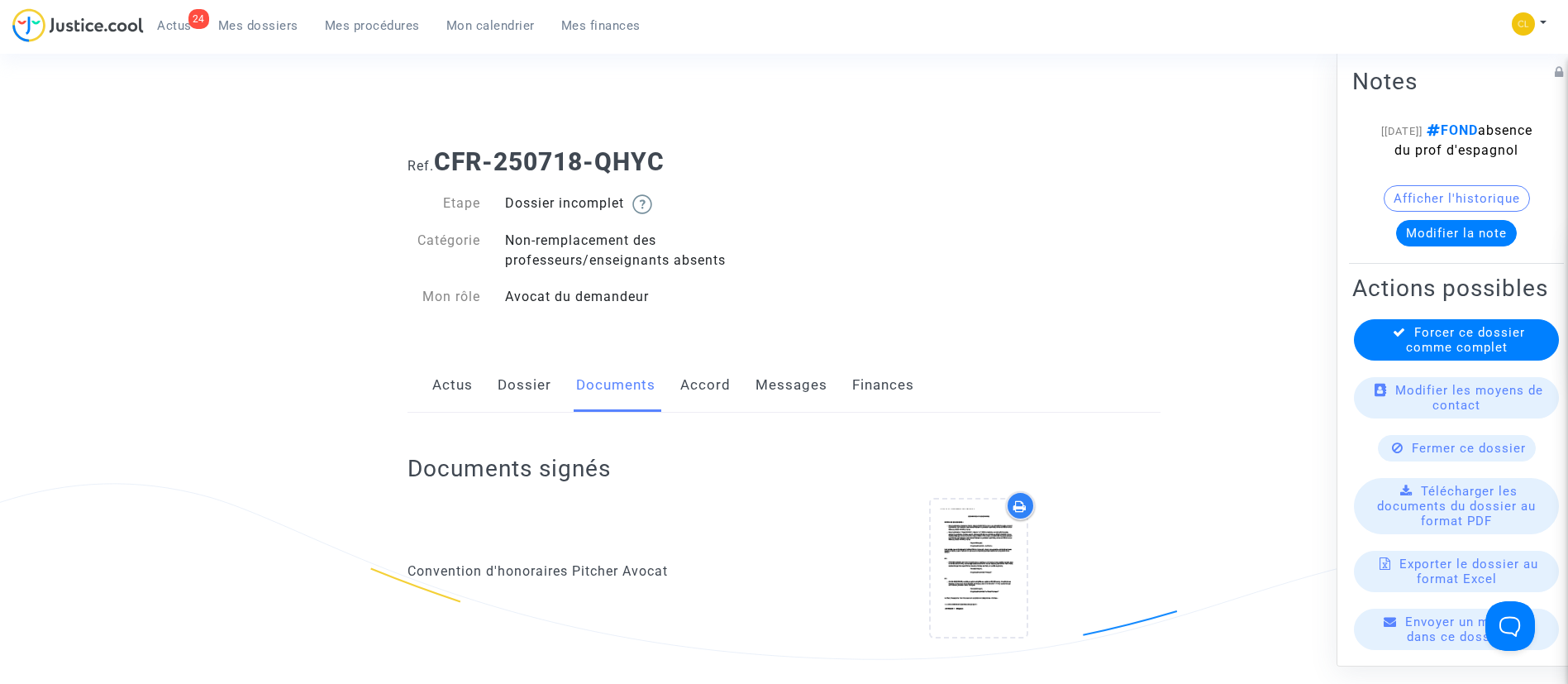
click at [788, 370] on link "Messages" at bounding box center [791, 385] width 72 height 55
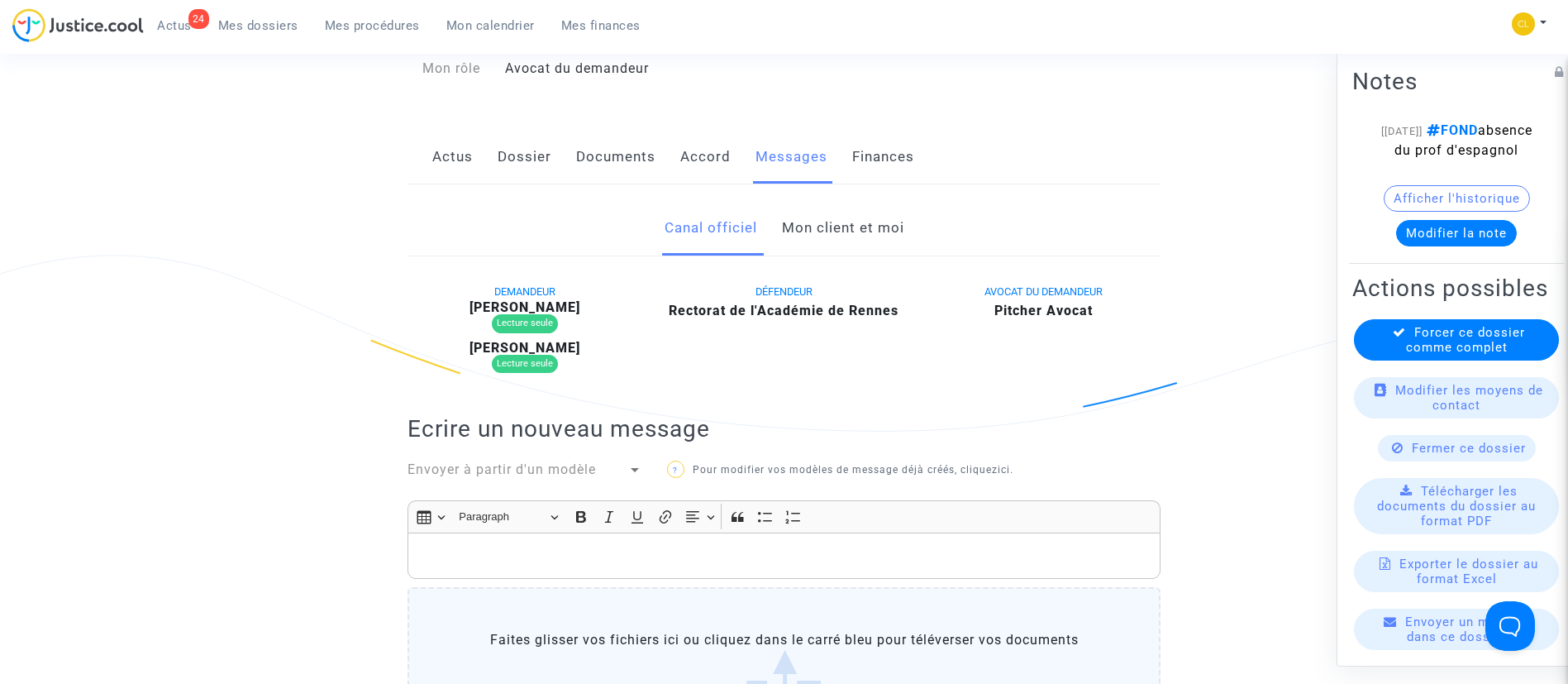
scroll to position [248, 0]
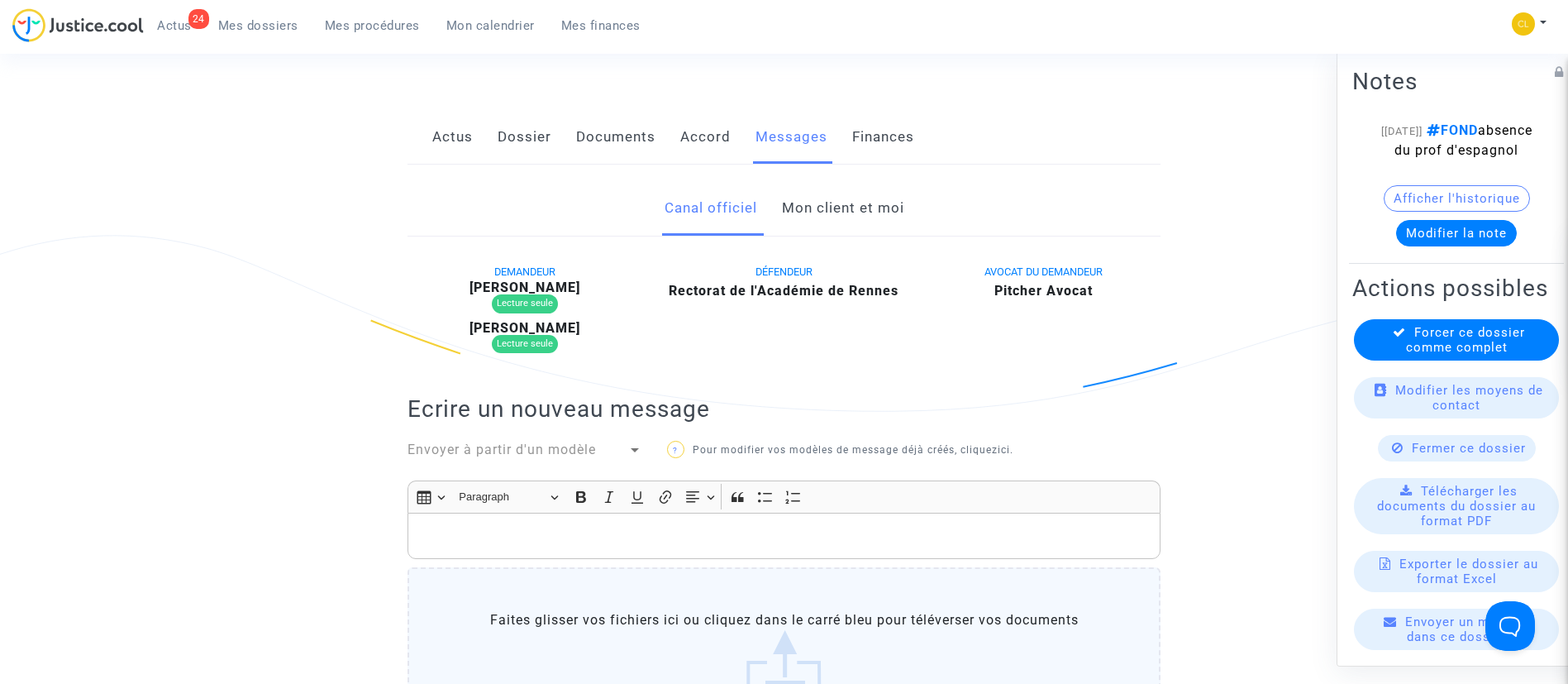
click at [827, 200] on link "Mon client et moi" at bounding box center [843, 208] width 122 height 55
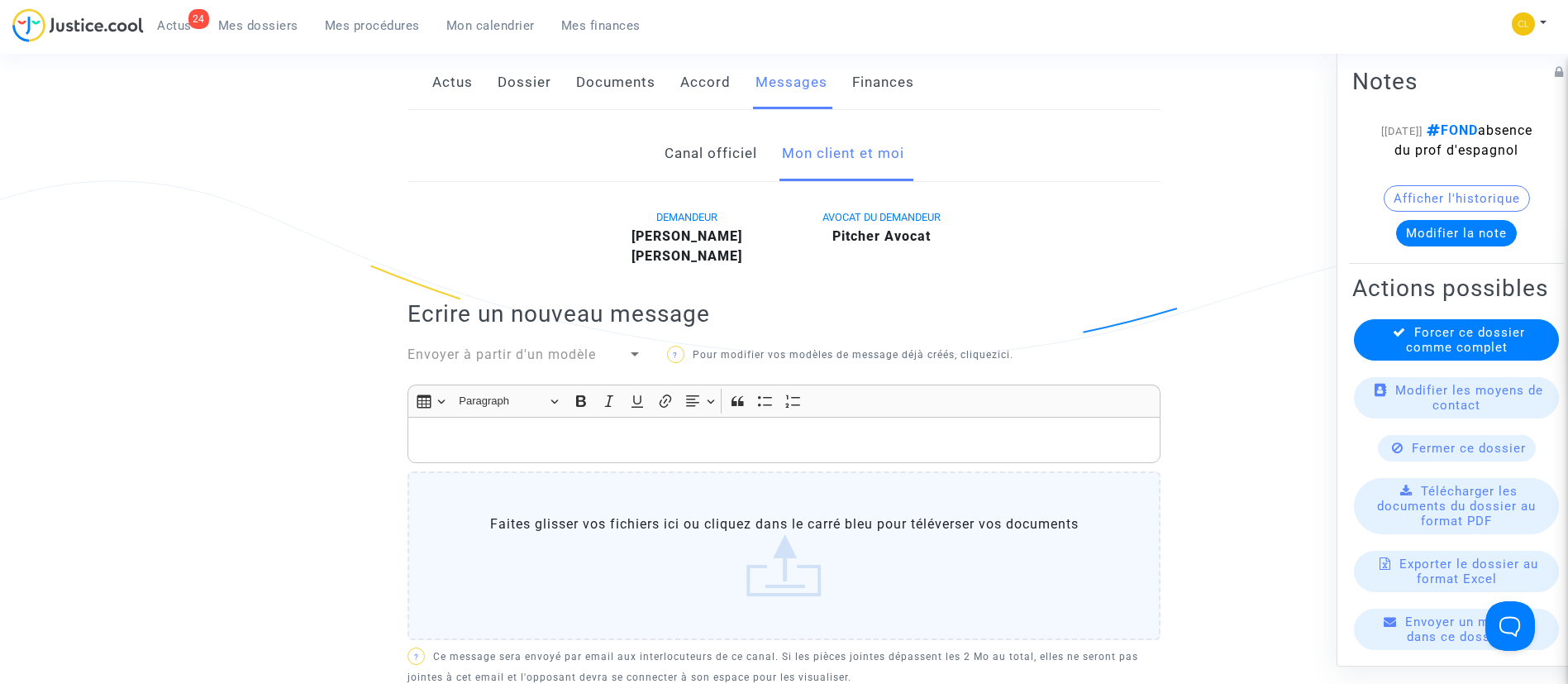
scroll to position [248, 0]
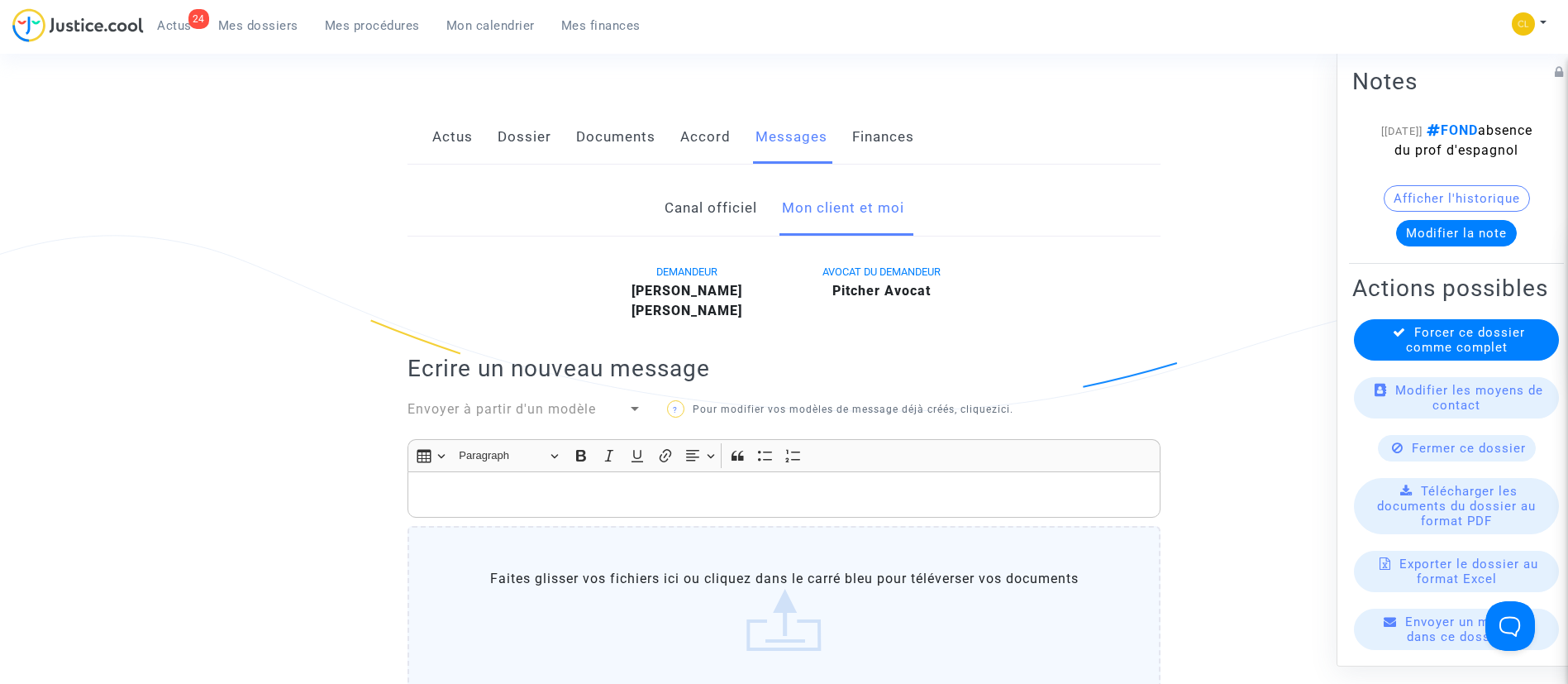
click at [602, 141] on link "Documents" at bounding box center [616, 138] width 79 height 55
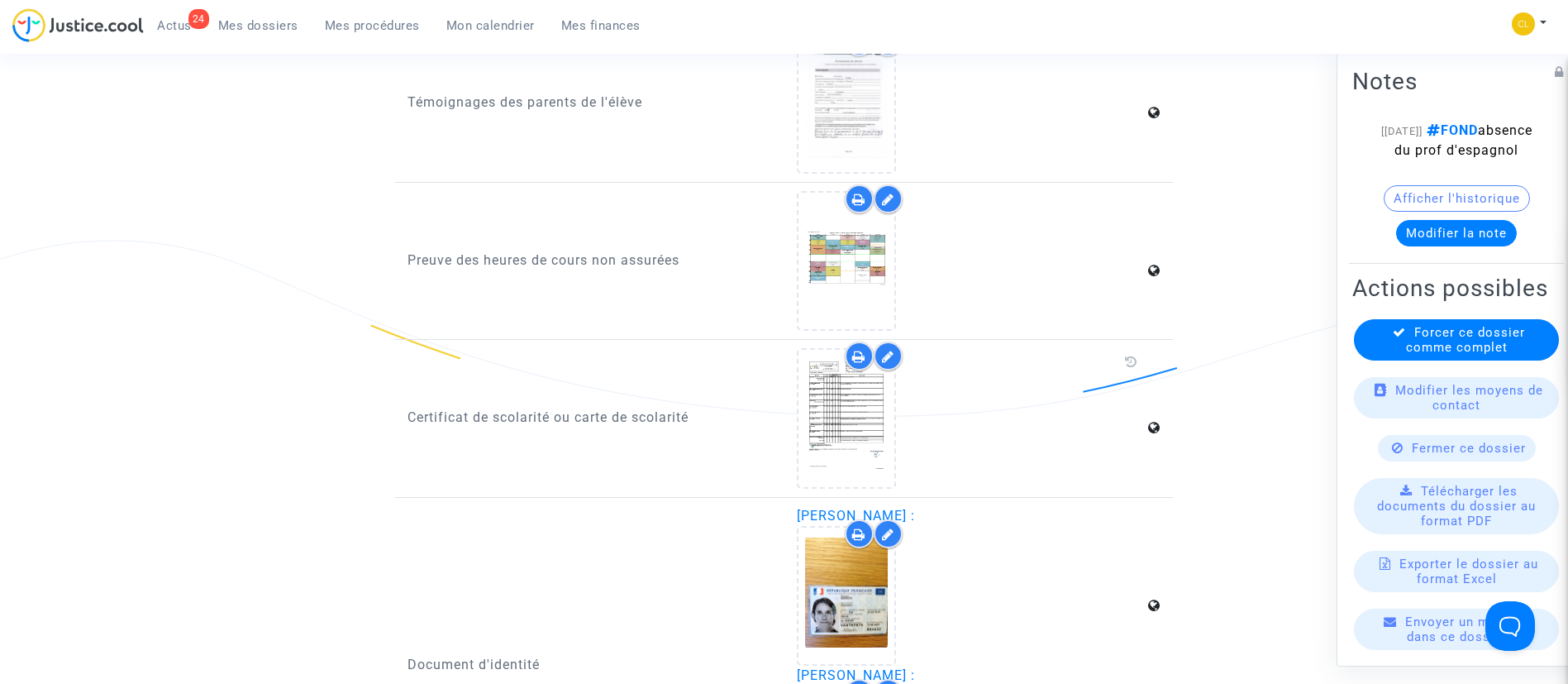
scroll to position [1116, 0]
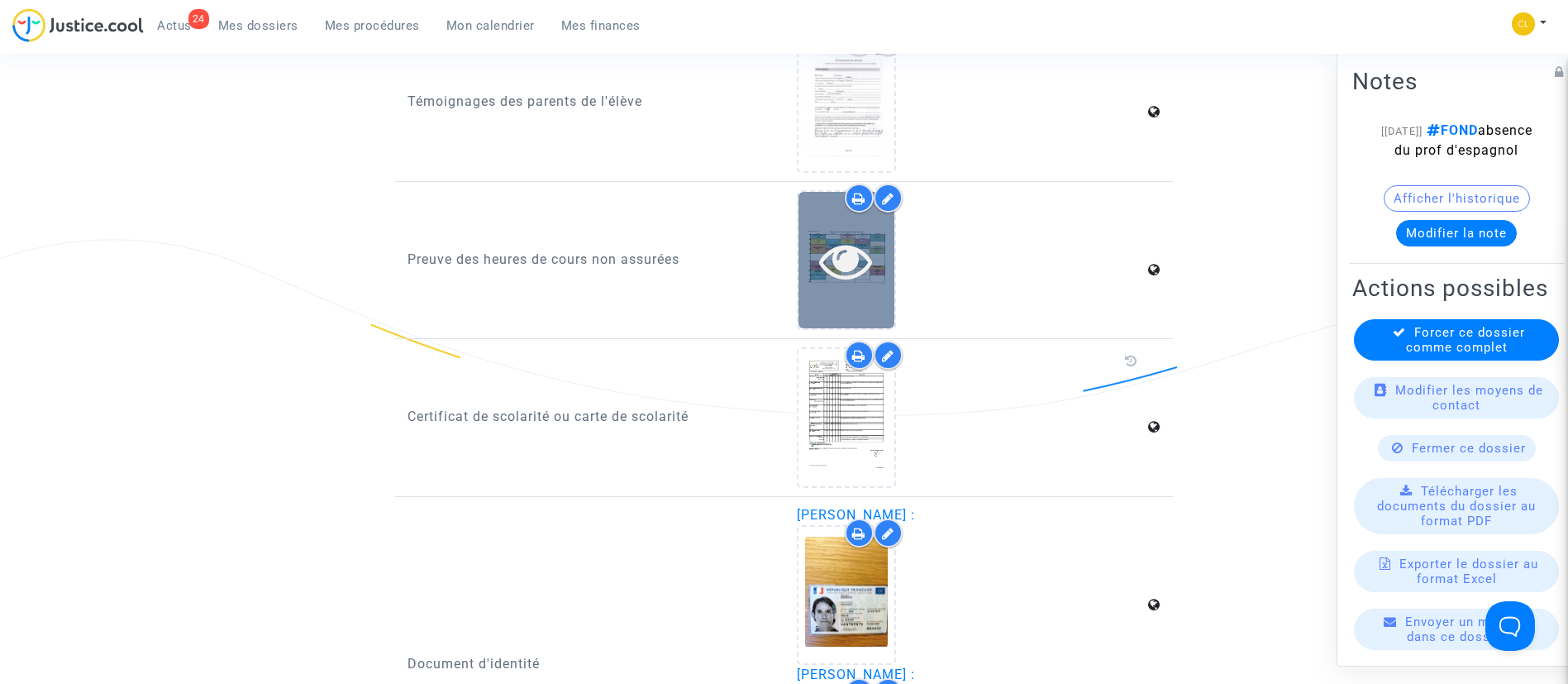
click at [825, 258] on icon at bounding box center [846, 260] width 54 height 53
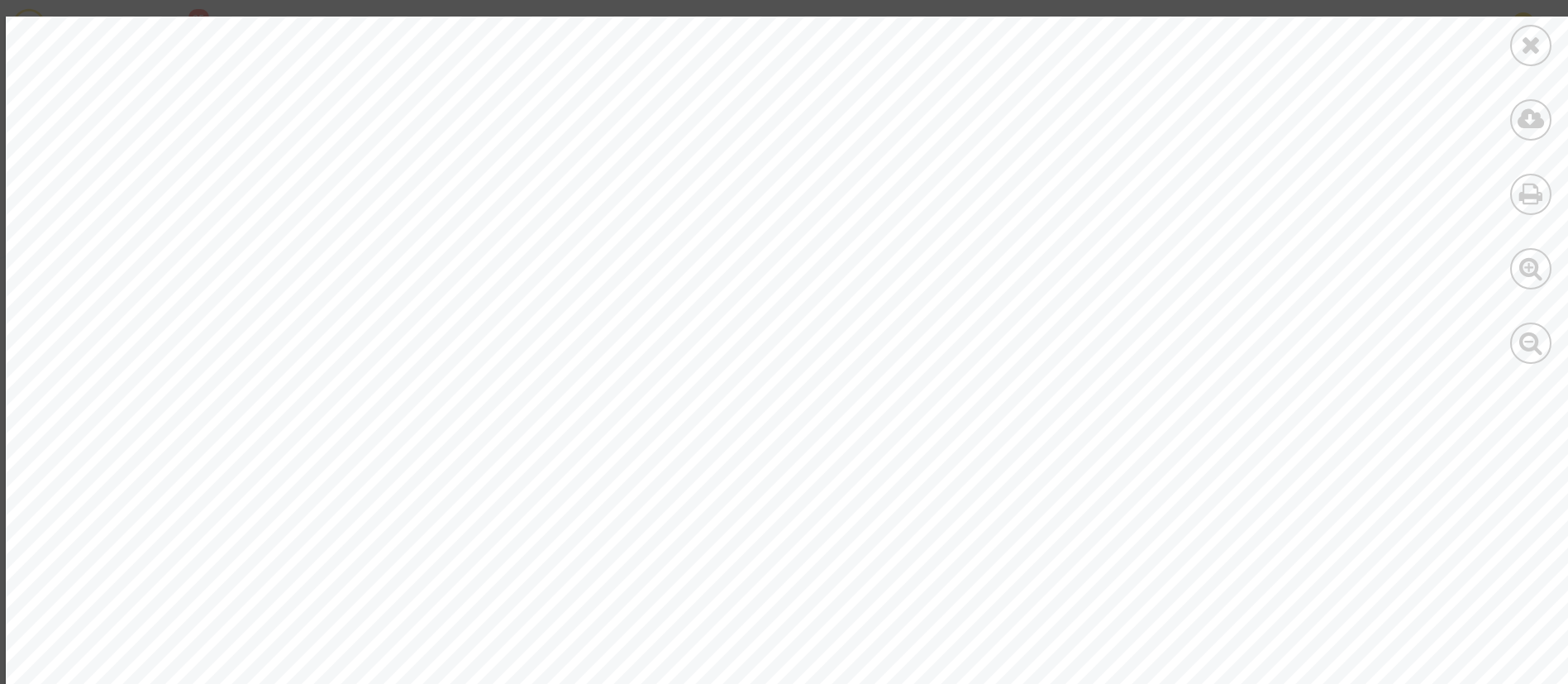
scroll to position [31666, 0]
click at [1531, 42] on icon at bounding box center [1531, 44] width 21 height 24
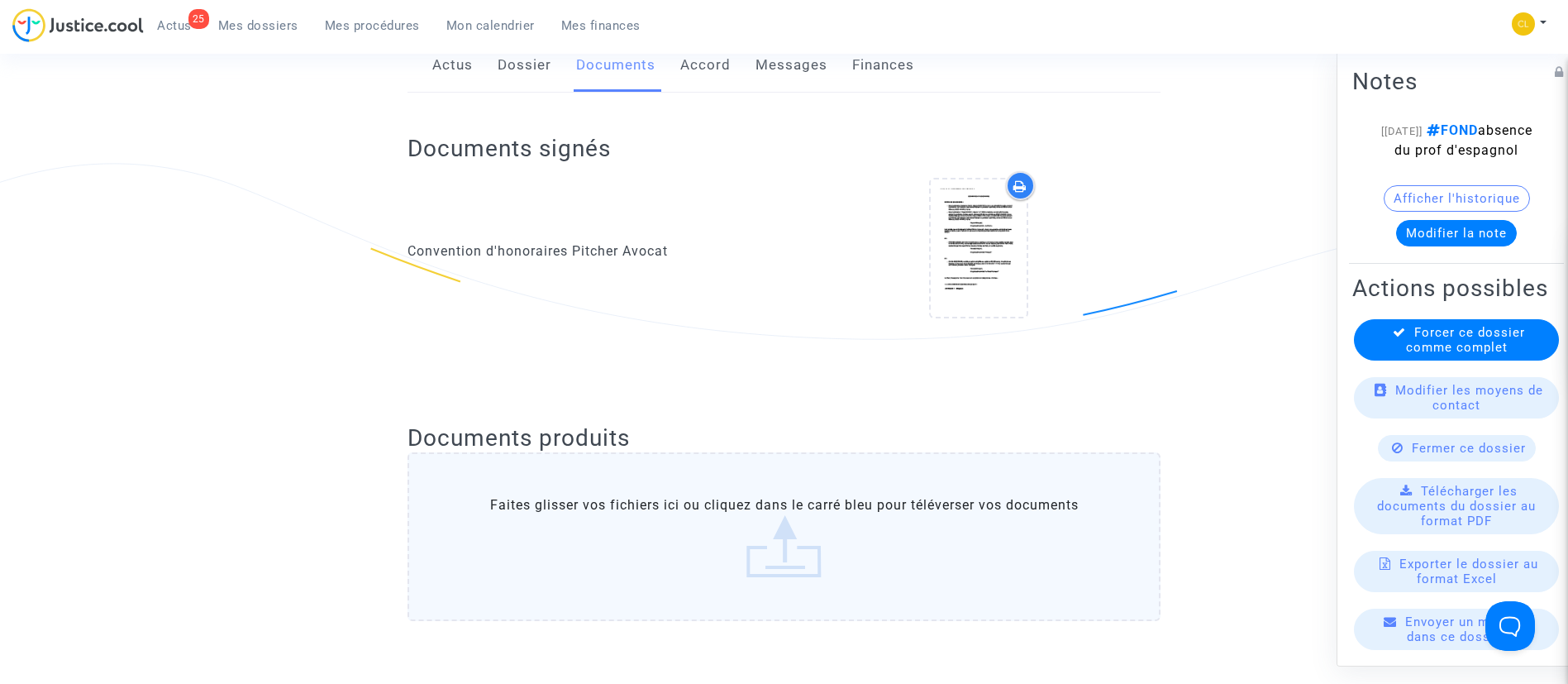
scroll to position [0, 0]
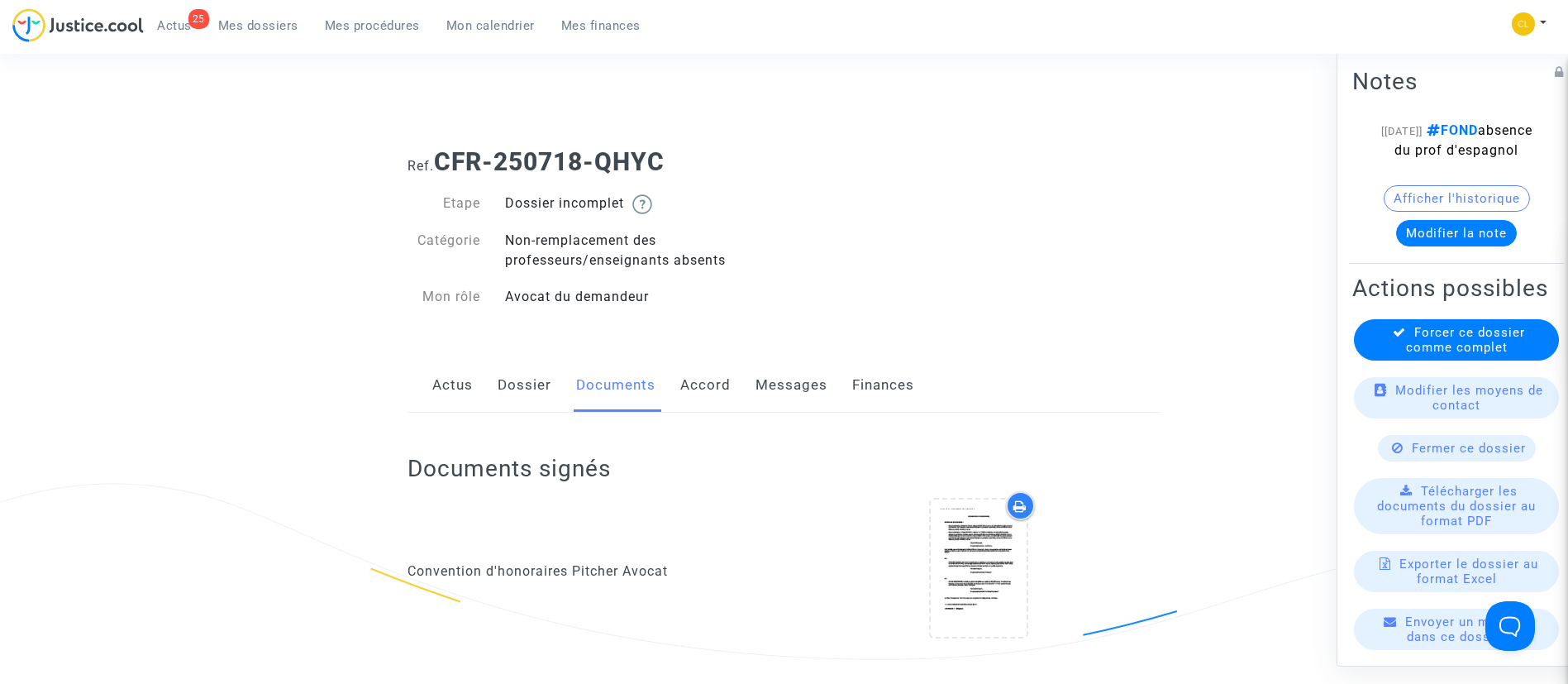
click at [1410, 360] on div "Forcer ce dossier comme complet" at bounding box center [1457, 339] width 205 height 41
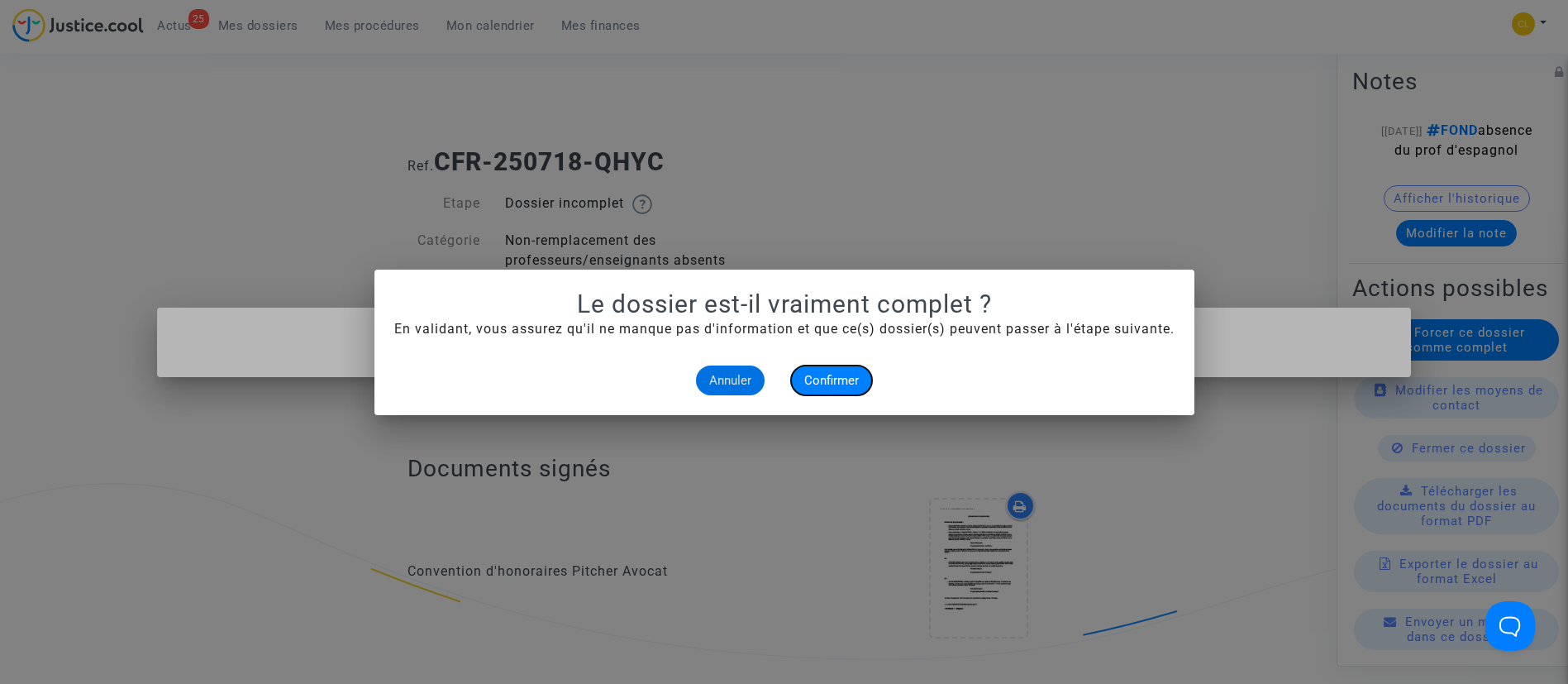
click at [813, 375] on span "Confirmer" at bounding box center [832, 381] width 55 height 15
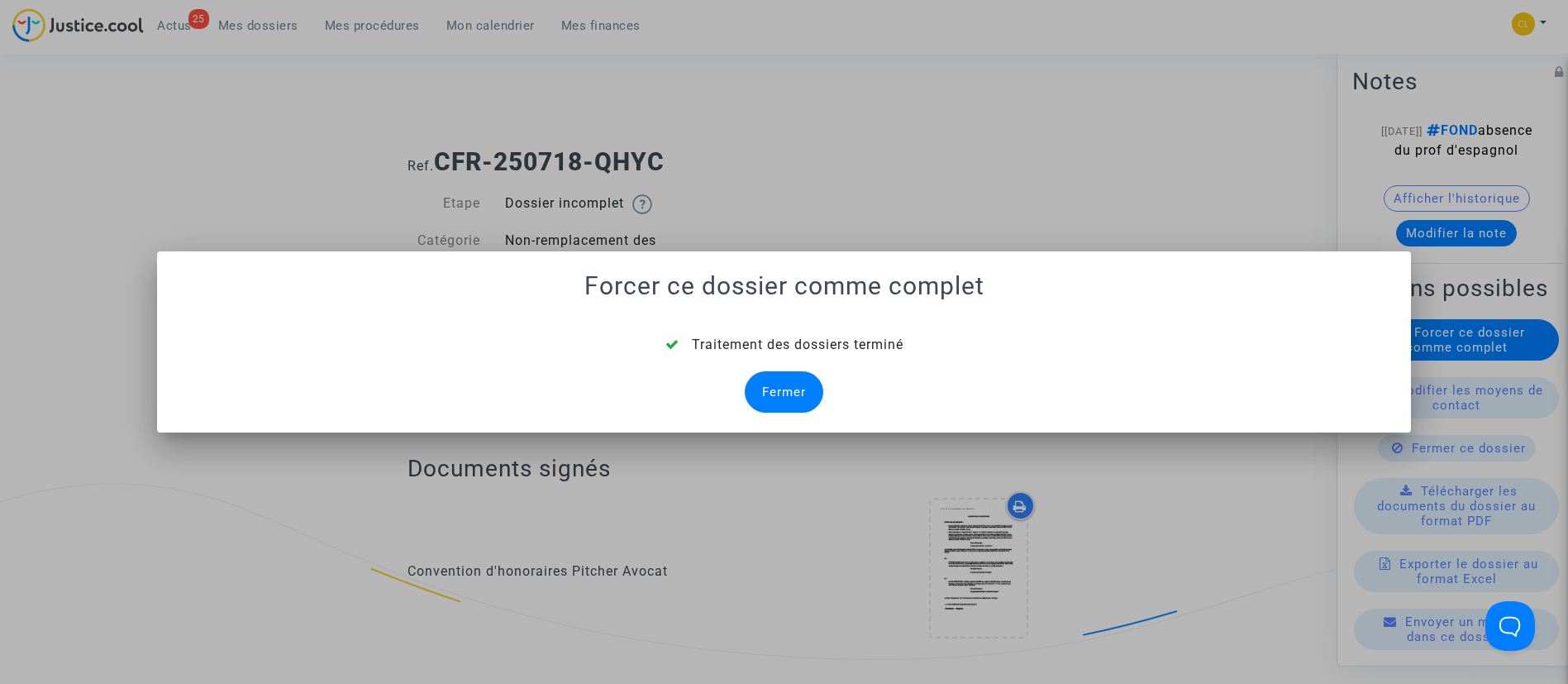
click at [782, 373] on div "Fermer" at bounding box center [784, 392] width 78 height 41
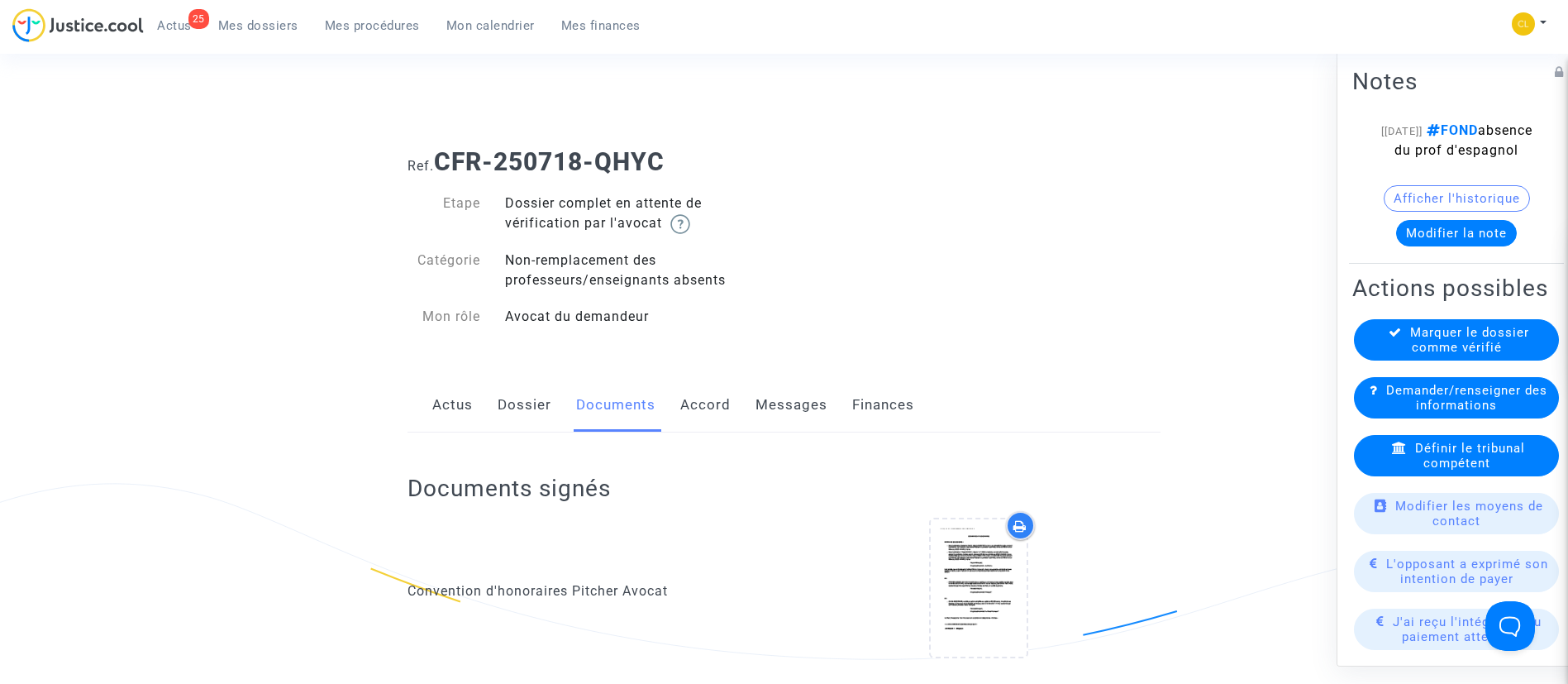
click at [1472, 246] on button "Modifier la note" at bounding box center [1456, 233] width 121 height 26
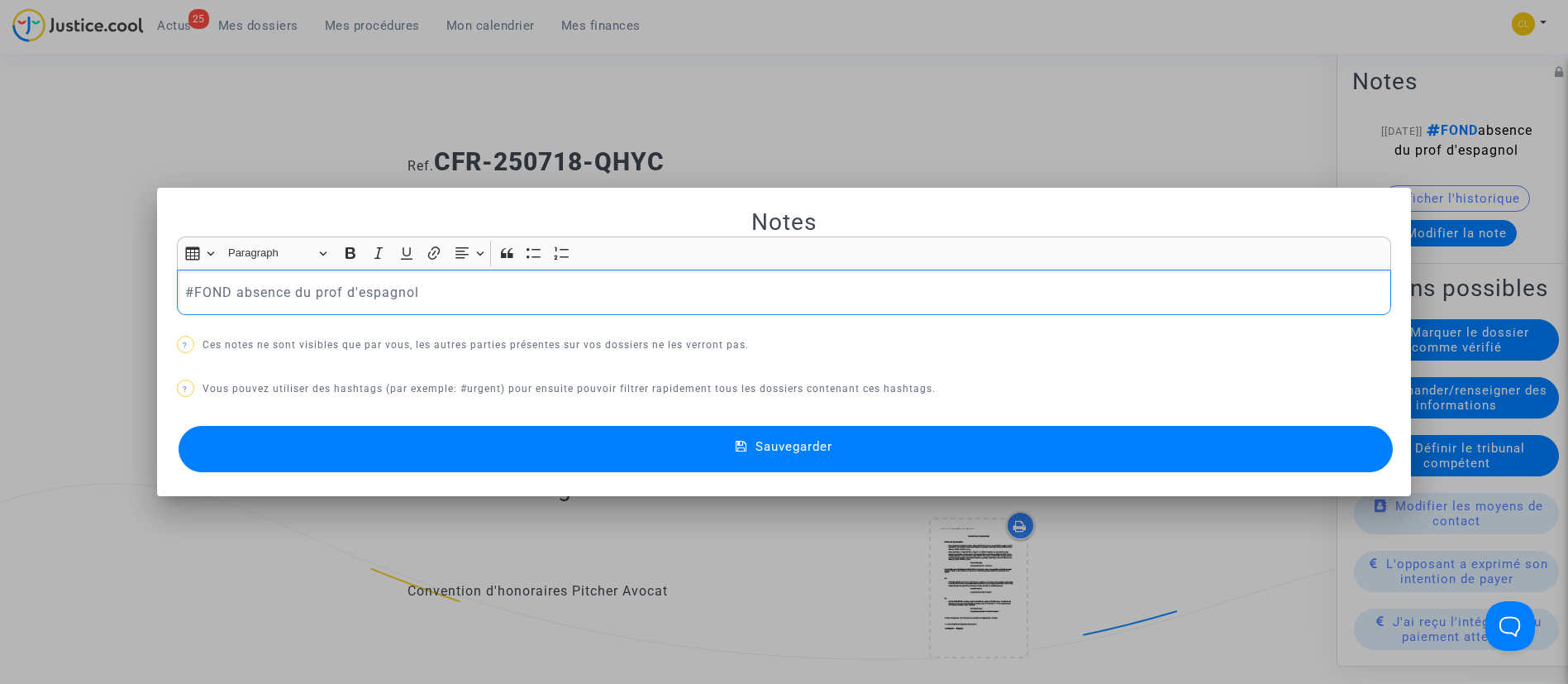
click at [430, 292] on p "#FOND absence du prof d'espagnol" at bounding box center [784, 292] width 1197 height 21
click at [431, 293] on p "#FOND absence du prof d'espagnol - de février à juin" at bounding box center [784, 292] width 1197 height 21
click at [648, 293] on p "#FOND absence du prof d'espagnol - absence de février à juin" at bounding box center [784, 292] width 1197 height 21
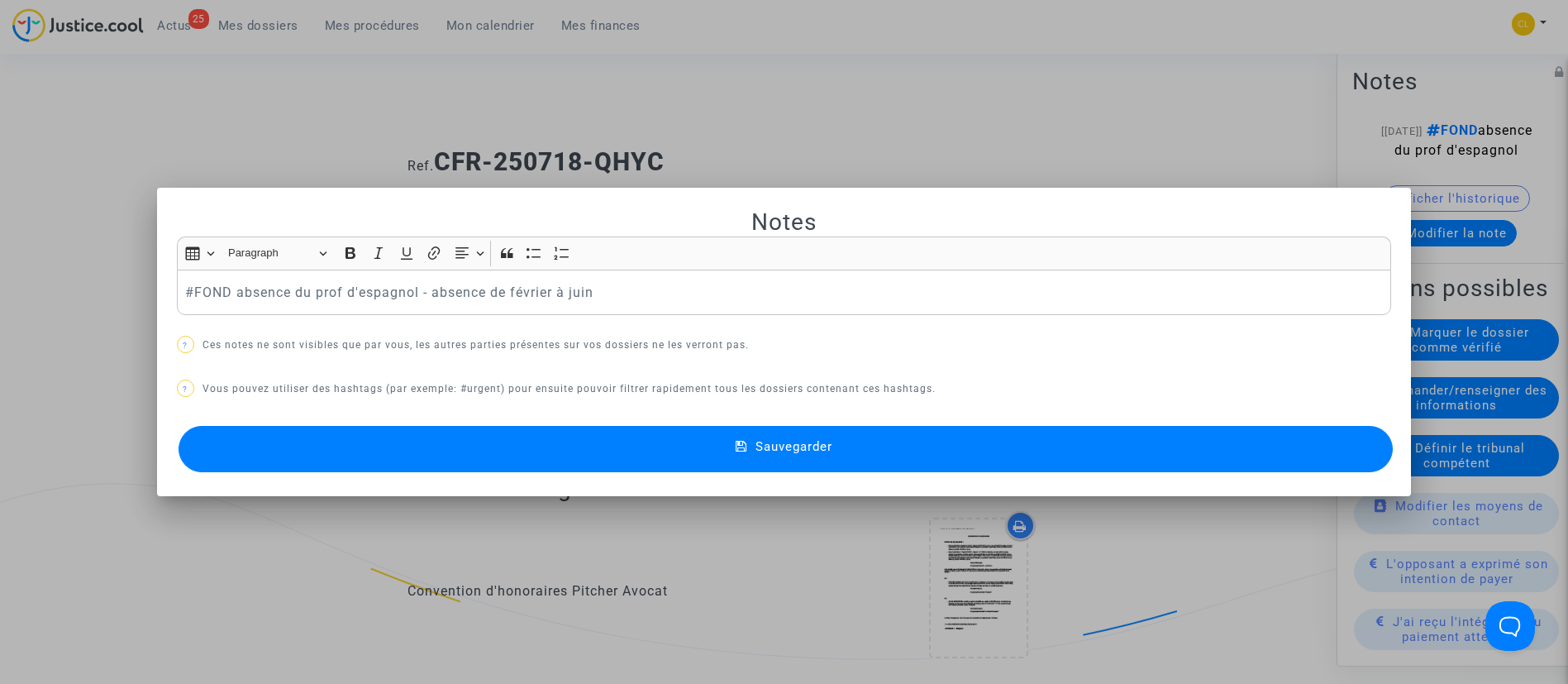
click at [895, 442] on button "Sauvegarder" at bounding box center [786, 448] width 1215 height 46
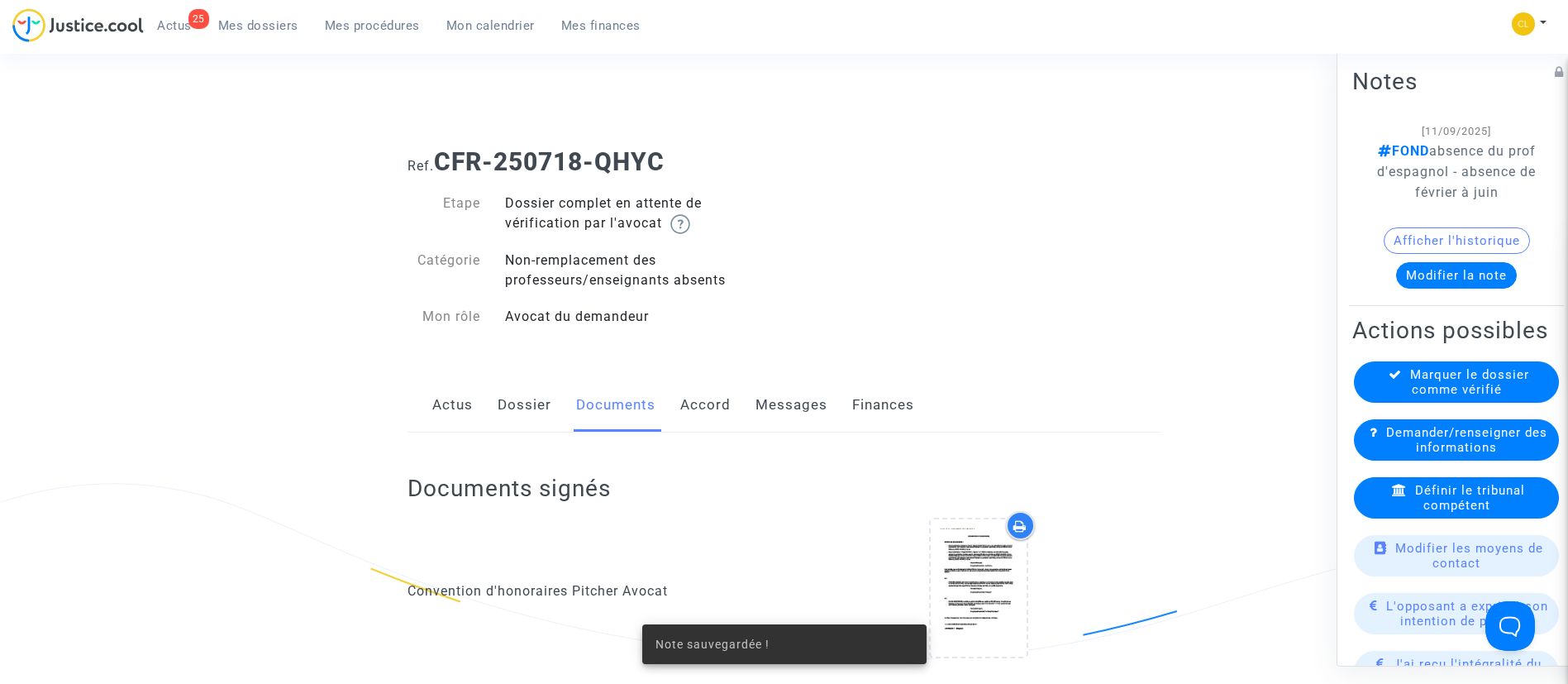
click at [524, 409] on link "Dossier" at bounding box center [524, 405] width 54 height 55
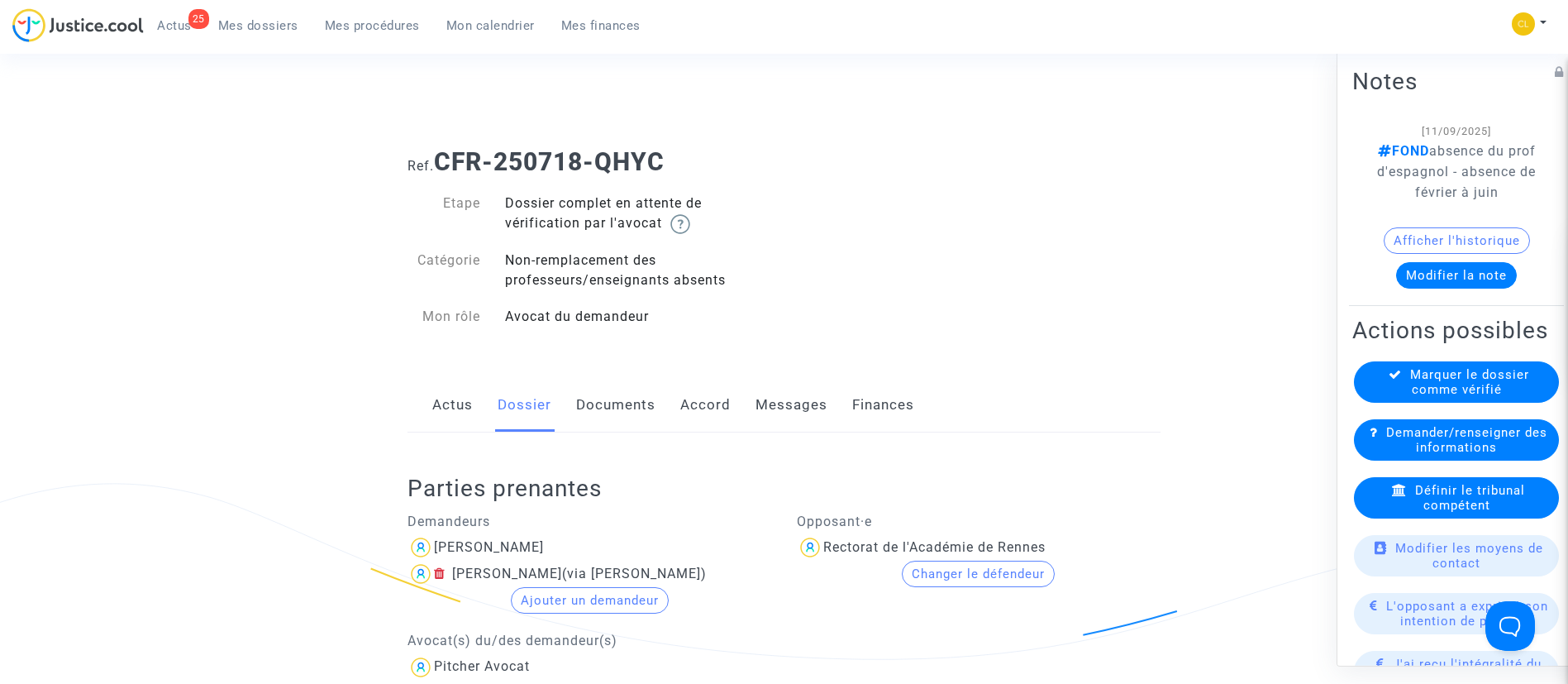
click at [388, 24] on span "Mes procédures" at bounding box center [372, 25] width 95 height 15
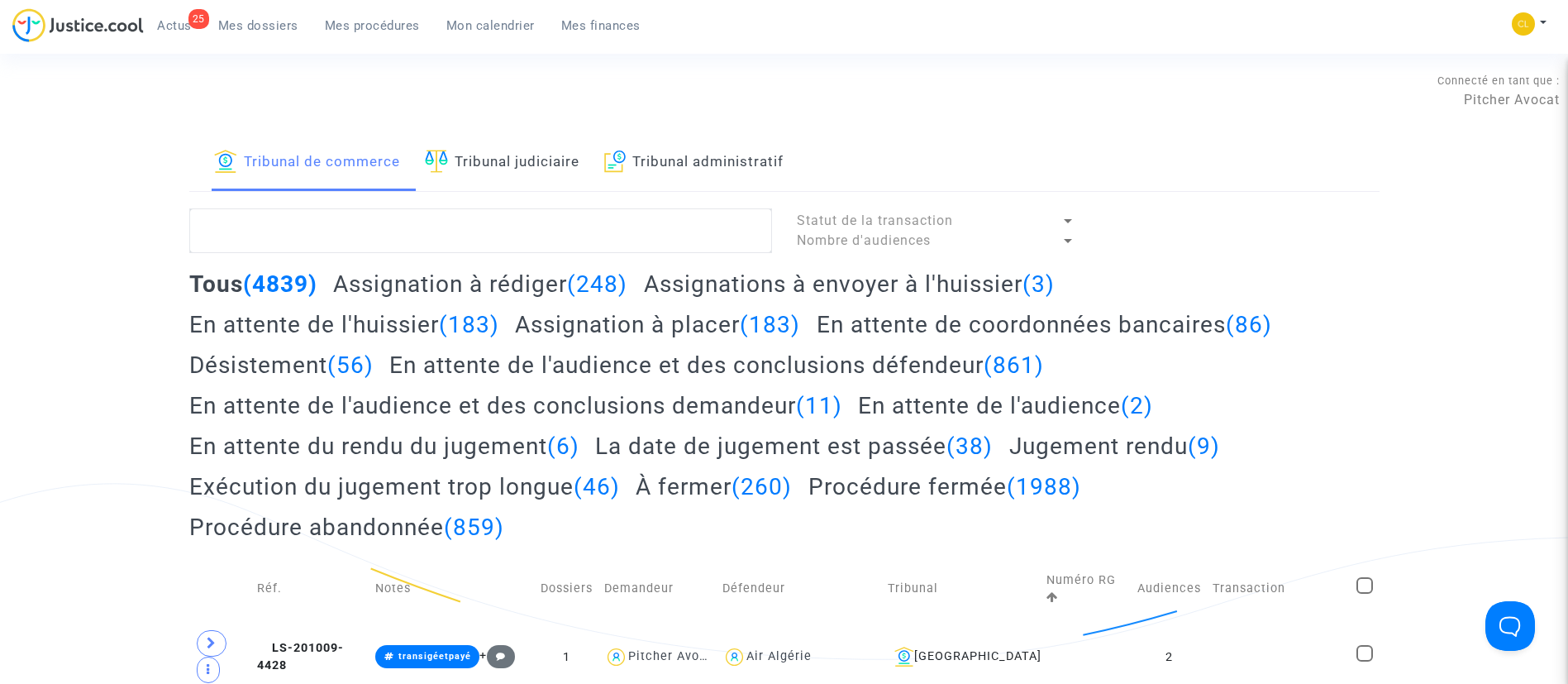
click at [536, 160] on link "Tribunal judiciaire" at bounding box center [502, 163] width 154 height 57
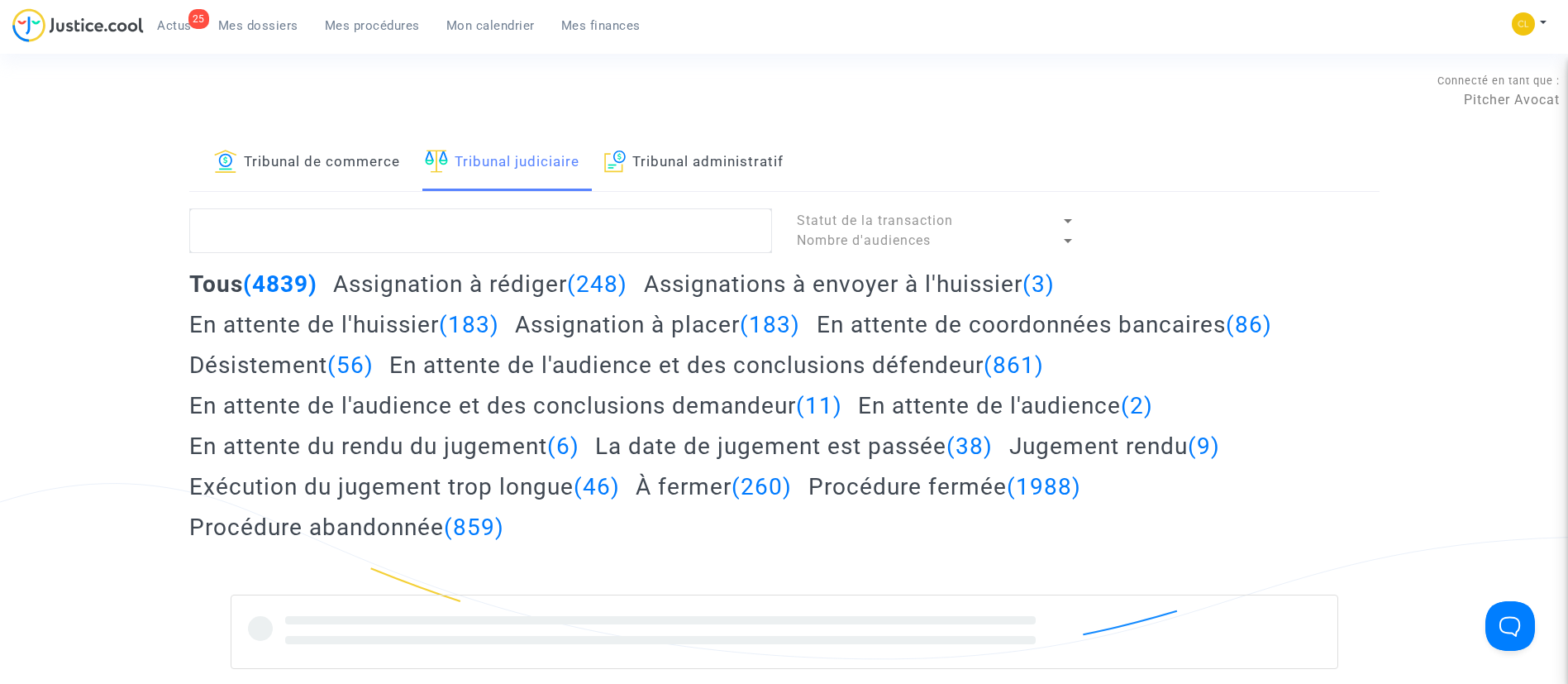
click at [373, 159] on link "Tribunal de commerce" at bounding box center [306, 163] width 186 height 57
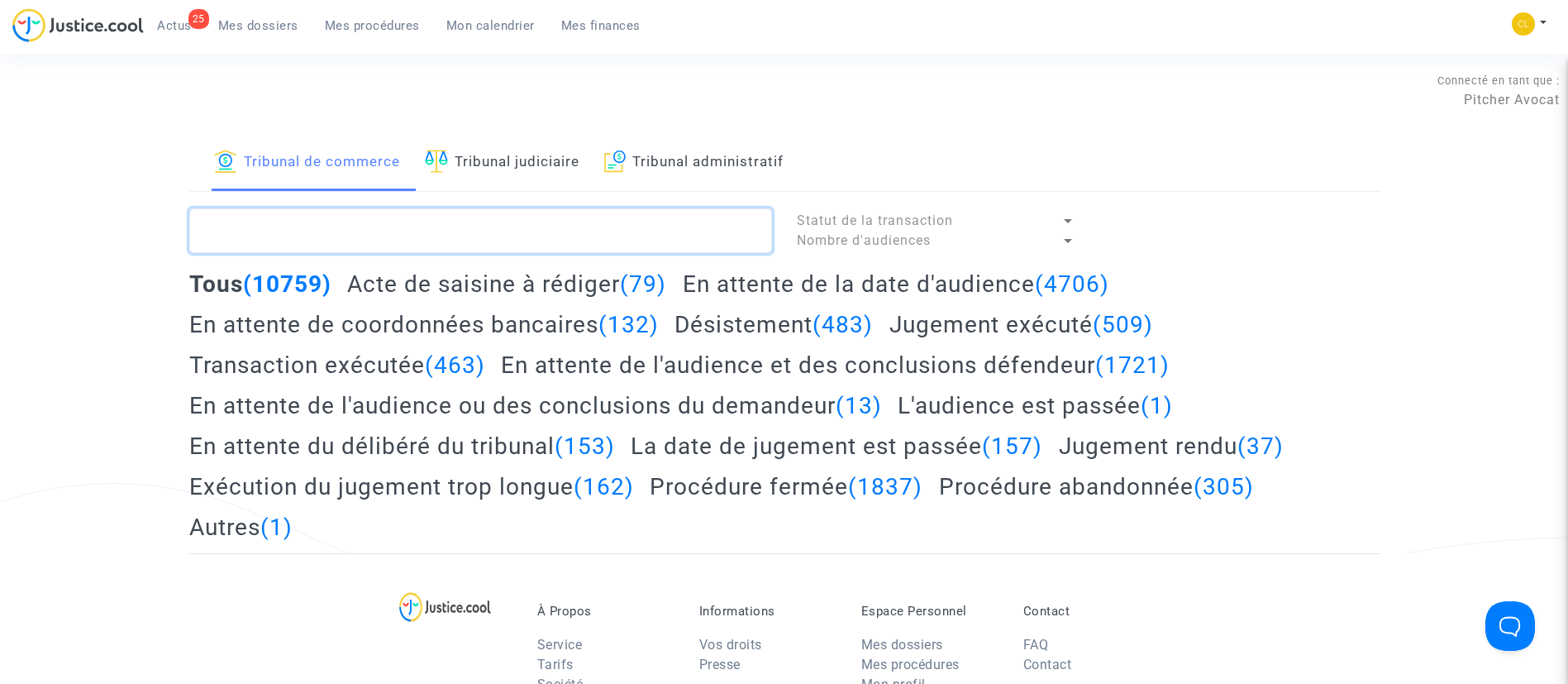
click at [396, 225] on textarea at bounding box center [480, 230] width 583 height 44
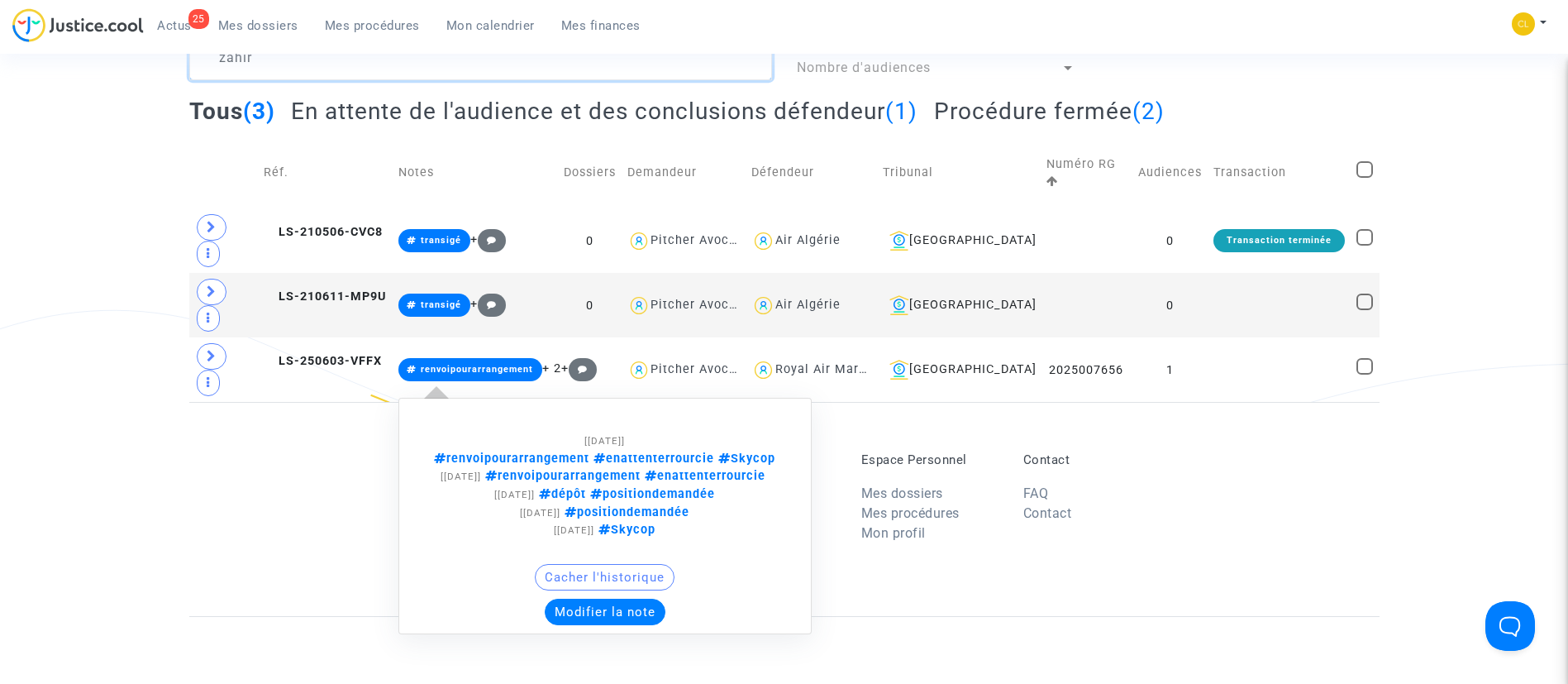
scroll to position [248, 0]
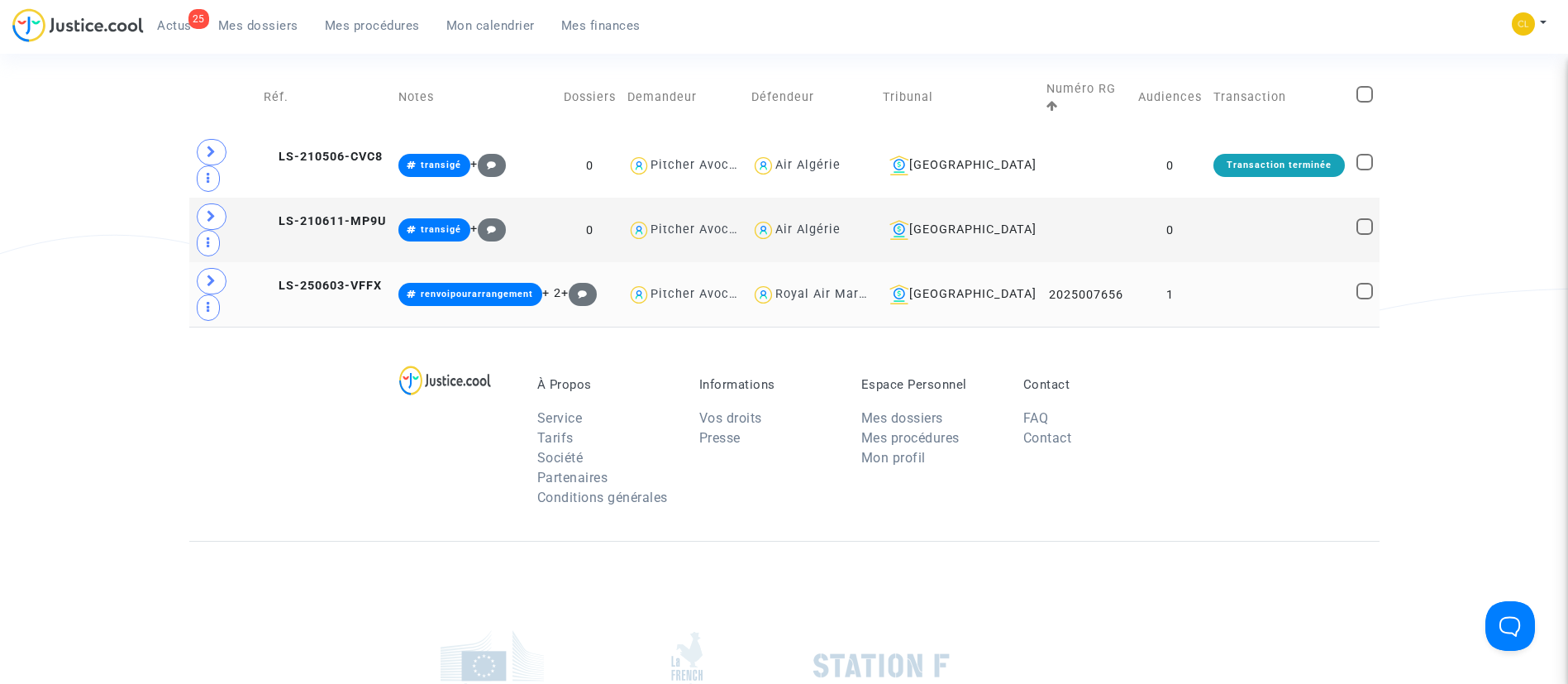
type textarea "zahir"
click at [1312, 262] on td at bounding box center [1279, 294] width 143 height 64
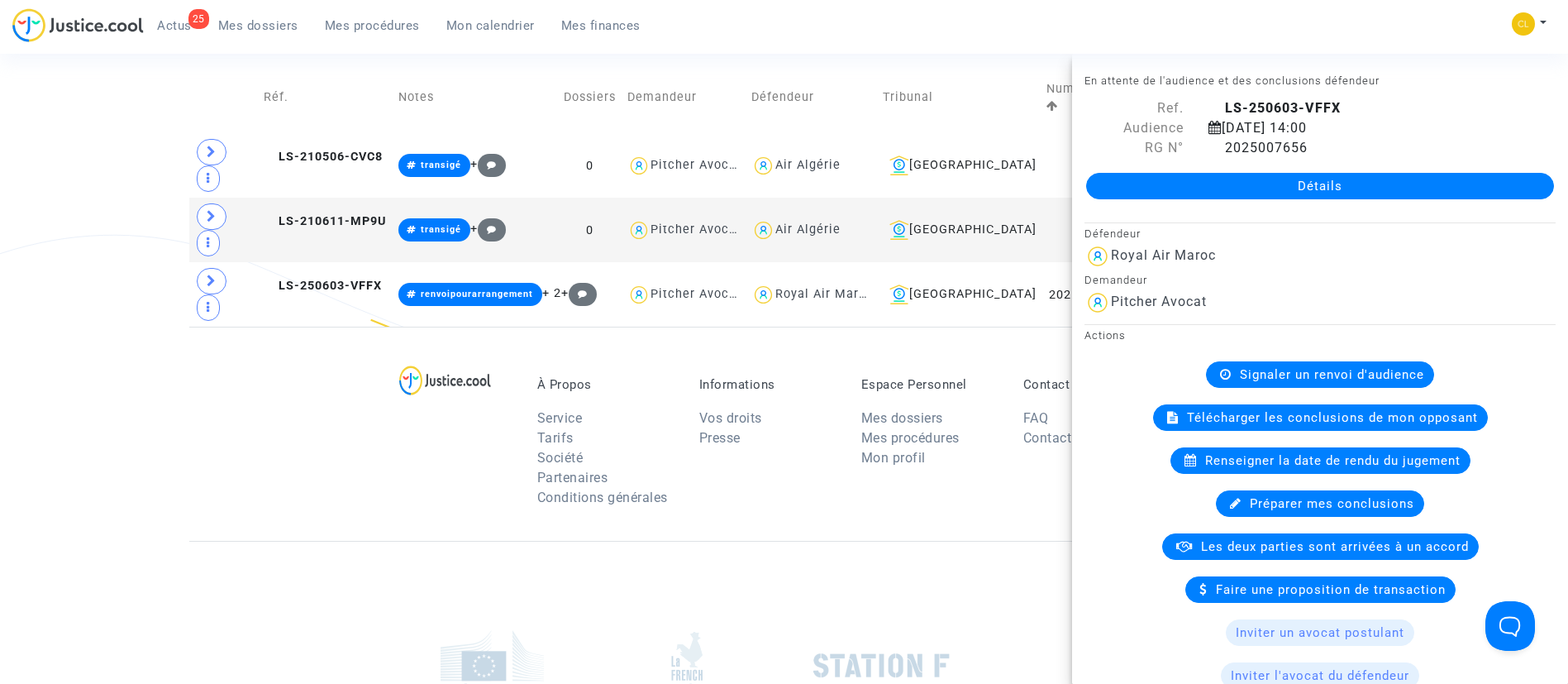
click at [1350, 191] on link "Détails" at bounding box center [1319, 186] width 468 height 26
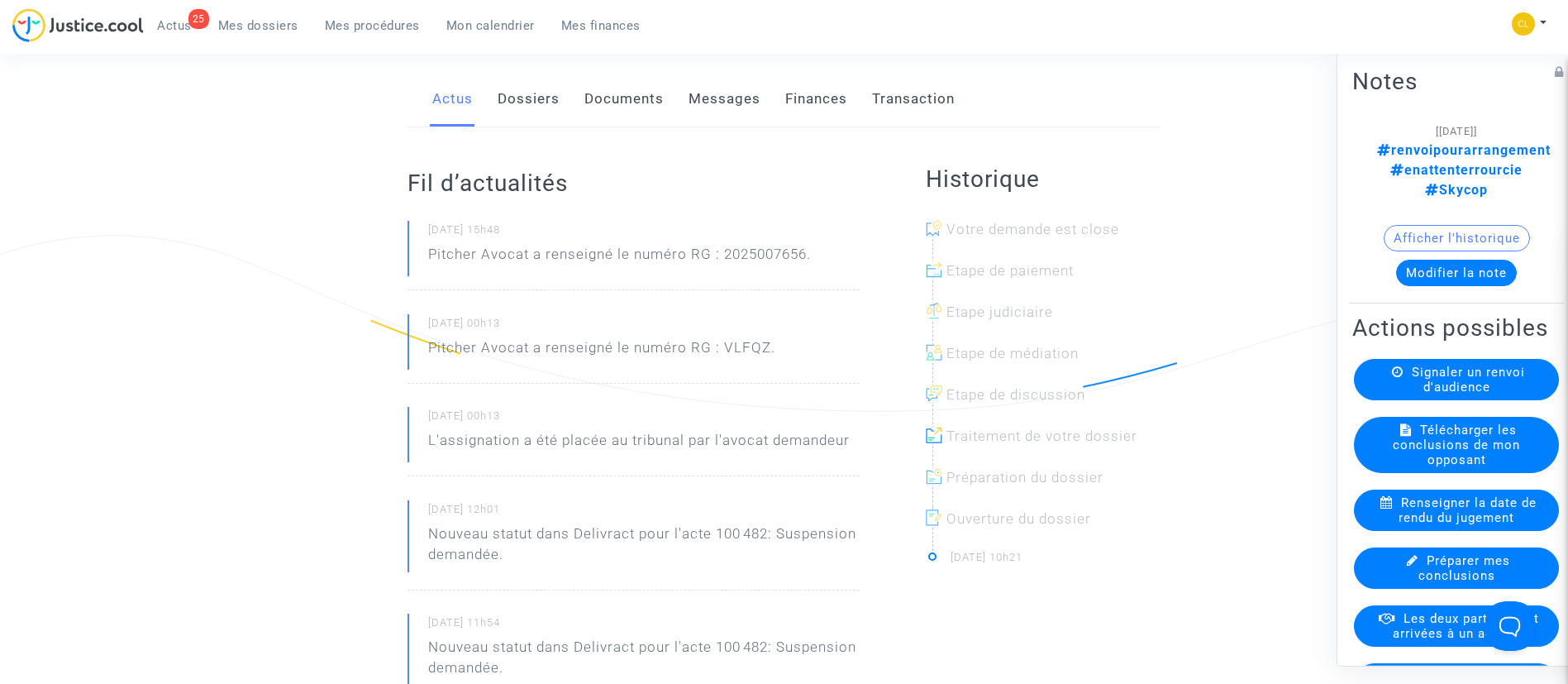
click at [1449, 259] on button "Modifier la note" at bounding box center [1456, 272] width 121 height 26
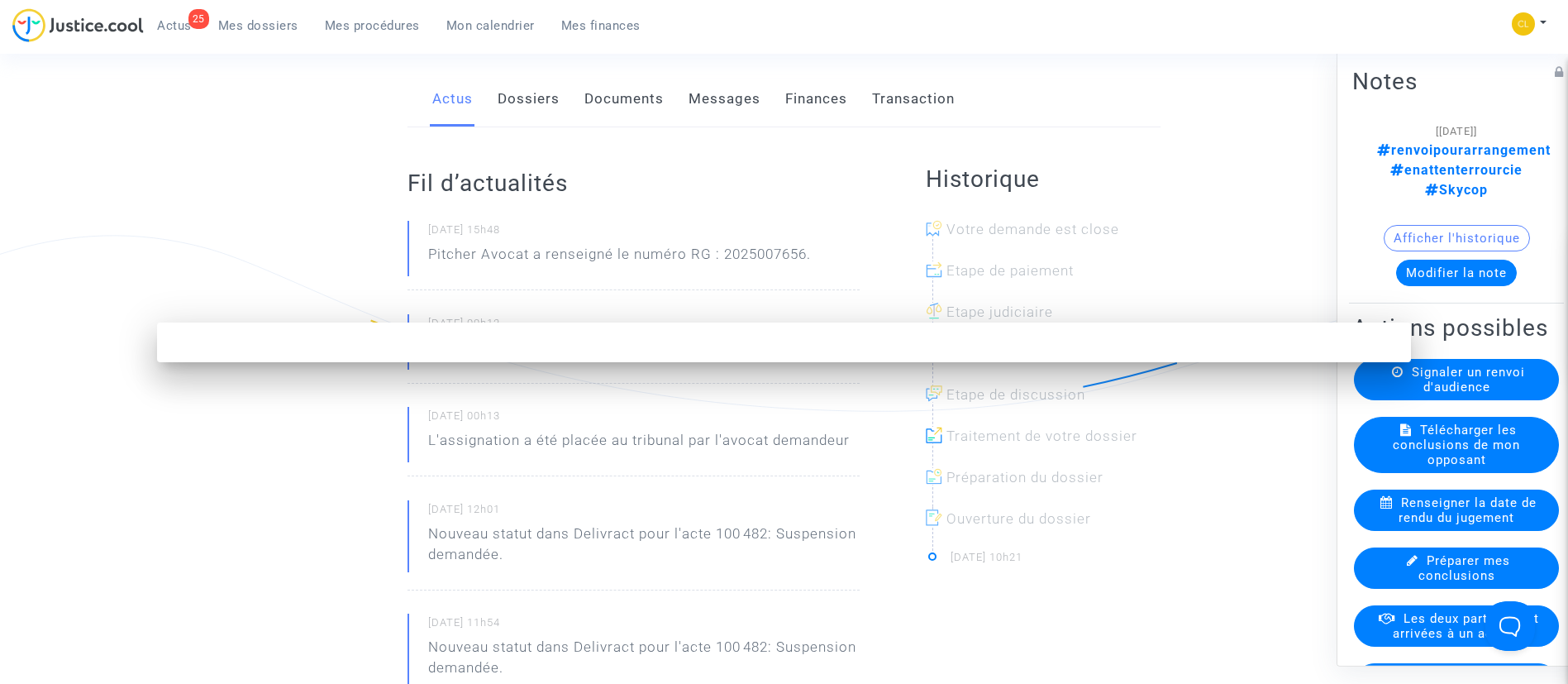
scroll to position [0, 0]
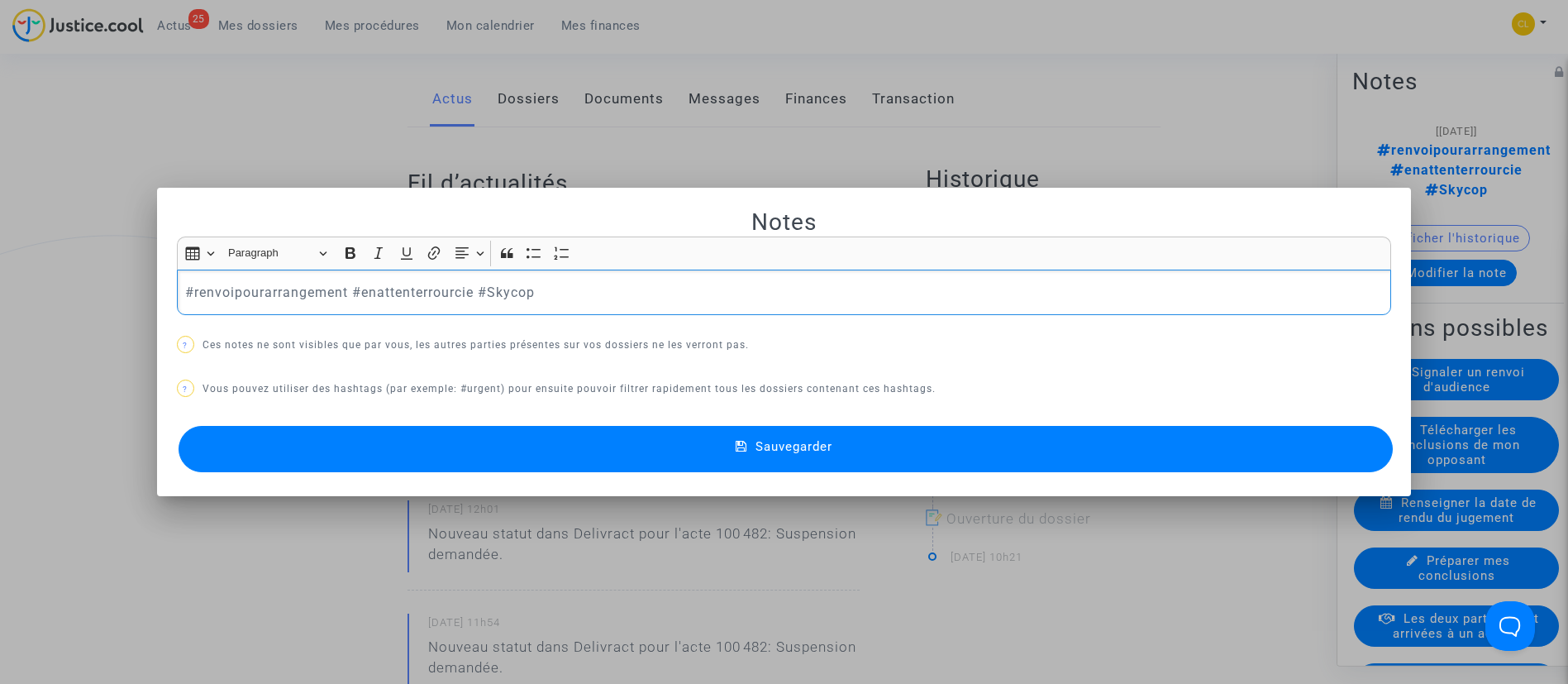
drag, startPoint x: 197, startPoint y: 292, endPoint x: 471, endPoint y: 286, distance: 274.1
click at [471, 286] on p "#renvoipourarrangement #enattenterrourcie #Skycop" at bounding box center [784, 292] width 1197 height 21
click at [800, 432] on button "Sauvegarder" at bounding box center [786, 448] width 1215 height 46
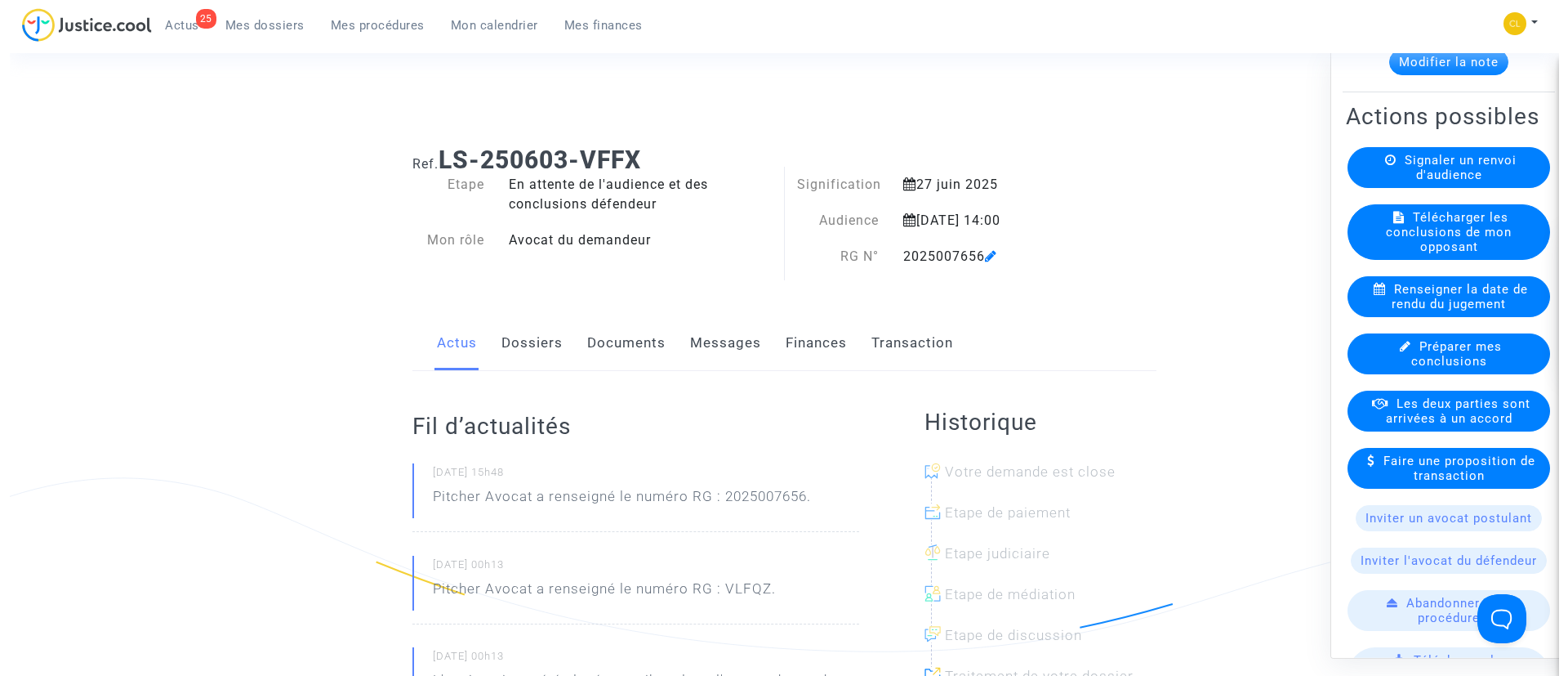
scroll to position [245, 0]
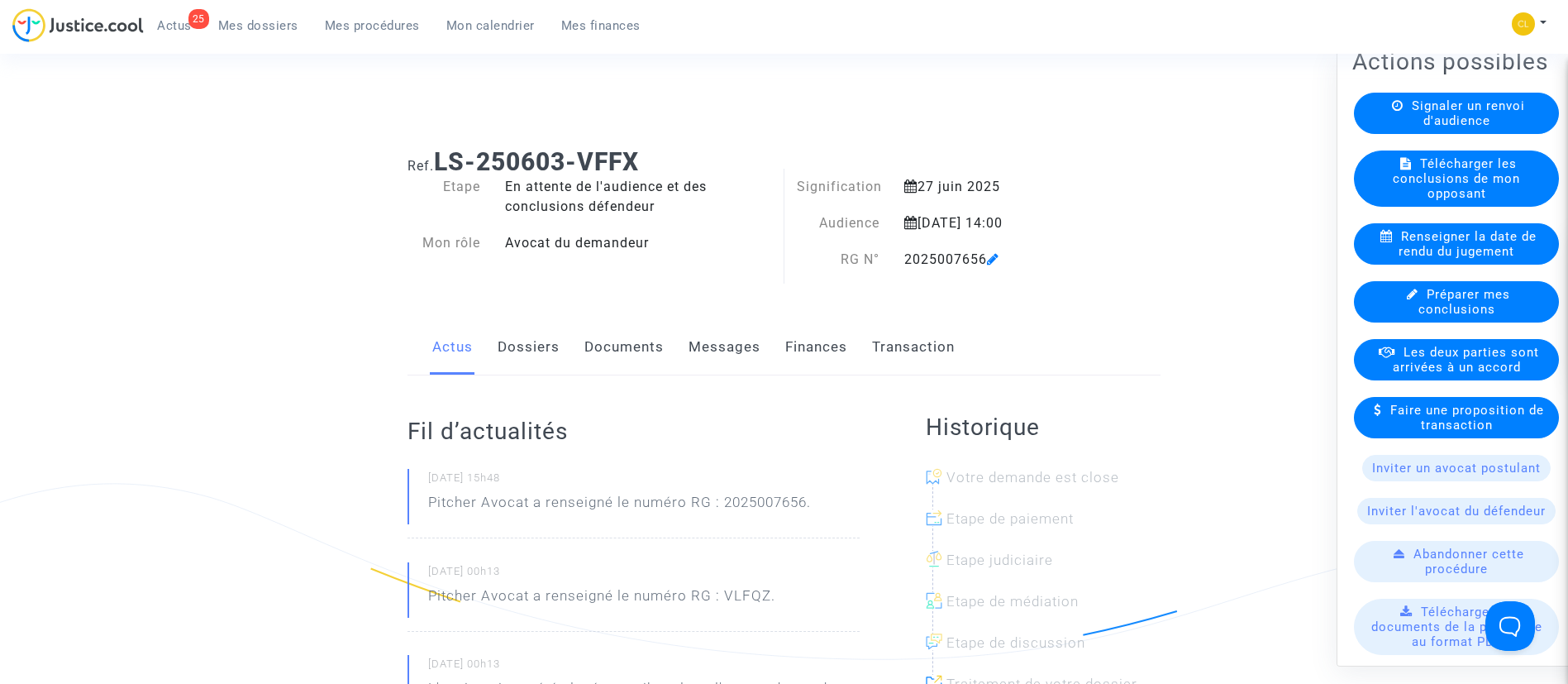
drag, startPoint x: 1489, startPoint y: 388, endPoint x: 1474, endPoint y: 381, distance: 16.6
click at [1489, 374] on span "Les deux parties sont arrivées à un accord" at bounding box center [1465, 359] width 146 height 30
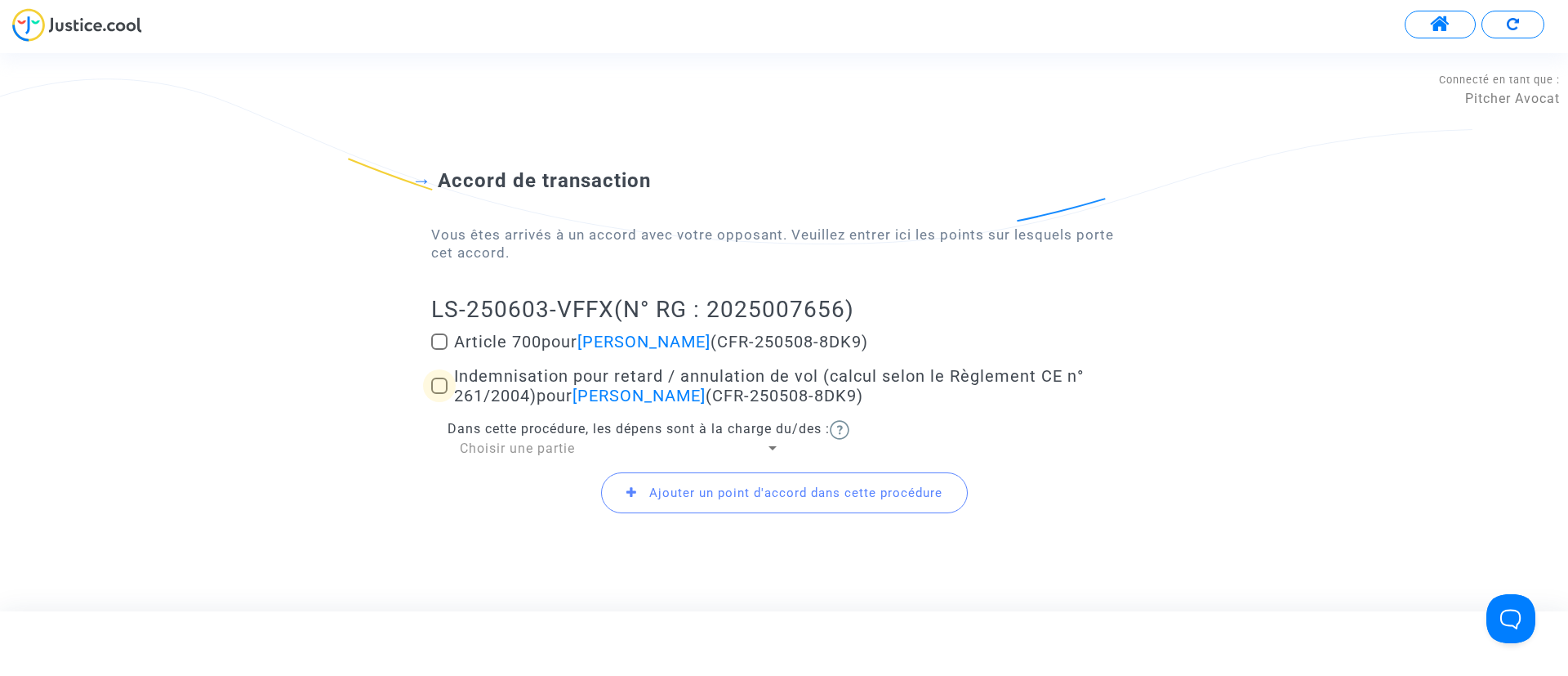
click at [563, 394] on span "pour [PERSON_NAME]" at bounding box center [622, 395] width 169 height 20
click at [439, 394] on input "Indemnisation pour retard / annulation de vol (calcul selon le Règlement CE n° …" at bounding box center [438, 394] width 1 height 1
checkbox input "true"
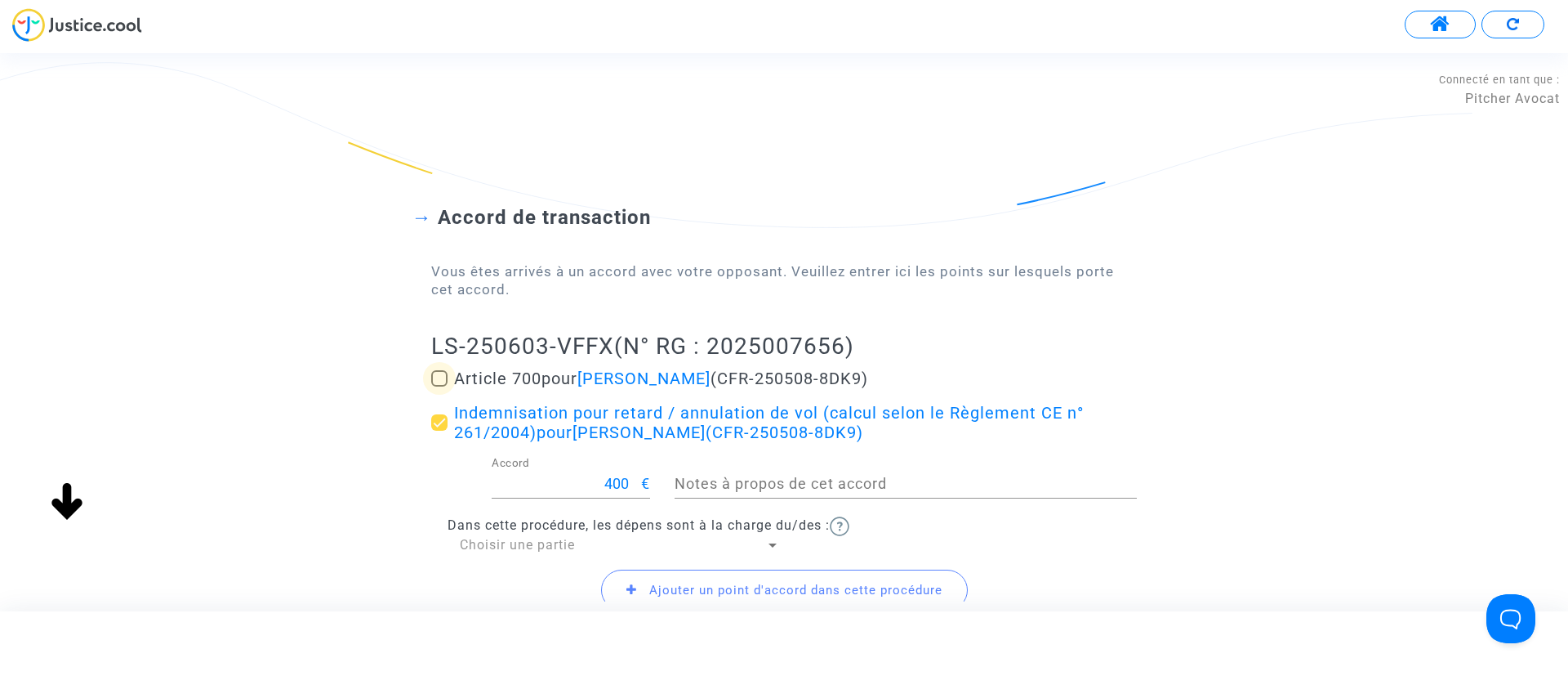
click at [495, 384] on span "Article 700 pour [PERSON_NAME] (CFR-250508-8DK9)" at bounding box center [661, 378] width 414 height 20
click at [439, 386] on input "Article 700 pour [PERSON_NAME] (CFR-250508-8DK9)" at bounding box center [438, 386] width 1 height 1
checkbox input "true"
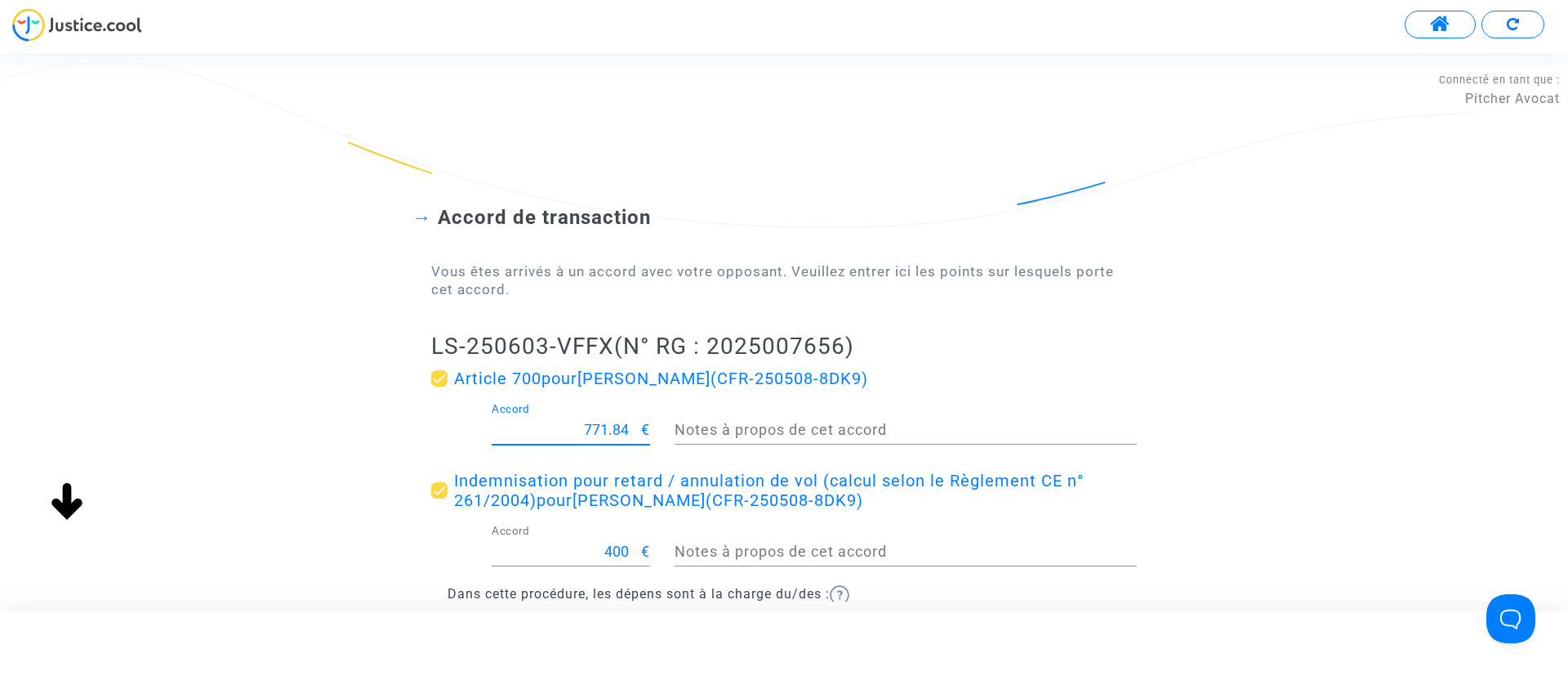
scroll to position [1, 0]
drag, startPoint x: 583, startPoint y: 422, endPoint x: 679, endPoint y: 444, distance: 98.5
click at [679, 444] on div "771.84 Accord € Notes à propos de cet accord" at bounding box center [784, 433] width 730 height 61
click at [1429, 262] on div "Accord de transaction Vous êtes arrivés à un accord avec votre opposant. Veuill…" at bounding box center [784, 432] width 1568 height 586
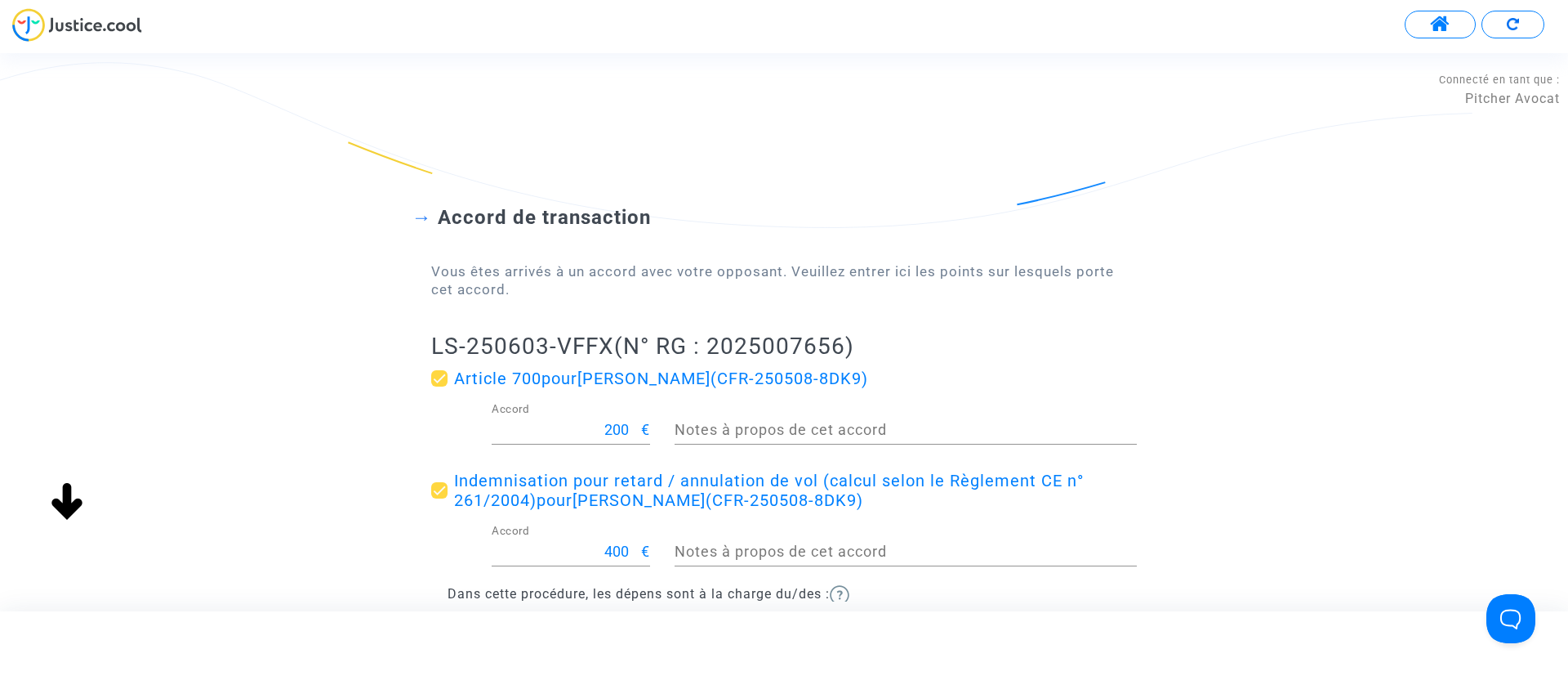
scroll to position [206, 0]
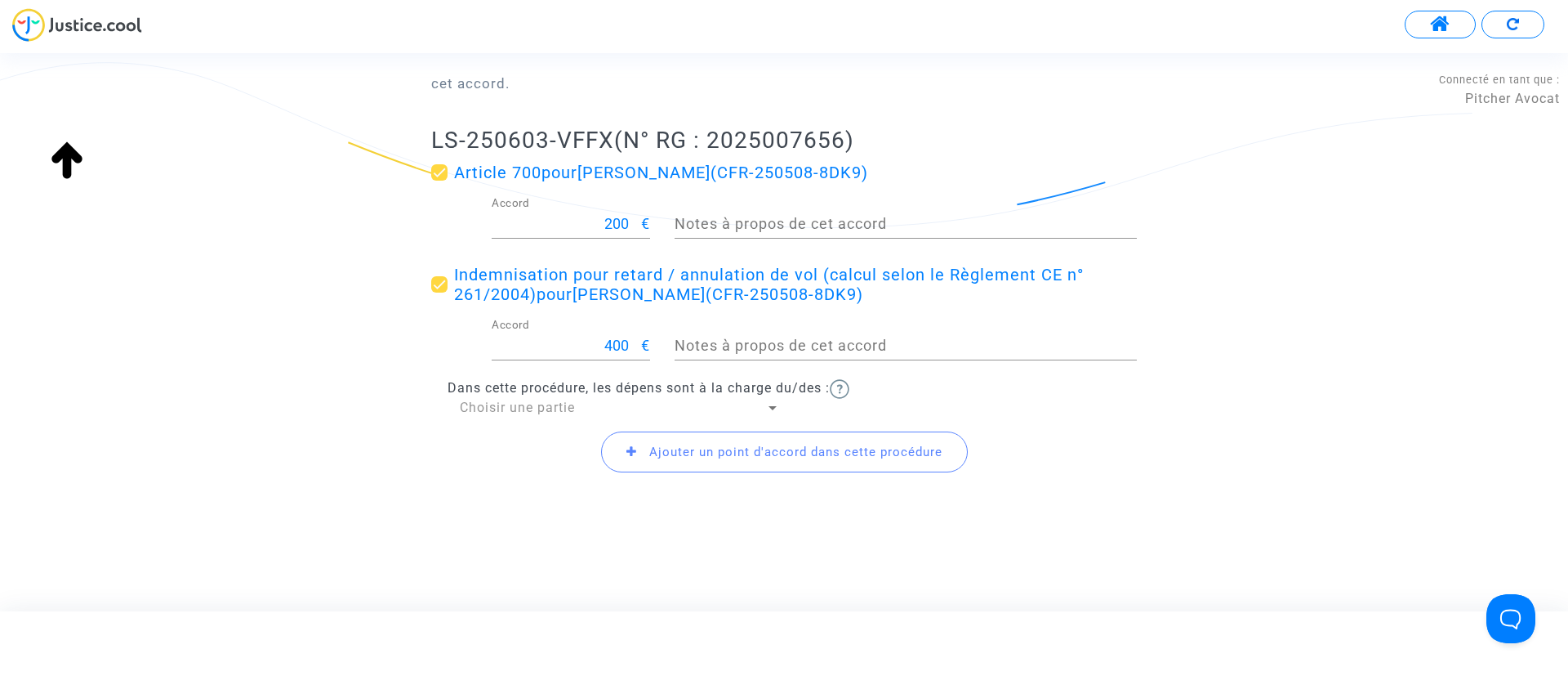
click at [462, 413] on span "Choisir une partie" at bounding box center [517, 407] width 115 height 16
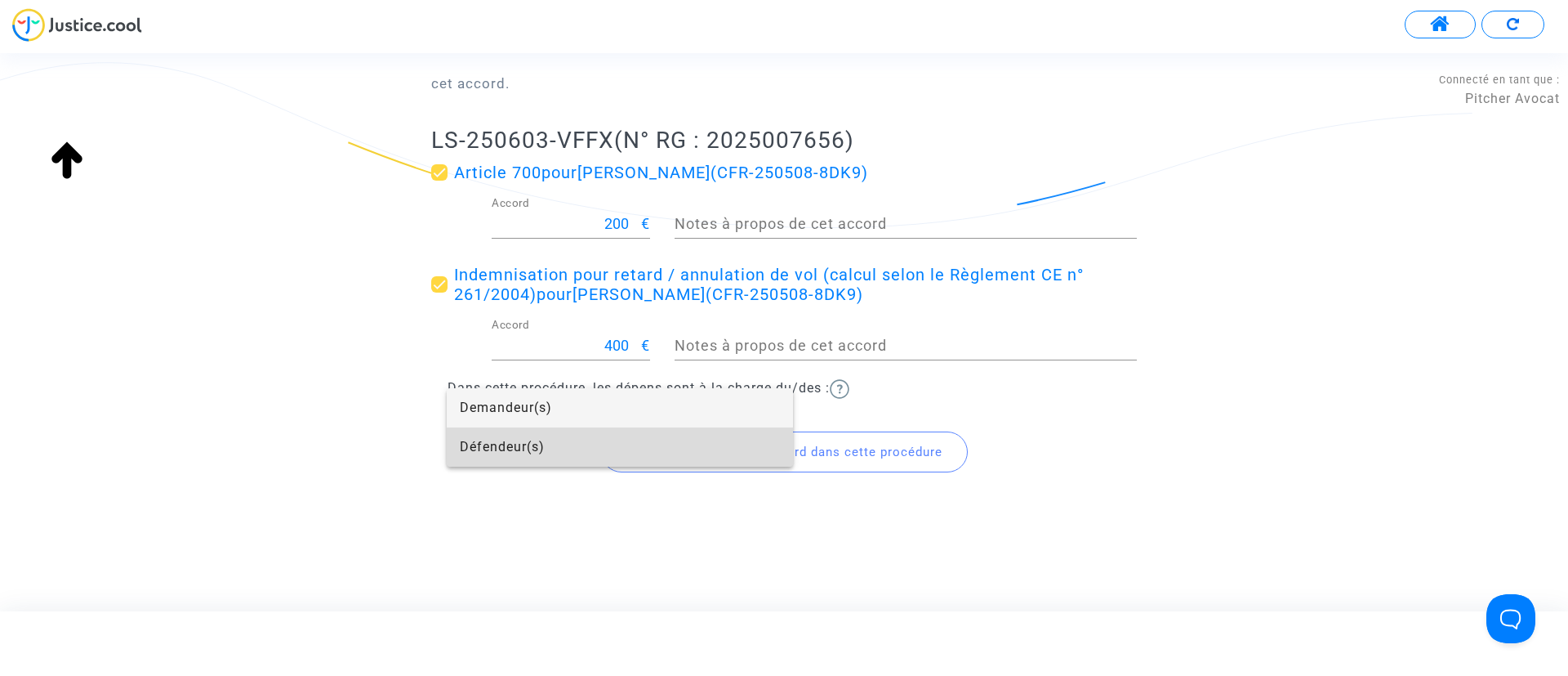
drag, startPoint x: 462, startPoint y: 413, endPoint x: 525, endPoint y: 314, distance: 117.3
click at [500, 459] on span "Défendeur(s)" at bounding box center [620, 447] width 320 height 39
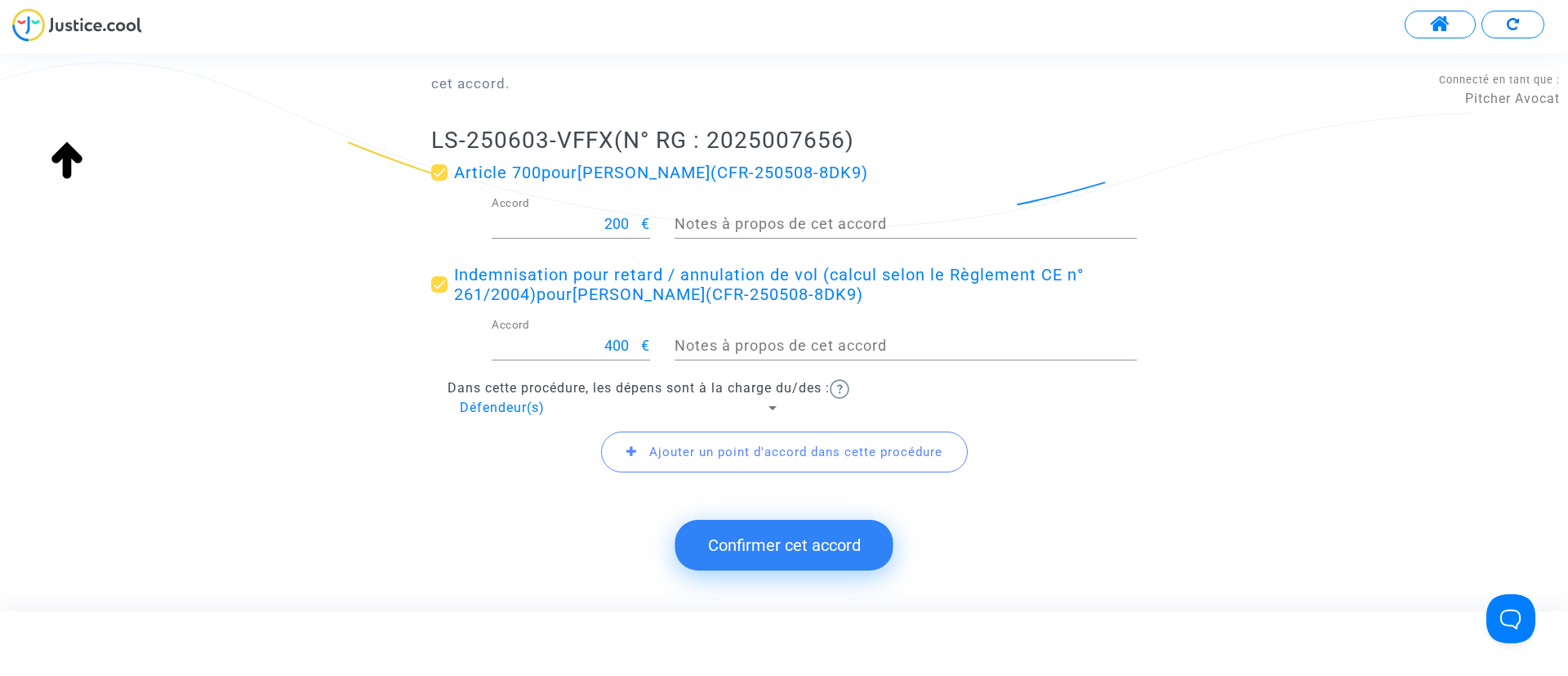
click at [591, 221] on input "200" at bounding box center [566, 224] width 150 height 17
type input "300"
click at [768, 551] on button "Confirmer cet accord" at bounding box center [784, 545] width 218 height 50
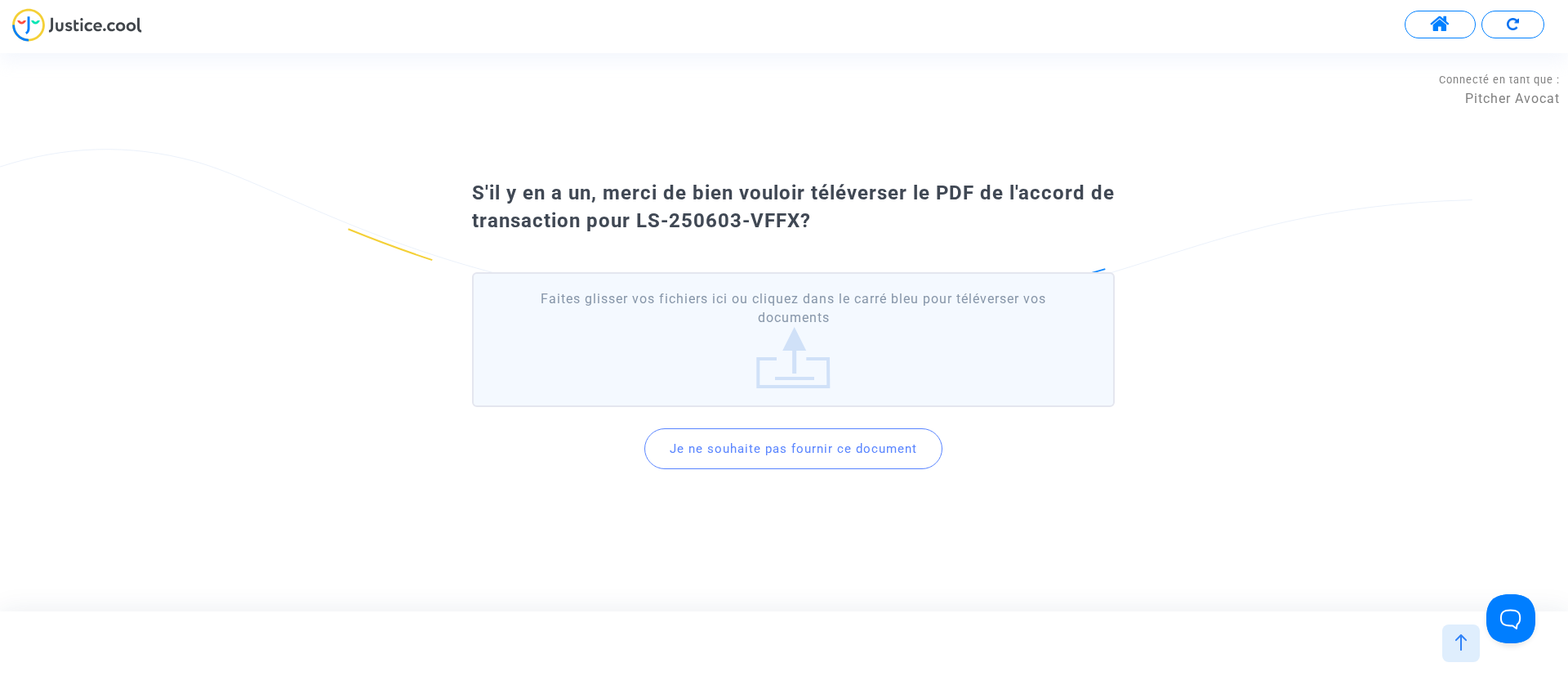
click at [791, 444] on button "Je ne souhaite pas fournir ce document" at bounding box center [793, 449] width 298 height 41
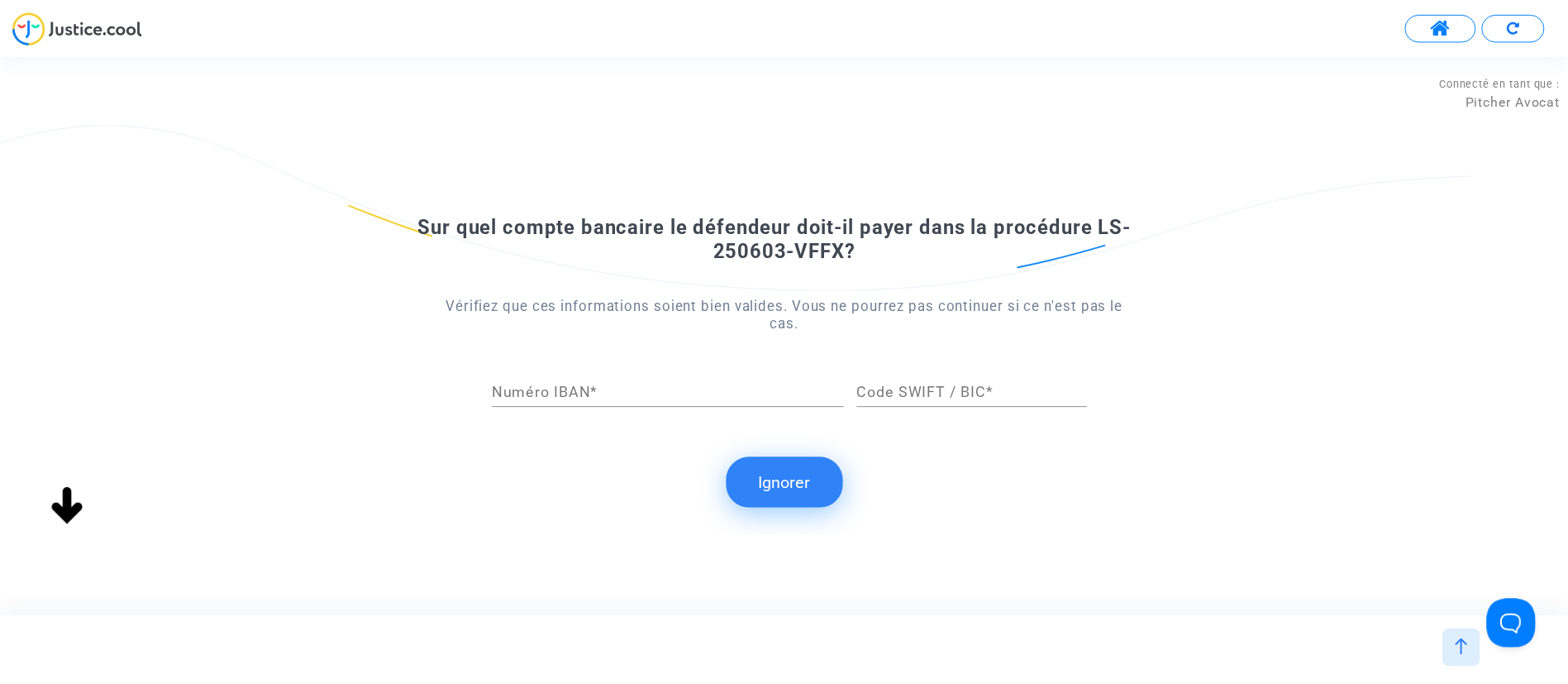
scroll to position [0, 0]
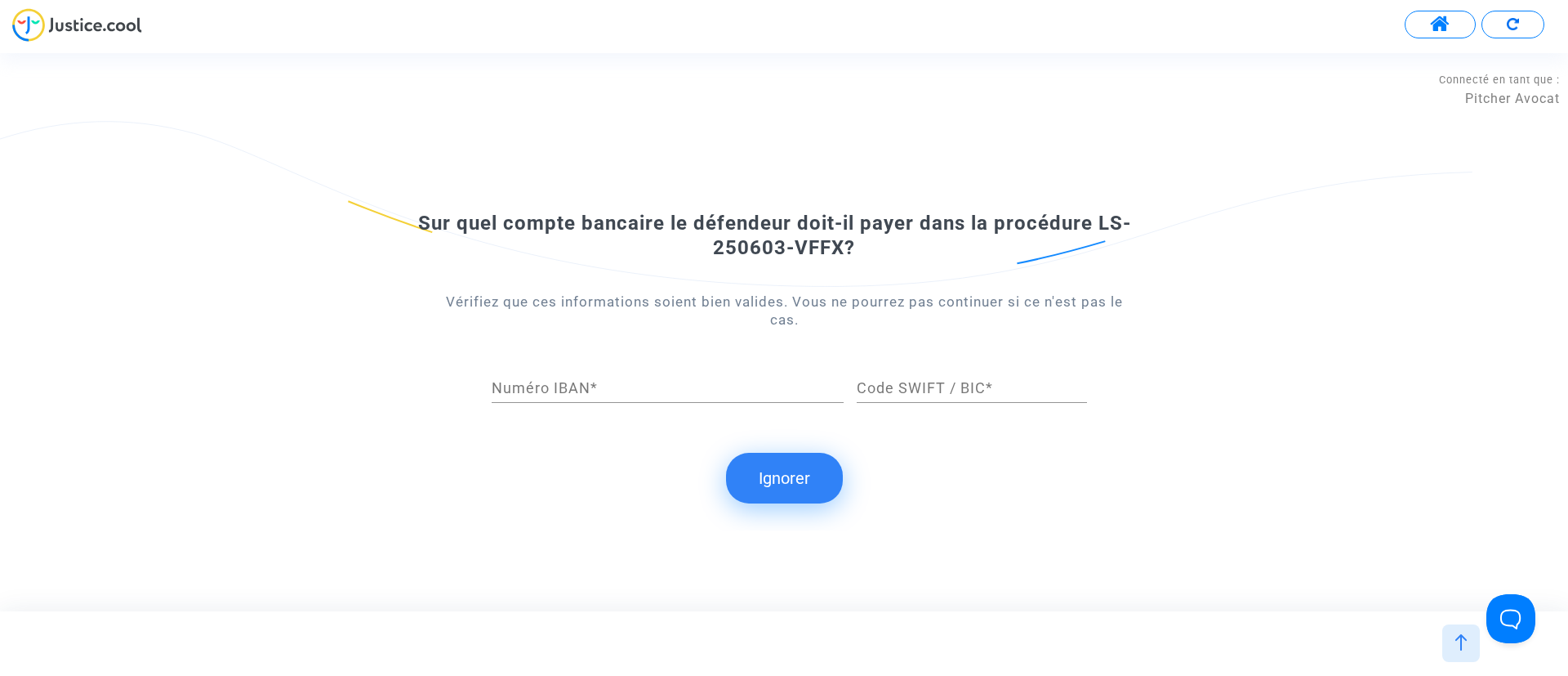
click at [797, 480] on button "Ignorer" at bounding box center [784, 478] width 116 height 50
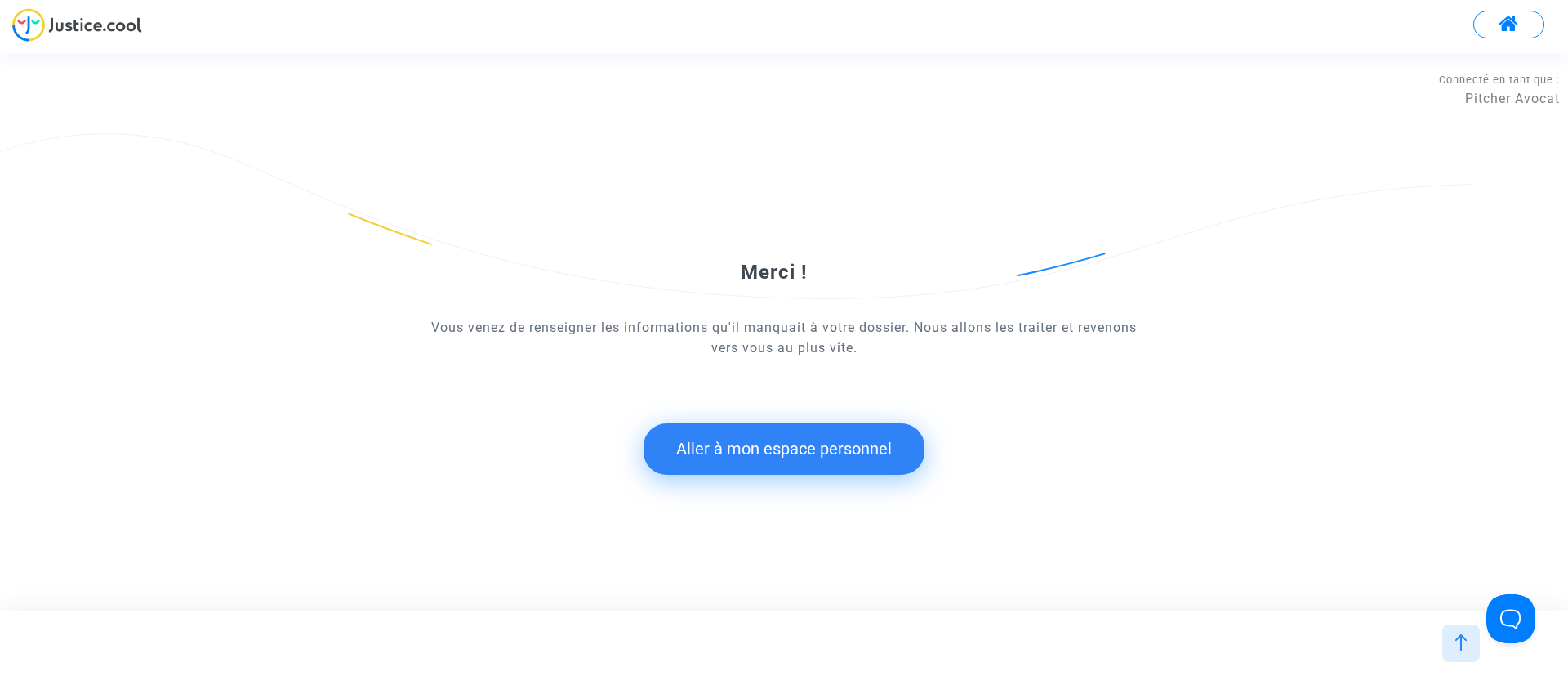
click at [831, 450] on button "Aller à mon espace personnel" at bounding box center [784, 449] width 281 height 50
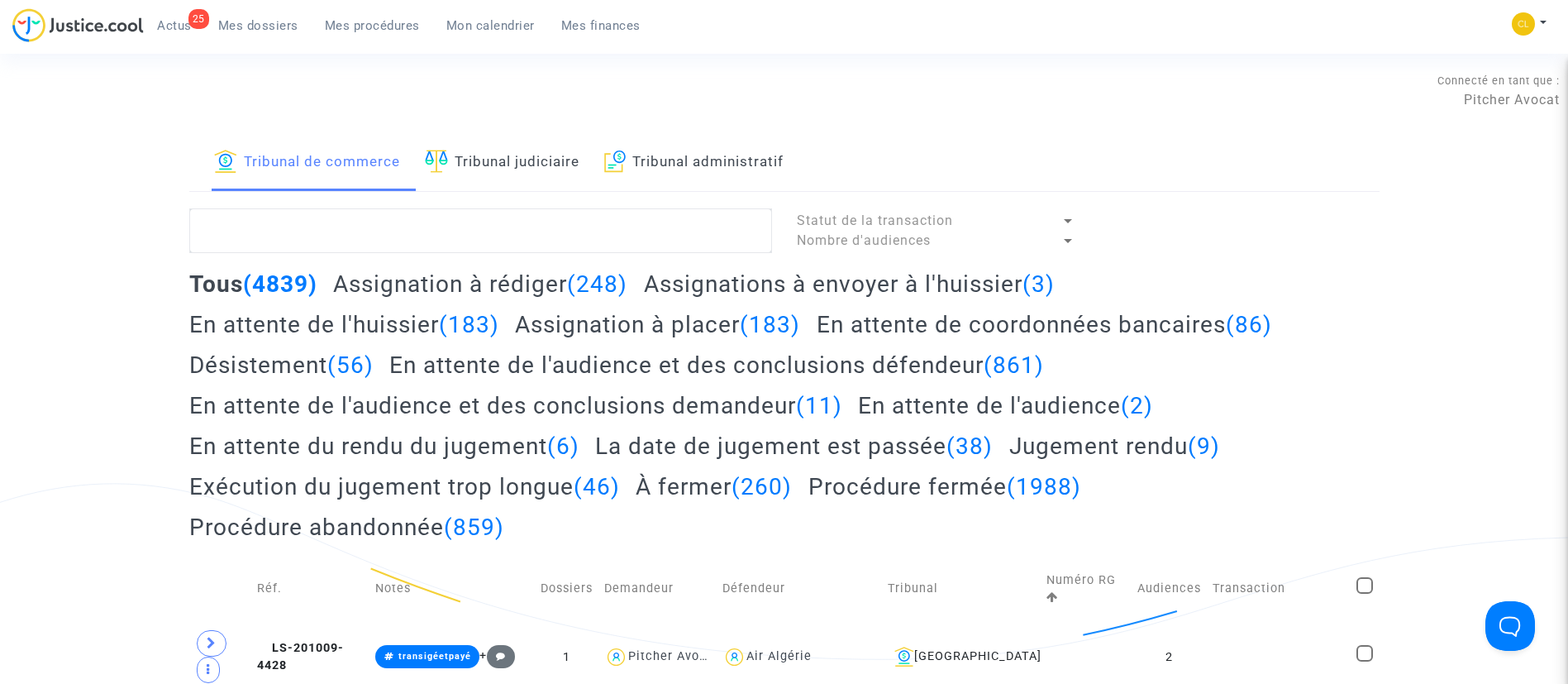
click at [515, 22] on span "Mon calendrier" at bounding box center [491, 25] width 89 height 15
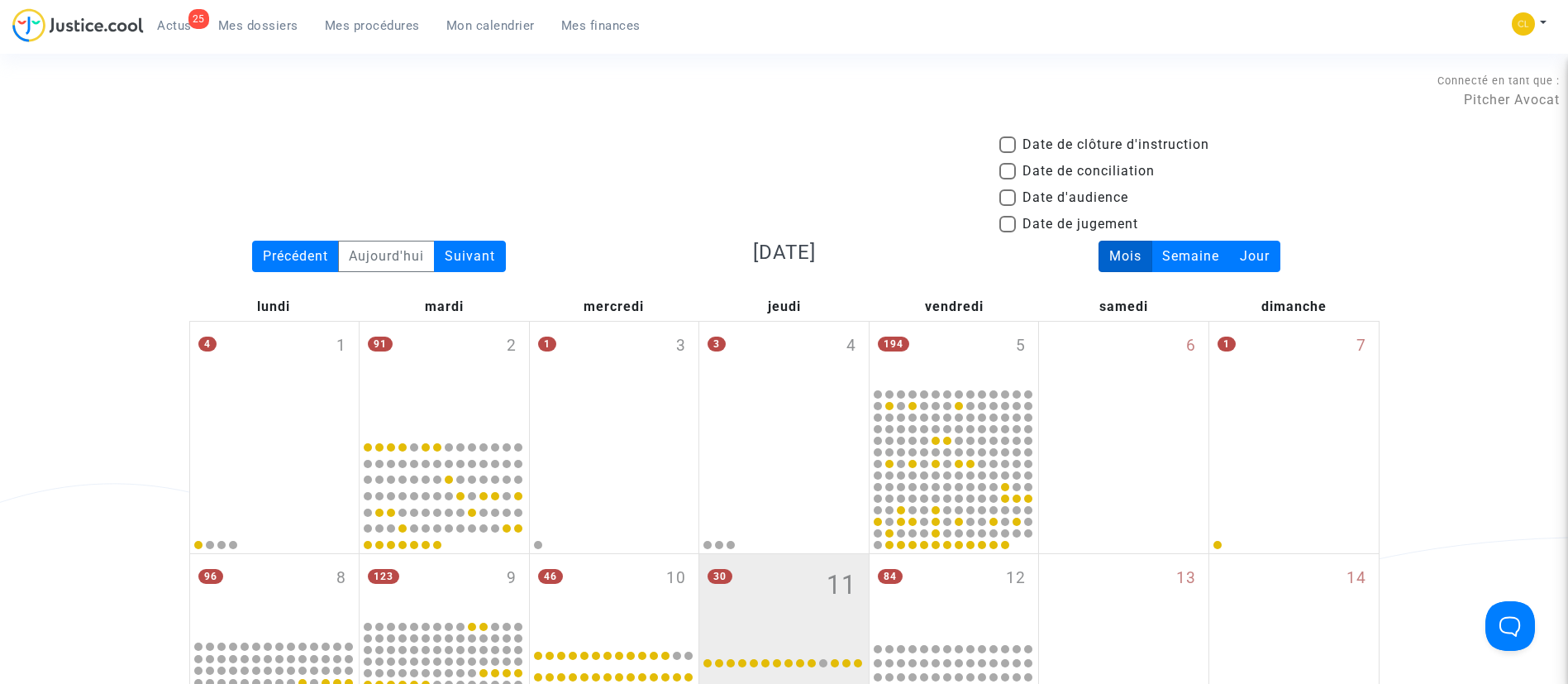
click at [1060, 186] on mat-checkbox "Date de conciliation" at bounding box center [1076, 174] width 155 height 26
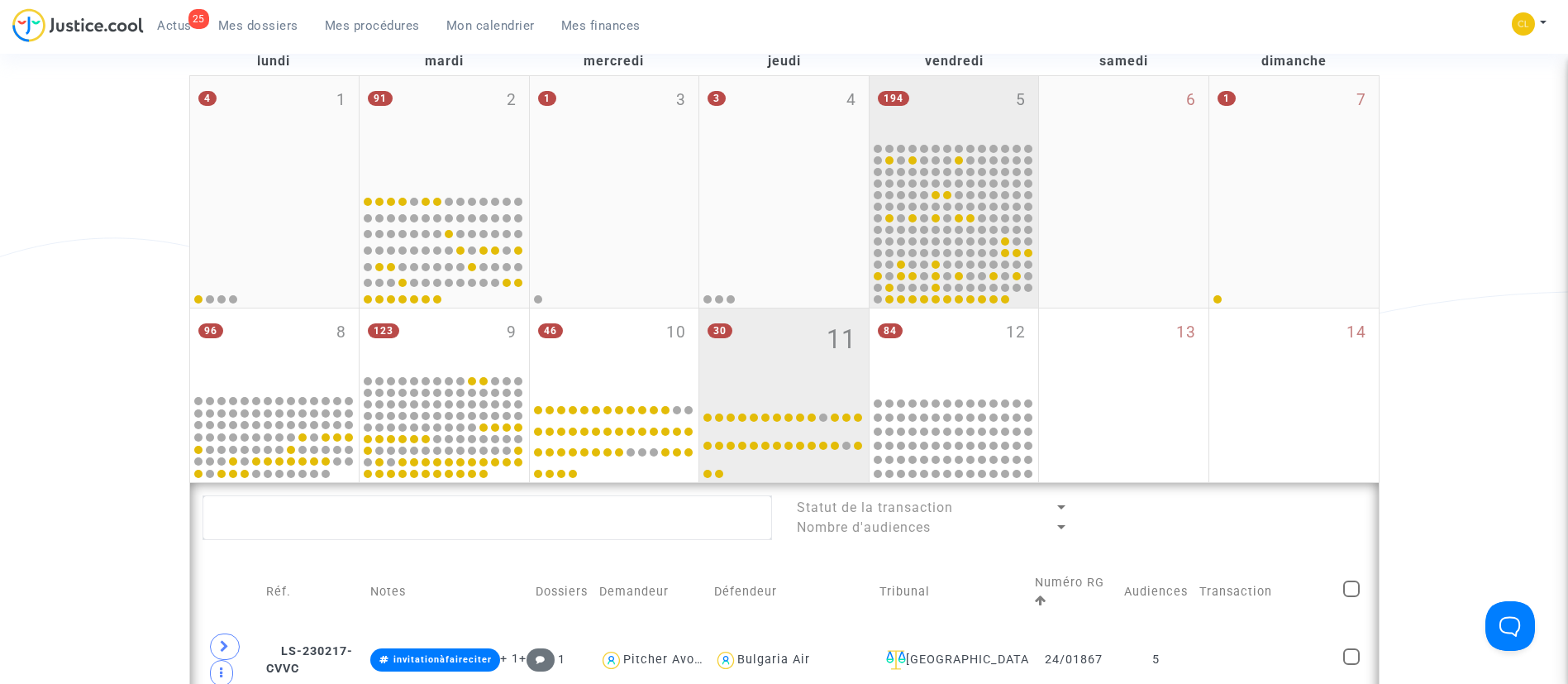
scroll to position [248, 0]
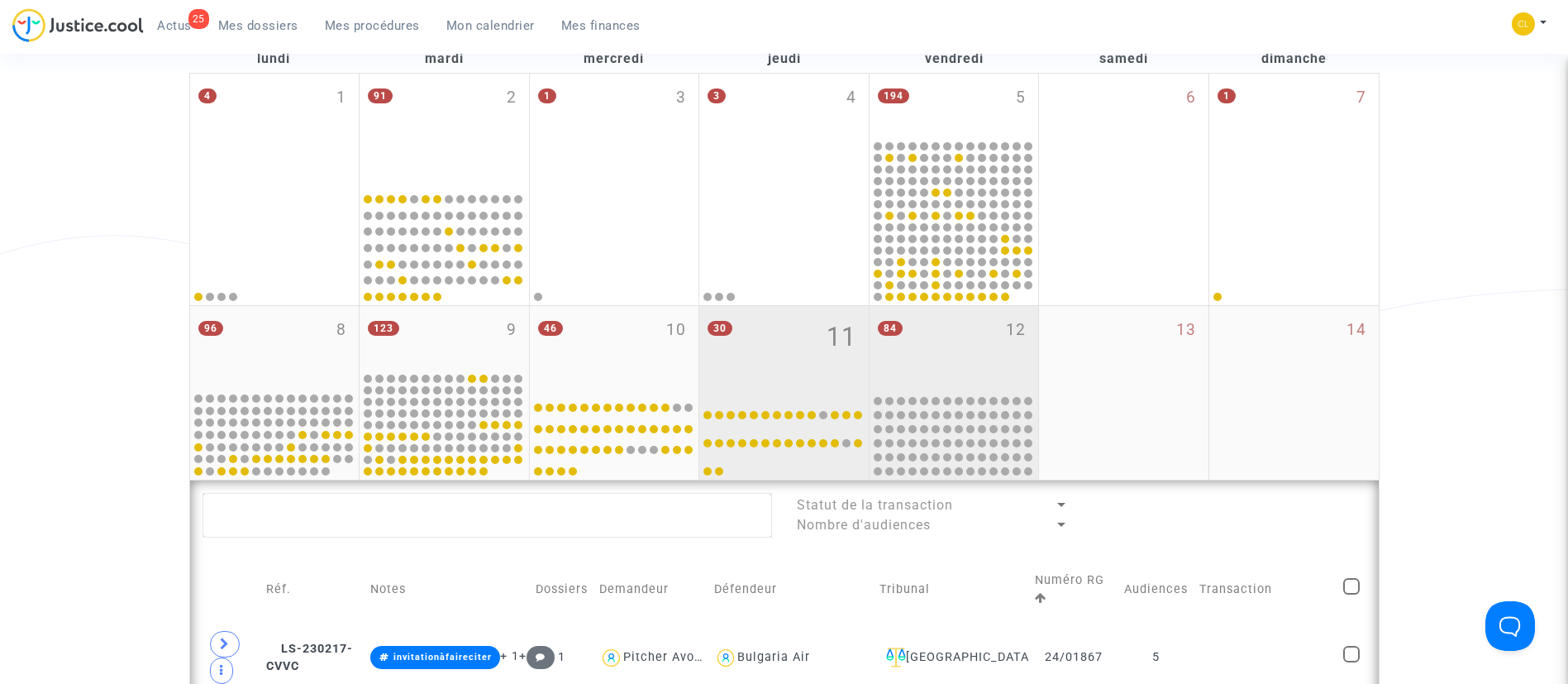
click at [930, 346] on div "84 12" at bounding box center [954, 349] width 170 height 85
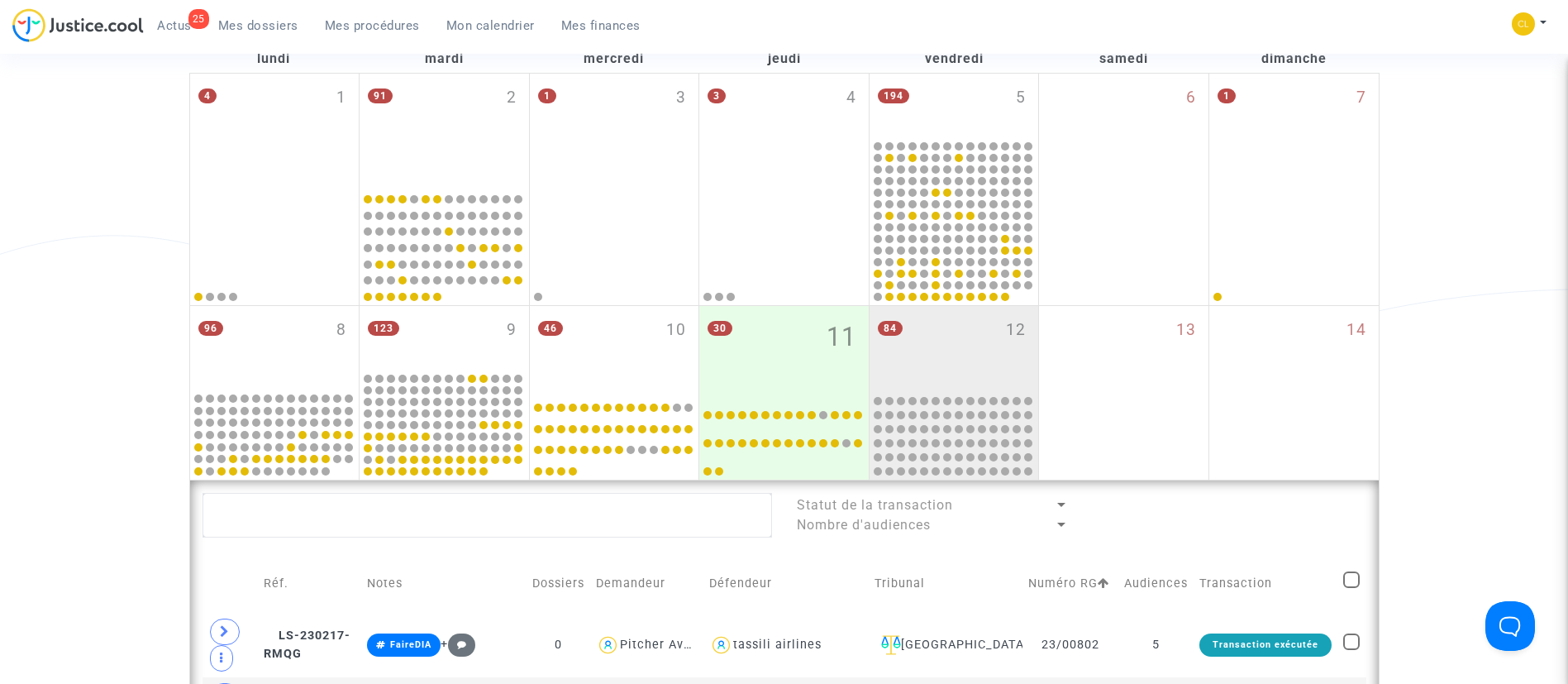
scroll to position [620, 0]
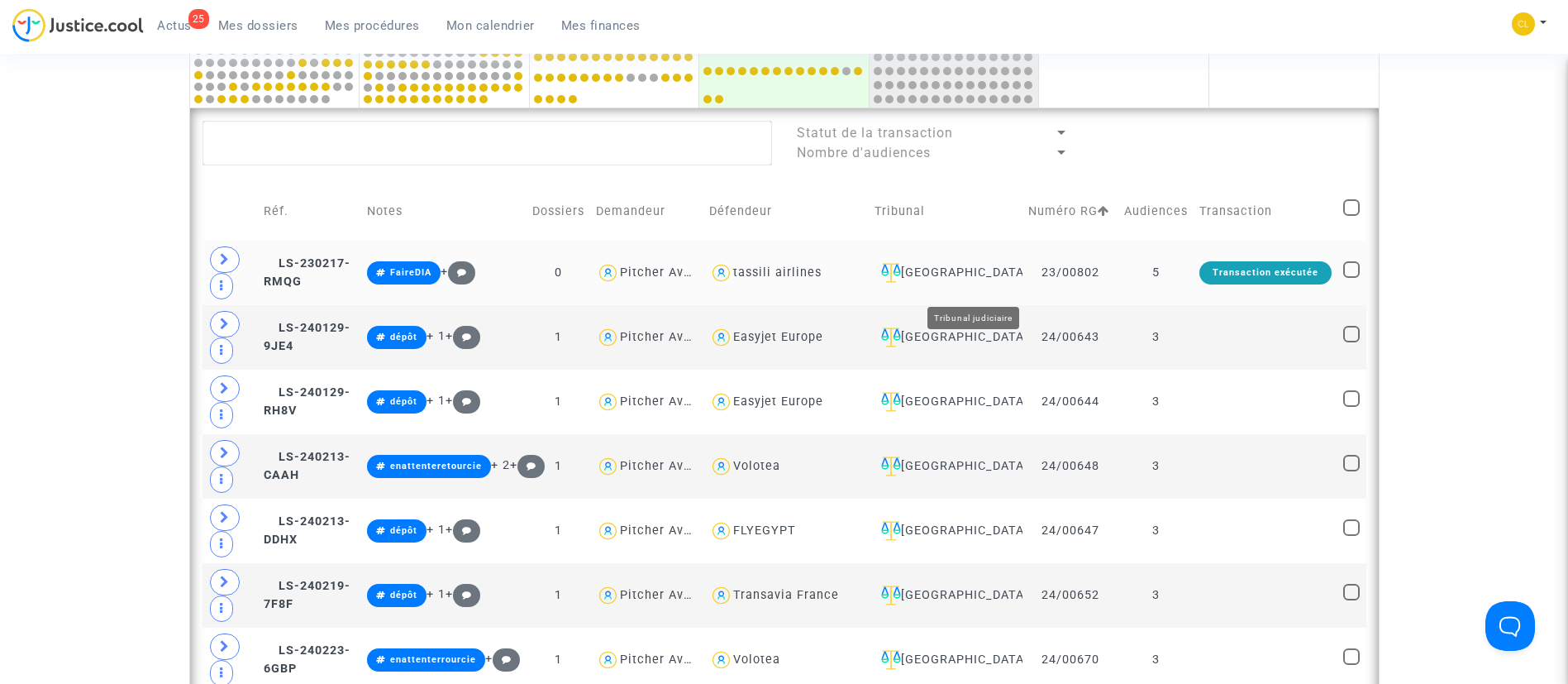
click at [995, 283] on div "[GEOGRAPHIC_DATA]" at bounding box center [946, 272] width 142 height 20
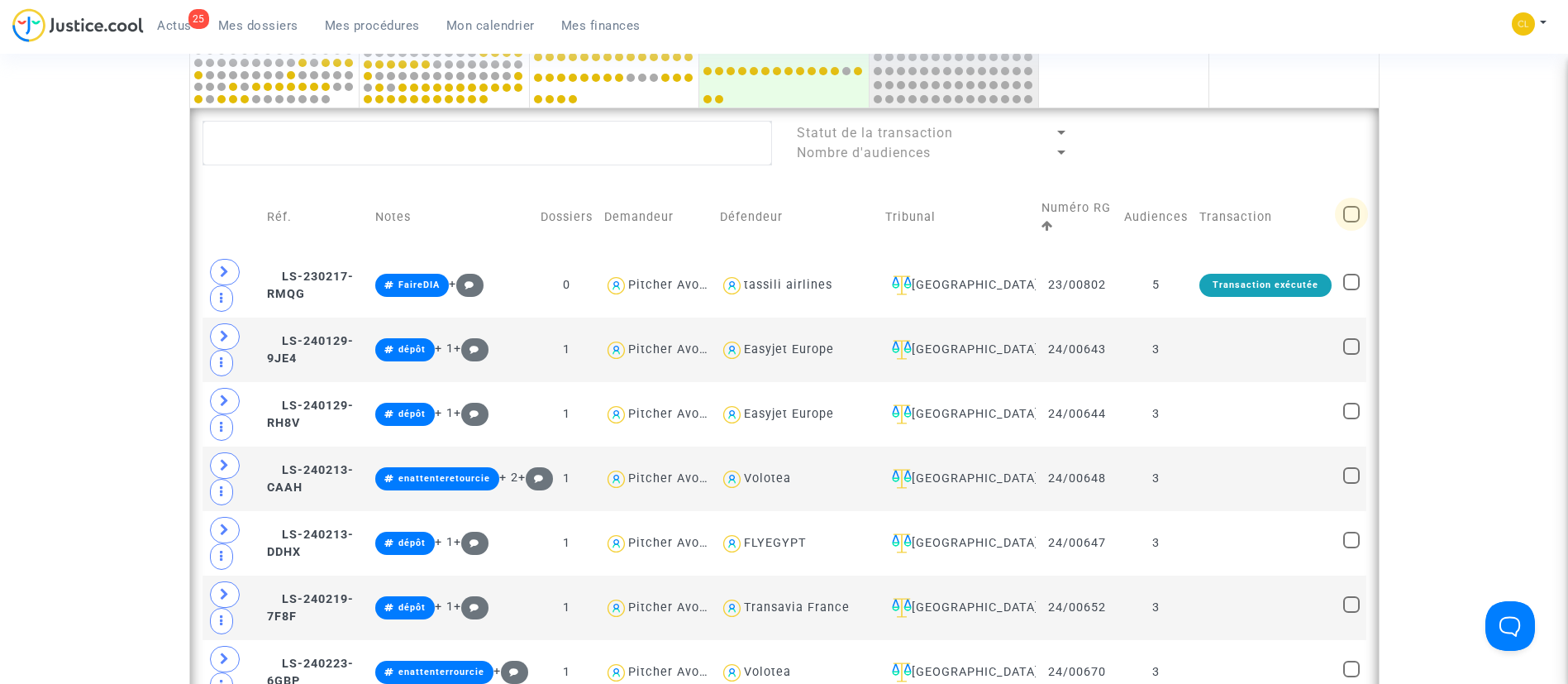
click at [1343, 217] on span at bounding box center [1351, 215] width 17 height 17
click at [1350, 222] on input "checkbox" at bounding box center [1350, 222] width 1 height 1
checkbox input "true"
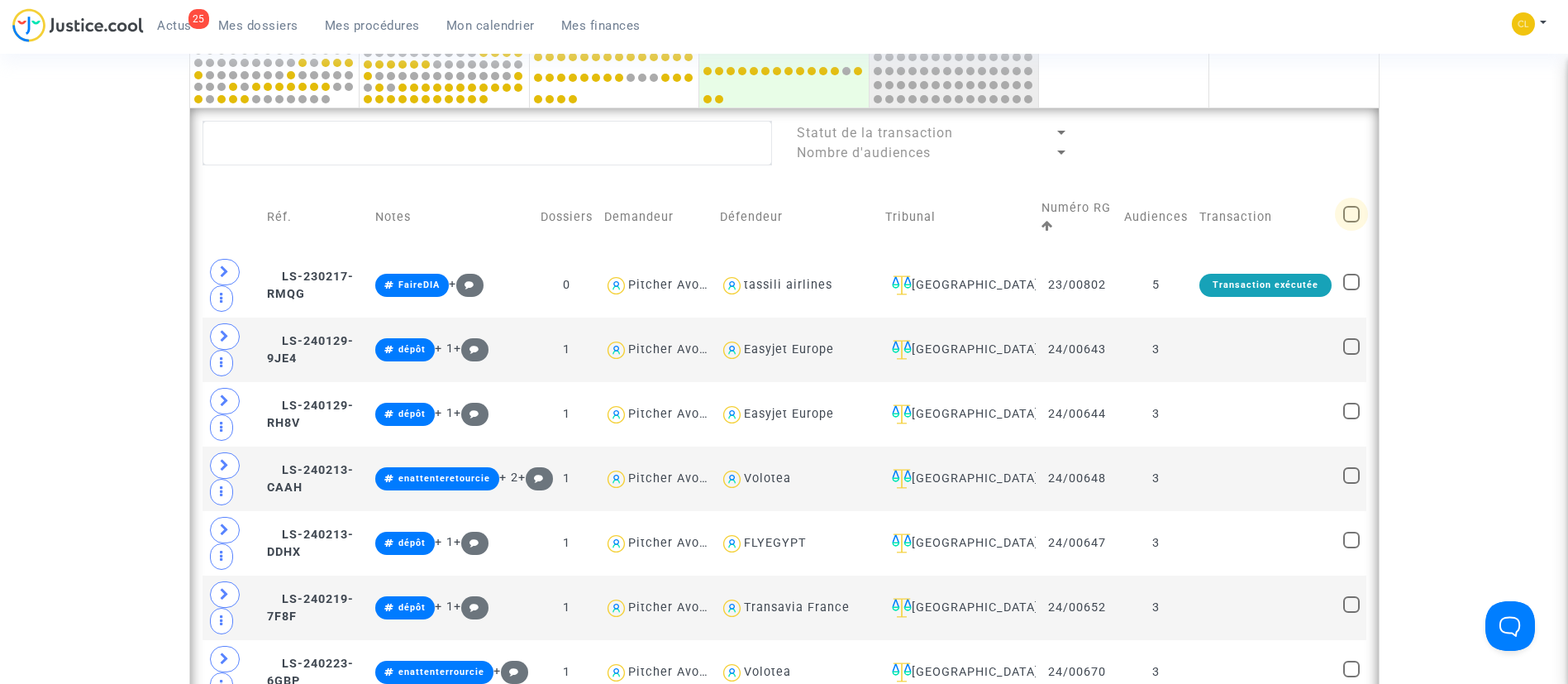
checkbox input "true"
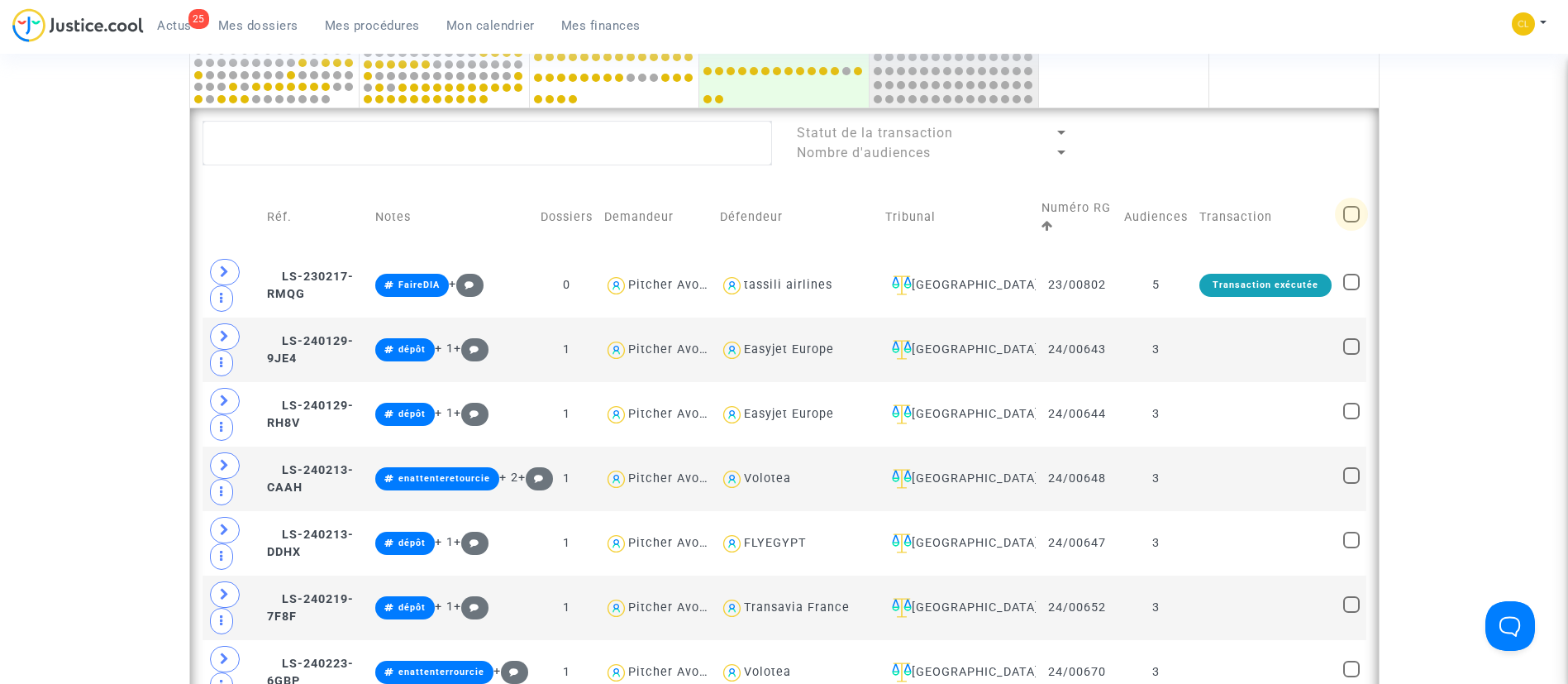
checkbox input "true"
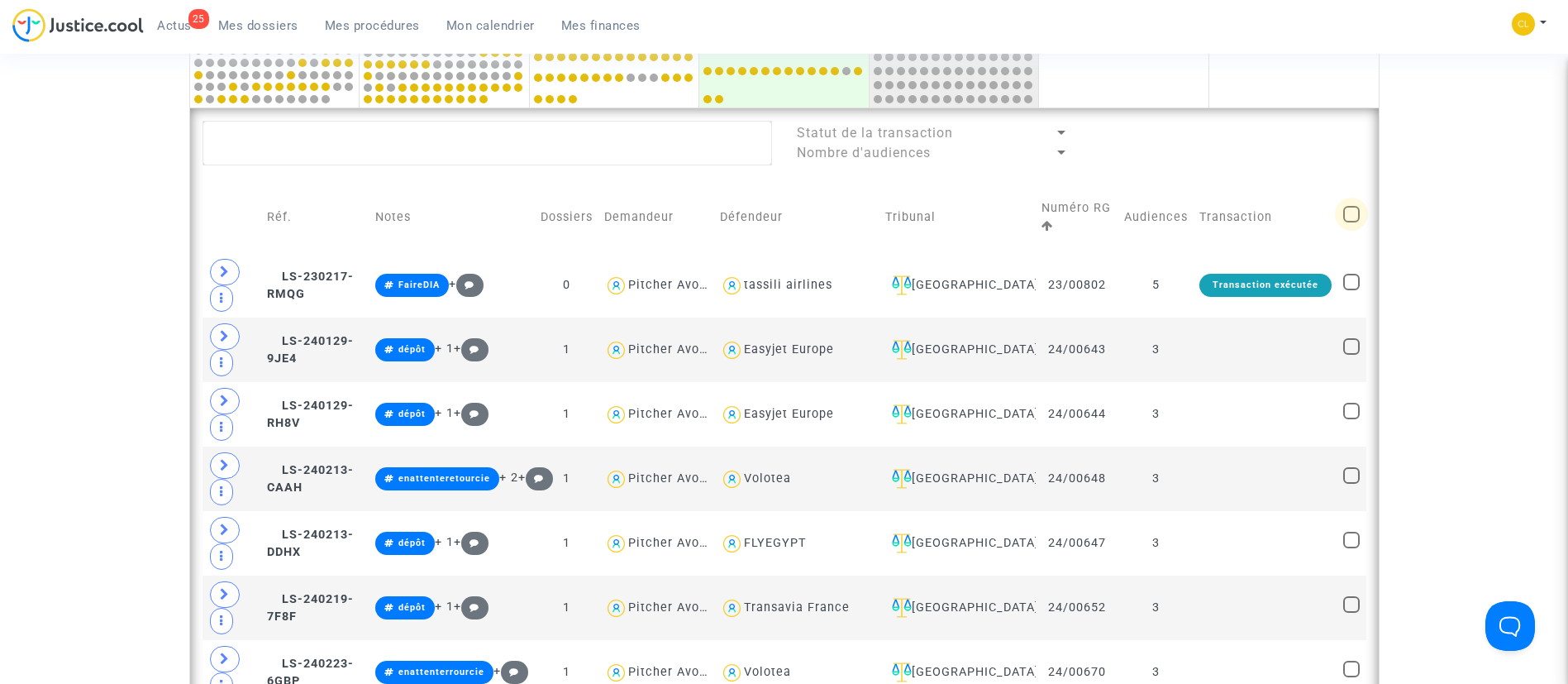
checkbox input "true"
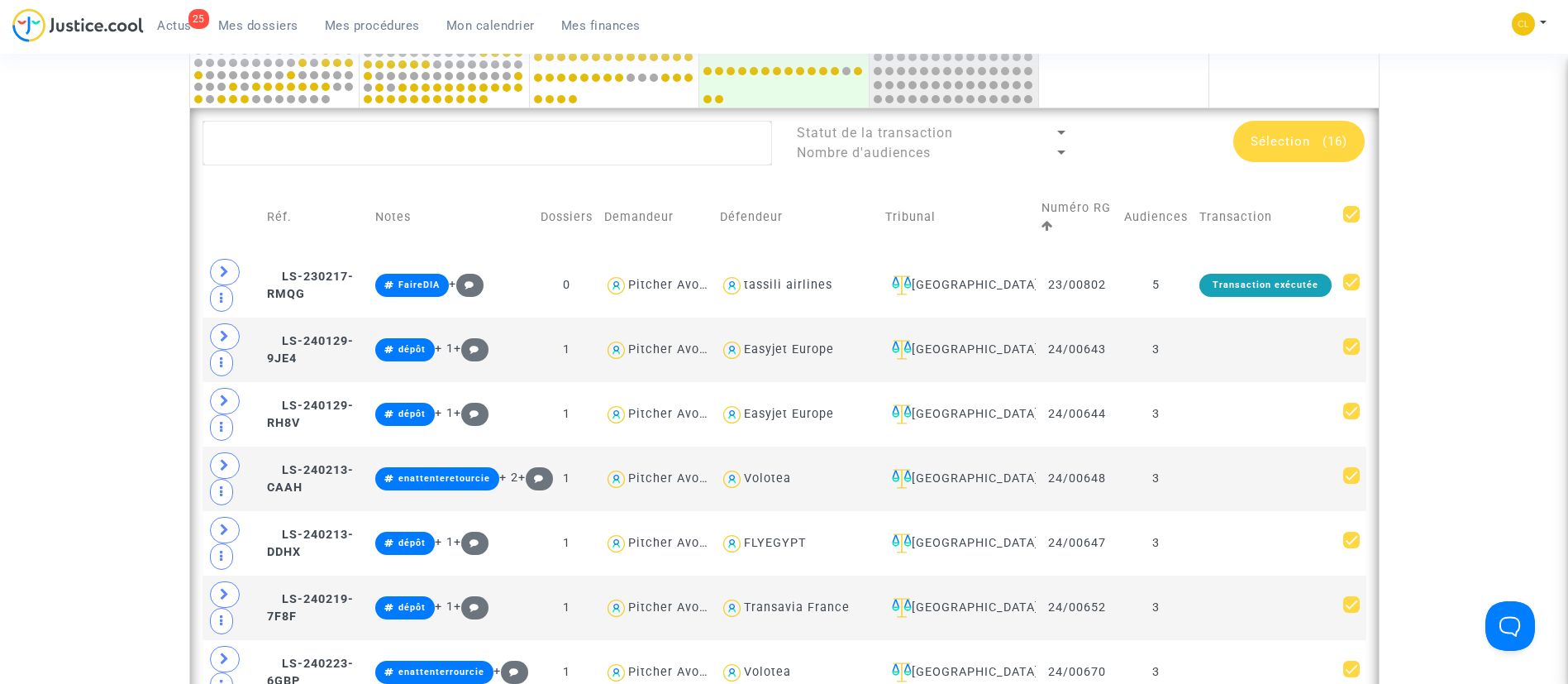
click at [1282, 134] on span "Sélection" at bounding box center [1280, 141] width 59 height 15
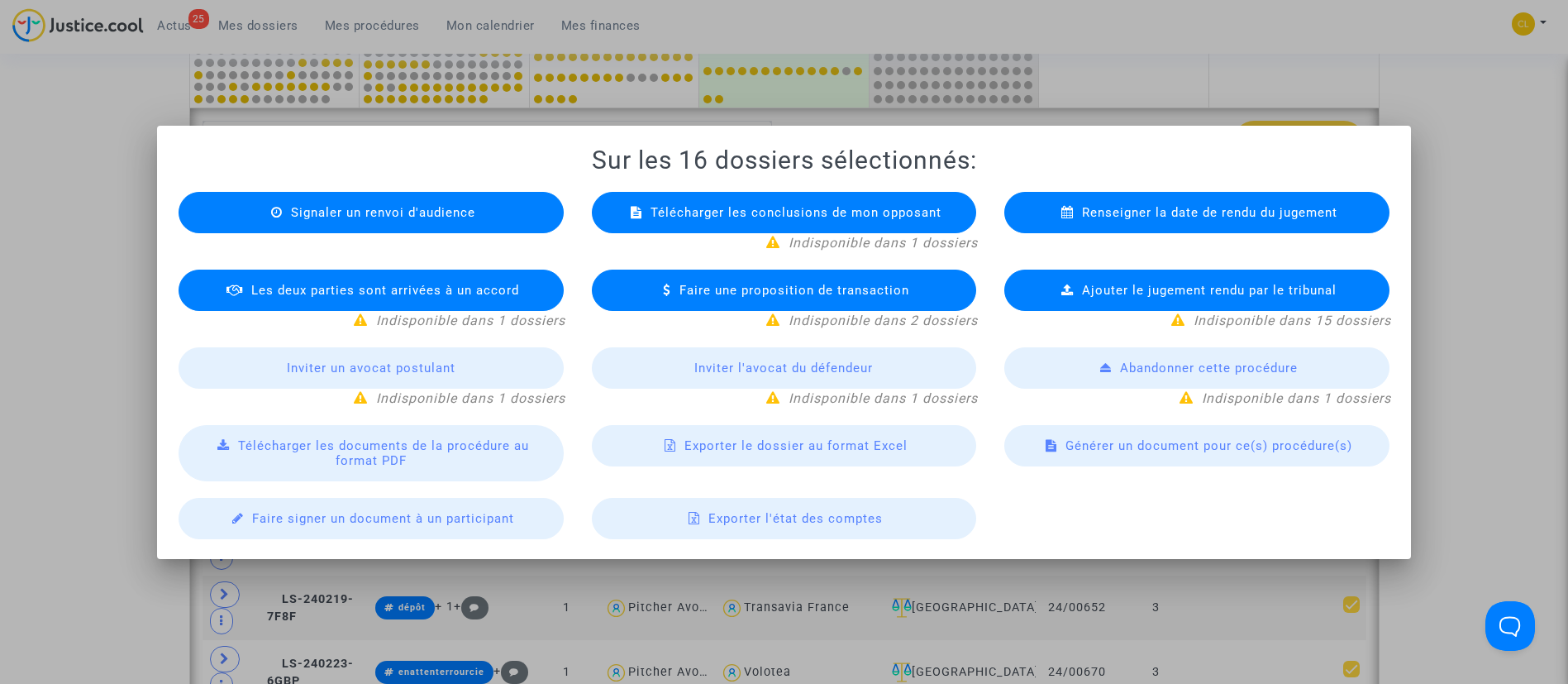
click at [778, 434] on div "Exporter le dossier au format Excel" at bounding box center [784, 446] width 385 height 41
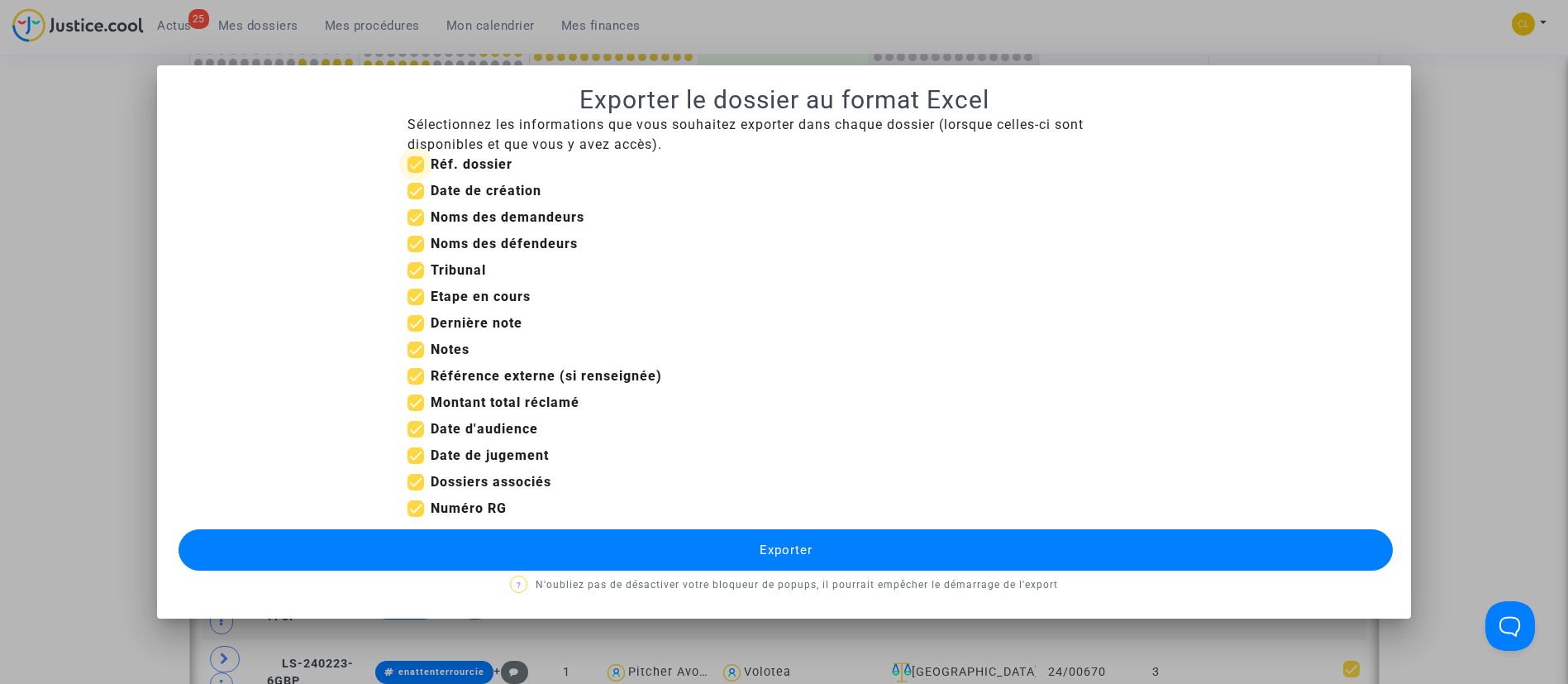
click at [472, 164] on b "Réf. dossier" at bounding box center [471, 164] width 82 height 16
click at [415, 172] on input "Réf. dossier" at bounding box center [415, 172] width 1 height 1
checkbox input "false"
click at [474, 188] on b "Date de création" at bounding box center [486, 190] width 111 height 16
click at [415, 200] on input "Date de création" at bounding box center [415, 200] width 1 height 1
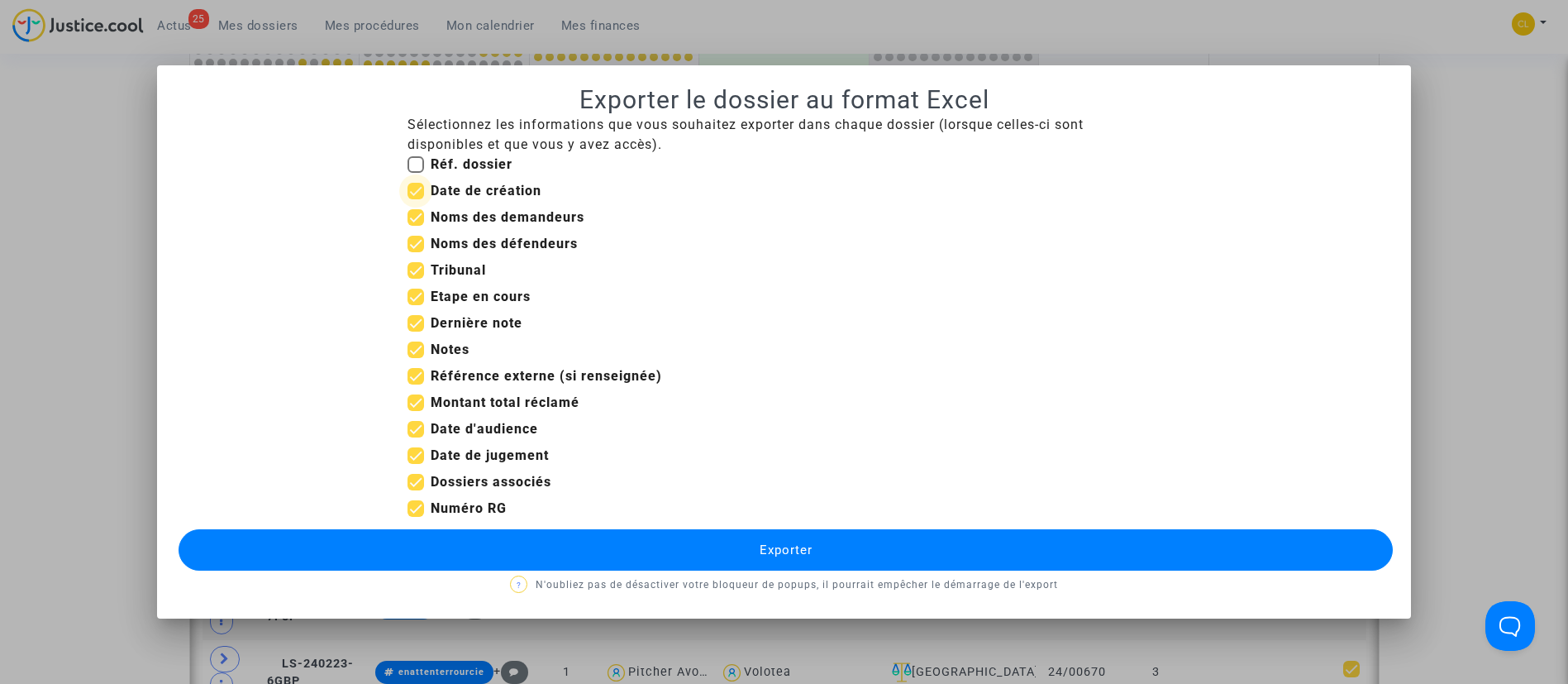
checkbox input "false"
click at [474, 275] on b "Tribunal" at bounding box center [458, 269] width 56 height 16
click at [415, 279] on input "Tribunal" at bounding box center [415, 279] width 1 height 1
checkbox input "false"
click at [469, 301] on b "Etape en cours" at bounding box center [480, 296] width 100 height 16
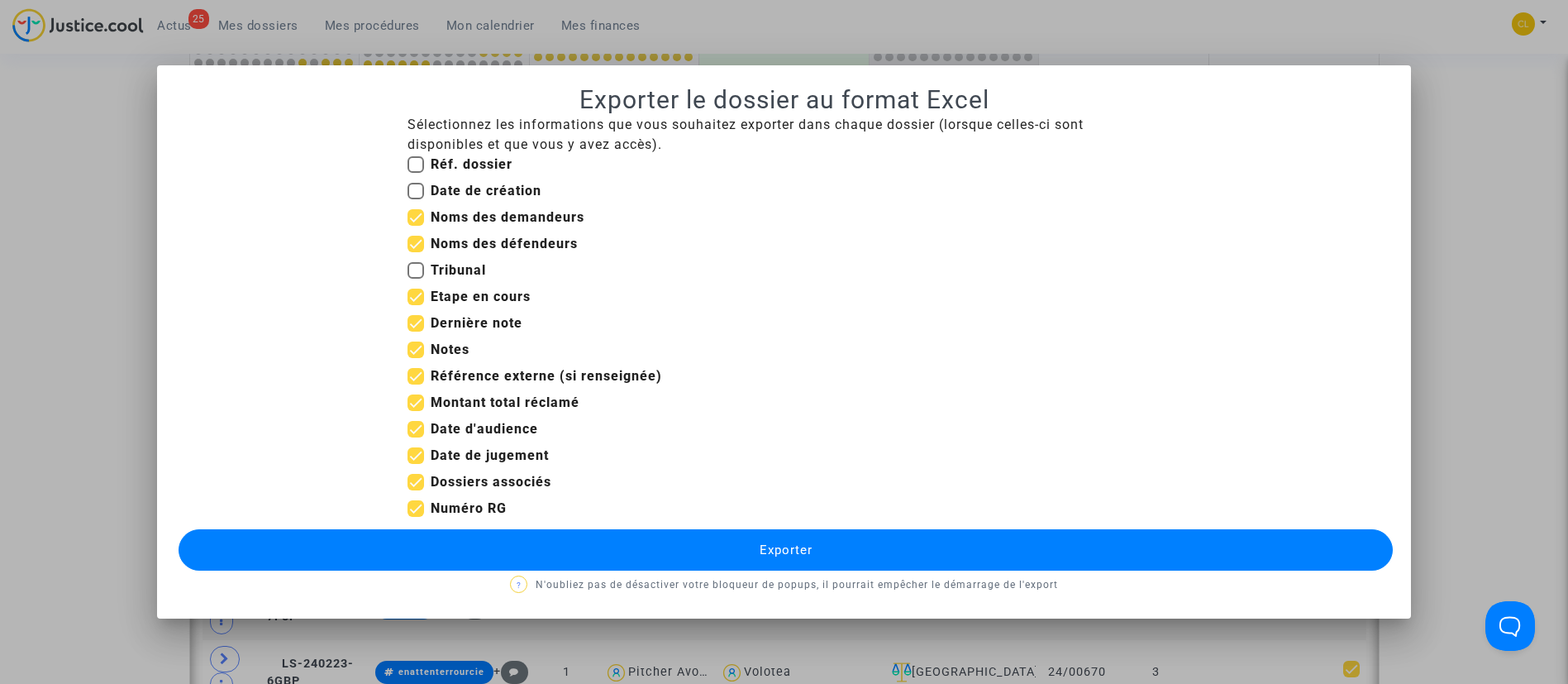
click at [415, 305] on input "Etape en cours" at bounding box center [415, 305] width 1 height 1
checkbox input "false"
click at [448, 350] on b "Notes" at bounding box center [449, 349] width 39 height 16
click at [415, 358] on input "Notes" at bounding box center [415, 358] width 1 height 1
checkbox input "false"
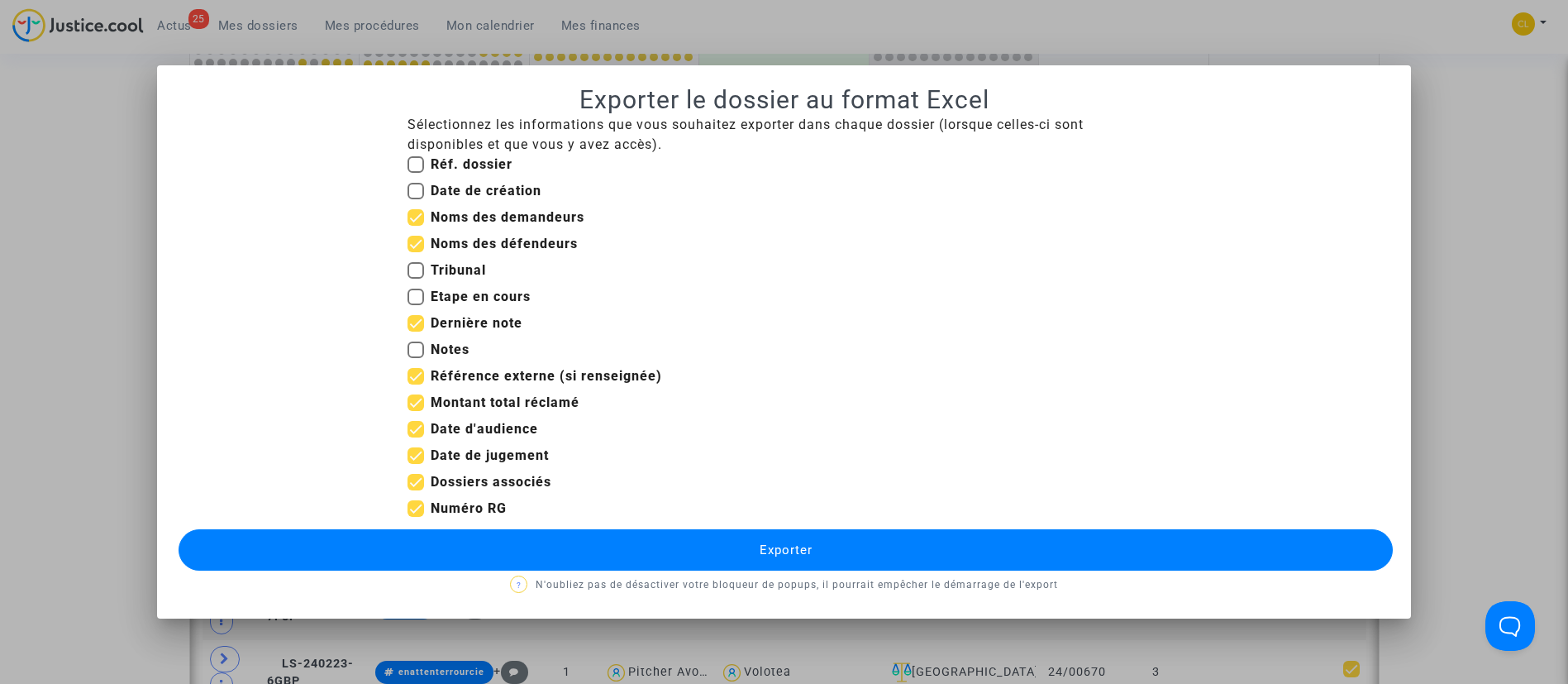
click at [535, 385] on span "Référence externe (si renseignée)" at bounding box center [546, 376] width 232 height 20
click at [415, 385] on input "Référence externe (si renseignée)" at bounding box center [415, 384] width 1 height 1
checkbox input "false"
click at [497, 401] on b "Montant total réclamé" at bounding box center [505, 402] width 149 height 16
click at [415, 411] on input "Montant total réclamé" at bounding box center [415, 411] width 1 height 1
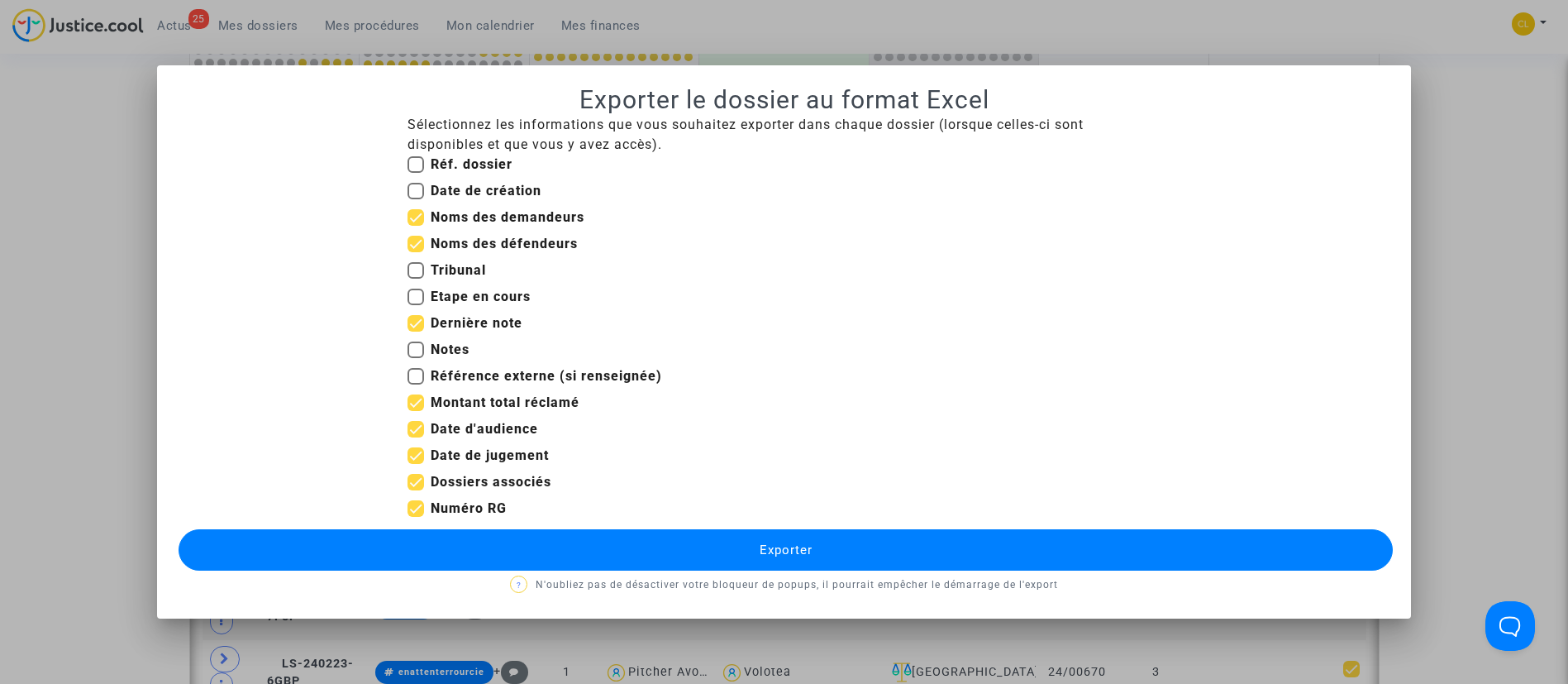
checkbox input "false"
click at [875, 556] on button "Exporter" at bounding box center [786, 550] width 1215 height 41
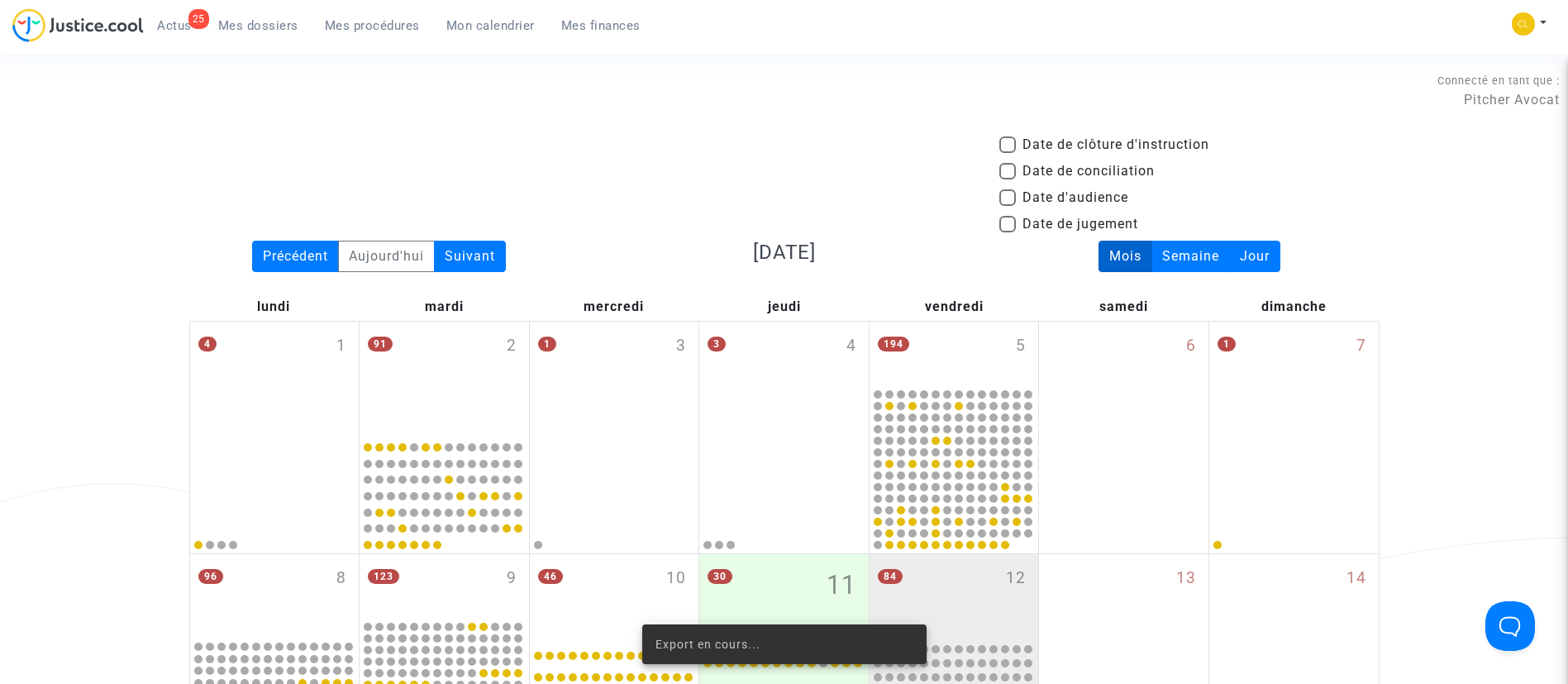
scroll to position [620, 0]
